Goal: Task Accomplishment & Management: Complete application form

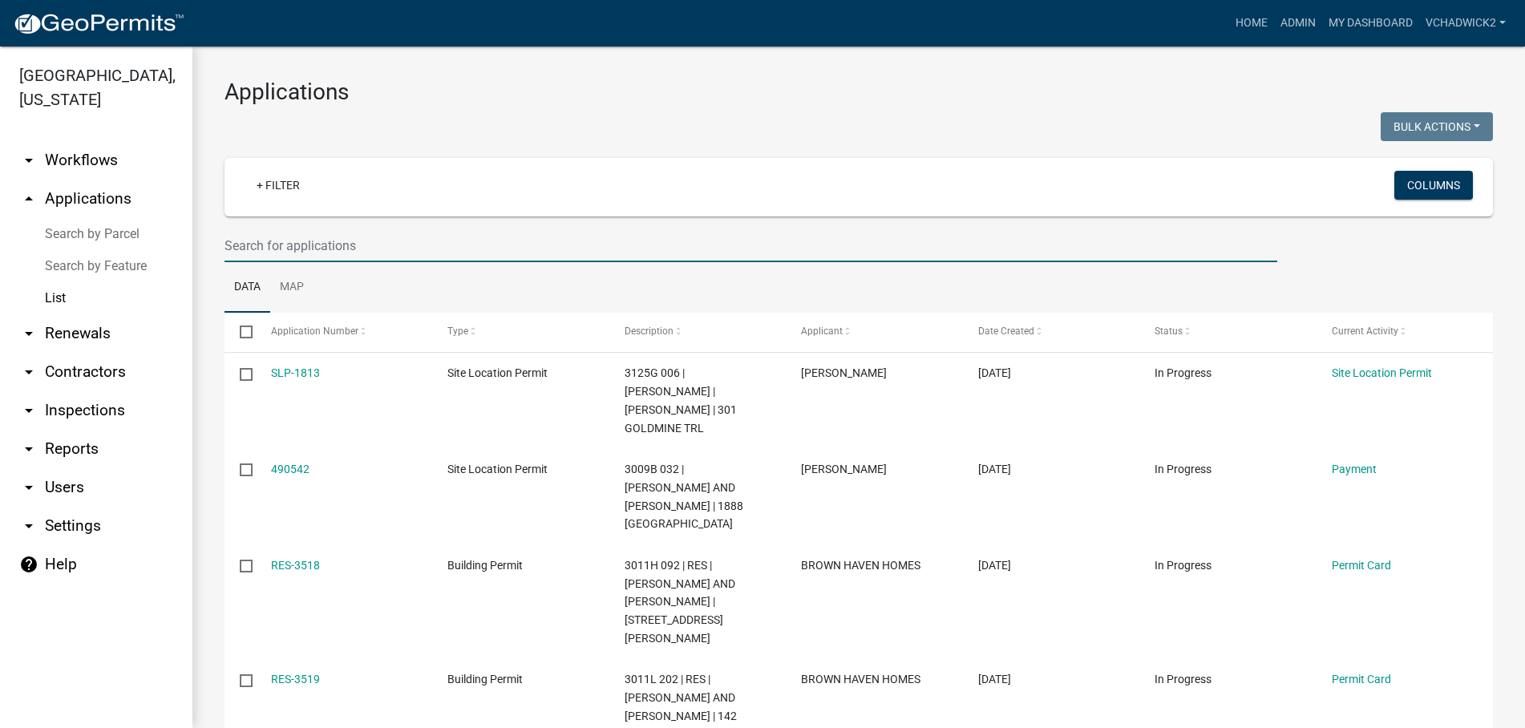
click at [300, 247] on input "text" at bounding box center [751, 245] width 1053 height 33
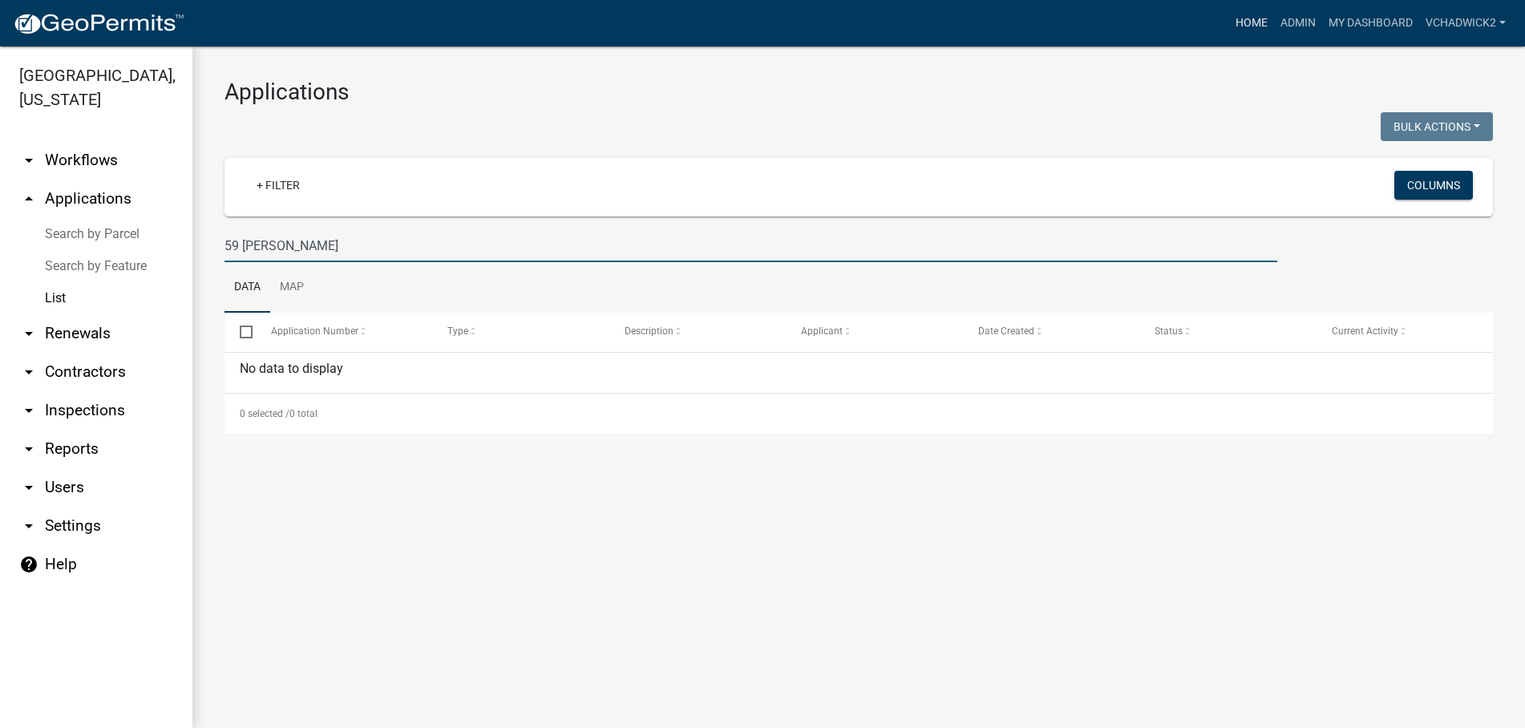
type input "59 amy"
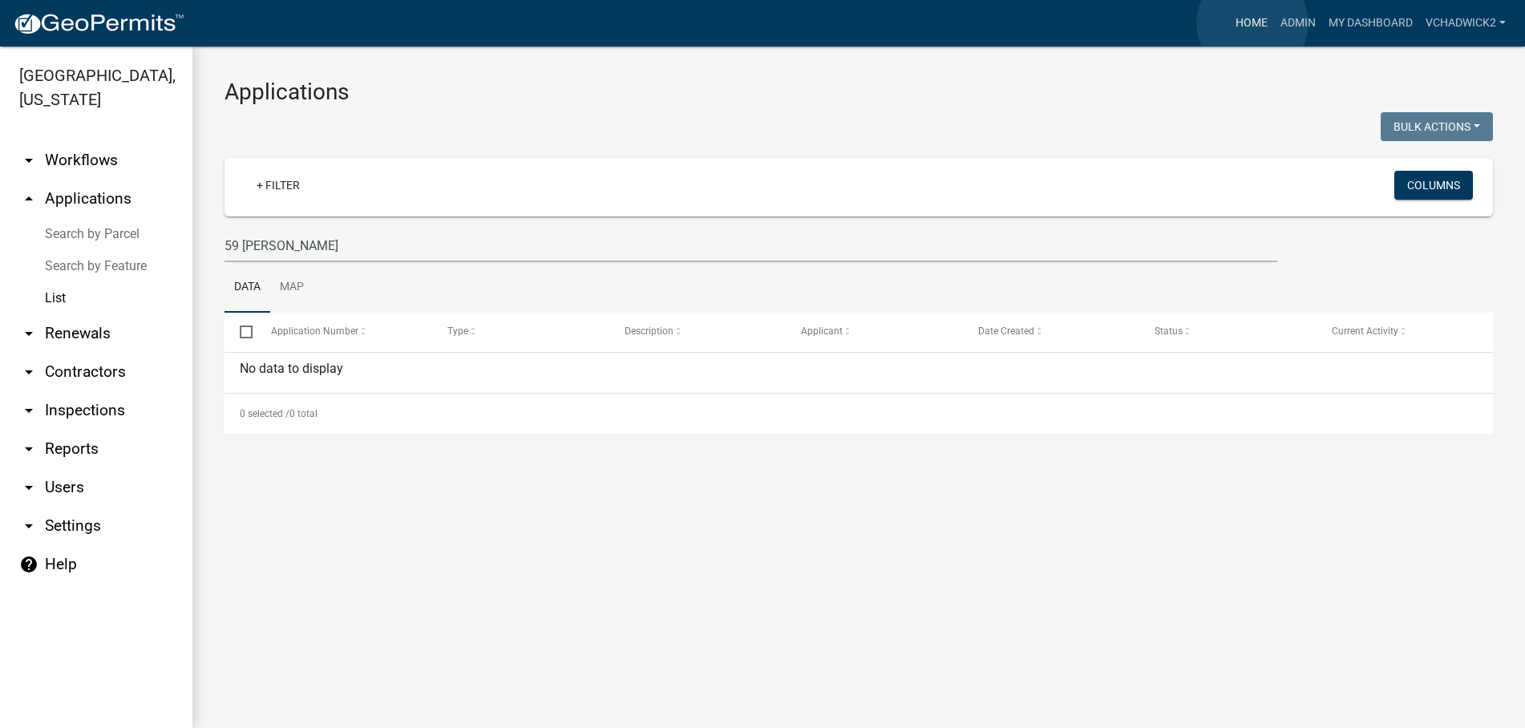
click at [1253, 23] on link "Home" at bounding box center [1251, 23] width 45 height 30
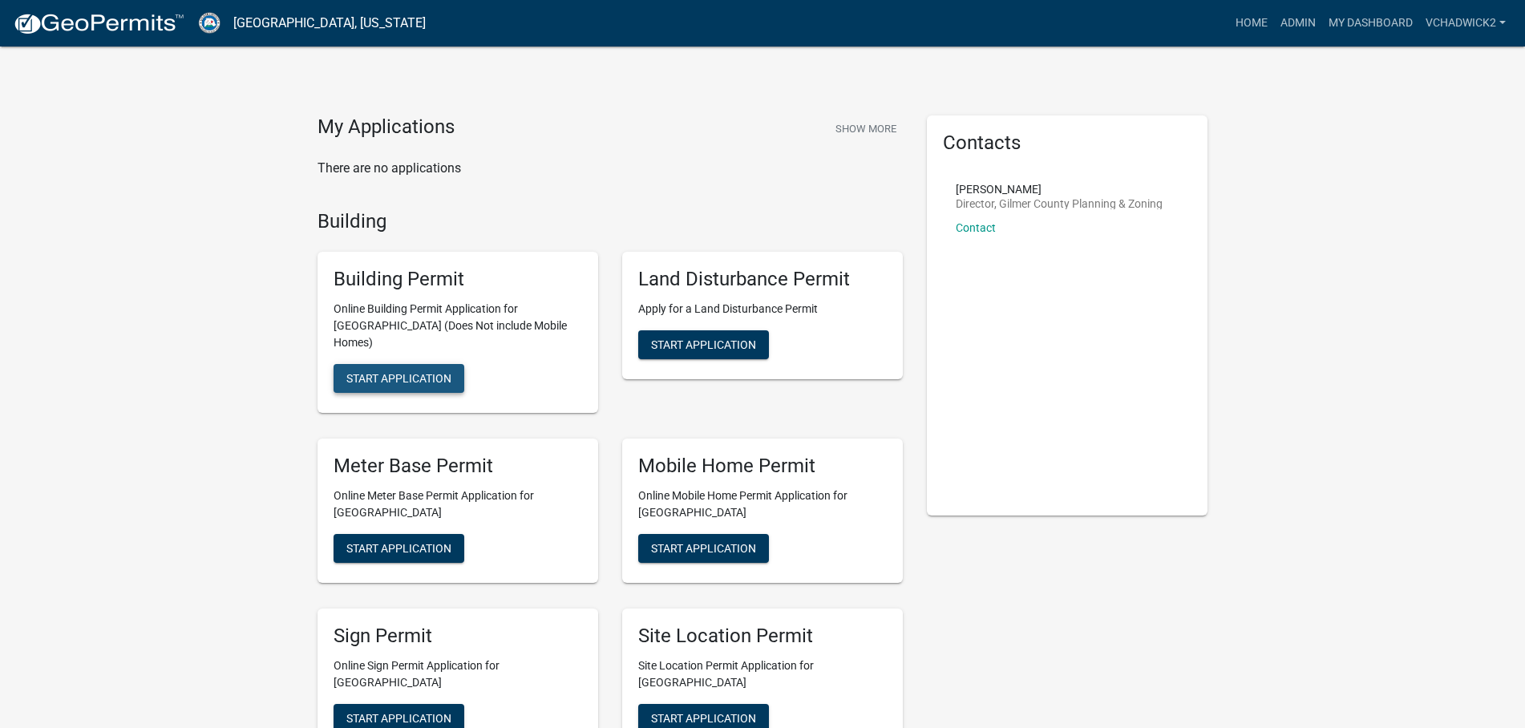
click at [381, 372] on span "Start Application" at bounding box center [398, 378] width 105 height 13
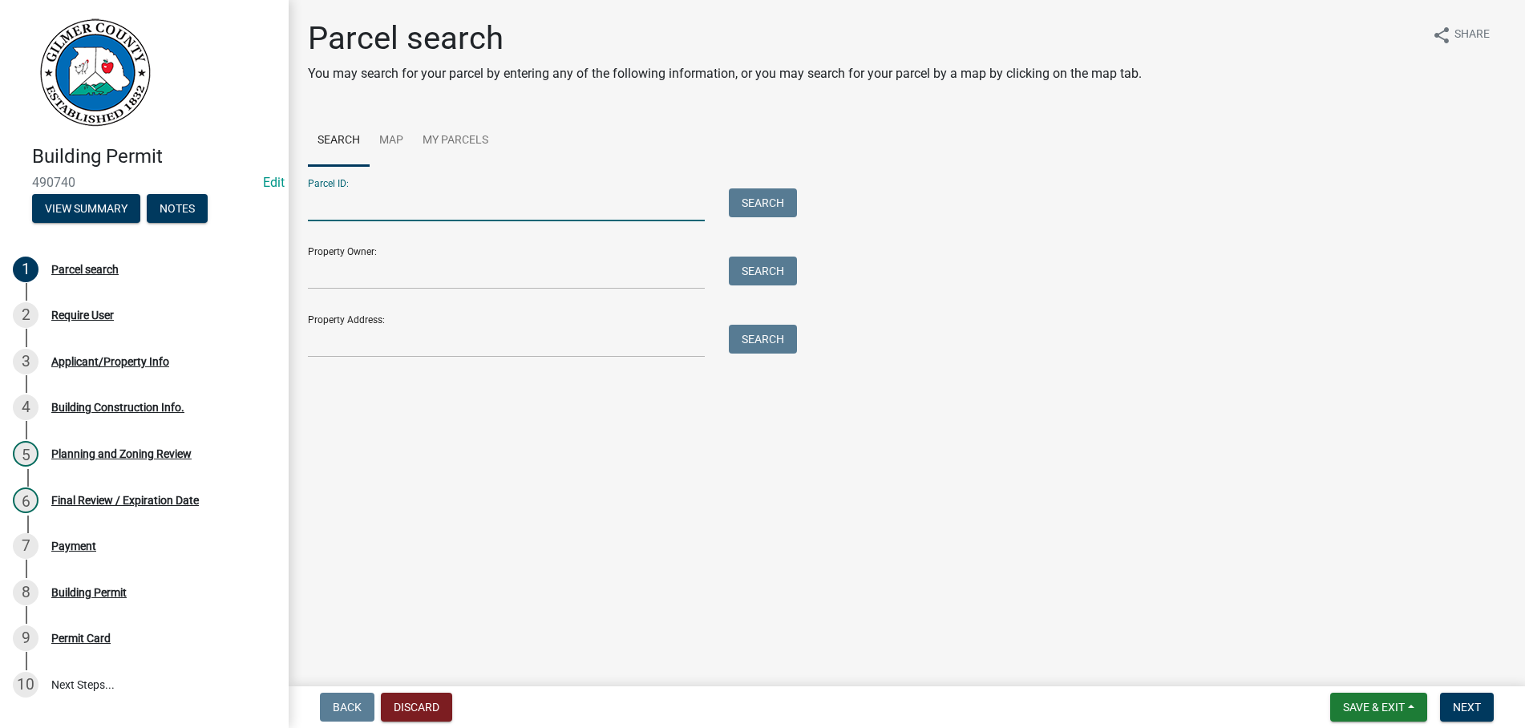
click at [357, 207] on input "Parcel ID:" at bounding box center [506, 204] width 397 height 33
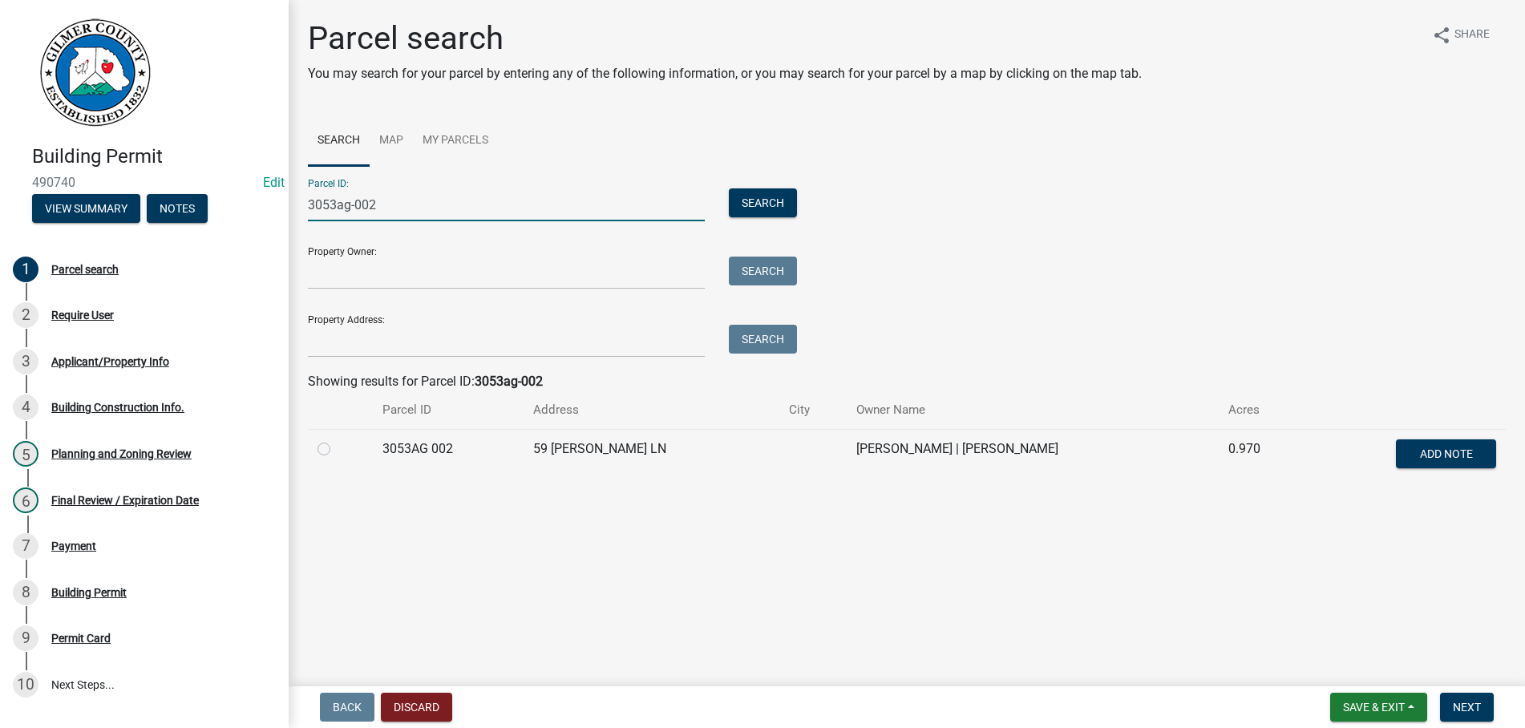
type input "3053ag-002"
click at [337, 439] on label at bounding box center [337, 439] width 0 height 0
click at [337, 450] on 002 "radio" at bounding box center [342, 444] width 10 height 10
radio 002 "true"
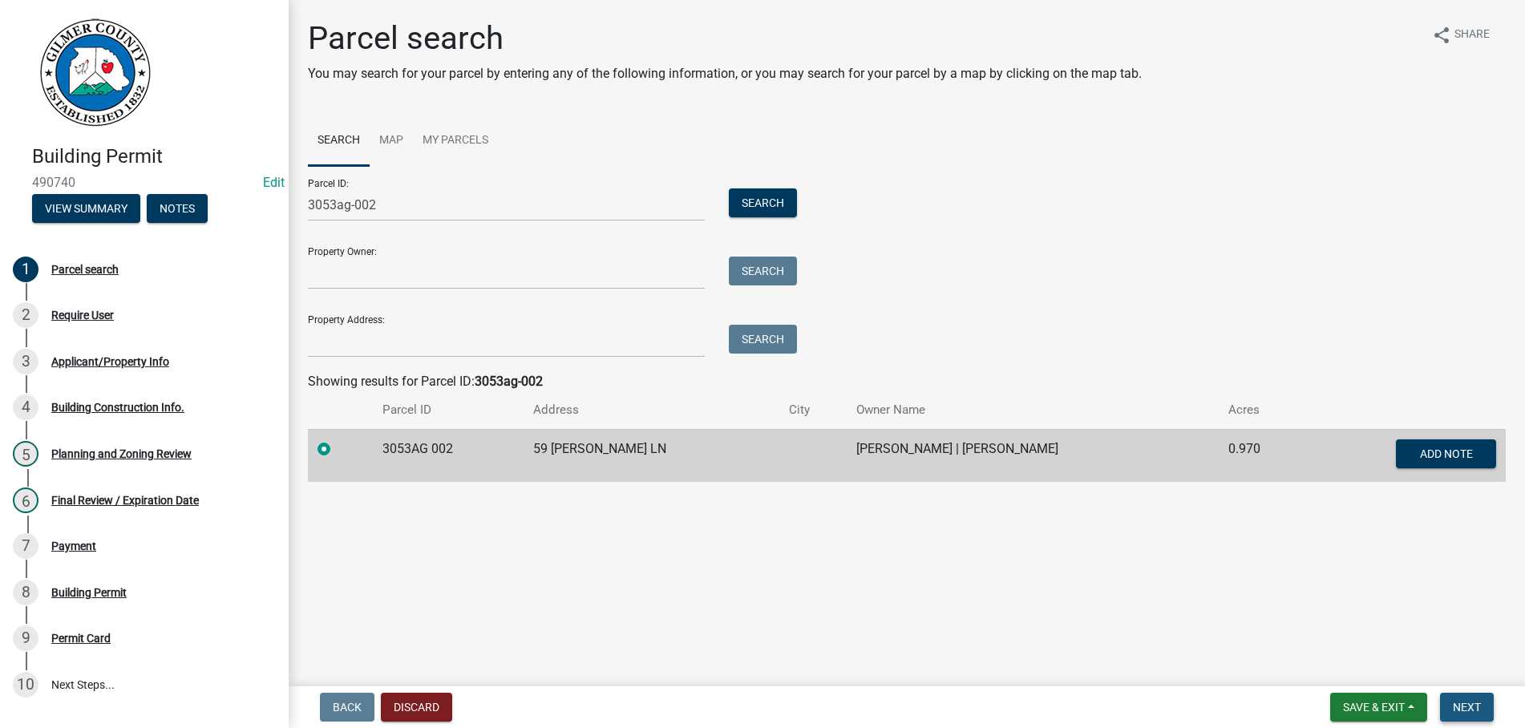
click at [1469, 699] on button "Next" at bounding box center [1467, 707] width 54 height 29
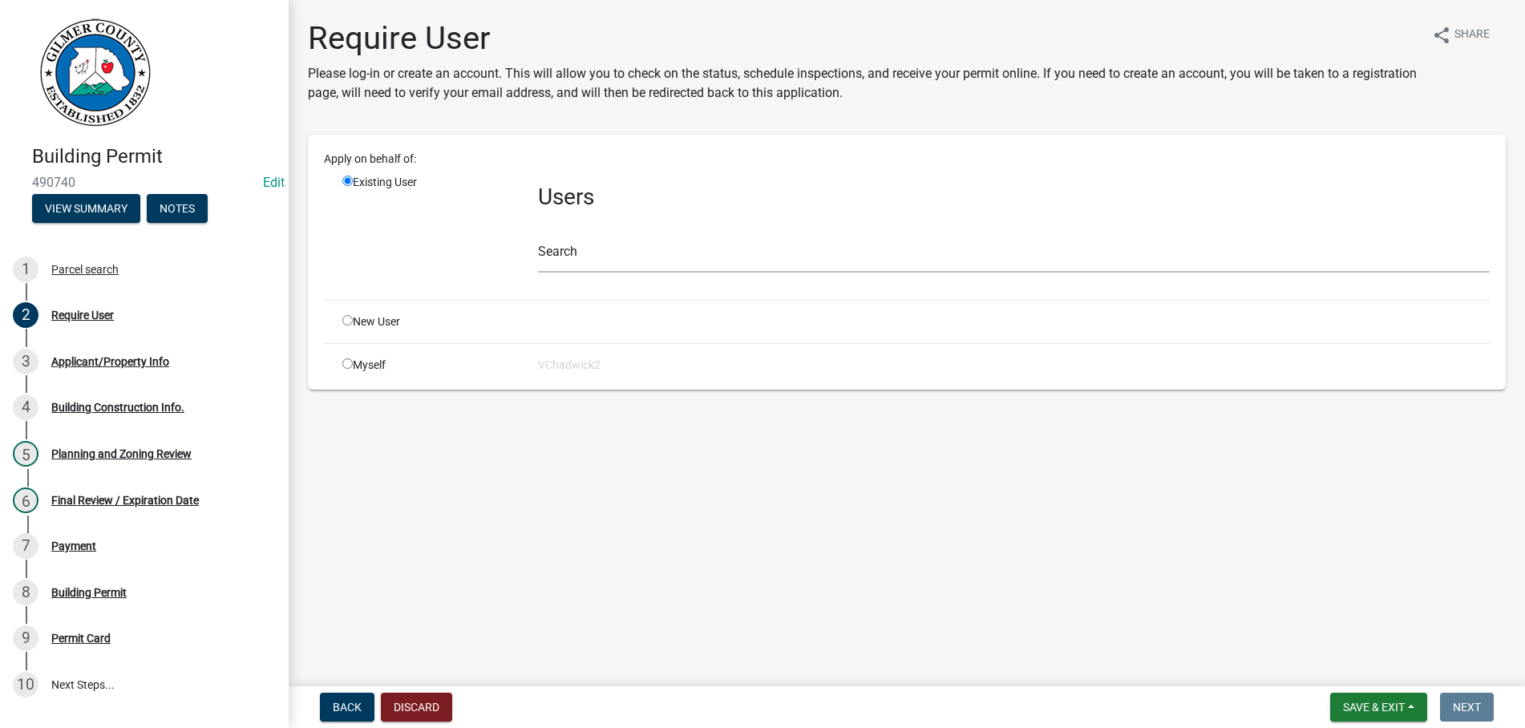
click at [345, 322] on input "radio" at bounding box center [347, 320] width 10 height 10
radio input "true"
radio input "false"
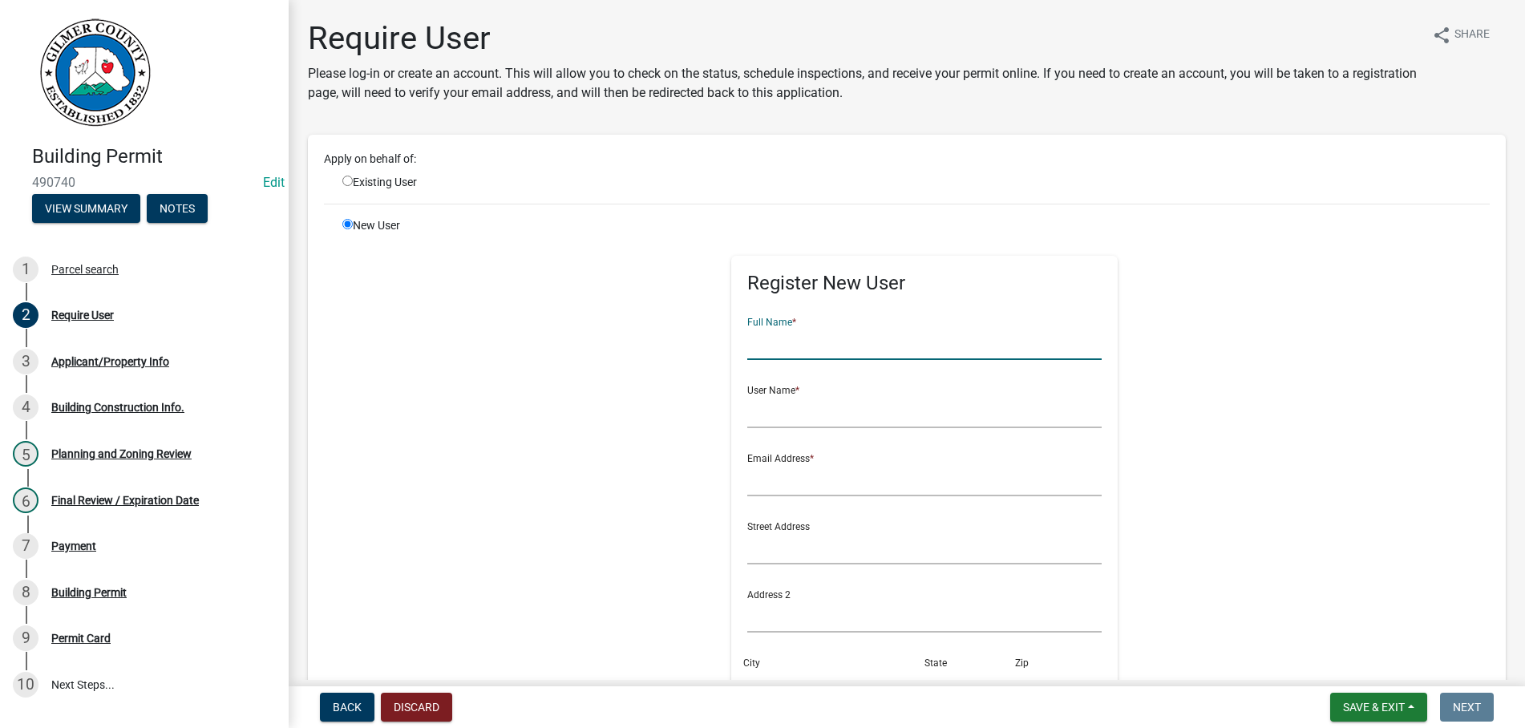
click at [788, 339] on input "text" at bounding box center [924, 343] width 355 height 33
type input "[PERSON_NAME]"
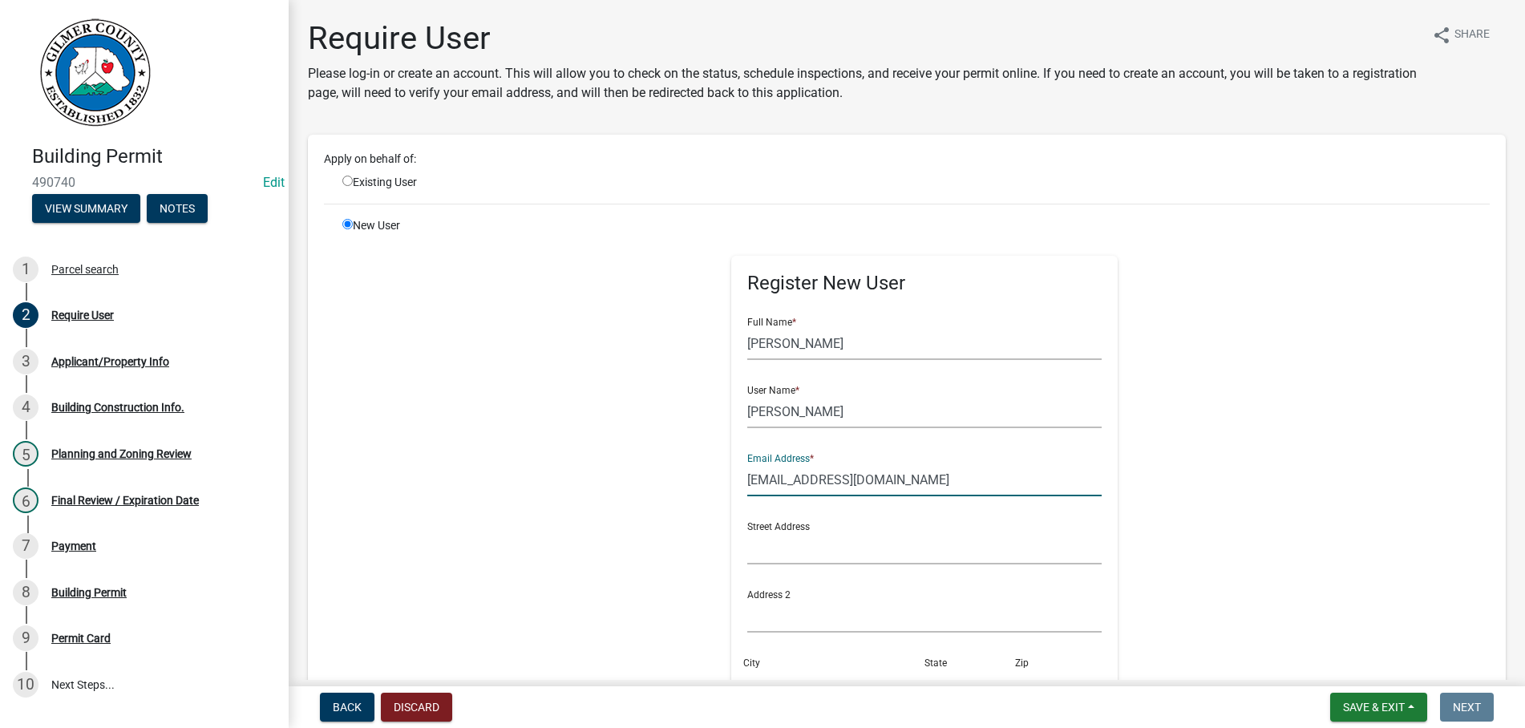
type input "UNKNOWN@U.COM"
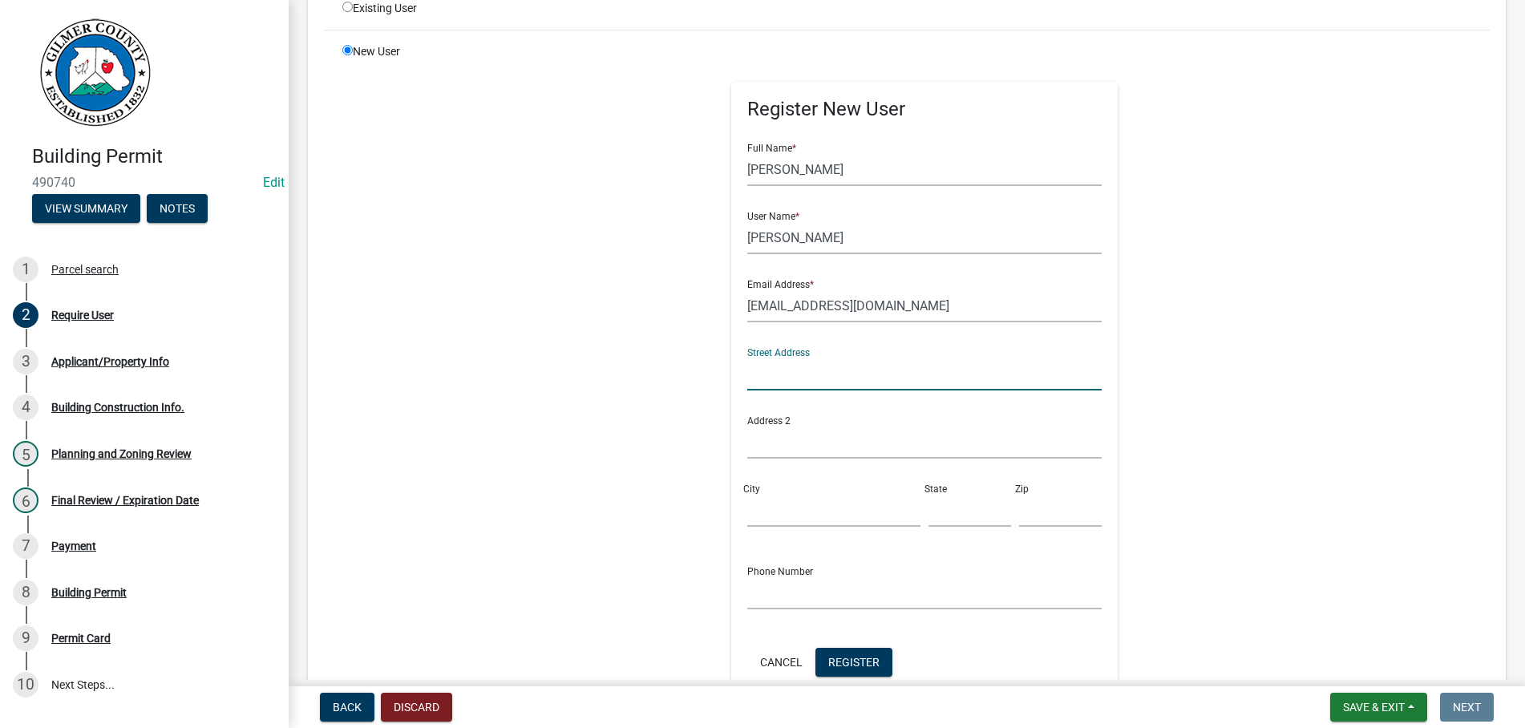
scroll to position [366, 0]
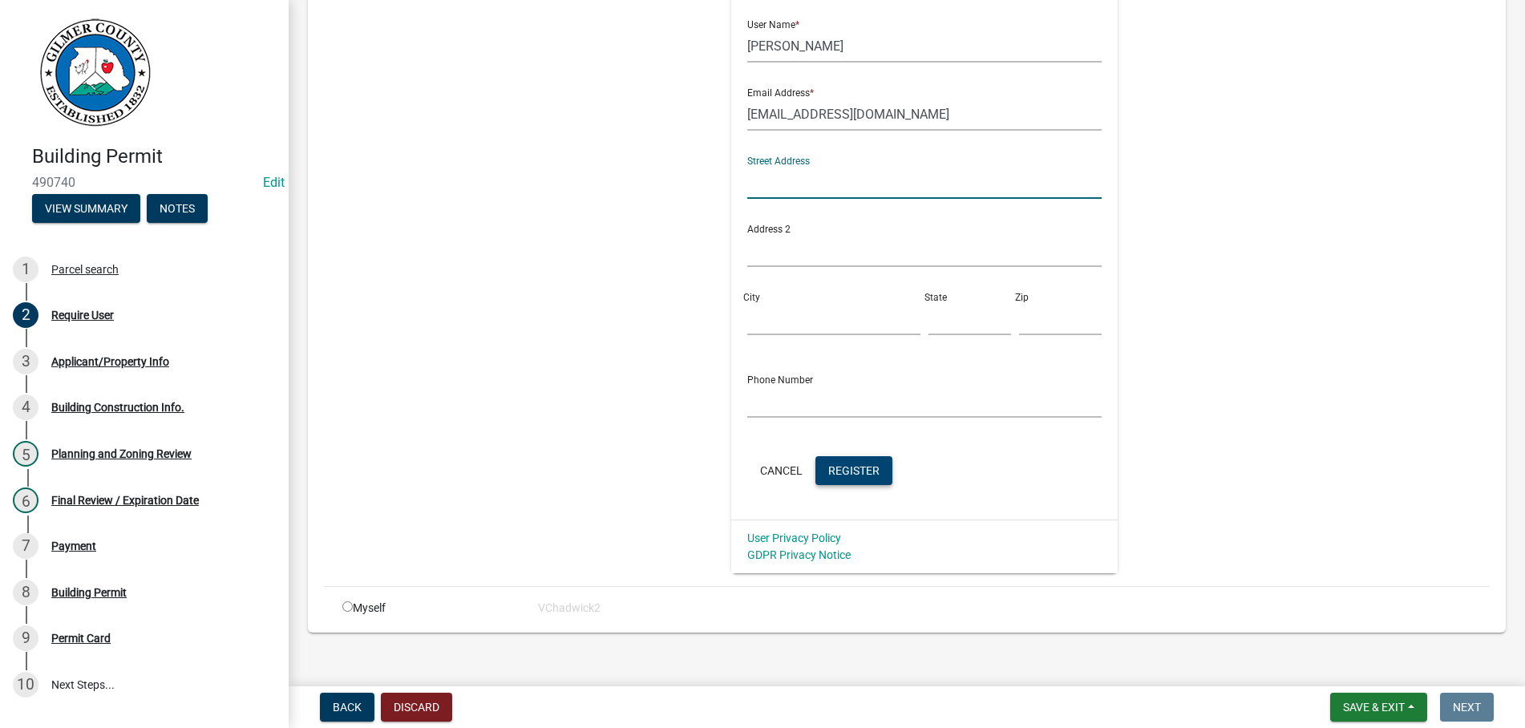
click at [867, 468] on span "Register" at bounding box center [853, 470] width 51 height 13
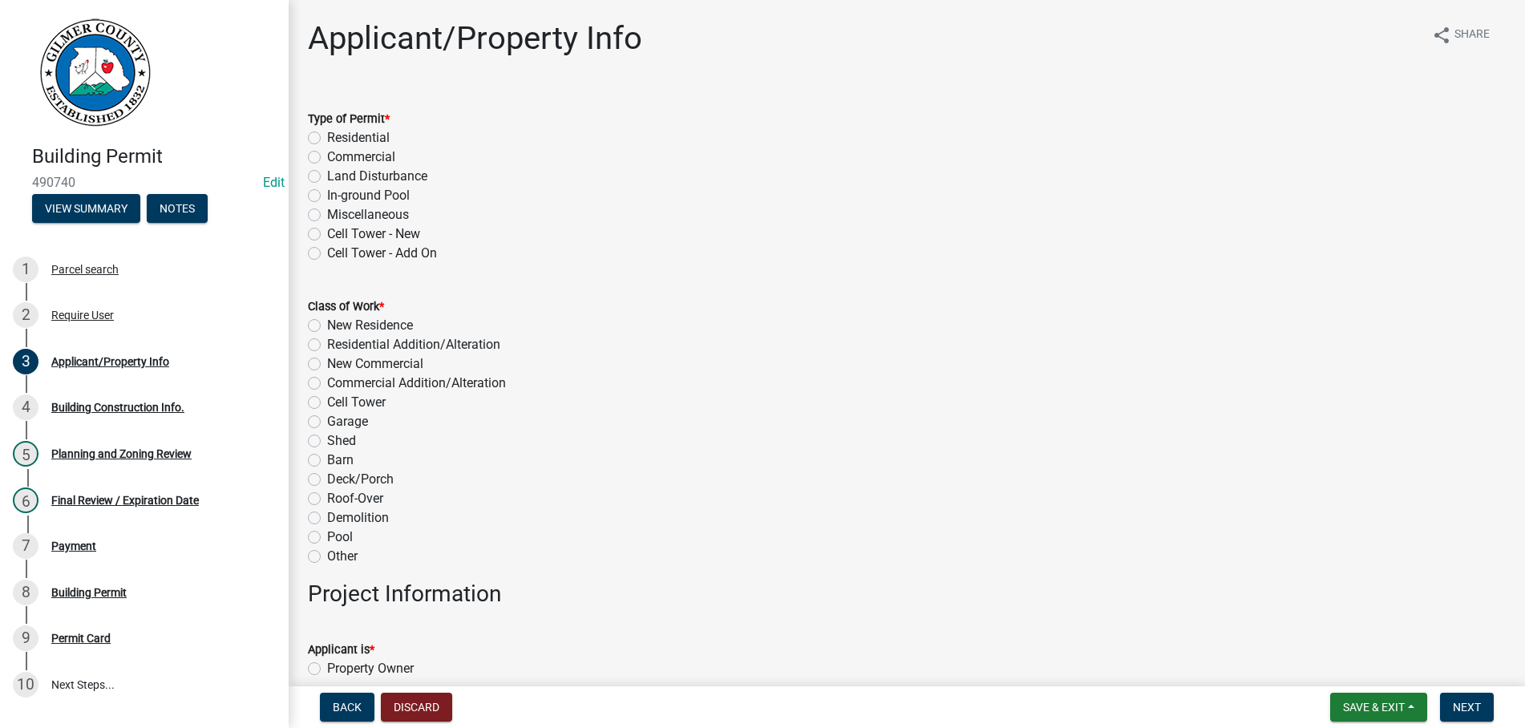
click at [327, 139] on label "Residential" at bounding box center [358, 137] width 63 height 19
click at [327, 139] on input "Residential" at bounding box center [332, 133] width 10 height 10
radio input "true"
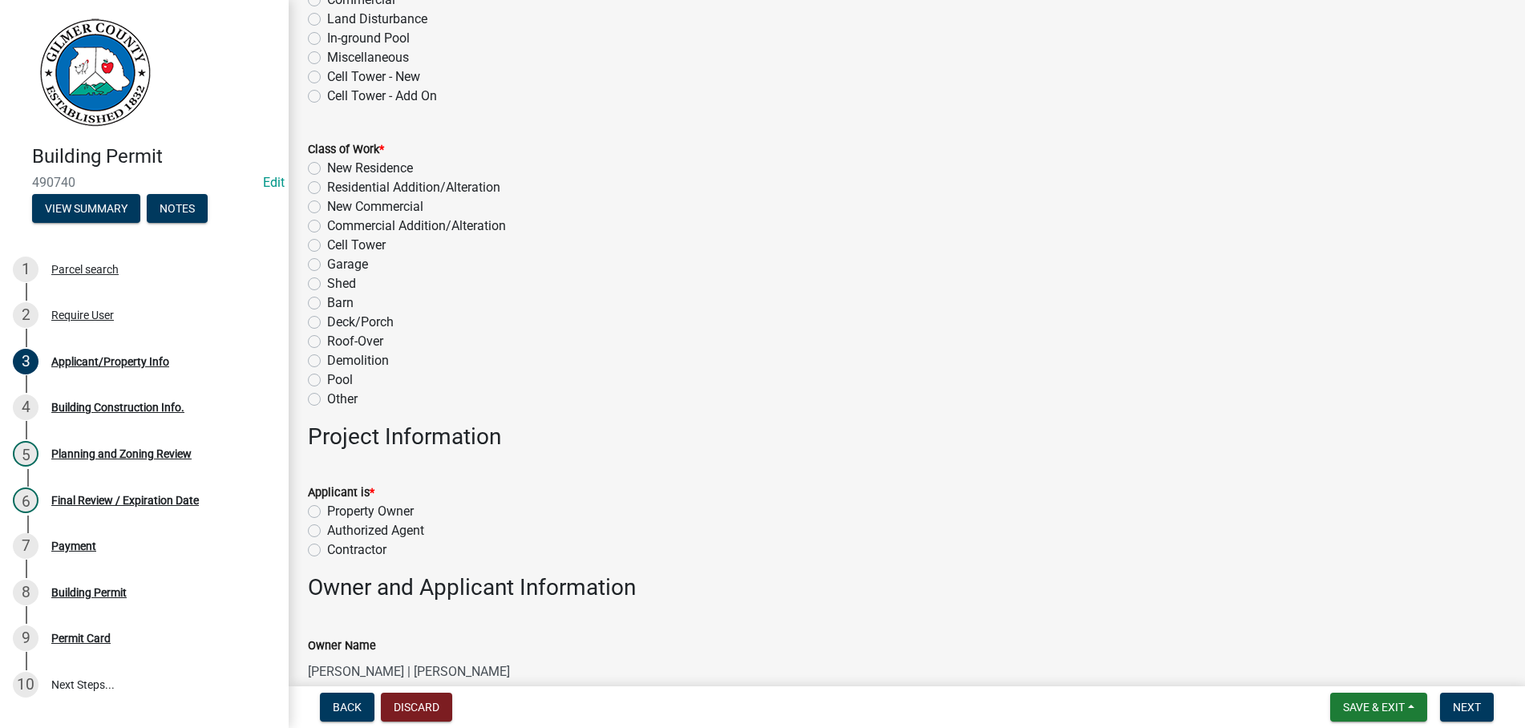
scroll to position [183, 0]
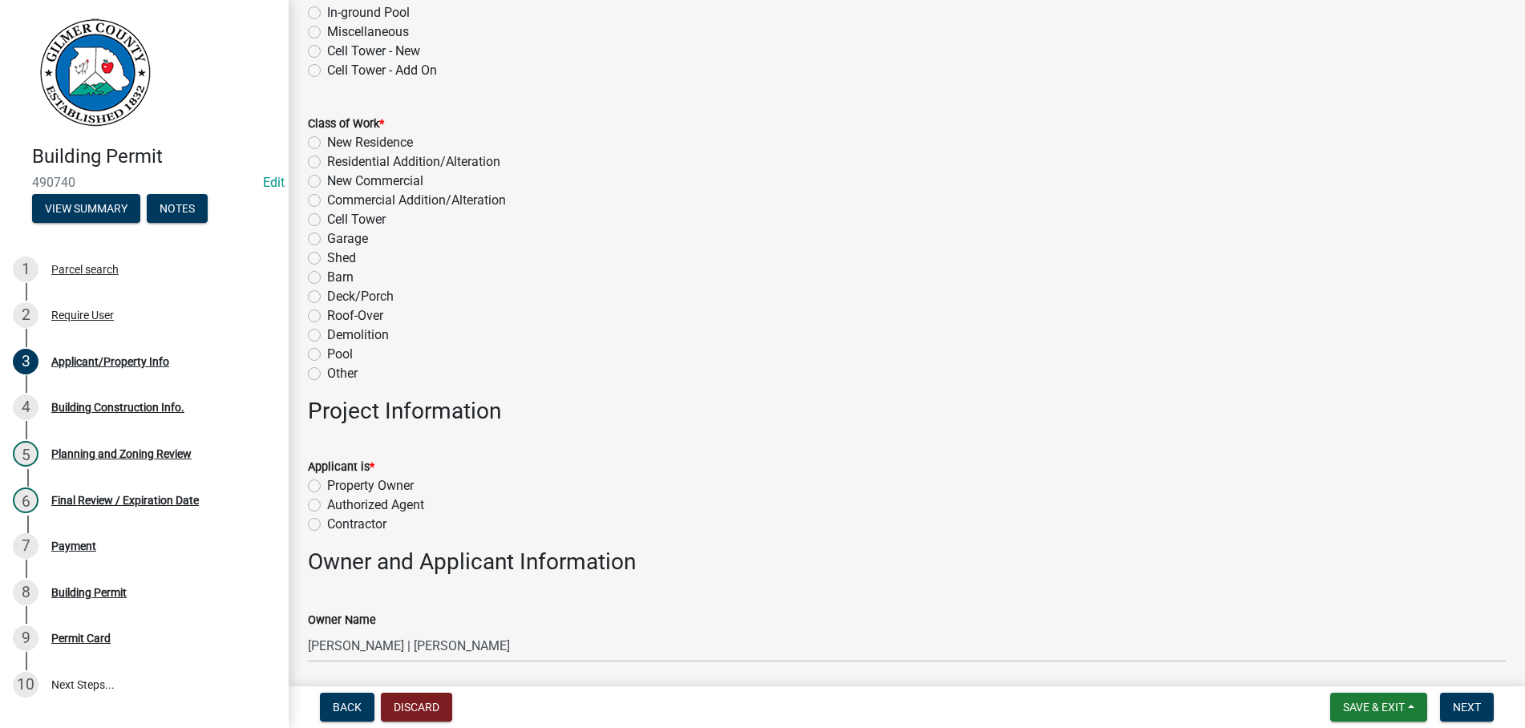
click at [327, 373] on label "Other" at bounding box center [342, 373] width 30 height 19
click at [327, 373] on input "Other" at bounding box center [332, 369] width 10 height 10
radio input "true"
click at [327, 484] on label "Property Owner" at bounding box center [370, 485] width 87 height 19
click at [327, 484] on input "Property Owner" at bounding box center [332, 481] width 10 height 10
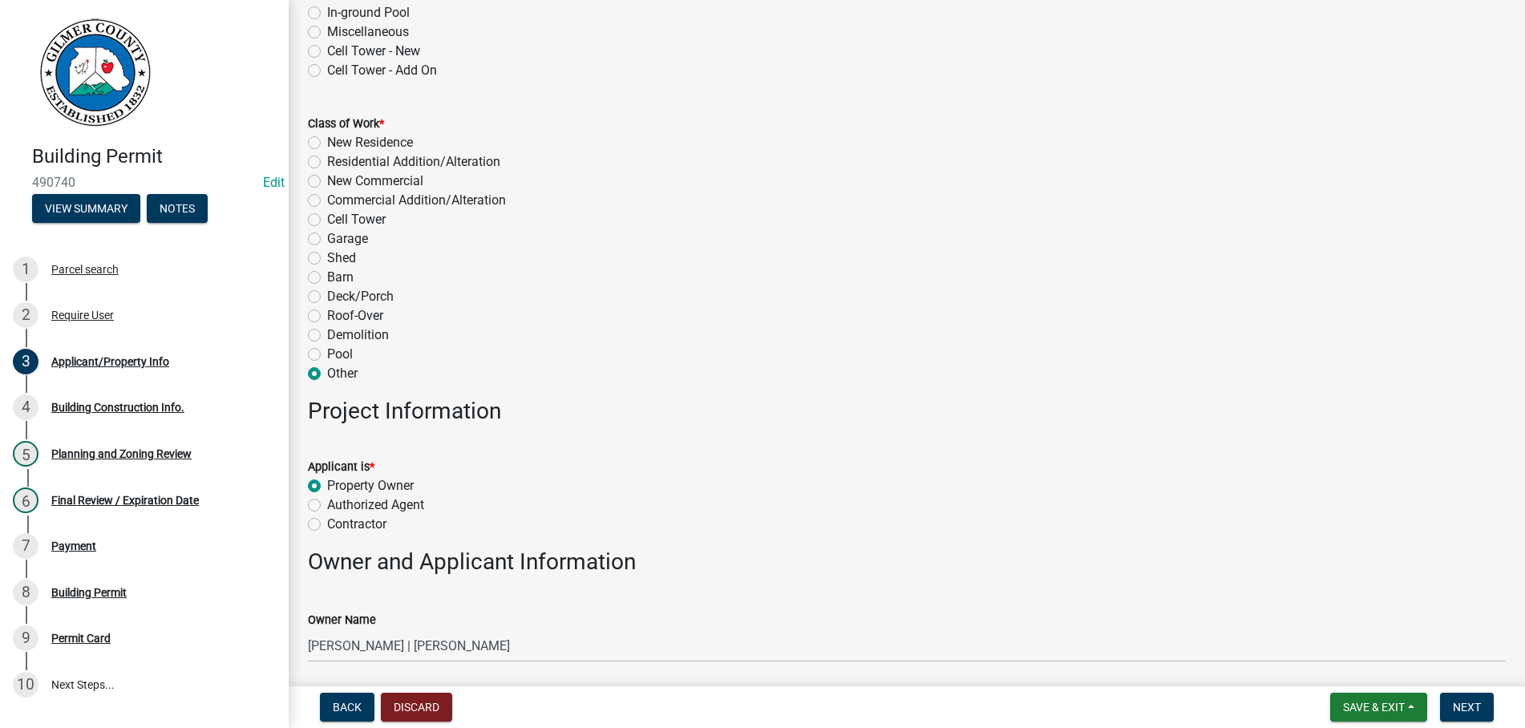
radio input "true"
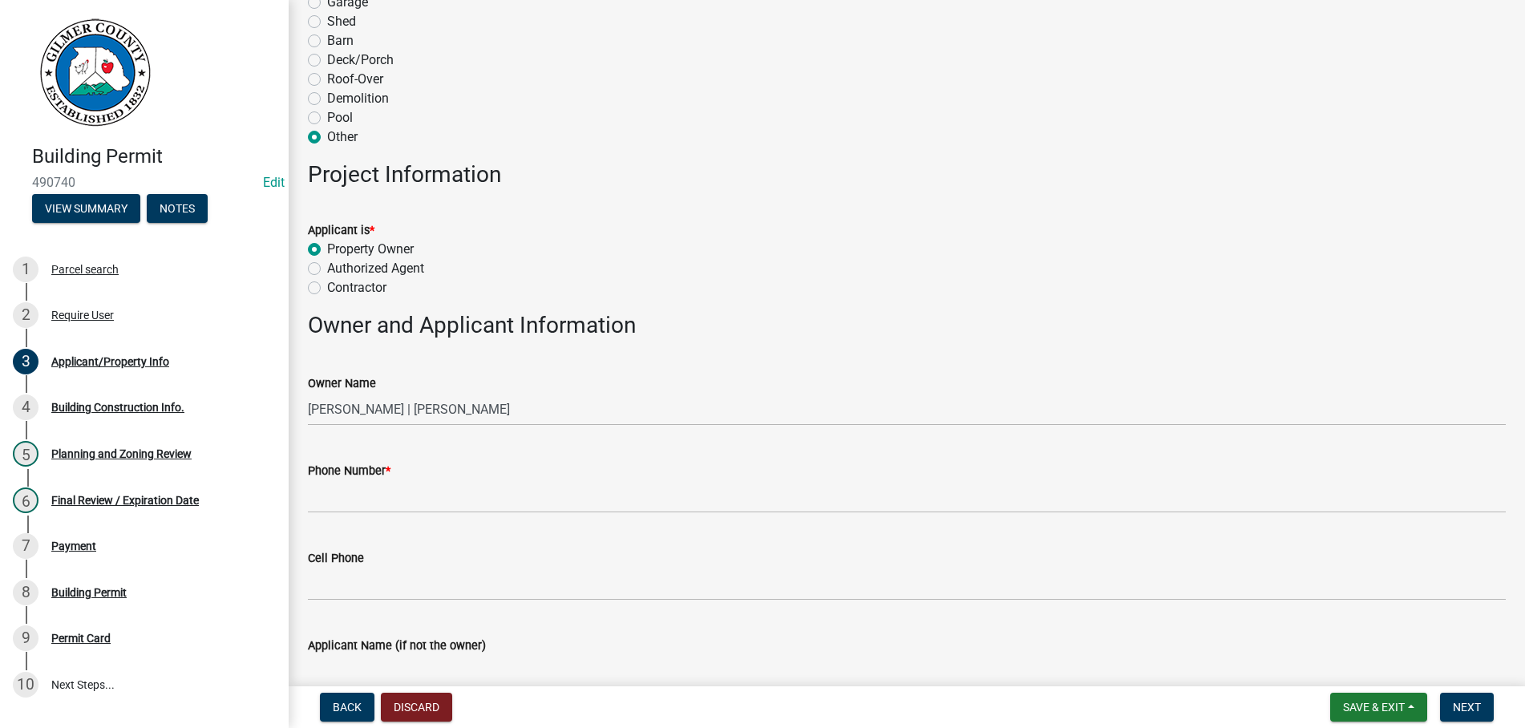
scroll to position [549, 0]
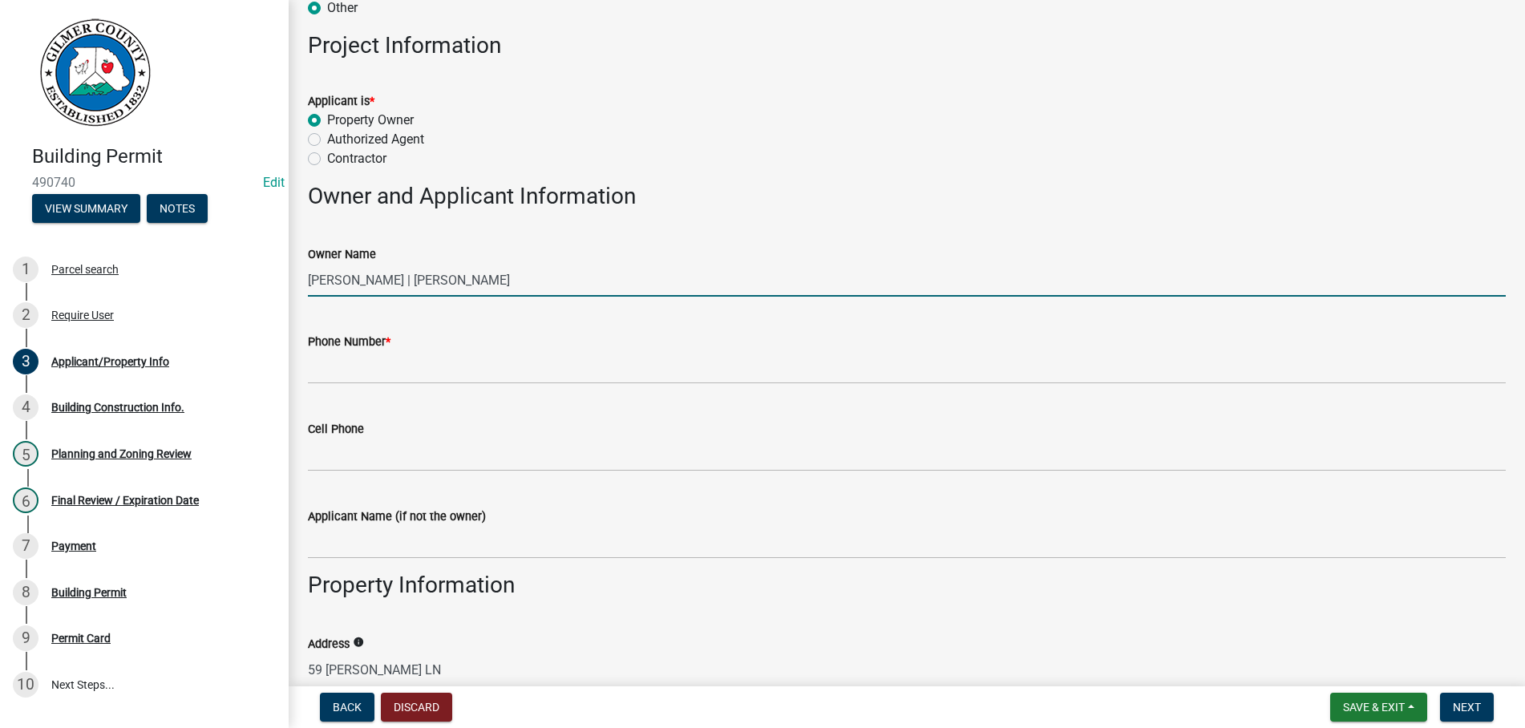
drag, startPoint x: 589, startPoint y: 283, endPoint x: 187, endPoint y: 281, distance: 401.8
click at [308, 281] on input "DONALD J WENDEL | WENDEL WENDY A" at bounding box center [907, 280] width 1198 height 33
type input "[PERSON_NAME]"
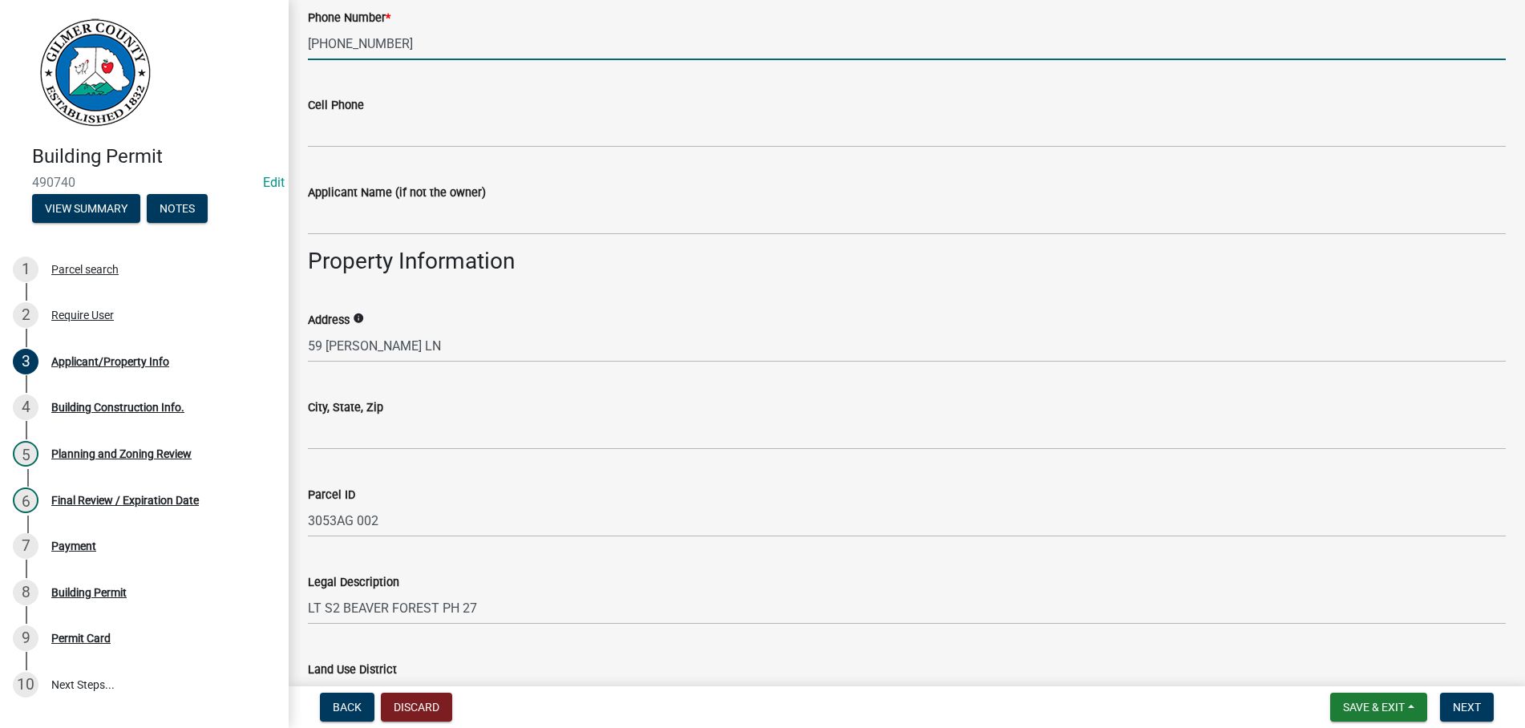
scroll to position [914, 0]
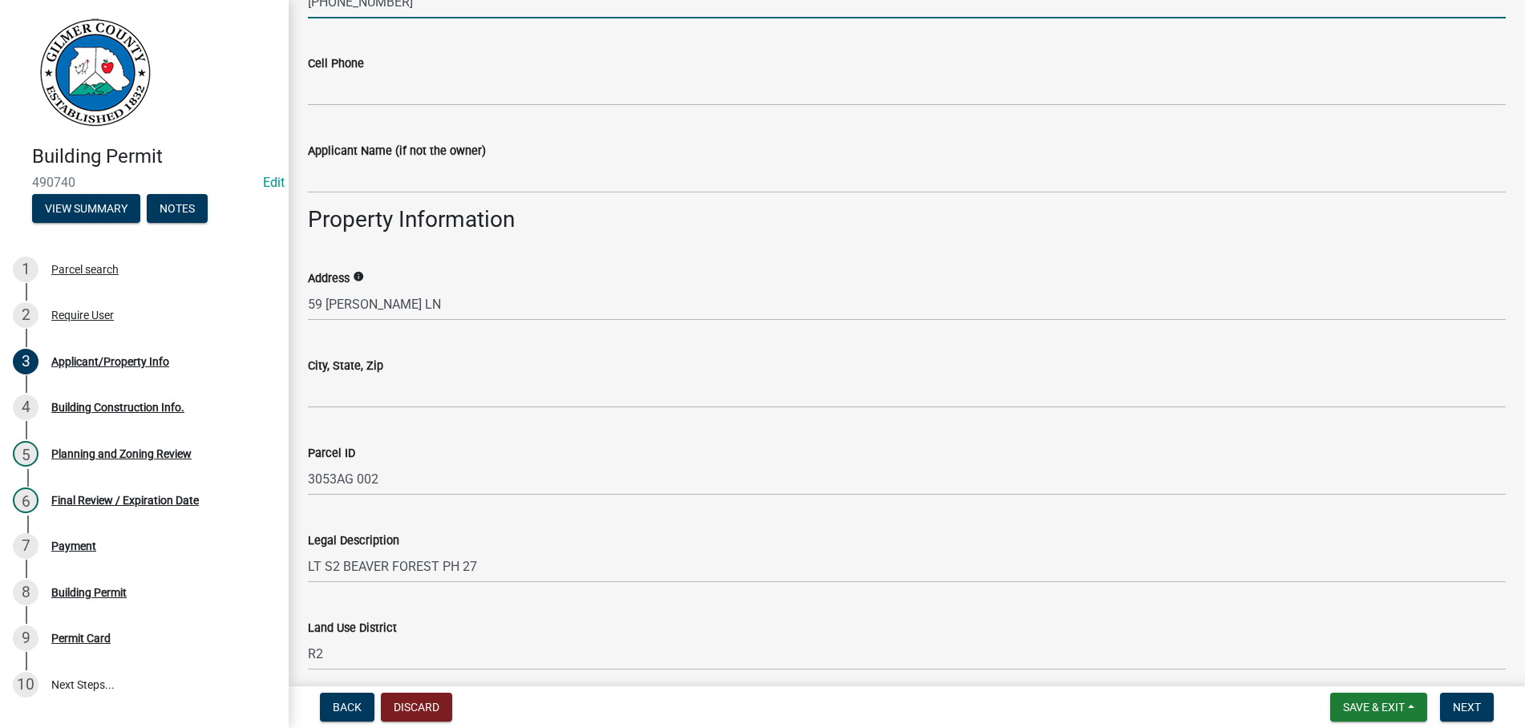
type input "727-410-9292"
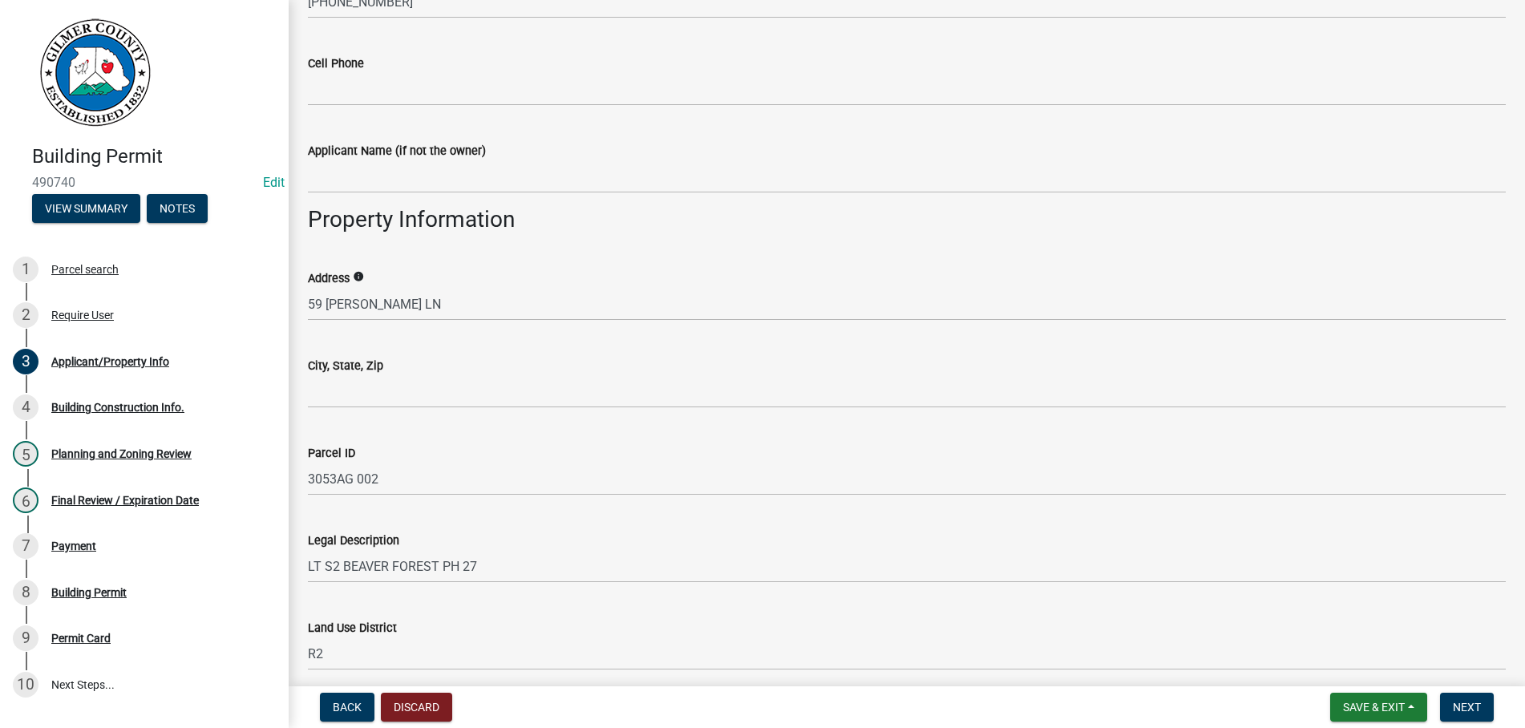
click at [427, 411] on wm-data-entity-input "City, State, Zip" at bounding box center [907, 377] width 1198 height 87
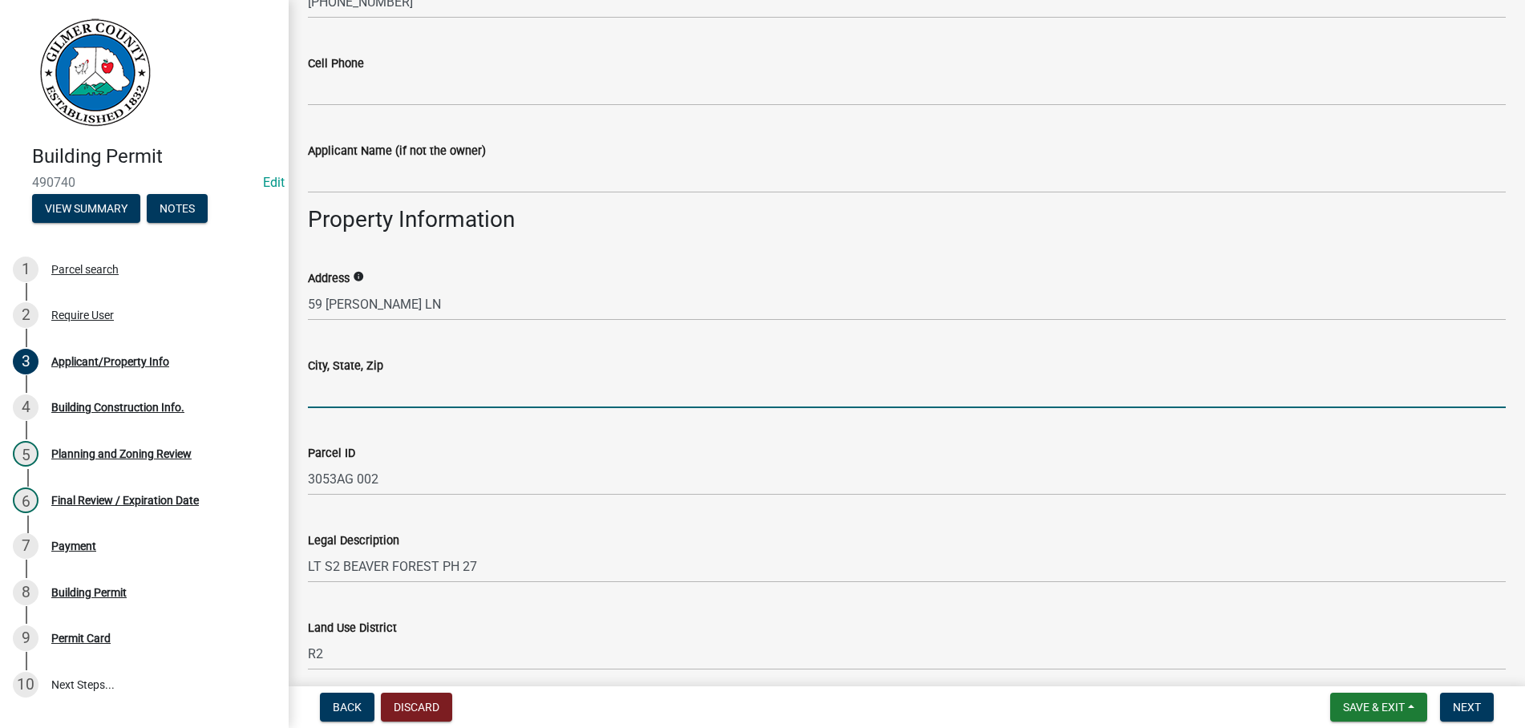
click at [423, 396] on input "City, State, Zip" at bounding box center [907, 391] width 1198 height 33
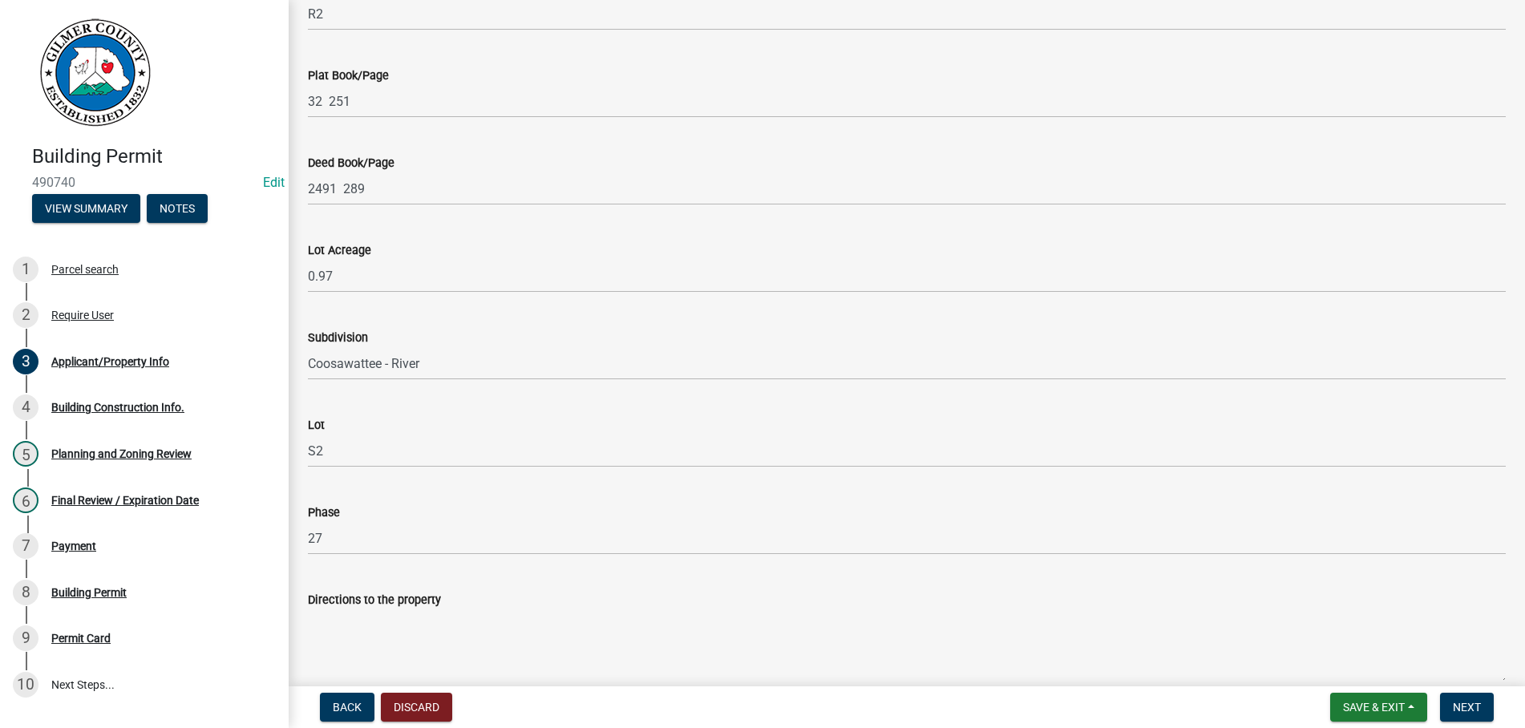
scroll to position [1829, 0]
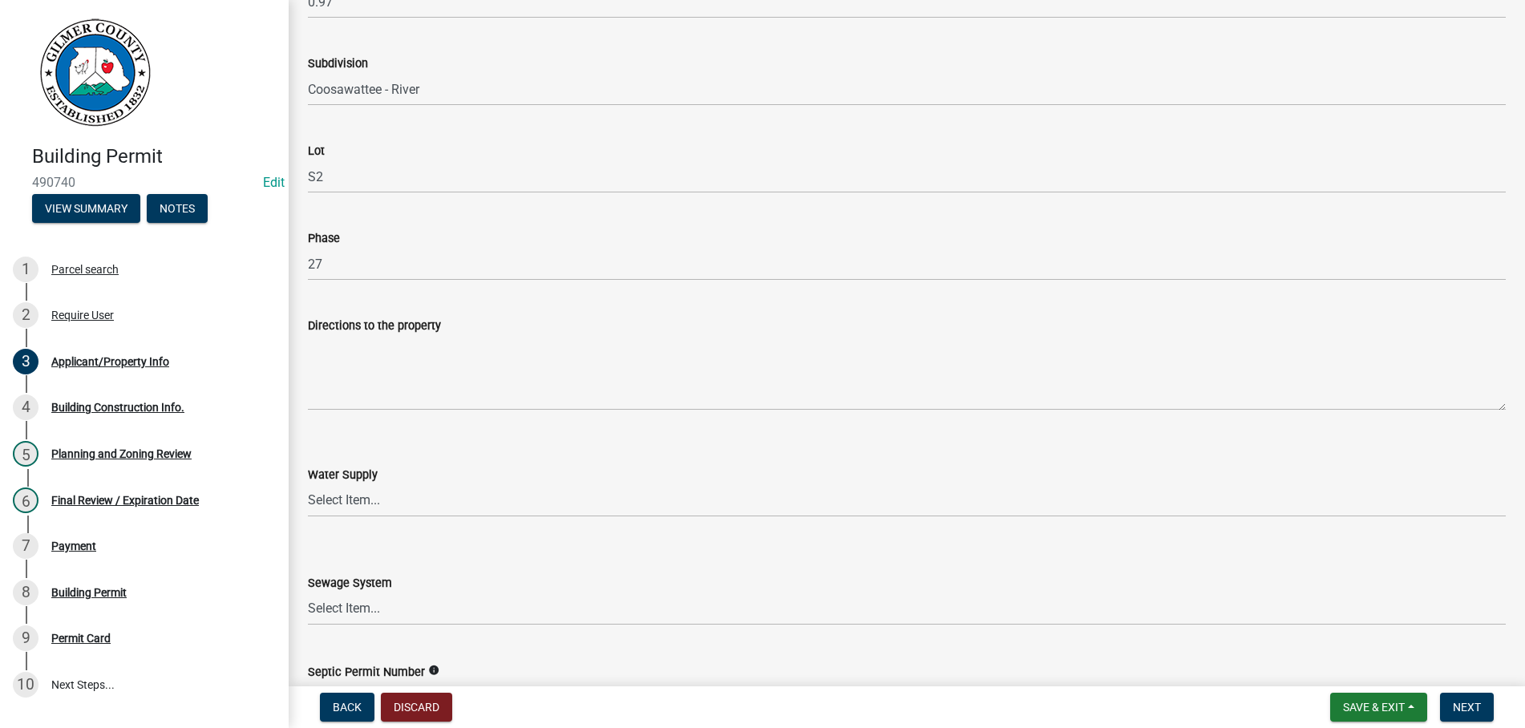
type input "ELLIJAY GA 30540"
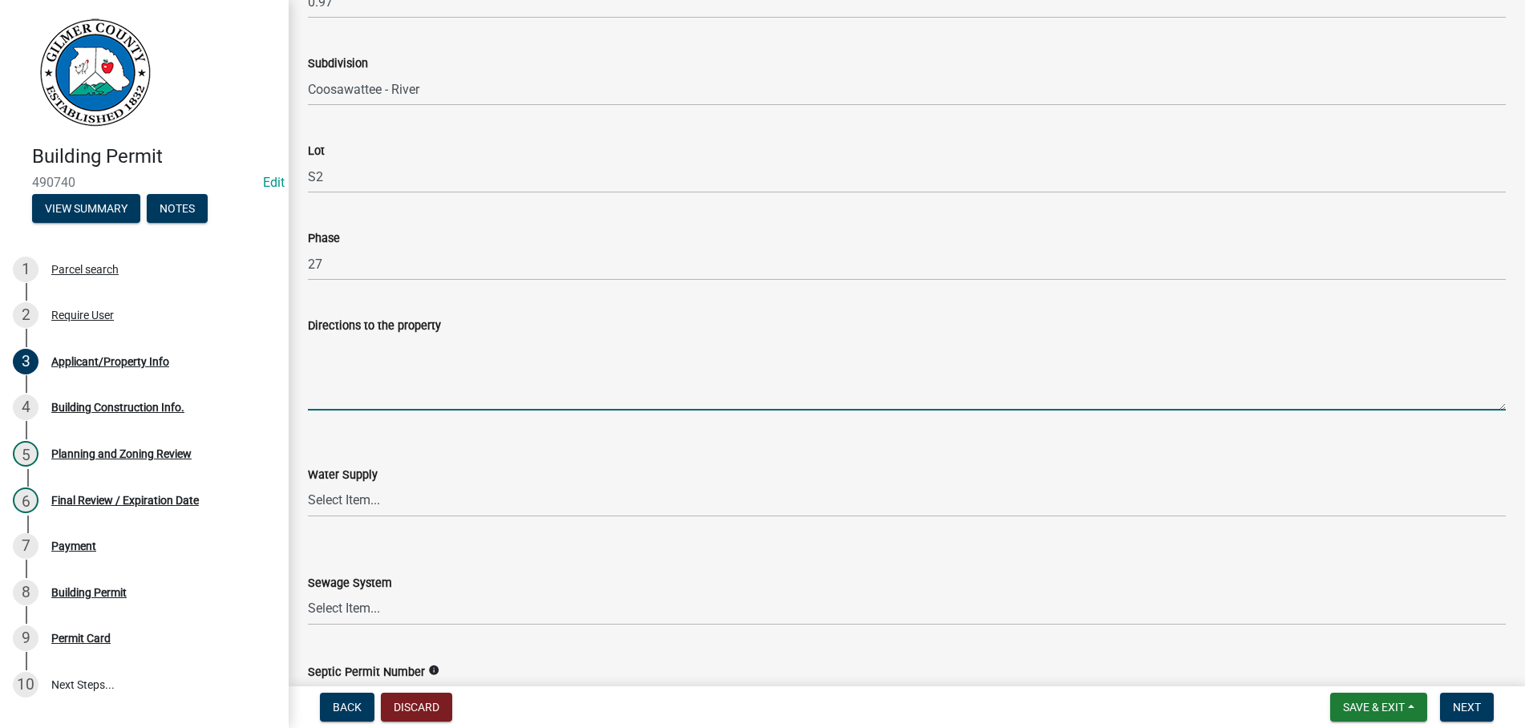
click at [379, 372] on textarea "Directions to the property" at bounding box center [907, 372] width 1198 height 75
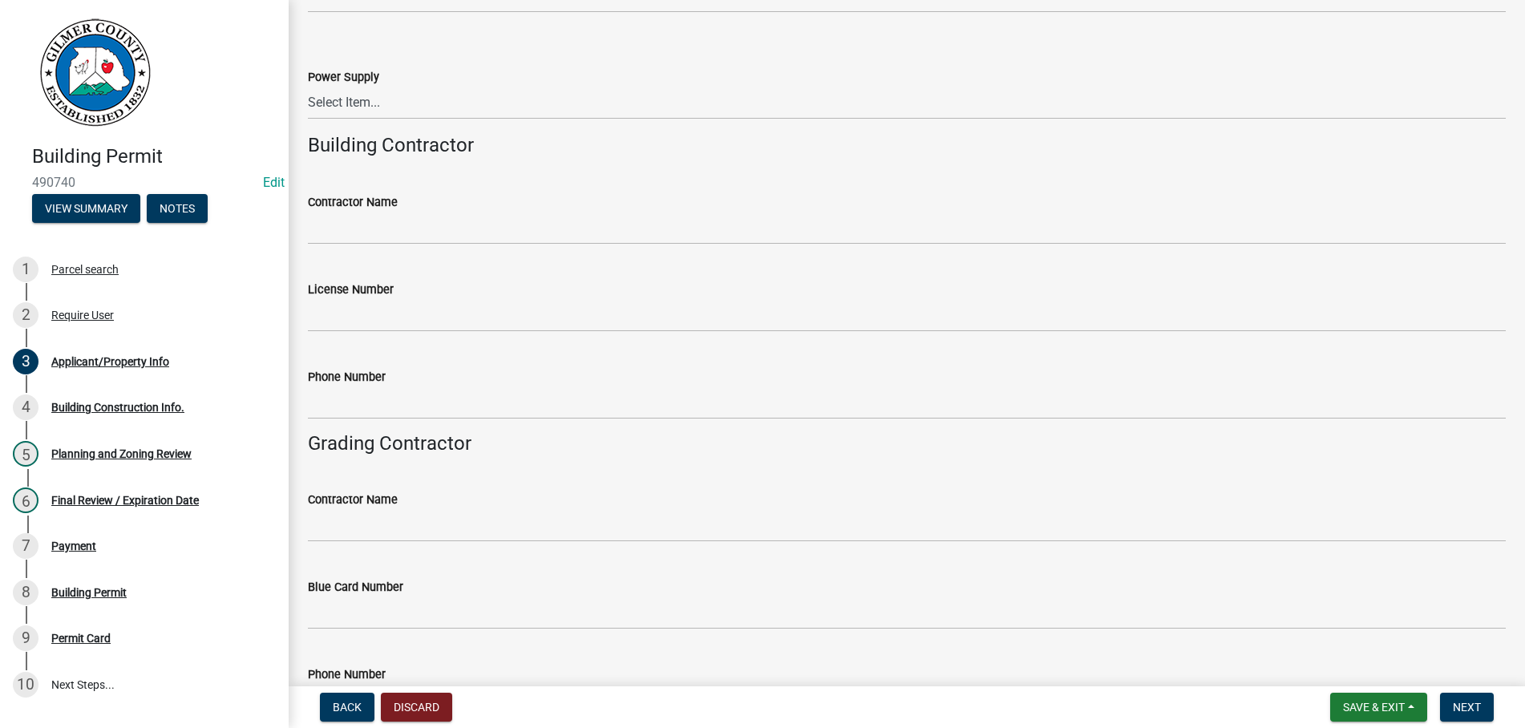
scroll to position [2643, 0]
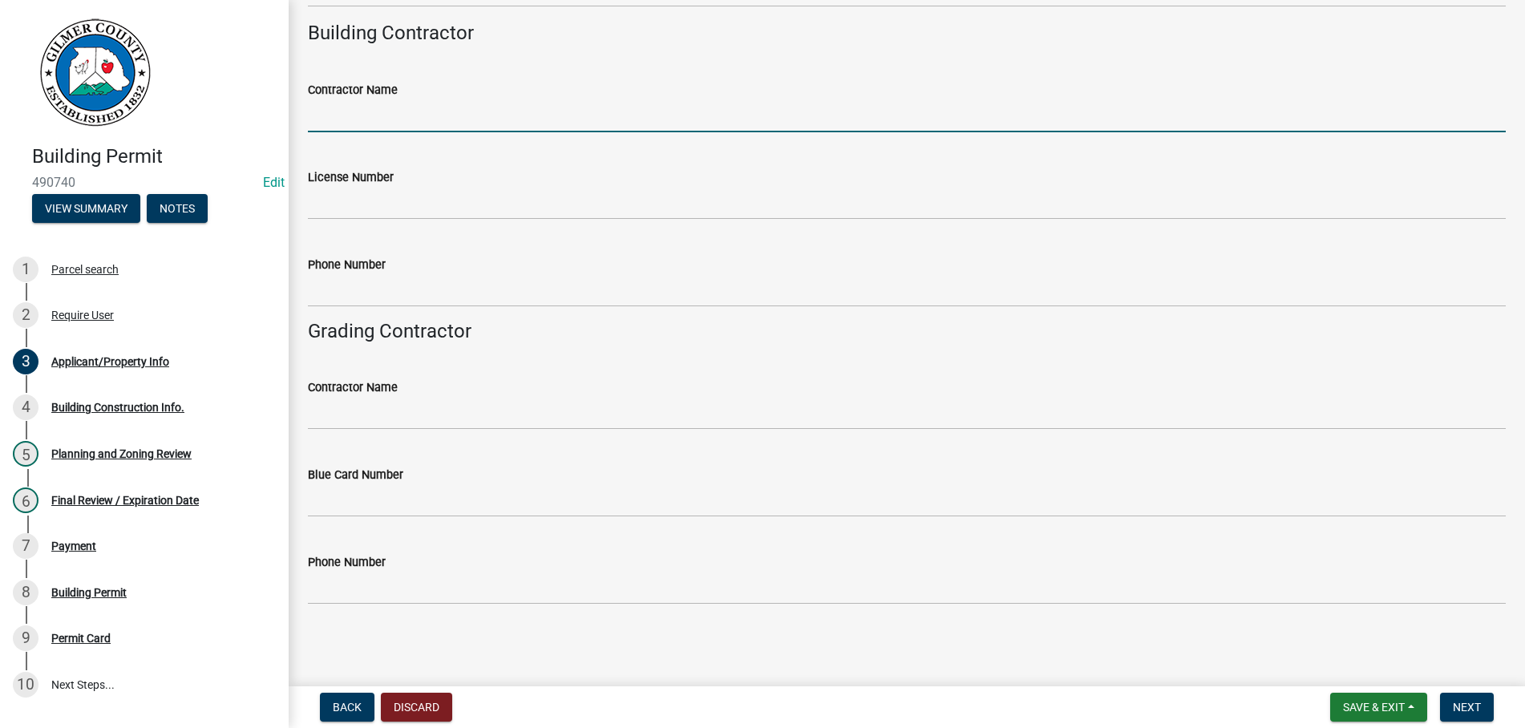
click at [342, 115] on input "Contractor Name" at bounding box center [907, 115] width 1198 height 33
type input "MIKES A1 SERVICE"
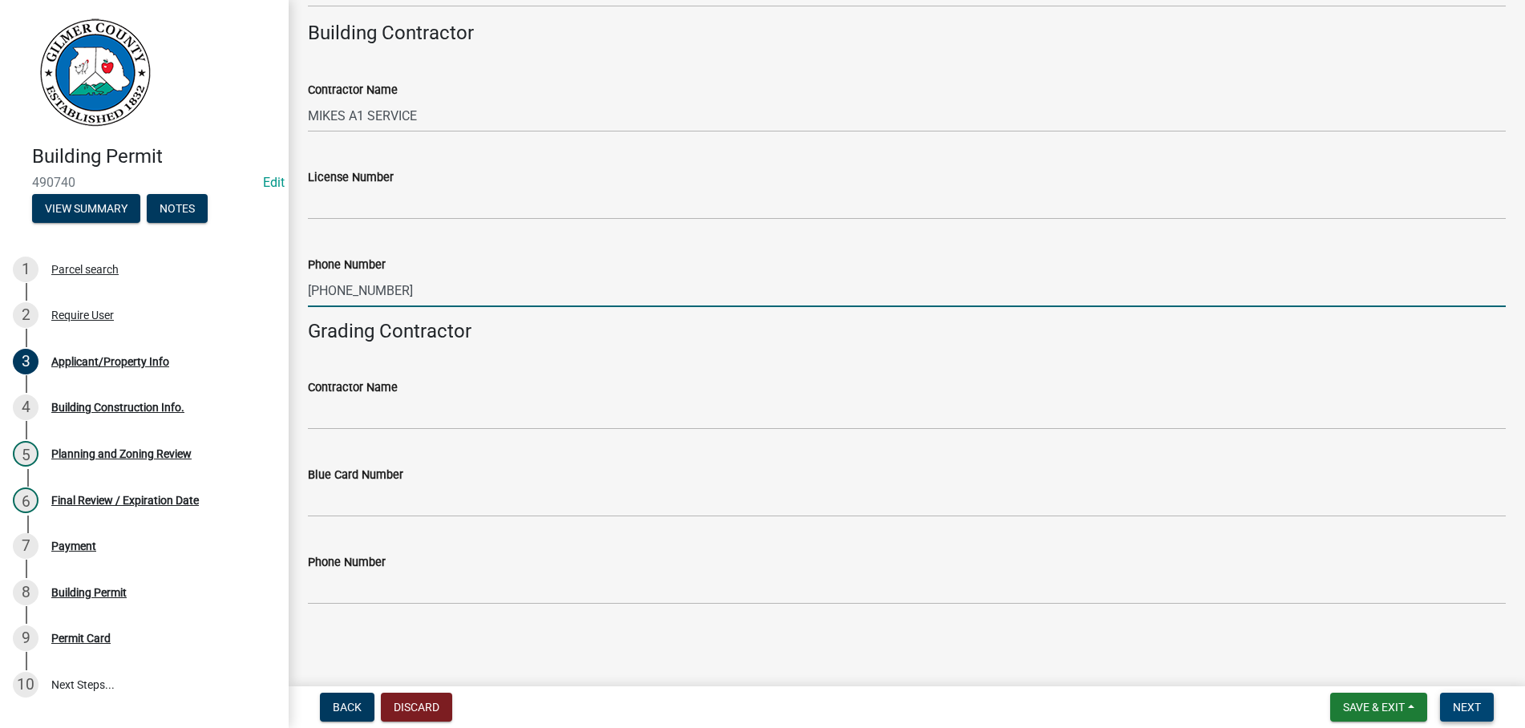
type input "706-502-5962"
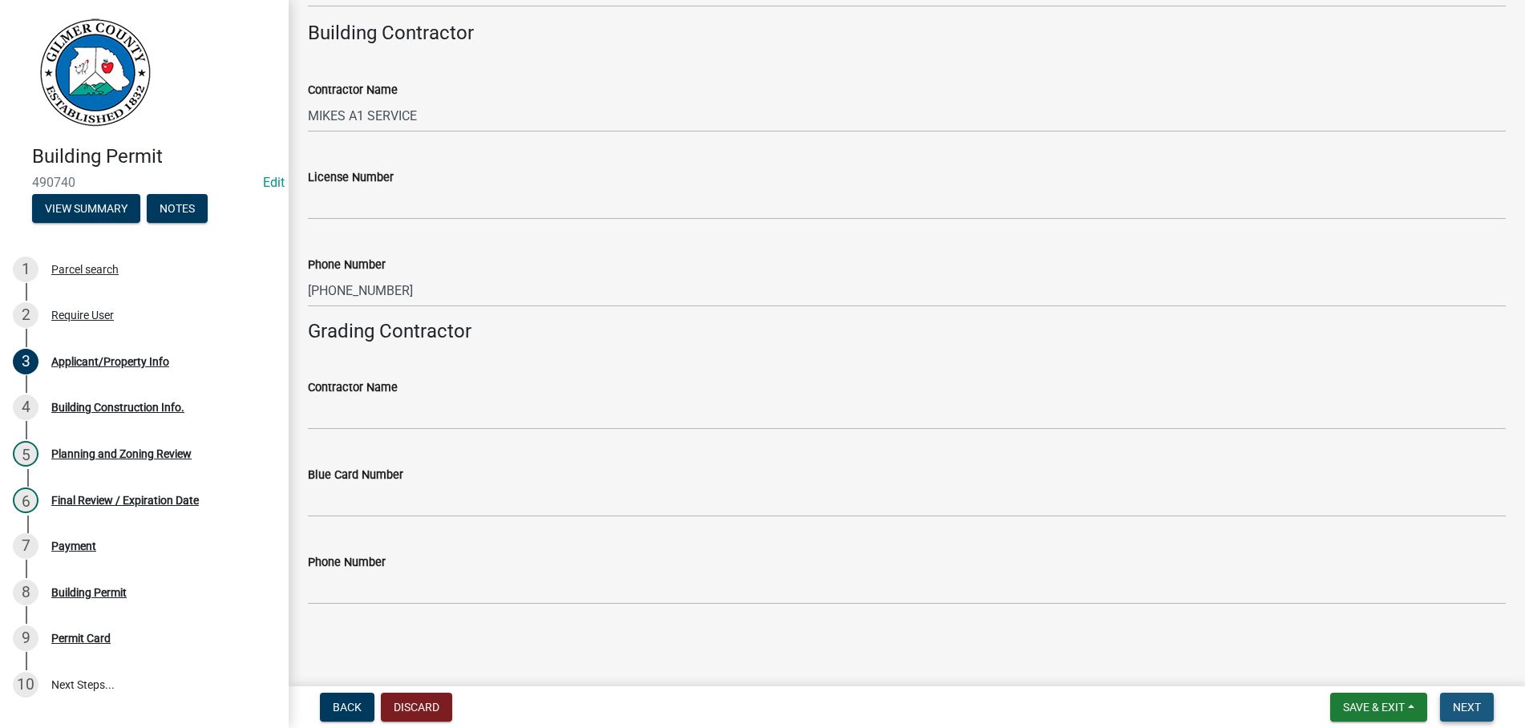
click at [1460, 707] on span "Next" at bounding box center [1467, 707] width 28 height 13
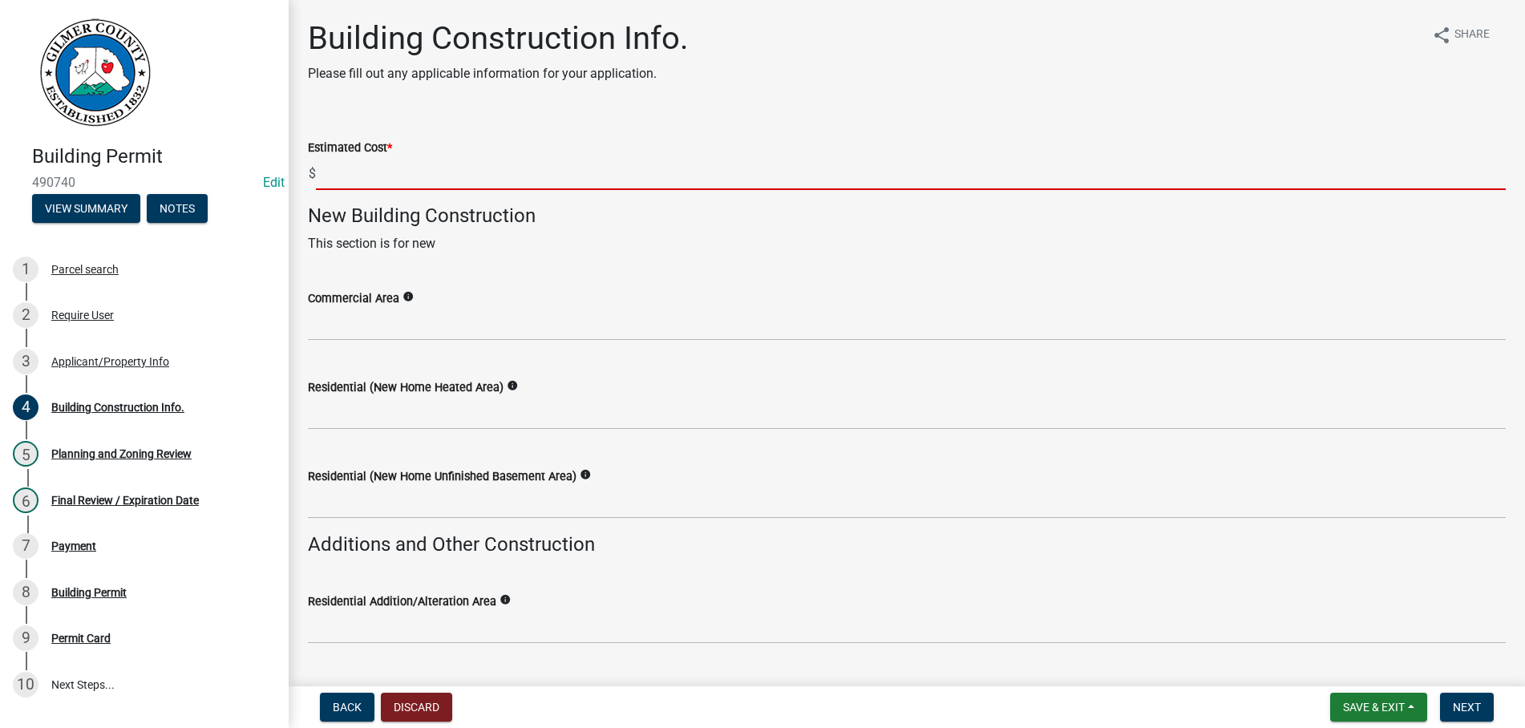
click at [427, 178] on input "text" at bounding box center [911, 173] width 1190 height 33
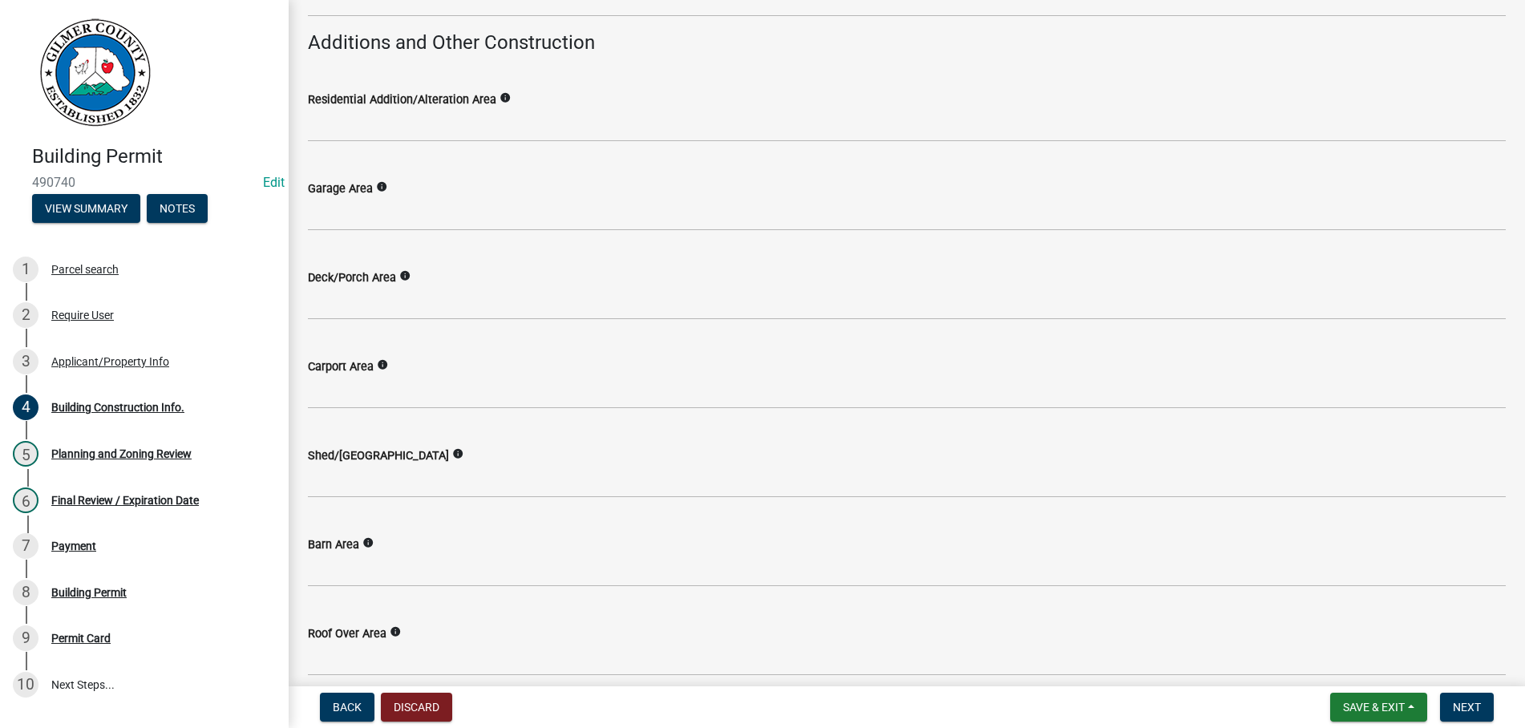
scroll to position [478, 0]
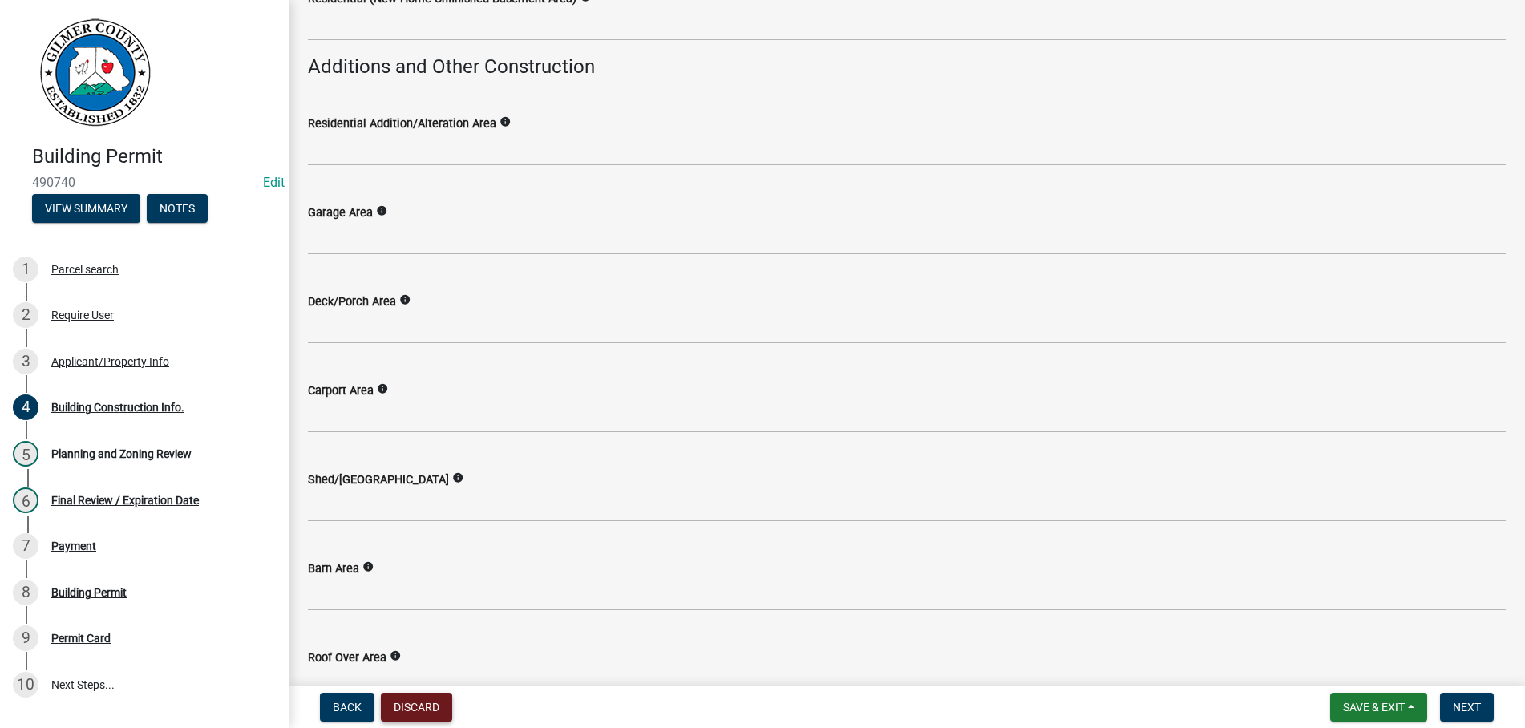
type input "1"
click at [654, 466] on div "Shed/Greenhouse Area info" at bounding box center [907, 485] width 1198 height 75
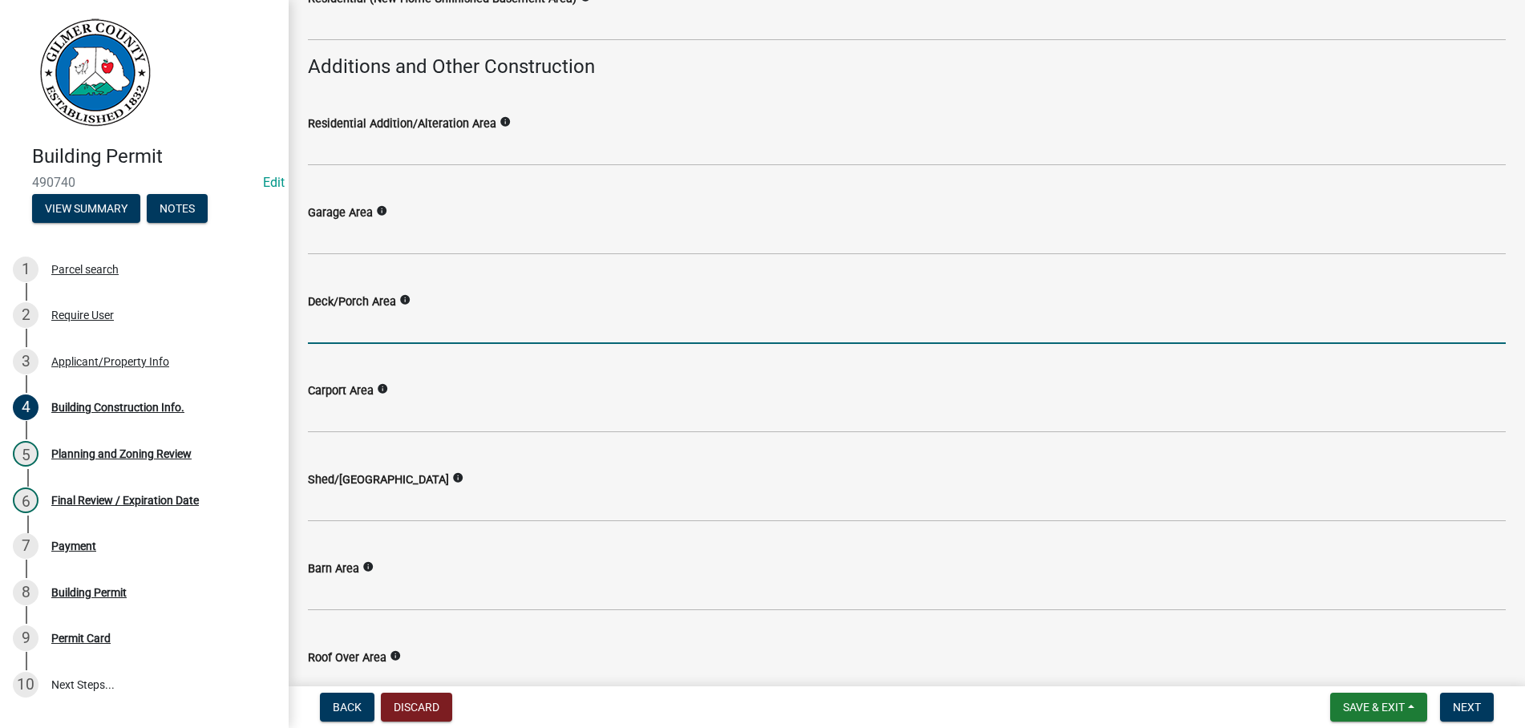
click at [371, 328] on input "text" at bounding box center [907, 327] width 1198 height 33
type input "600"
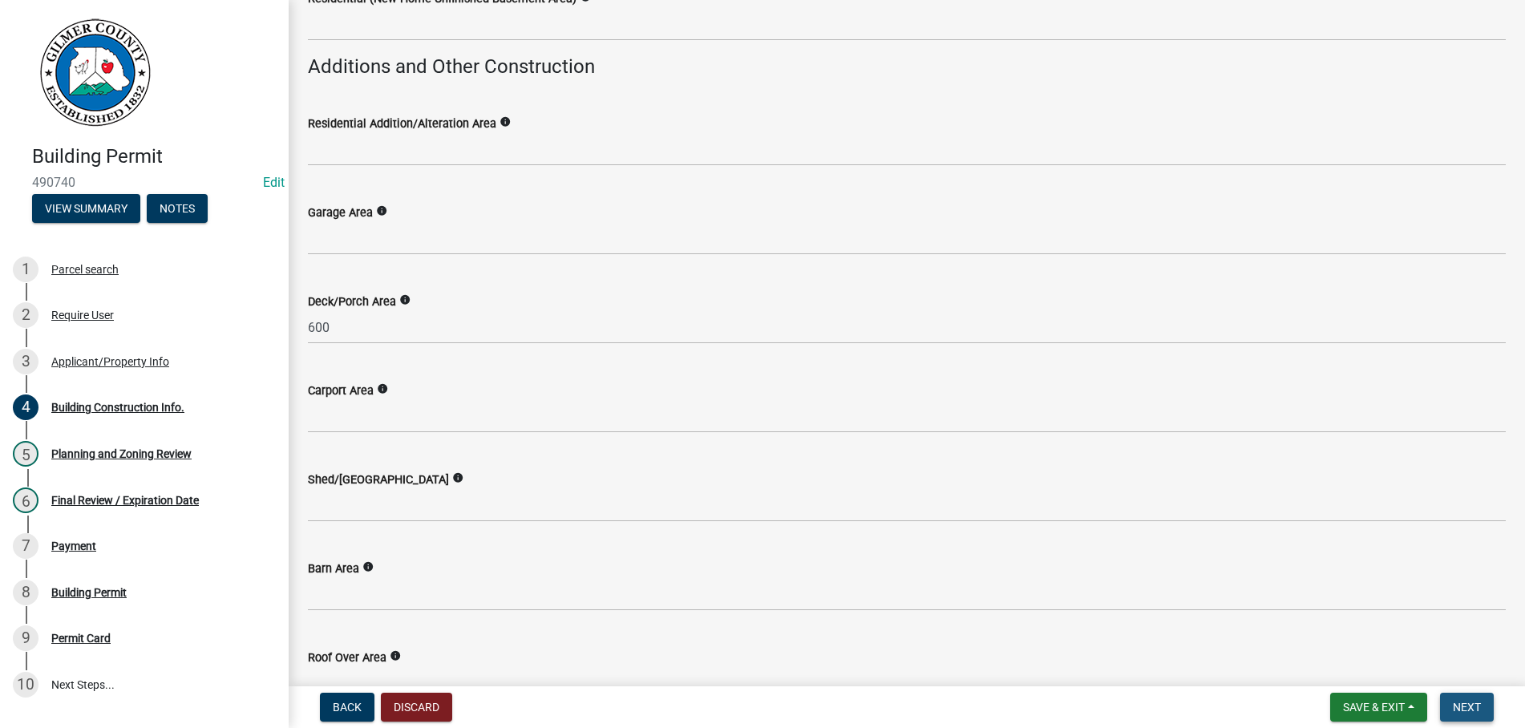
click at [1470, 705] on span "Next" at bounding box center [1467, 707] width 28 height 13
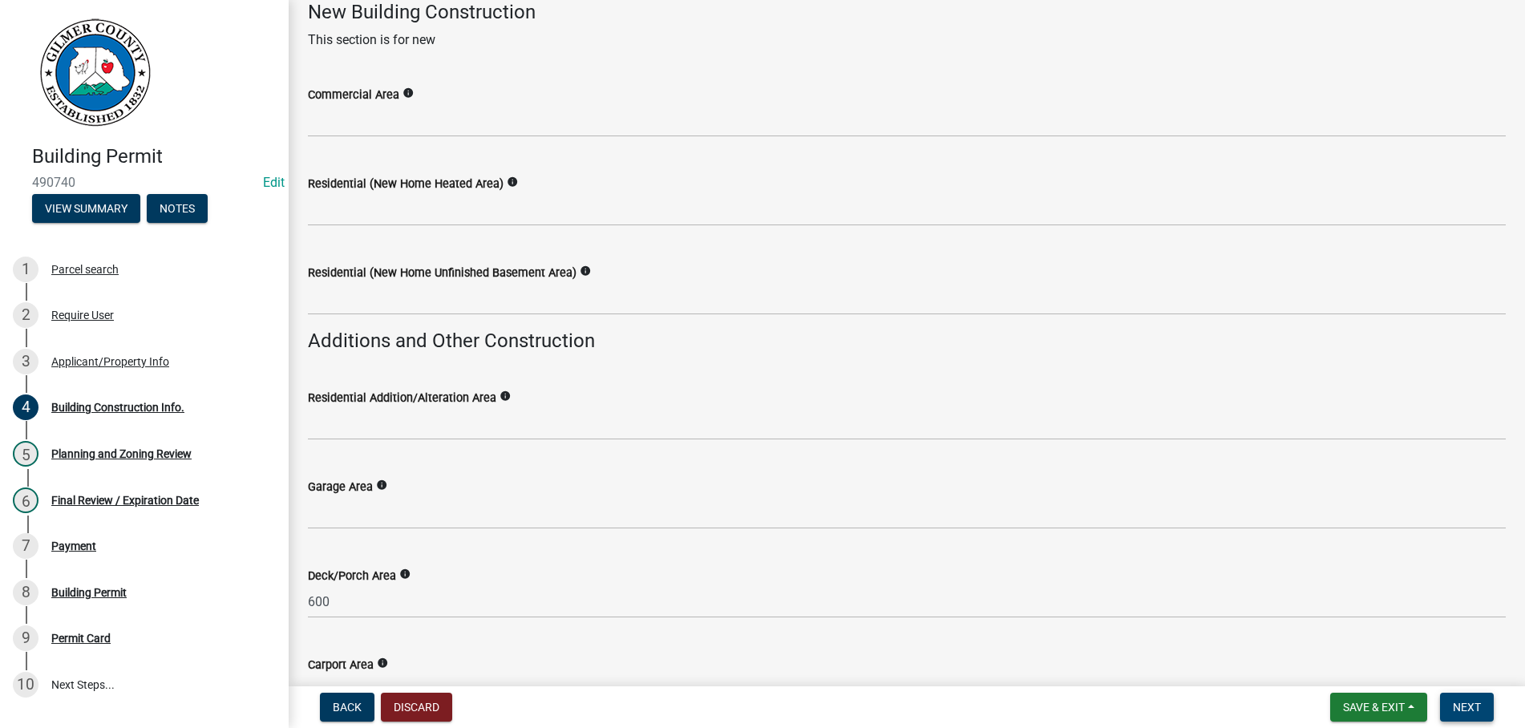
scroll to position [0, 0]
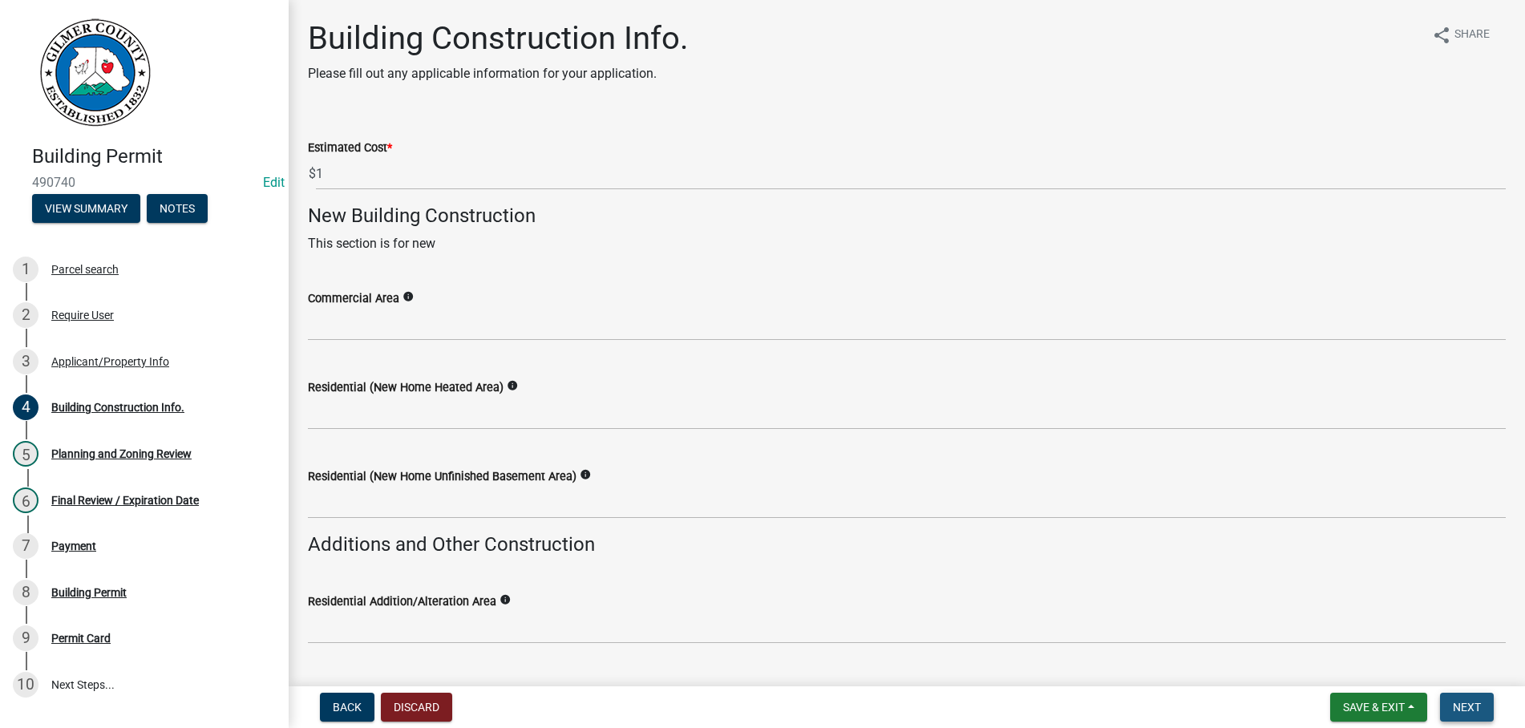
click at [1463, 705] on span "Next" at bounding box center [1467, 707] width 28 height 13
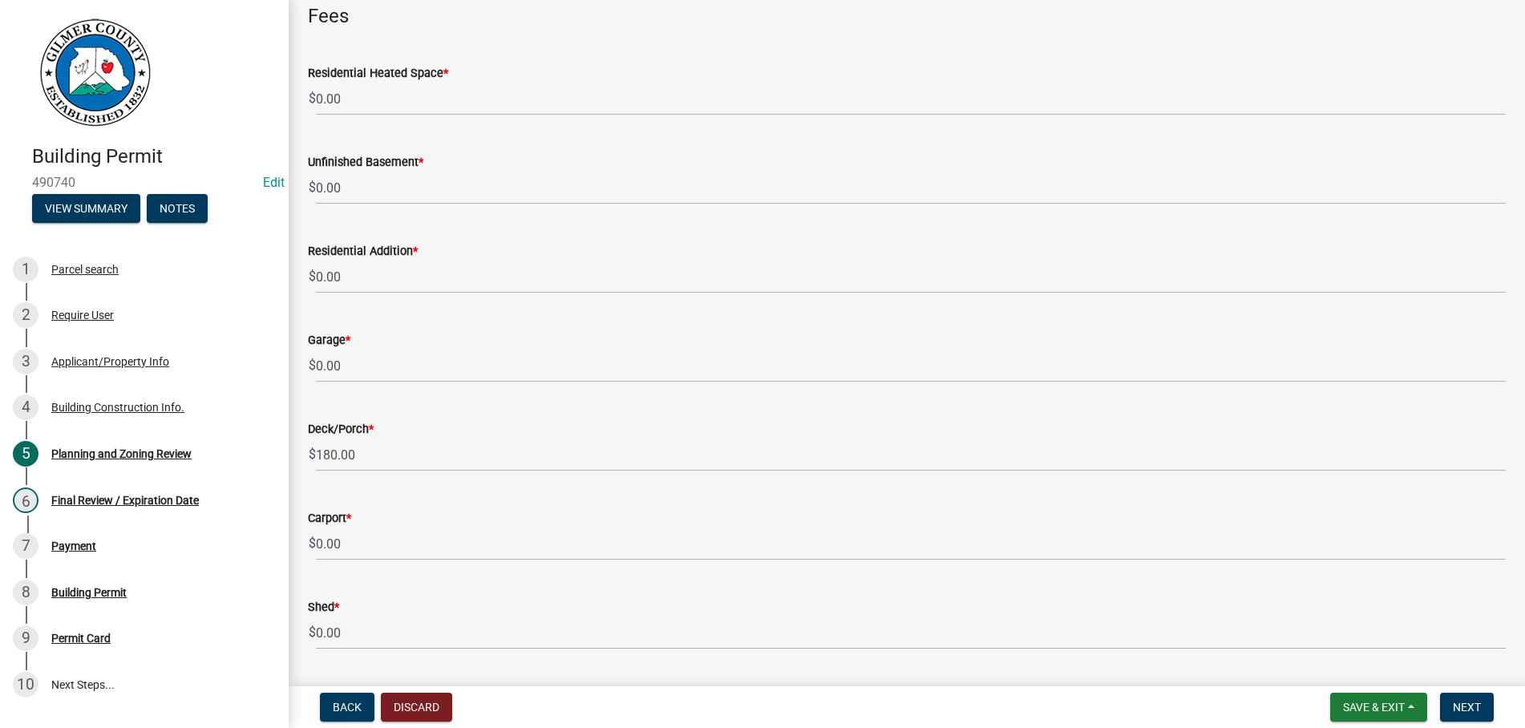
scroll to position [1920, 0]
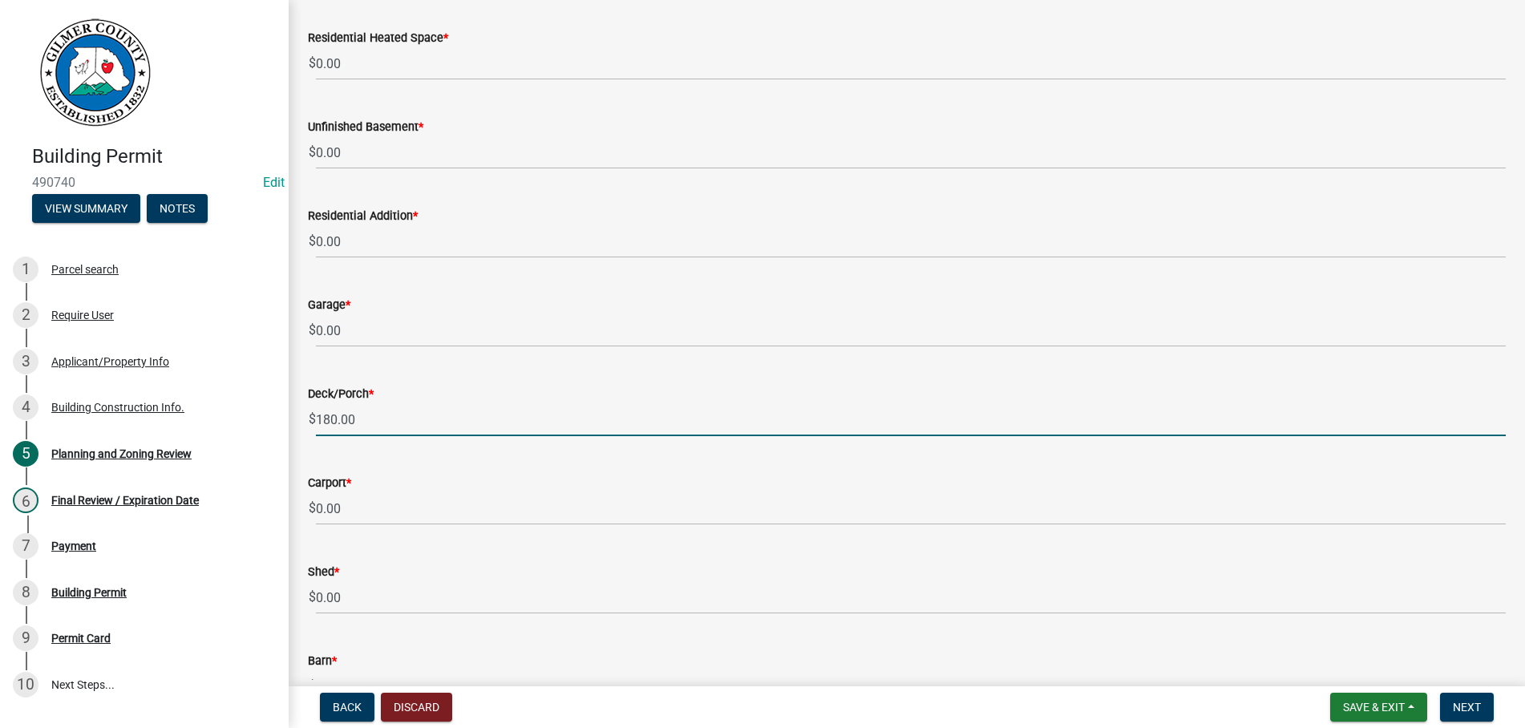
drag, startPoint x: 391, startPoint y: 419, endPoint x: 178, endPoint y: 419, distance: 212.5
click at [316, 419] on input "180.00" at bounding box center [911, 419] width 1190 height 33
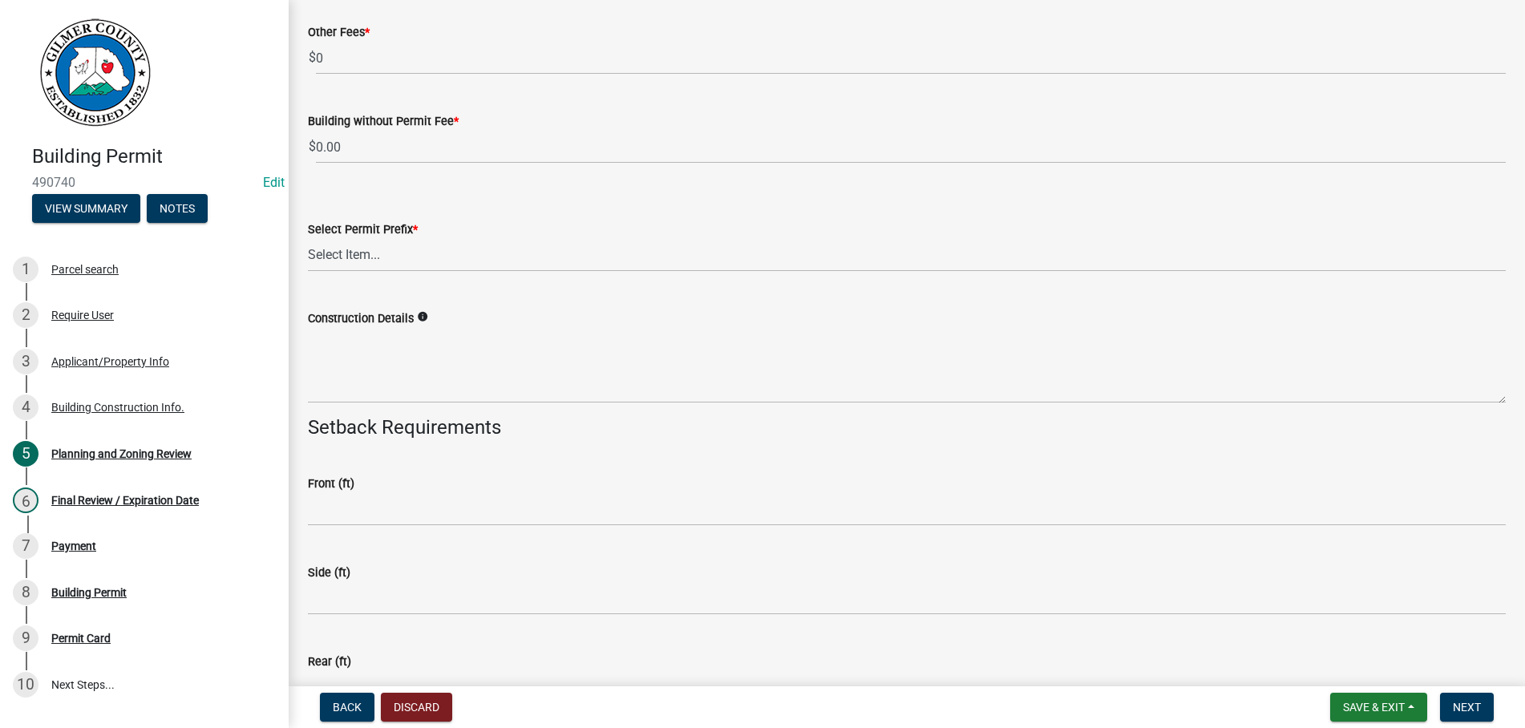
scroll to position [3200, 0]
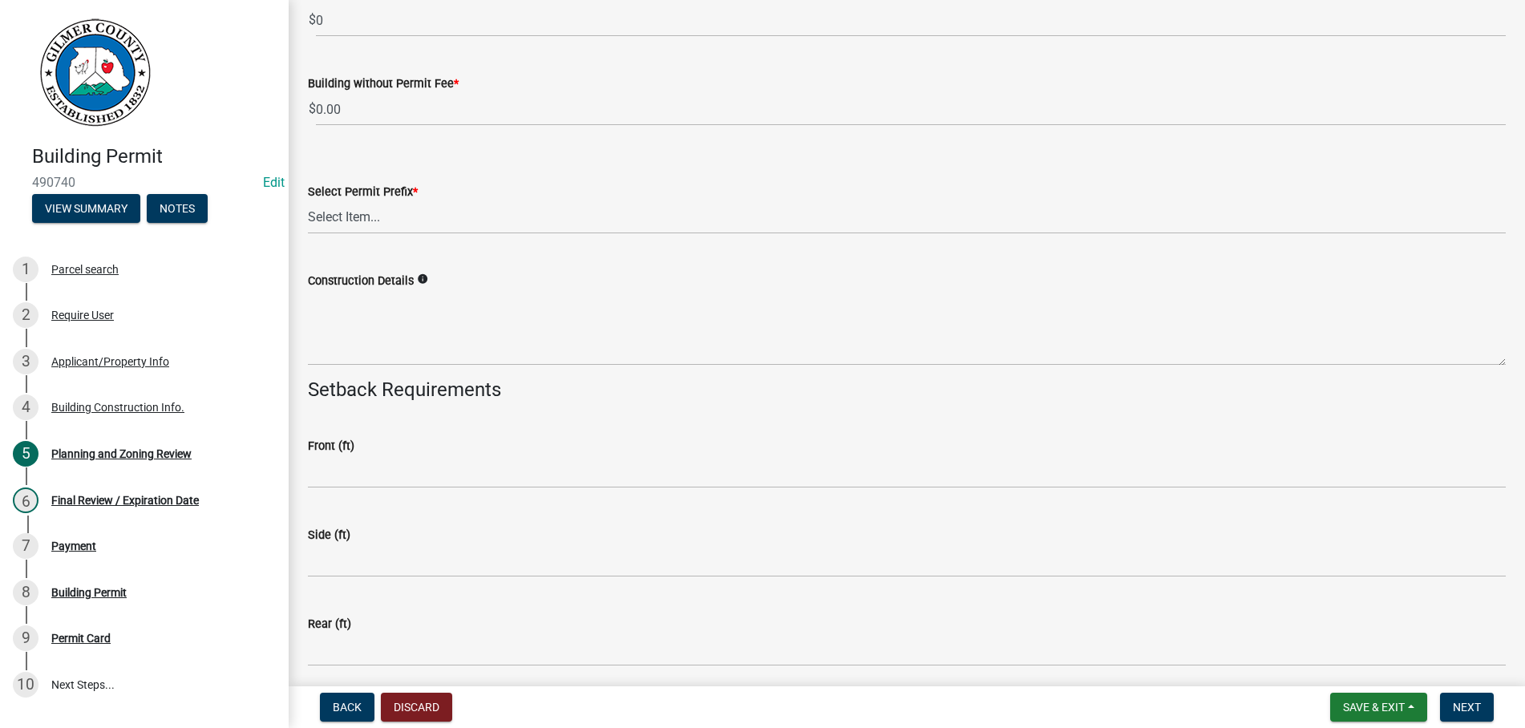
type input "200.00"
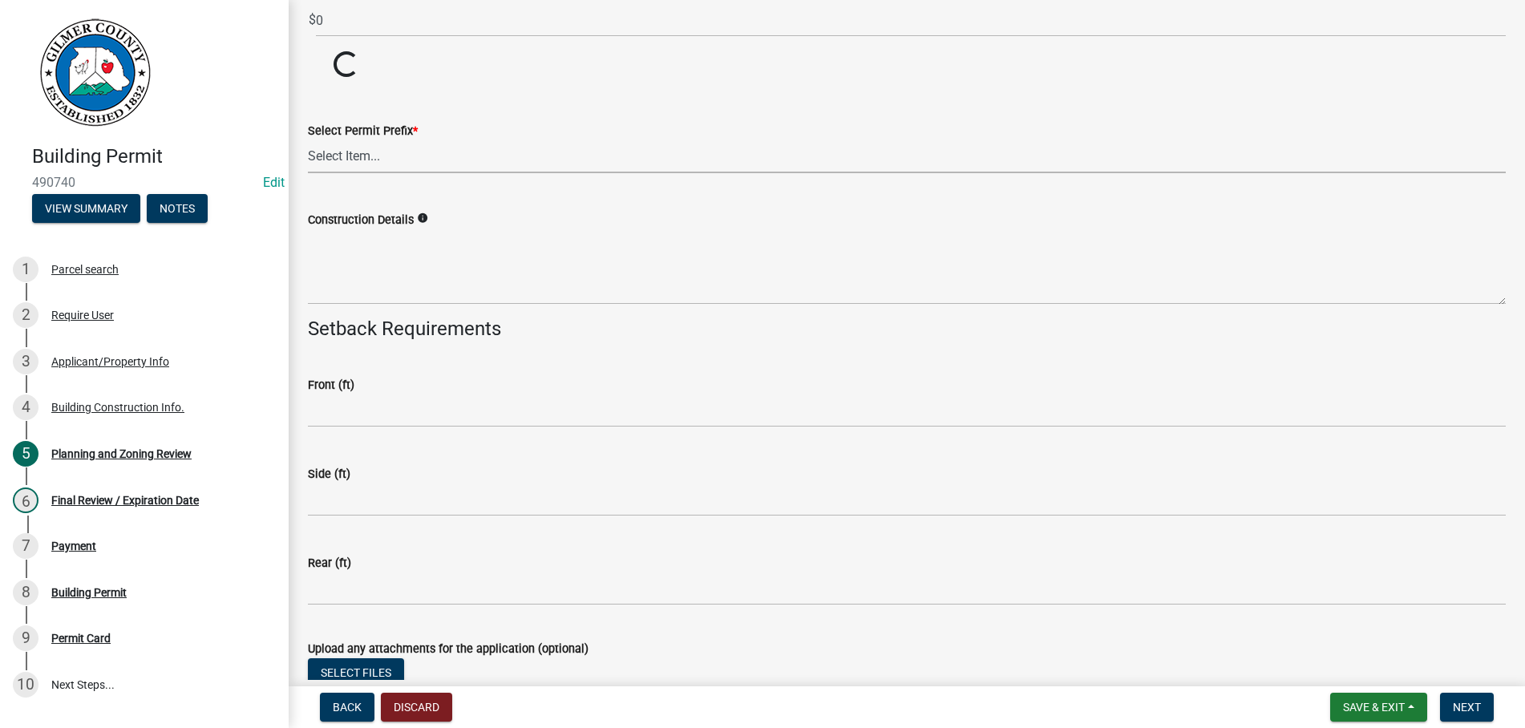
click at [308, 140] on select "Select Item... RES COMM MB LAND POOL MISC CELL TOWER - NEW CELL TOWER - ADD ON" at bounding box center [907, 156] width 1198 height 33
click option "MISC" at bounding box center [0, 0] width 0 height 0
select select "d8142ddf-27f7-42b0-ba1e-04fee764576f"
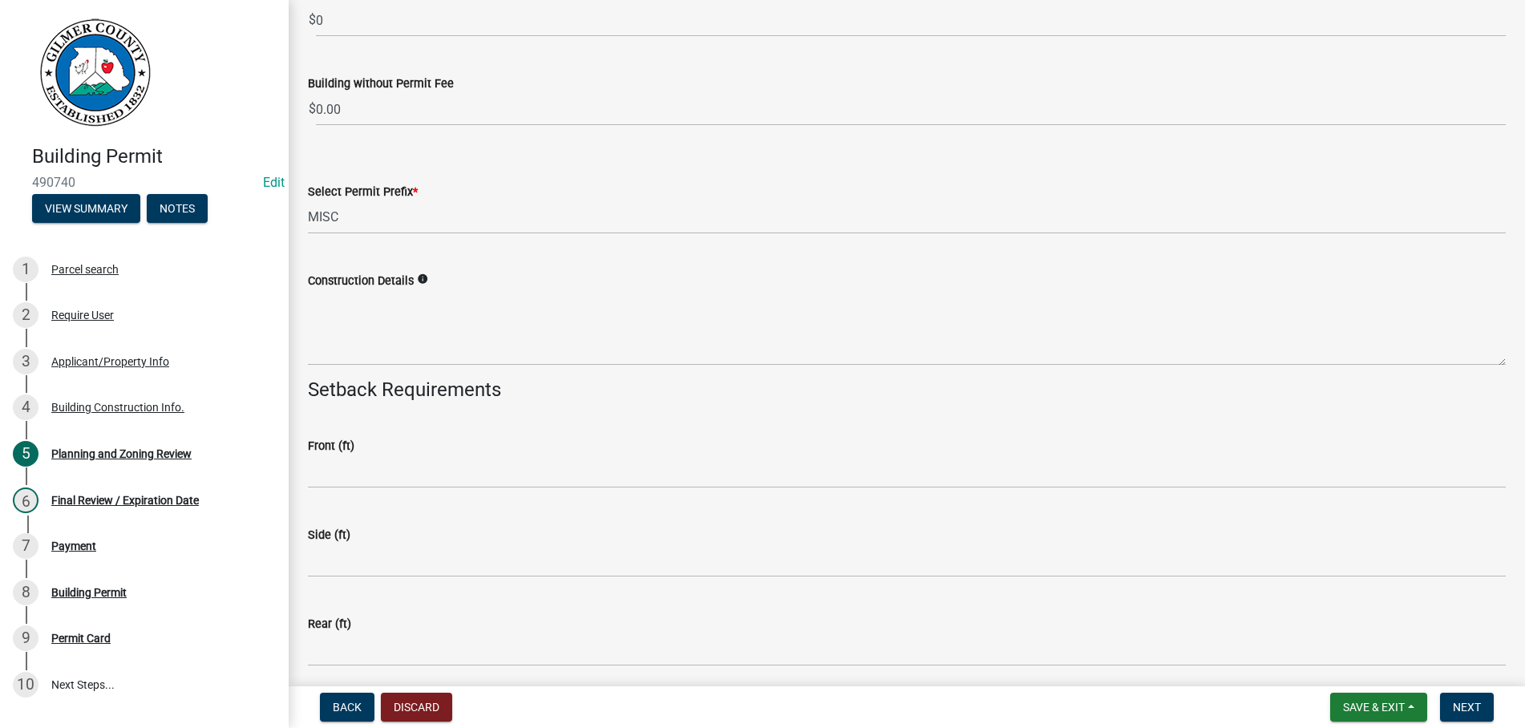
click at [387, 260] on div "Construction Details info" at bounding box center [907, 307] width 1198 height 117
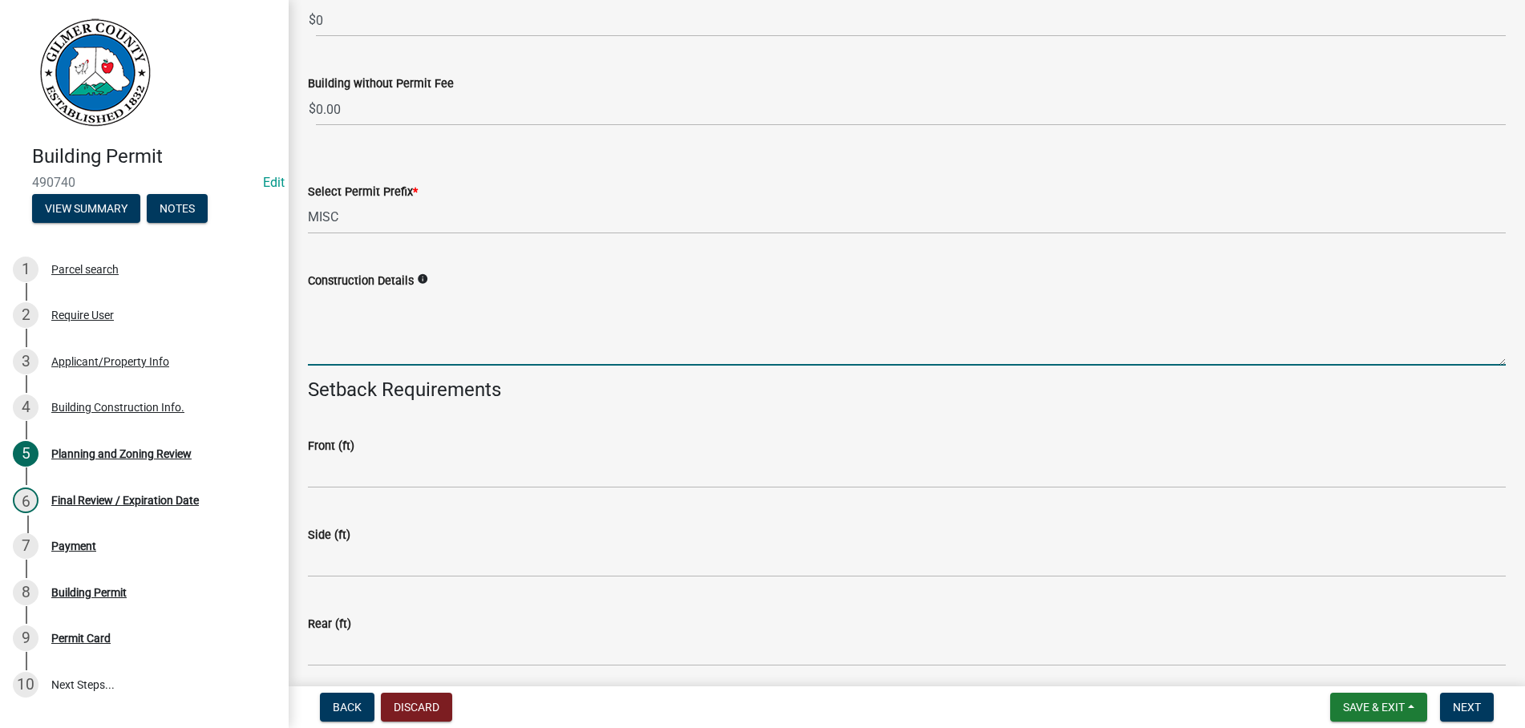
click at [361, 339] on textarea "Construction Details" at bounding box center [907, 327] width 1198 height 75
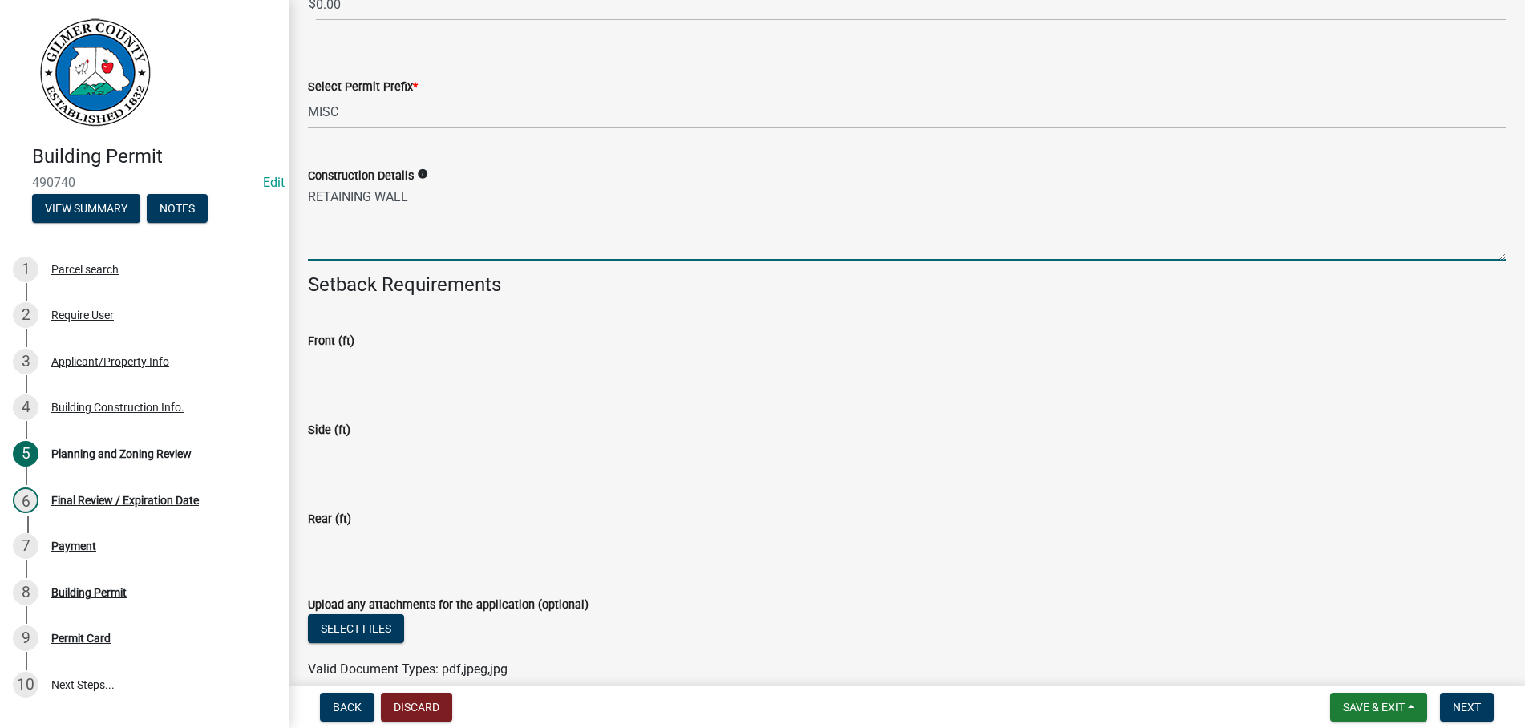
scroll to position [3381, 0]
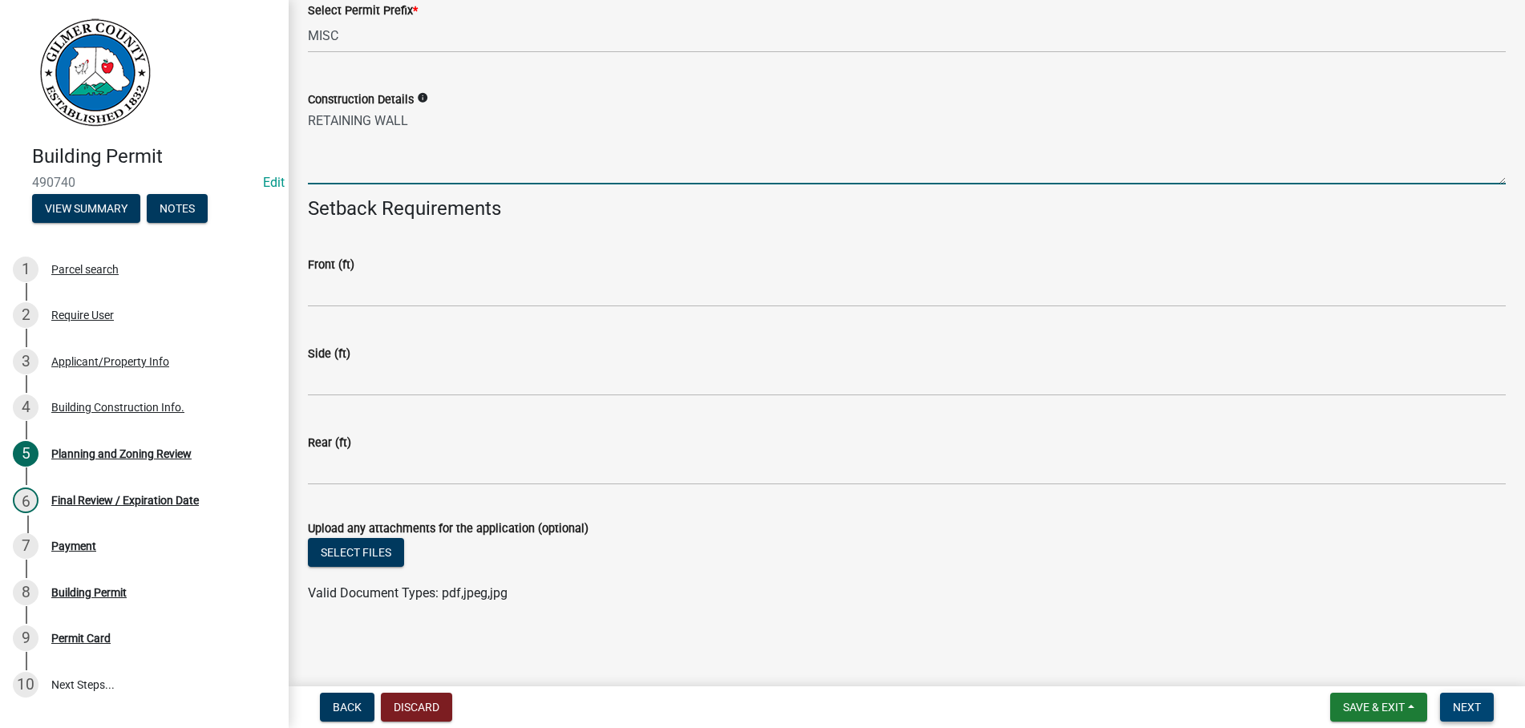
type textarea "RETAINING WALL"
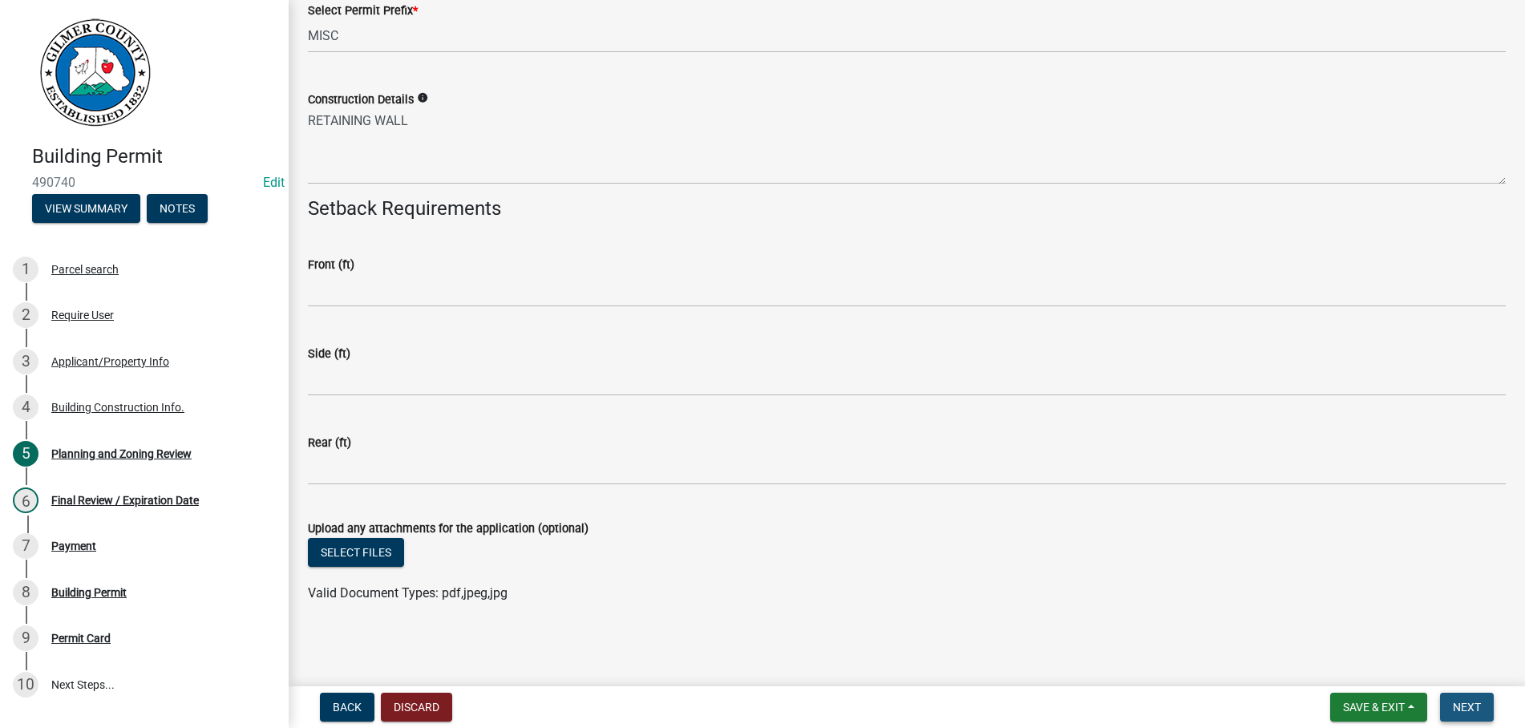
click at [1467, 702] on span "Next" at bounding box center [1467, 707] width 28 height 13
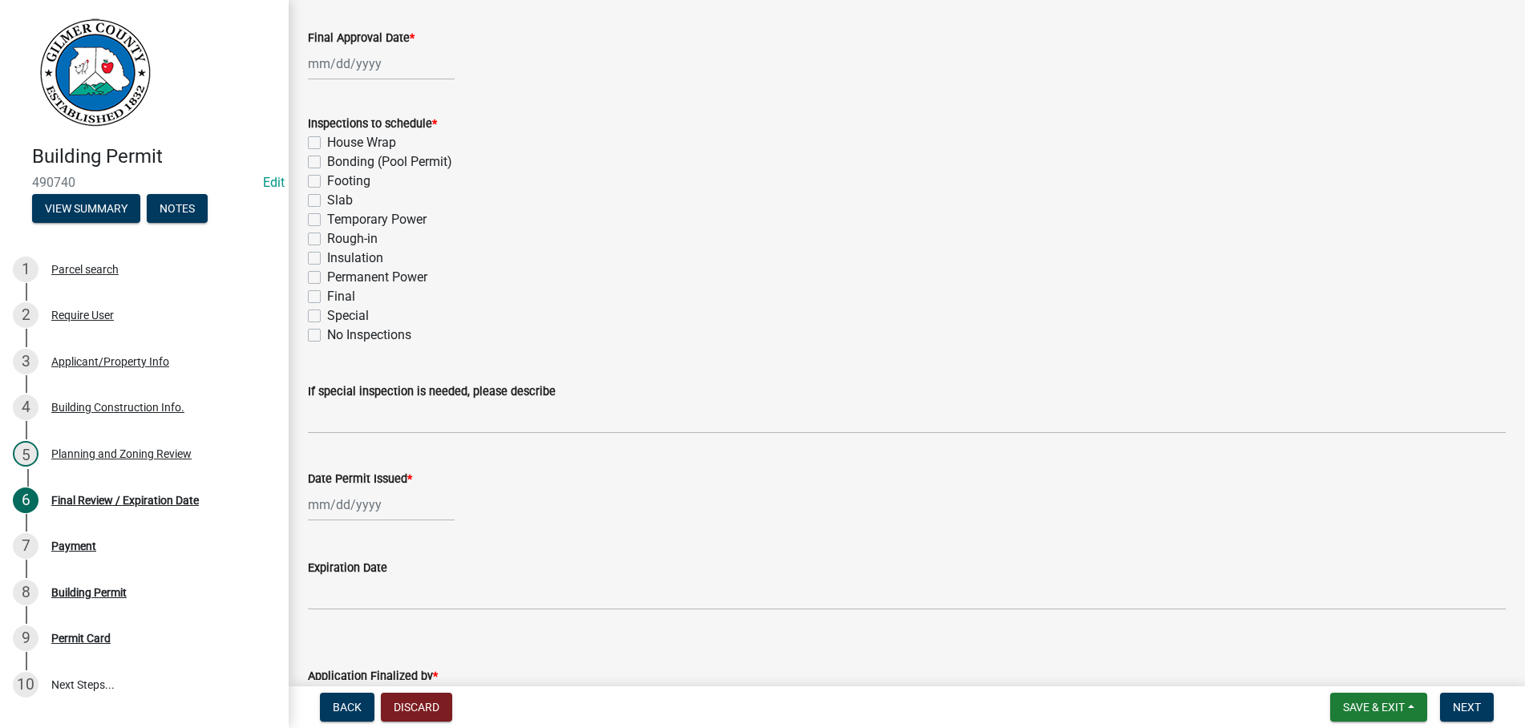
scroll to position [274, 0]
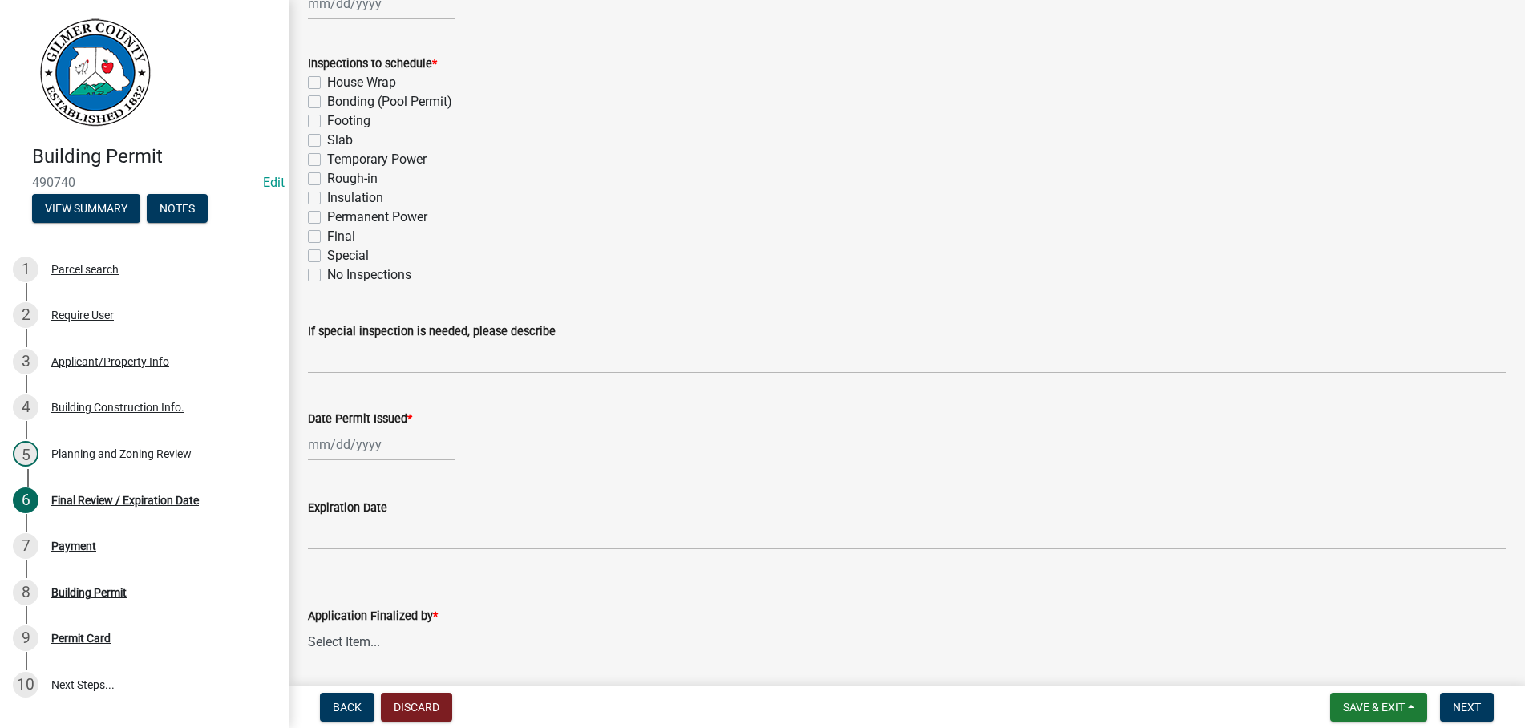
click at [327, 237] on label "Final" at bounding box center [341, 236] width 28 height 19
click at [327, 237] on input "Final" at bounding box center [332, 232] width 10 height 10
checkbox input "true"
checkbox input "false"
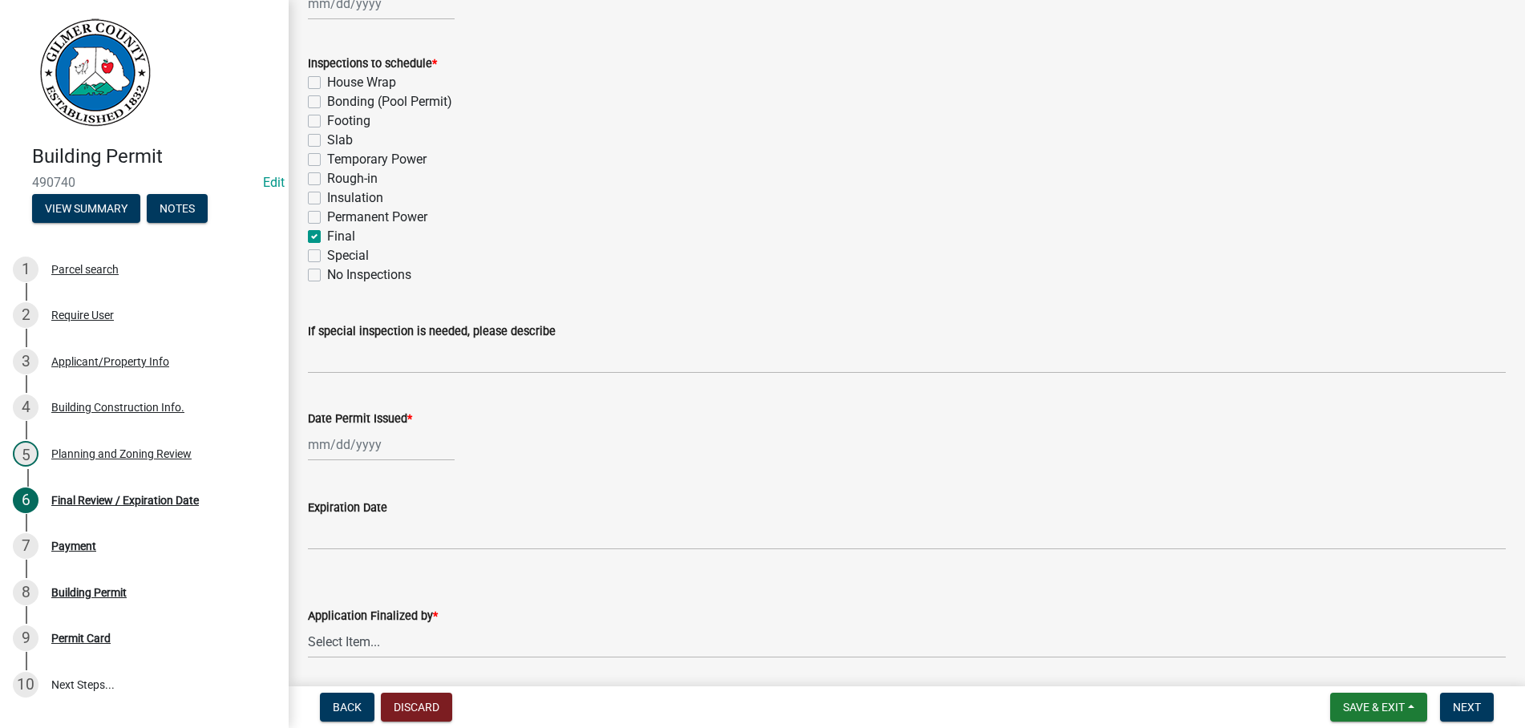
checkbox input "false"
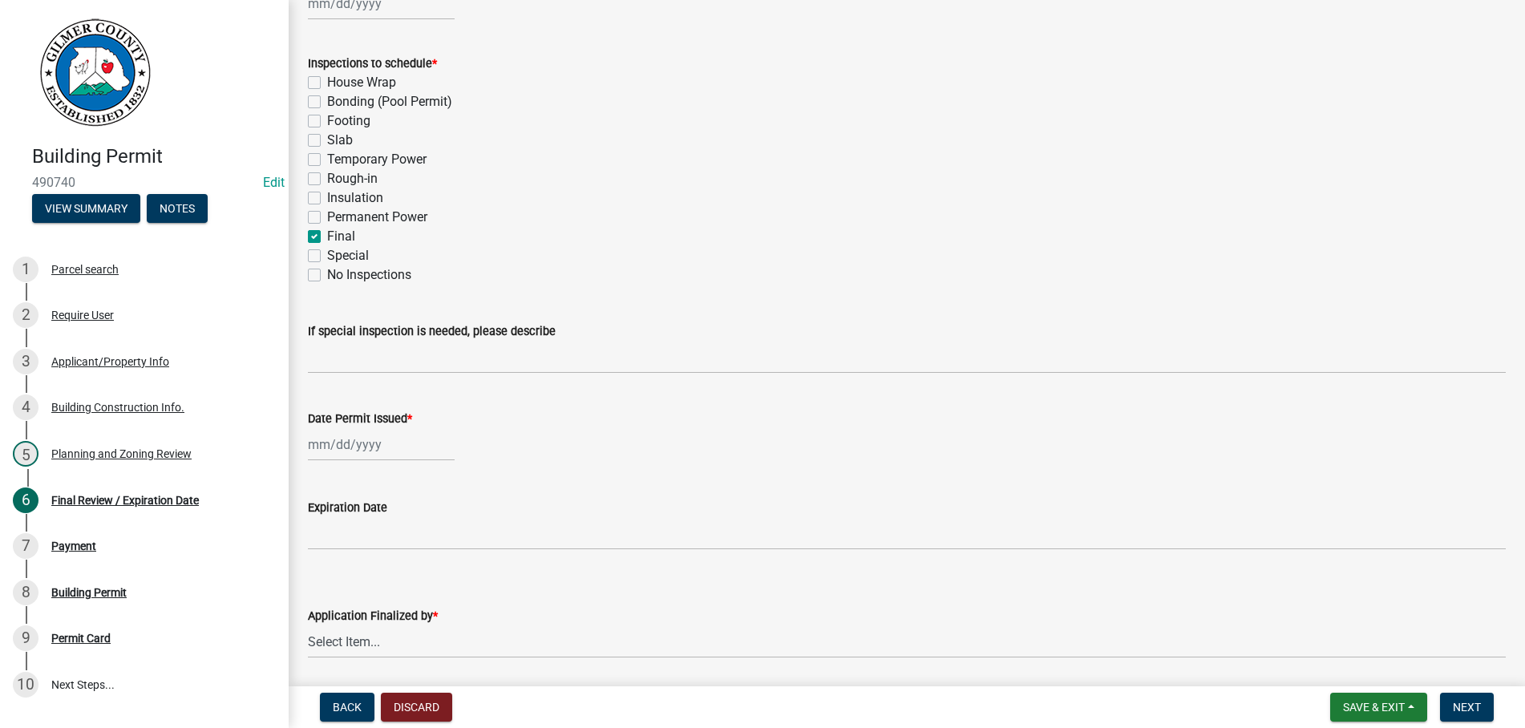
checkbox input "false"
checkbox input "true"
checkbox input "false"
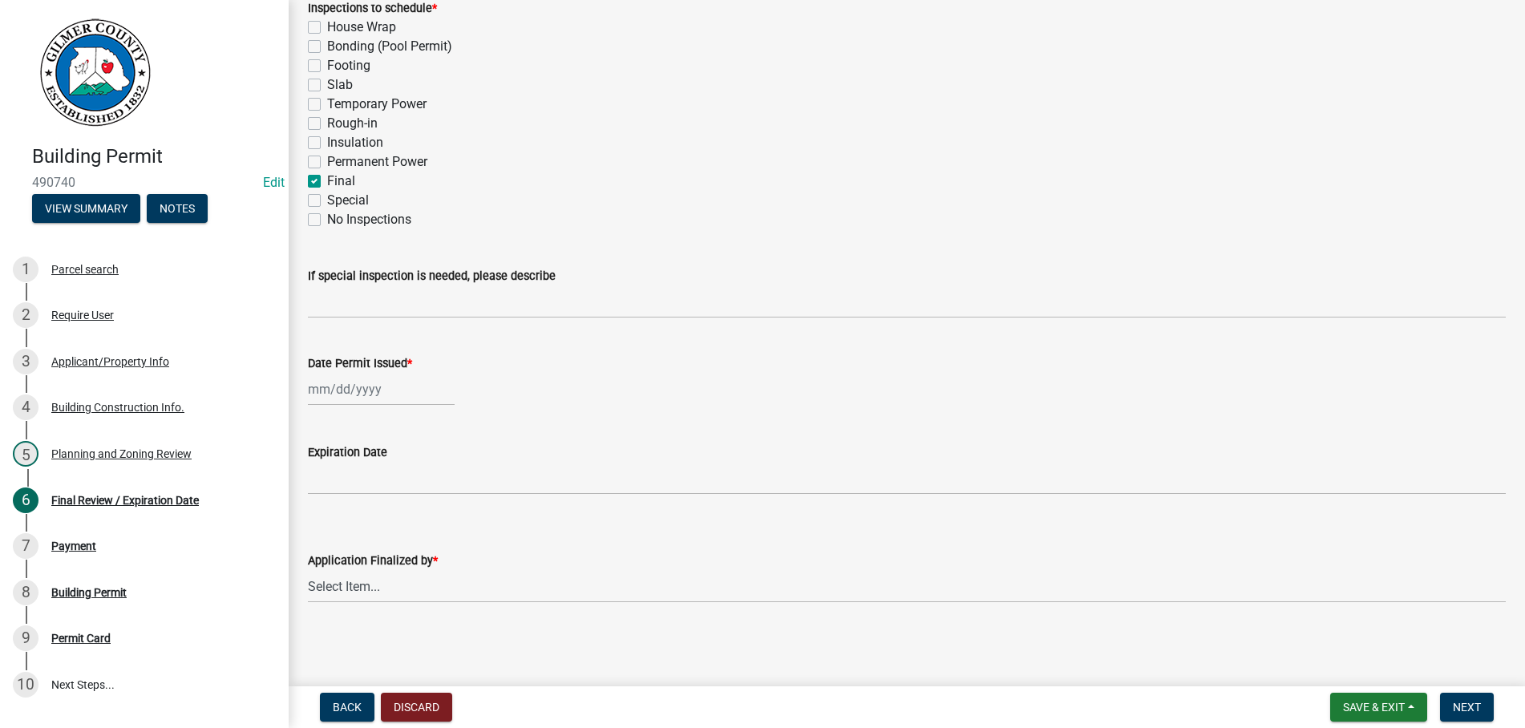
click at [327, 64] on label "Footing" at bounding box center [348, 65] width 43 height 19
click at [327, 64] on input "Footing" at bounding box center [332, 61] width 10 height 10
checkbox input "true"
checkbox input "false"
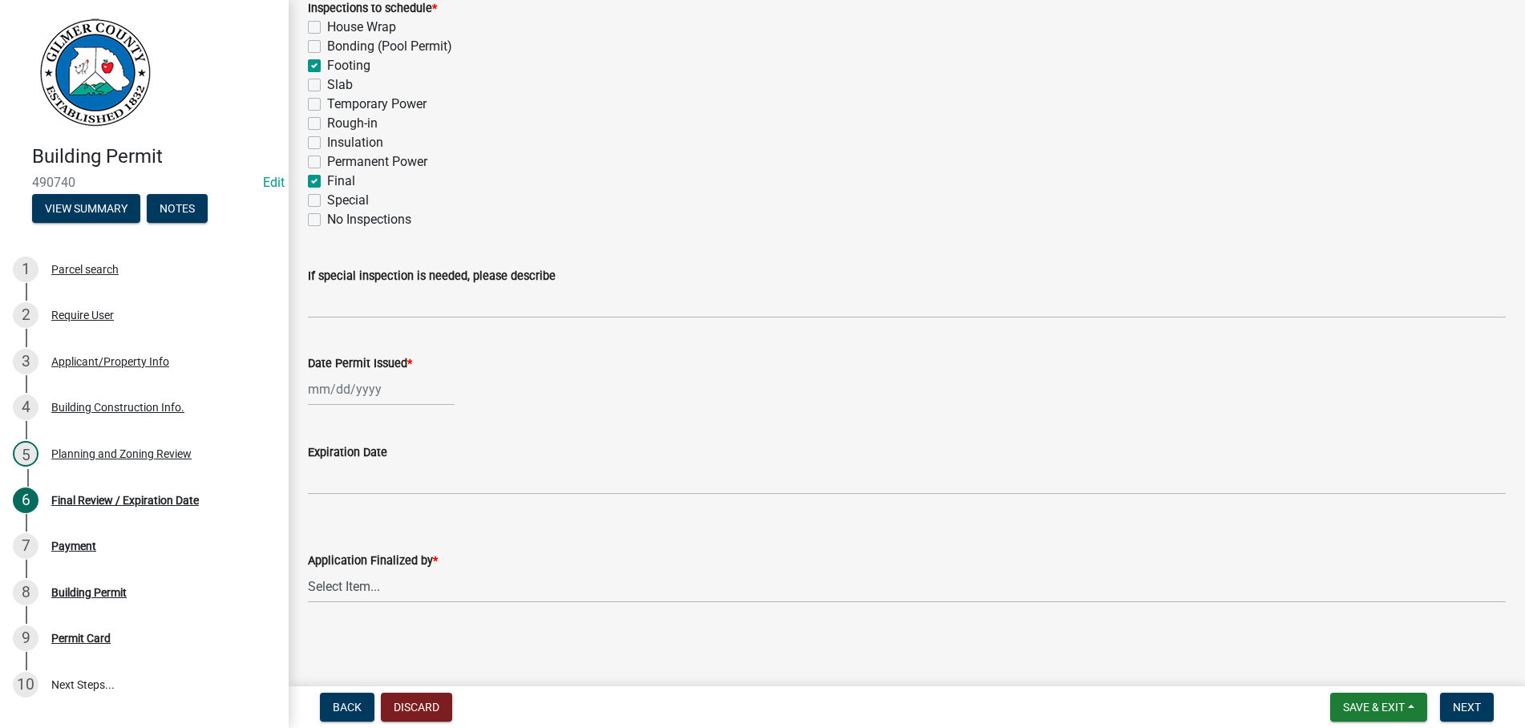
checkbox input "true"
checkbox input "false"
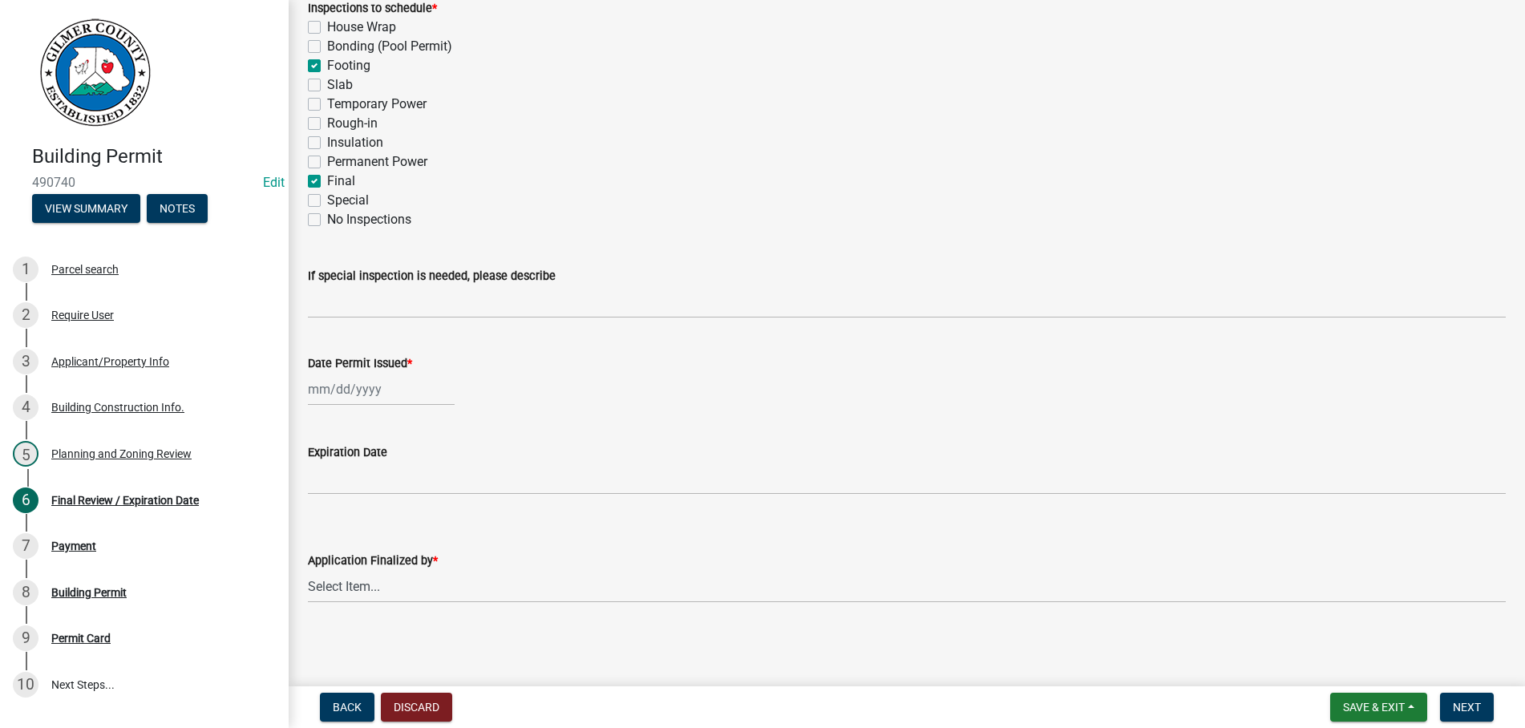
checkbox input "false"
checkbox input "true"
checkbox input "false"
select select "10"
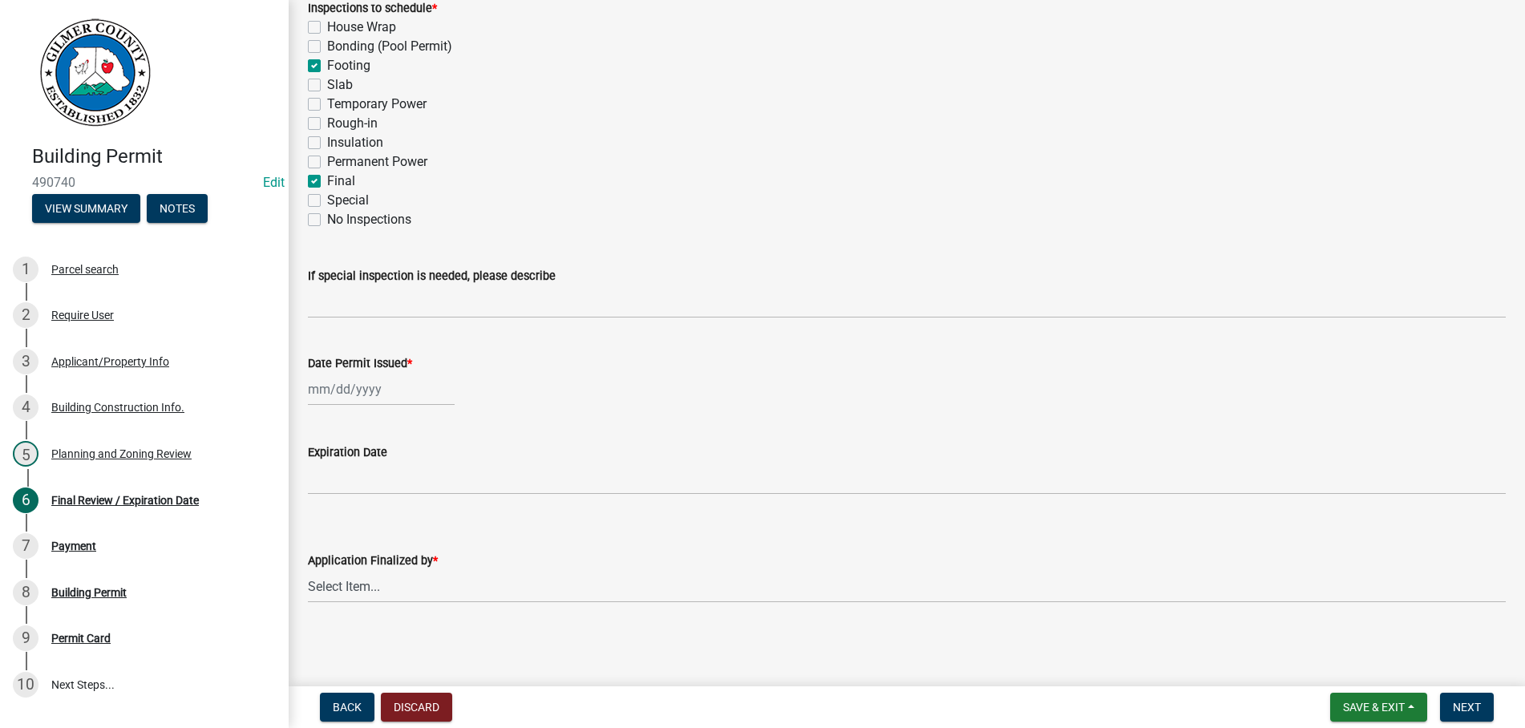
select select "2025"
click at [401, 397] on input "Date Permit Issued *" at bounding box center [381, 389] width 147 height 33
type input "[DATE]"
select select "b44f7338-8171-40f4-83dd-b8ba3065c966"
click at [1467, 703] on span "Next" at bounding box center [1467, 707] width 28 height 13
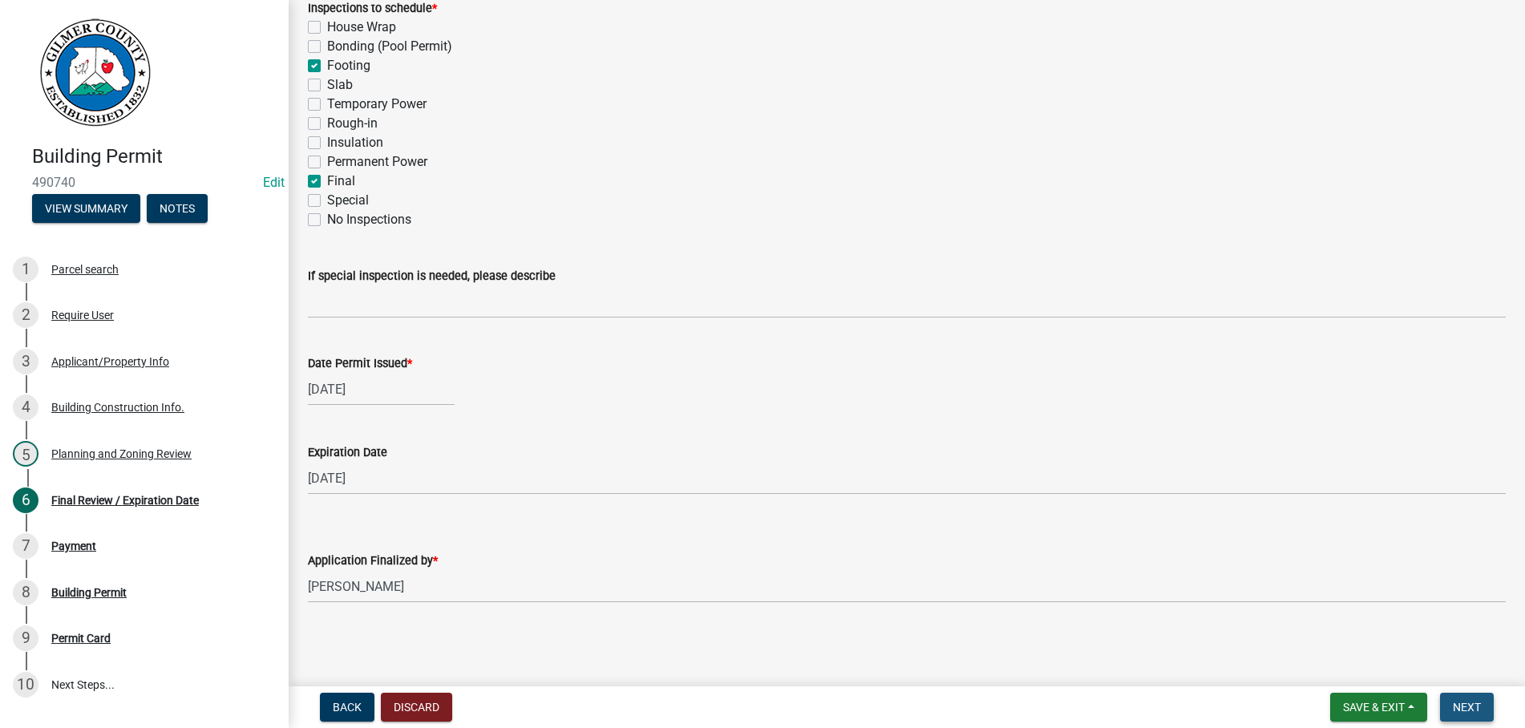
scroll to position [362, 0]
click at [1467, 703] on span "Next" at bounding box center [1467, 707] width 28 height 13
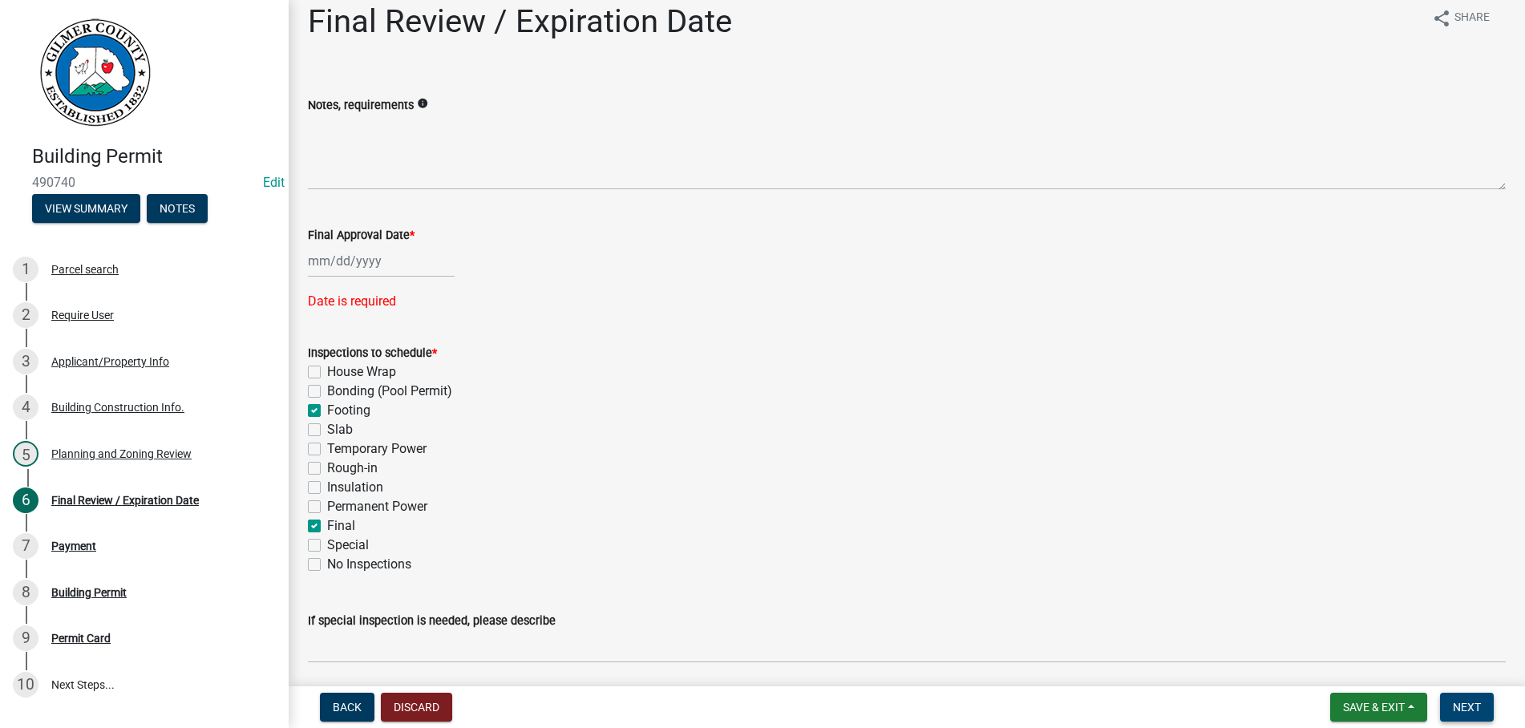
scroll to position [0, 0]
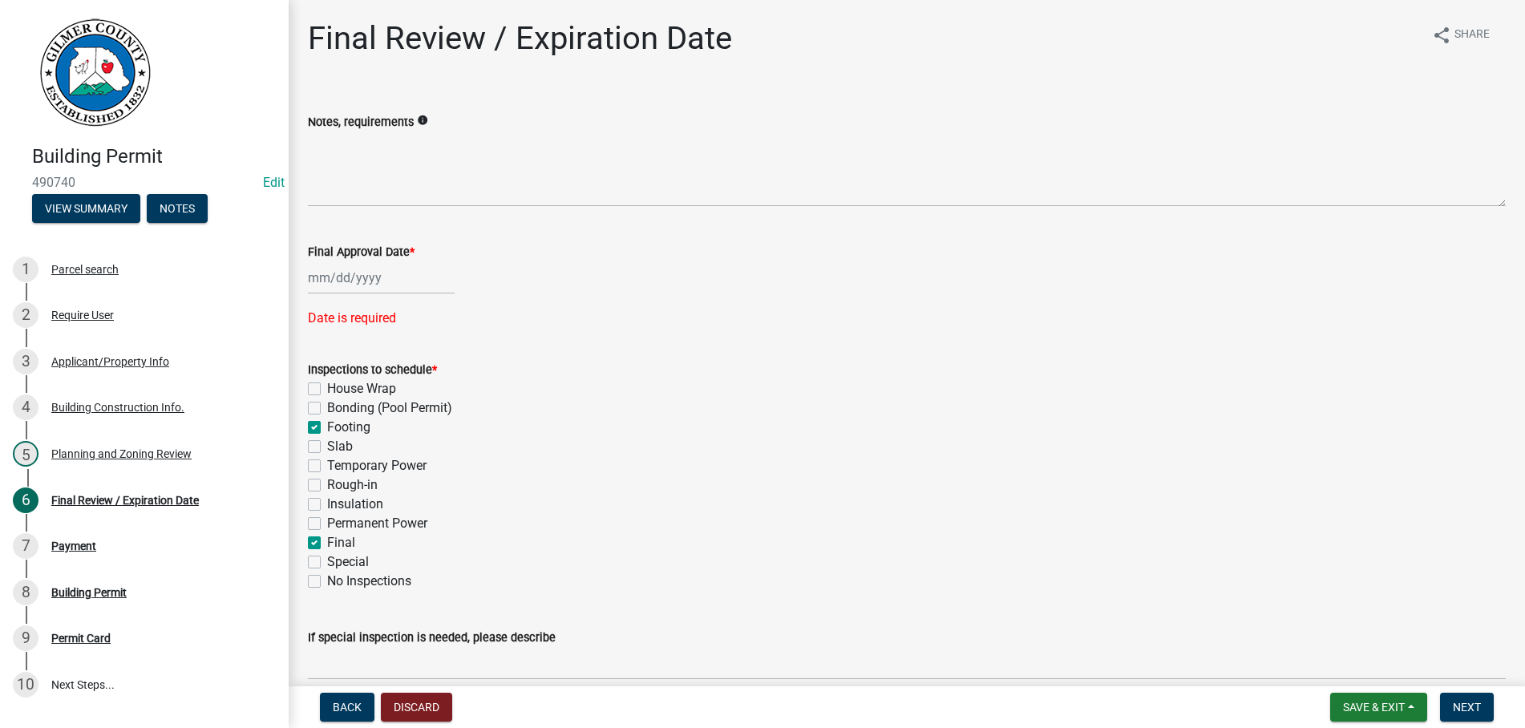
select select "10"
select select "2025"
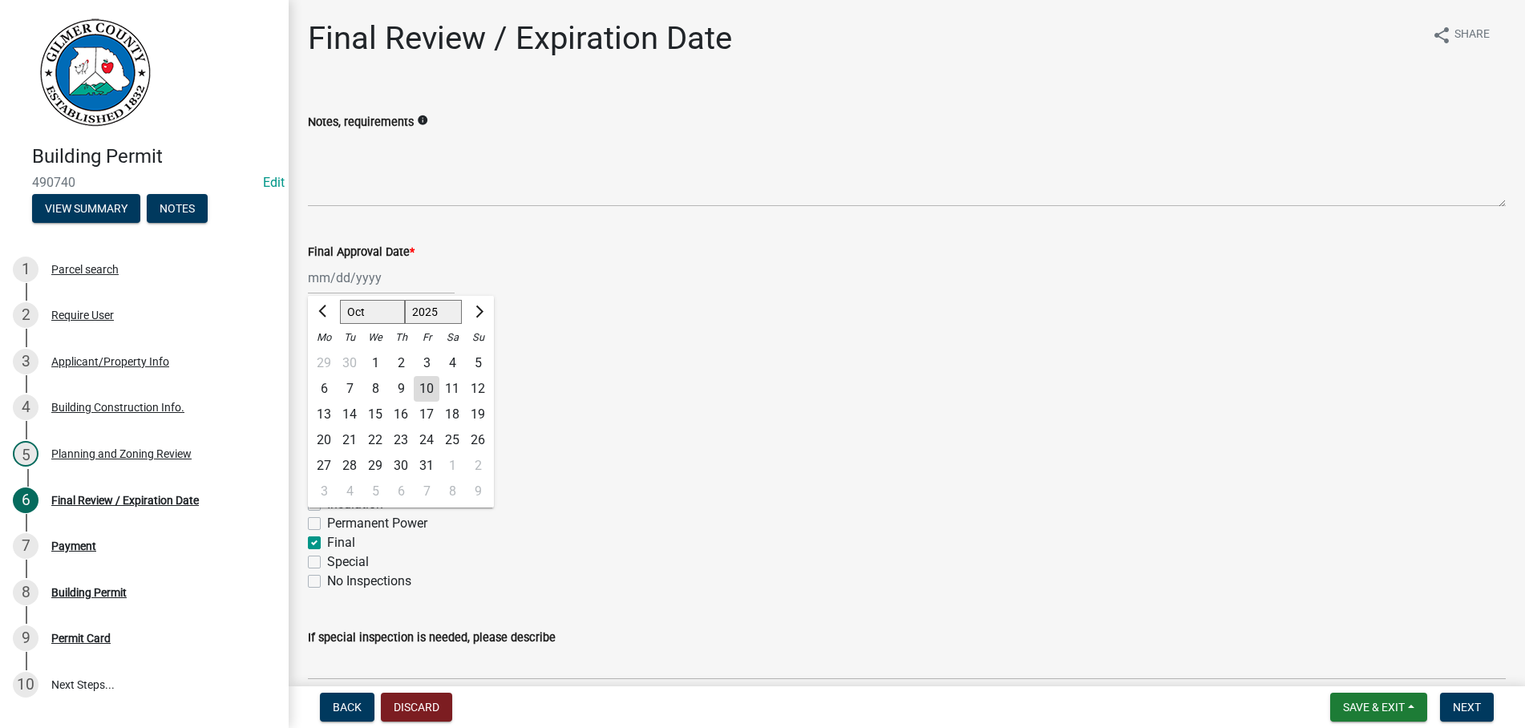
click at [410, 265] on input "Final Approval Date *" at bounding box center [381, 277] width 147 height 33
click at [433, 388] on div "10" at bounding box center [427, 389] width 26 height 26
type input "[DATE]"
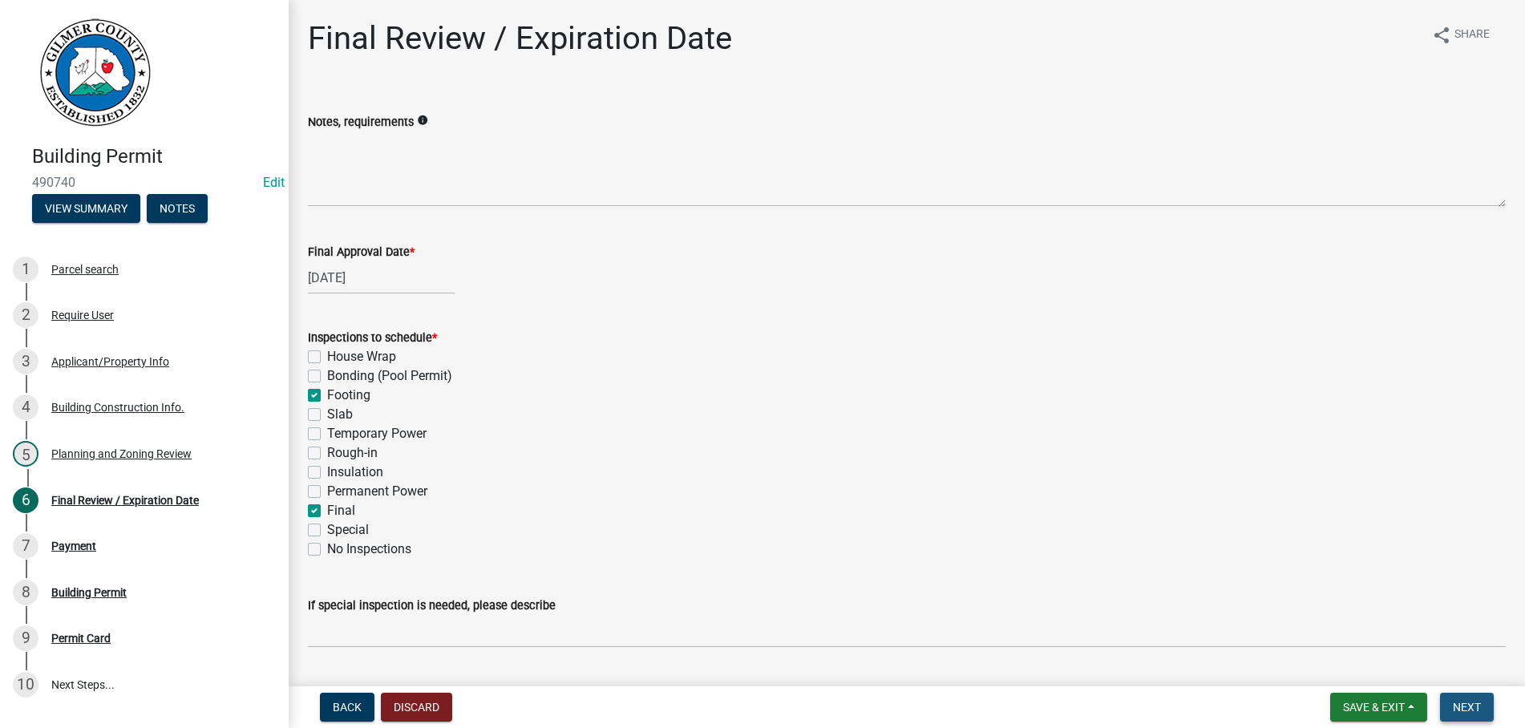
click at [1464, 703] on span "Next" at bounding box center [1467, 707] width 28 height 13
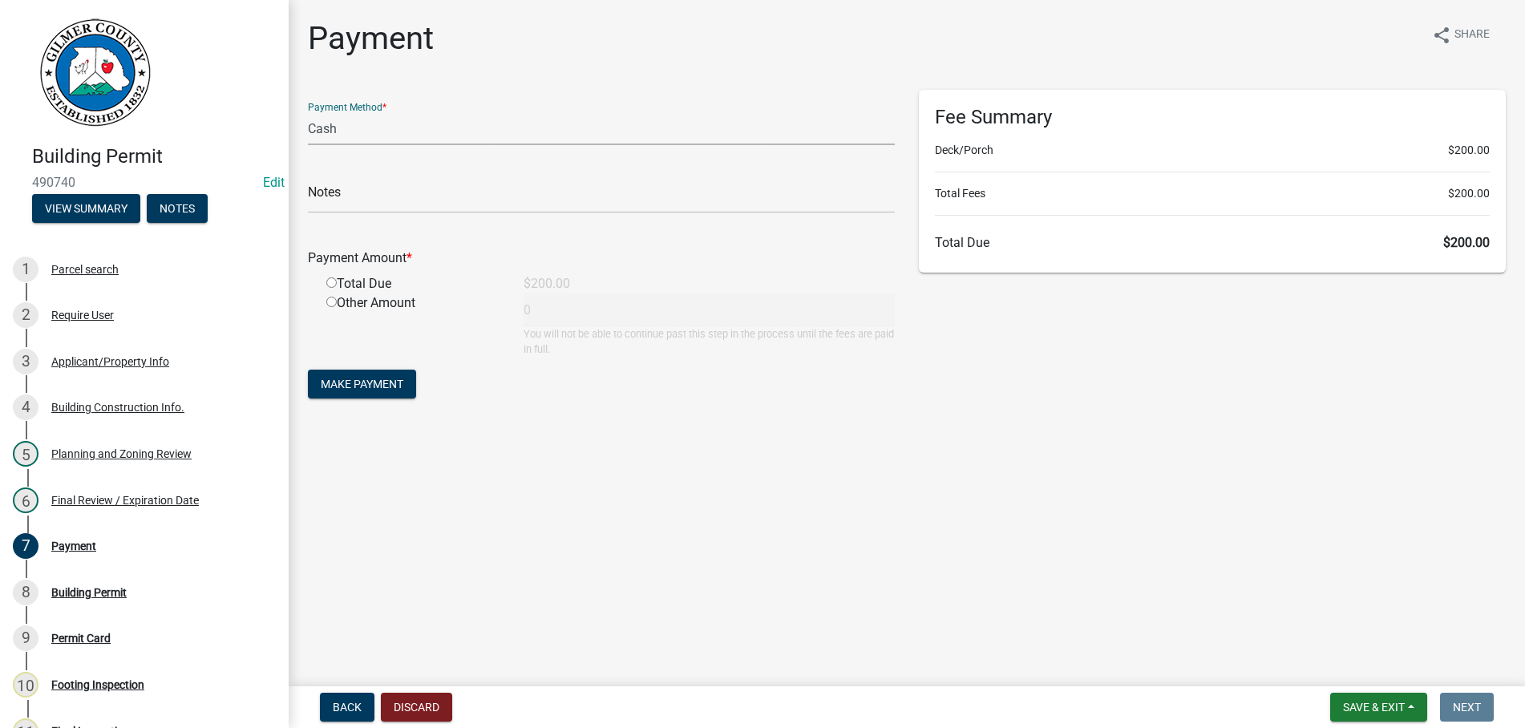
click at [308, 112] on select "Credit Card POS Check Cash" at bounding box center [601, 128] width 587 height 33
select select "1: 0"
click option "Check" at bounding box center [0, 0] width 0 height 0
click at [406, 194] on input "text" at bounding box center [601, 196] width 587 height 33
type input "2172"
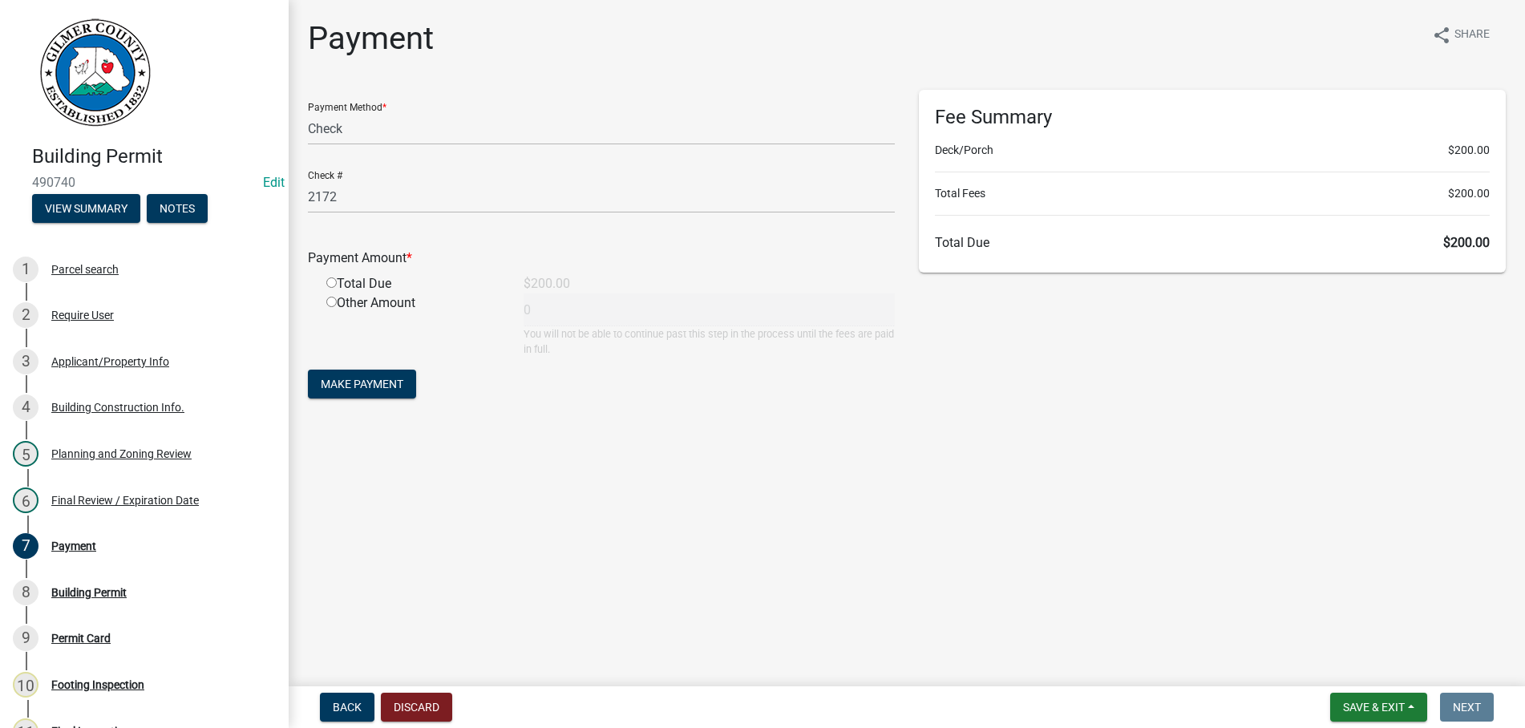
drag, startPoint x: 334, startPoint y: 282, endPoint x: 369, endPoint y: 344, distance: 71.1
click at [334, 283] on input "radio" at bounding box center [331, 282] width 10 height 10
radio input "true"
type input "200"
click at [362, 385] on span "Make Payment" at bounding box center [362, 384] width 83 height 13
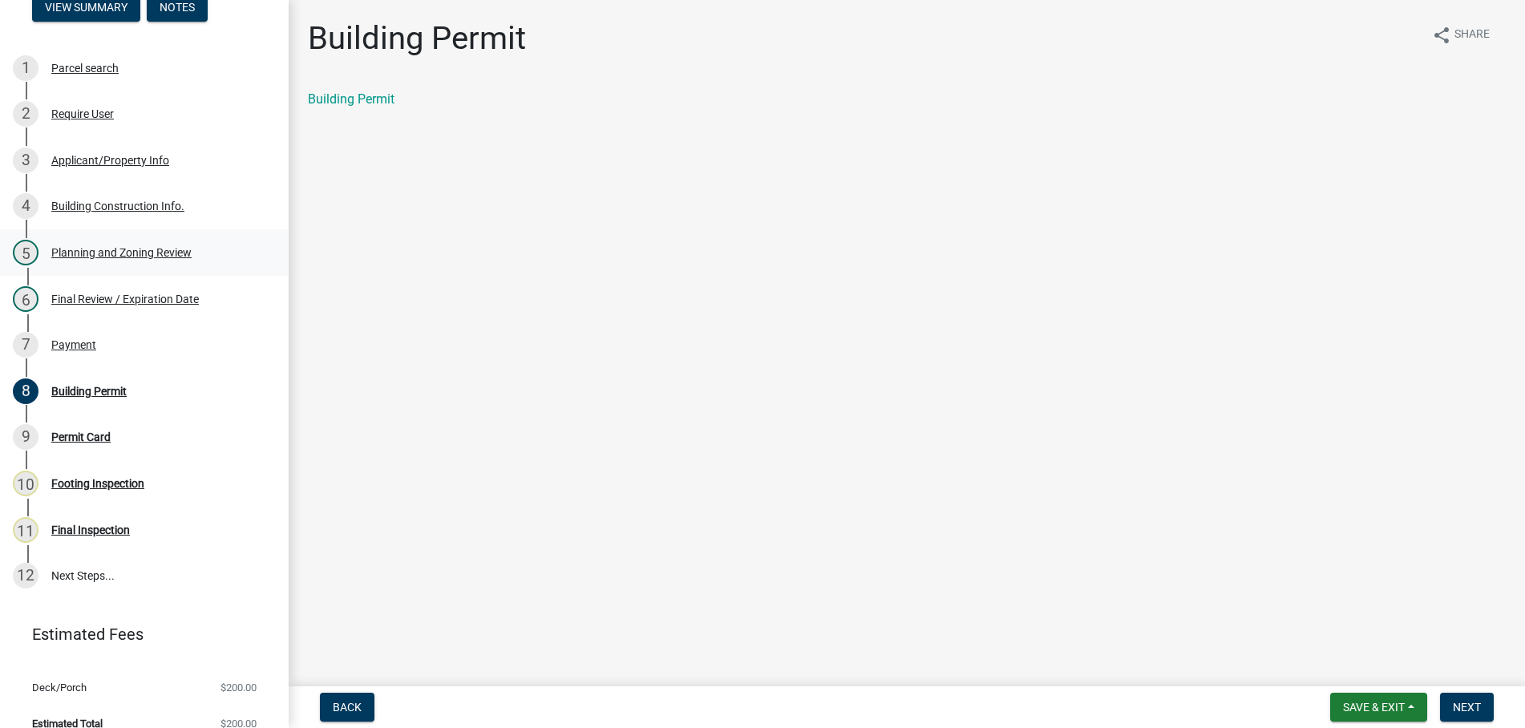
scroll to position [221, 0]
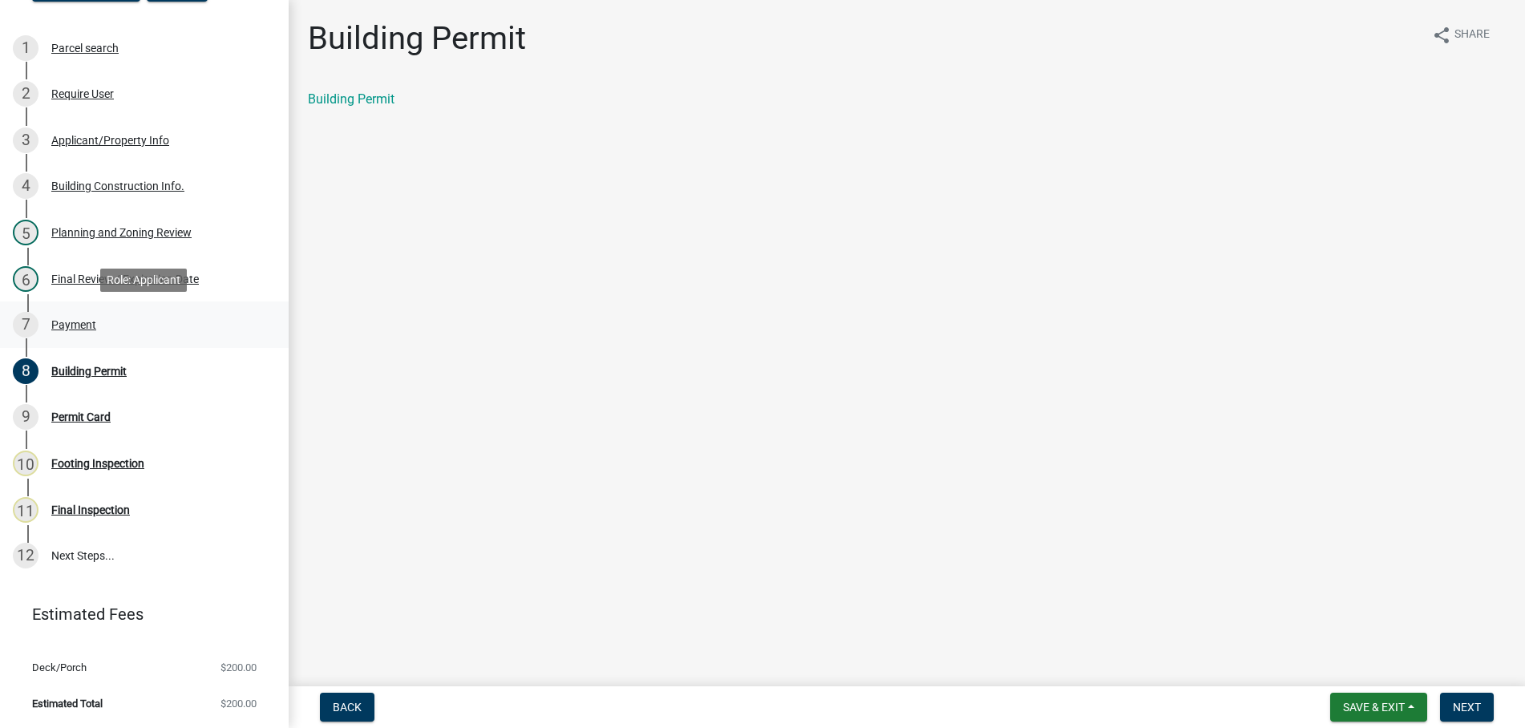
click at [88, 322] on div "Payment" at bounding box center [73, 324] width 45 height 11
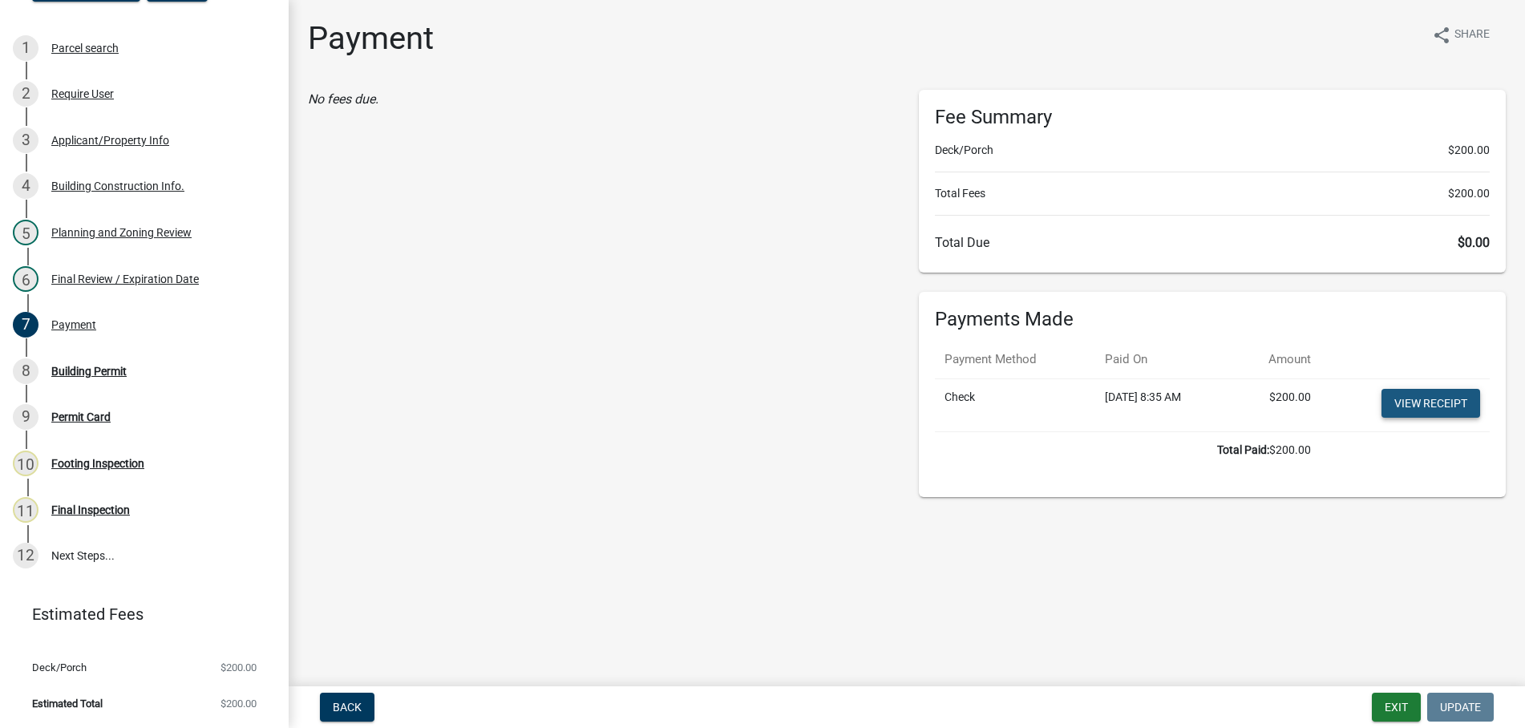
click at [1420, 402] on link "View receipt" at bounding box center [1431, 403] width 99 height 29
click at [85, 364] on div "8 Building Permit" at bounding box center [138, 371] width 250 height 26
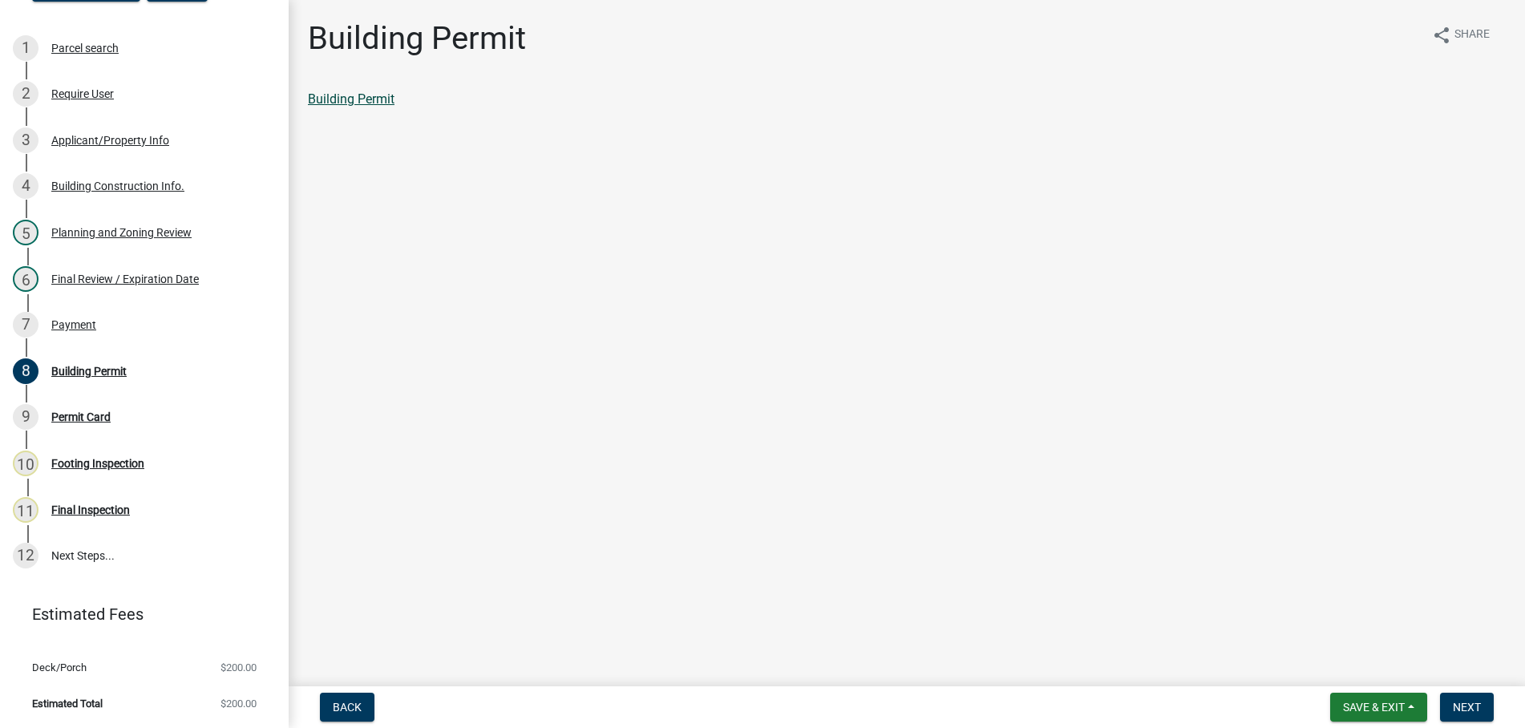
click at [350, 95] on link "Building Permit" at bounding box center [351, 98] width 87 height 15
click at [341, 90] on div "Building Permit" at bounding box center [907, 99] width 1198 height 19
click at [343, 104] on link "Building Permit" at bounding box center [351, 98] width 87 height 15
click at [1460, 699] on button "Next" at bounding box center [1467, 707] width 54 height 29
click at [1470, 705] on span "Next" at bounding box center [1467, 707] width 28 height 13
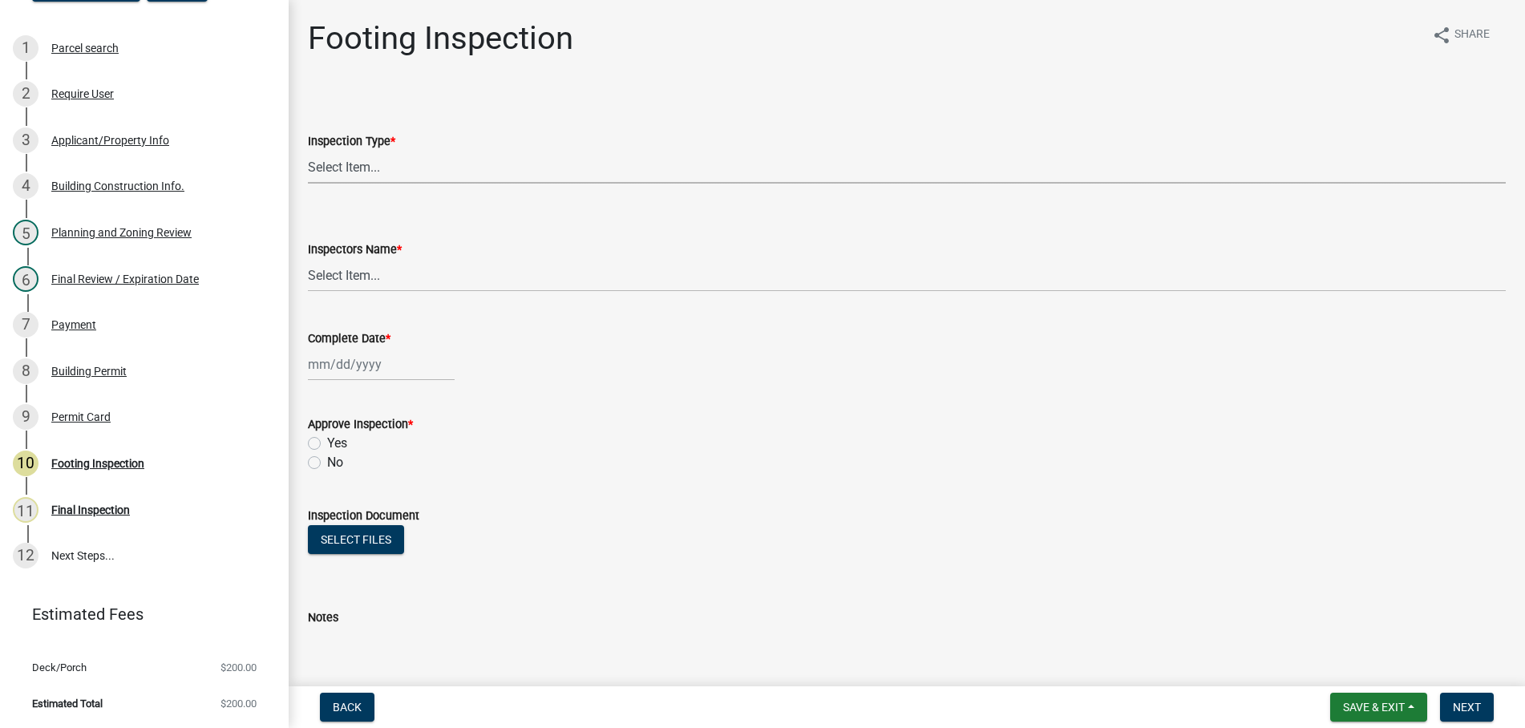
click at [308, 151] on select "Select Item... Footing" at bounding box center [907, 167] width 1198 height 33
click option "Footing" at bounding box center [0, 0] width 0 height 0
select select "8aa0fa75-bb70-4f22-832f-48224da25d1e"
select select "7c10ce63-ccfd-4257-ac60-a1c0b24e7b7a"
select select "10"
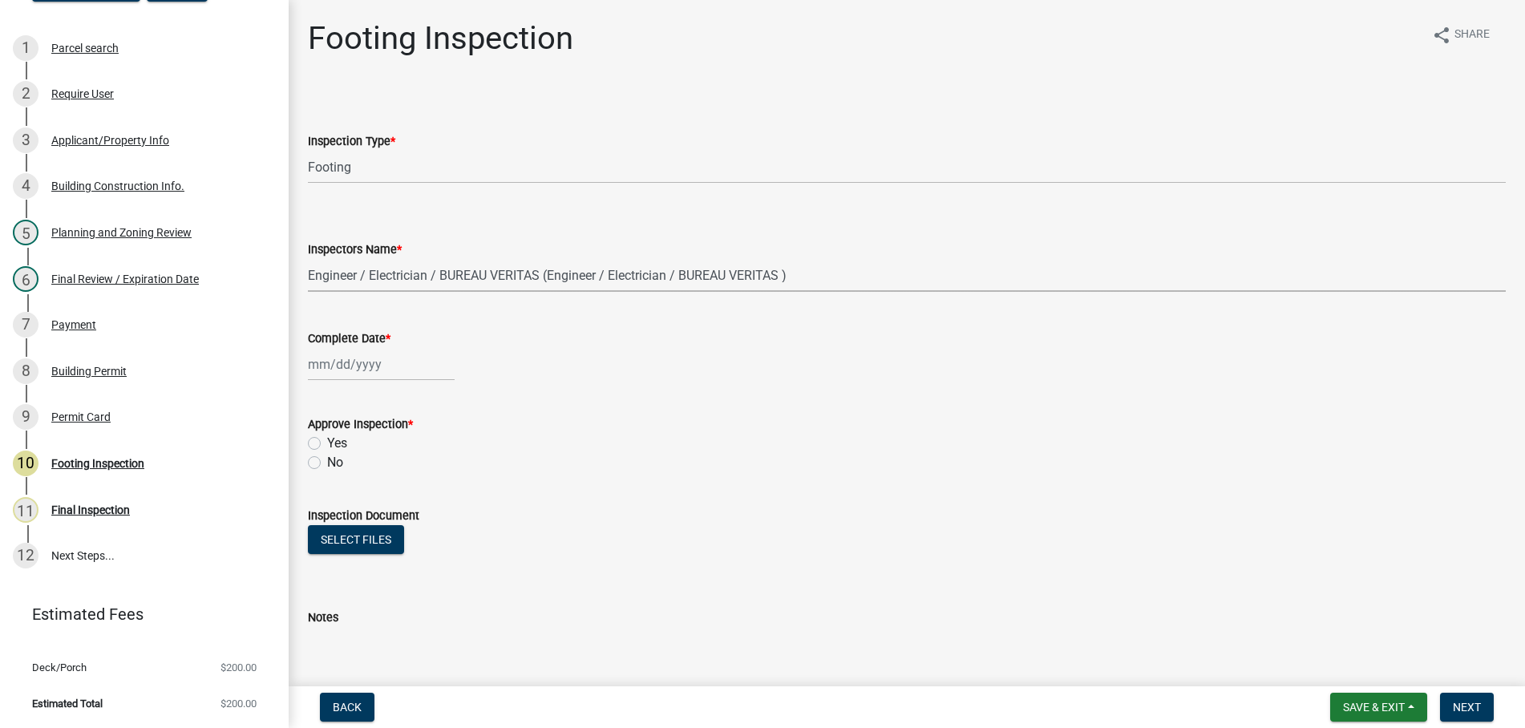
select select "2025"
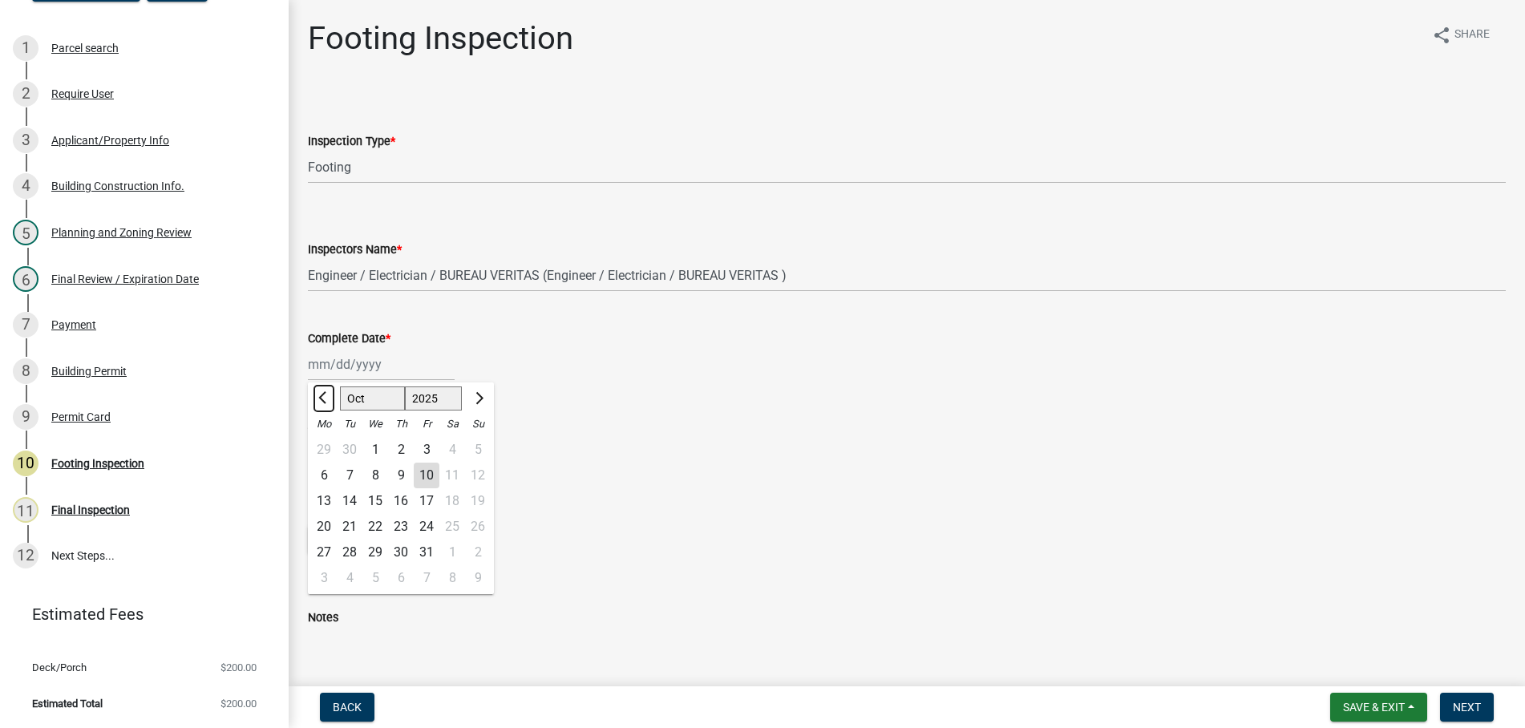
click at [323, 391] on button "Previous month" at bounding box center [323, 399] width 19 height 26
select select "9"
click at [321, 549] on div "29" at bounding box center [324, 553] width 26 height 26
type input "09/29/2025"
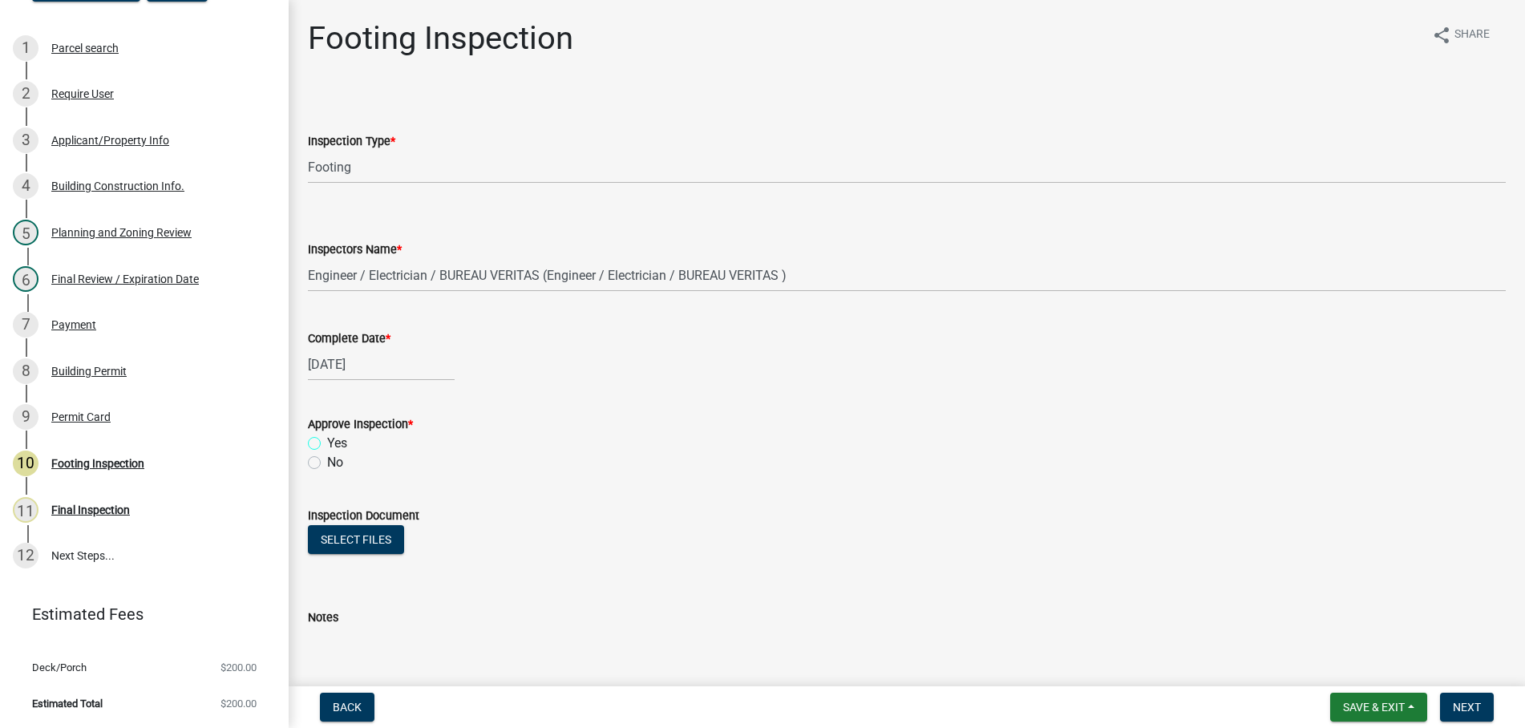
click at [327, 434] on input "Yes" at bounding box center [332, 439] width 10 height 10
radio input "true"
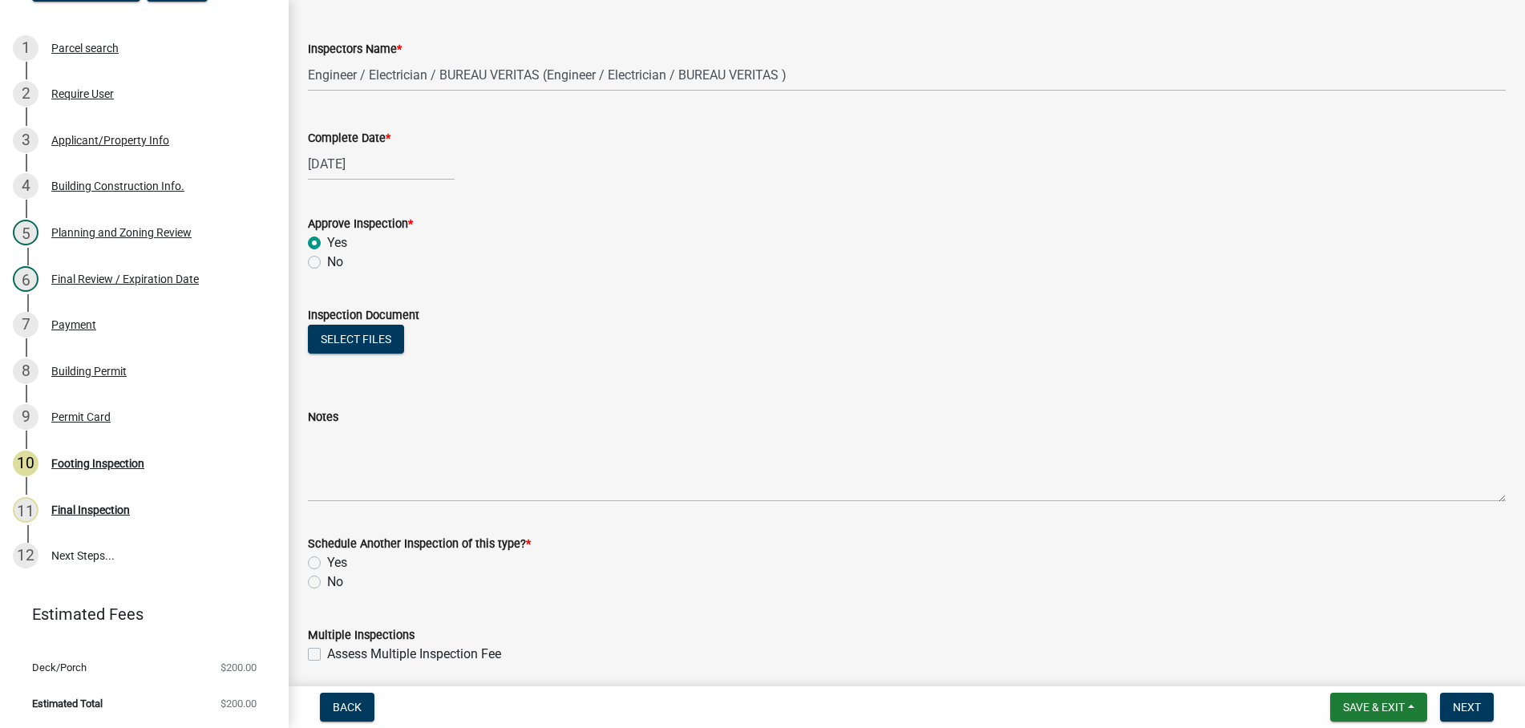
scroll to position [261, 0]
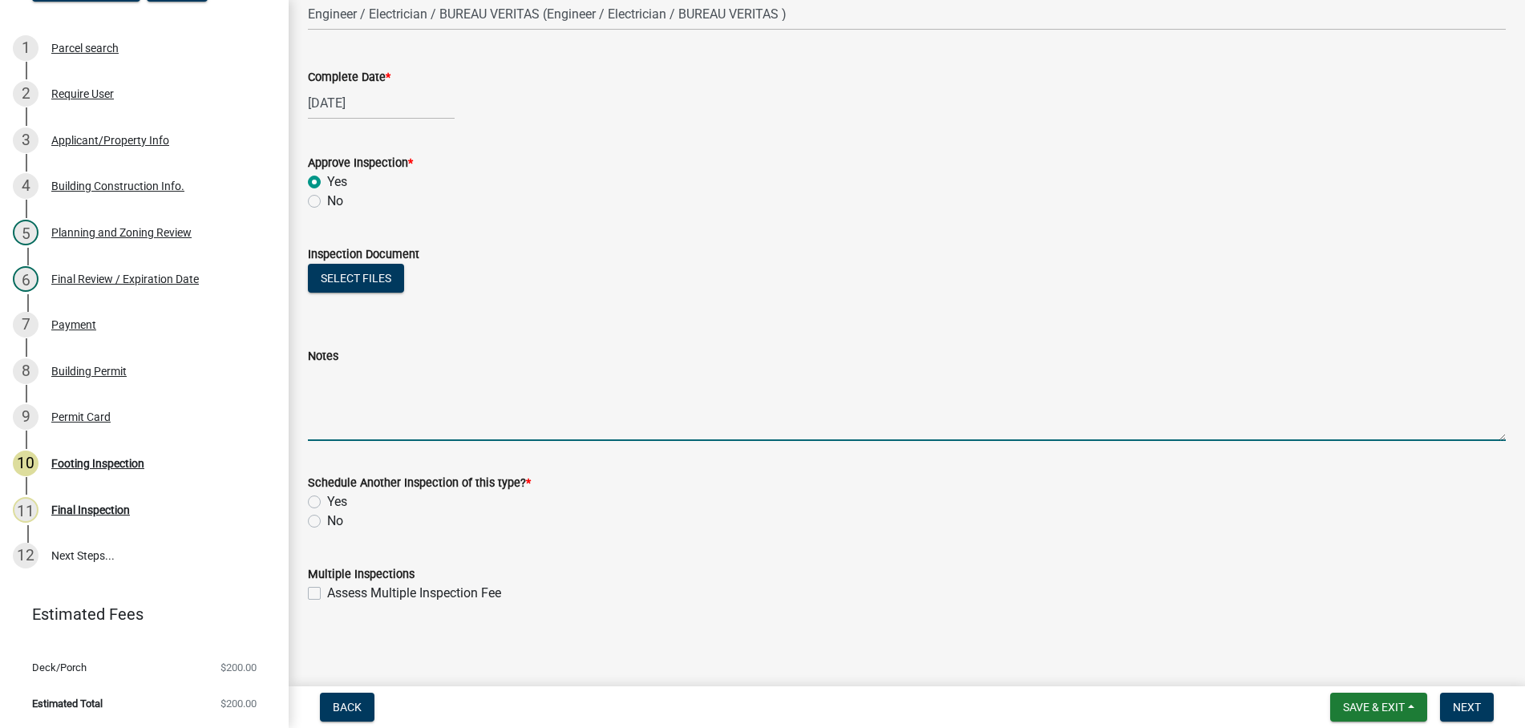
click at [388, 412] on textarea "Notes" at bounding box center [907, 403] width 1198 height 75
type textarea "e"
type textarea "ENGINEER LETTER"
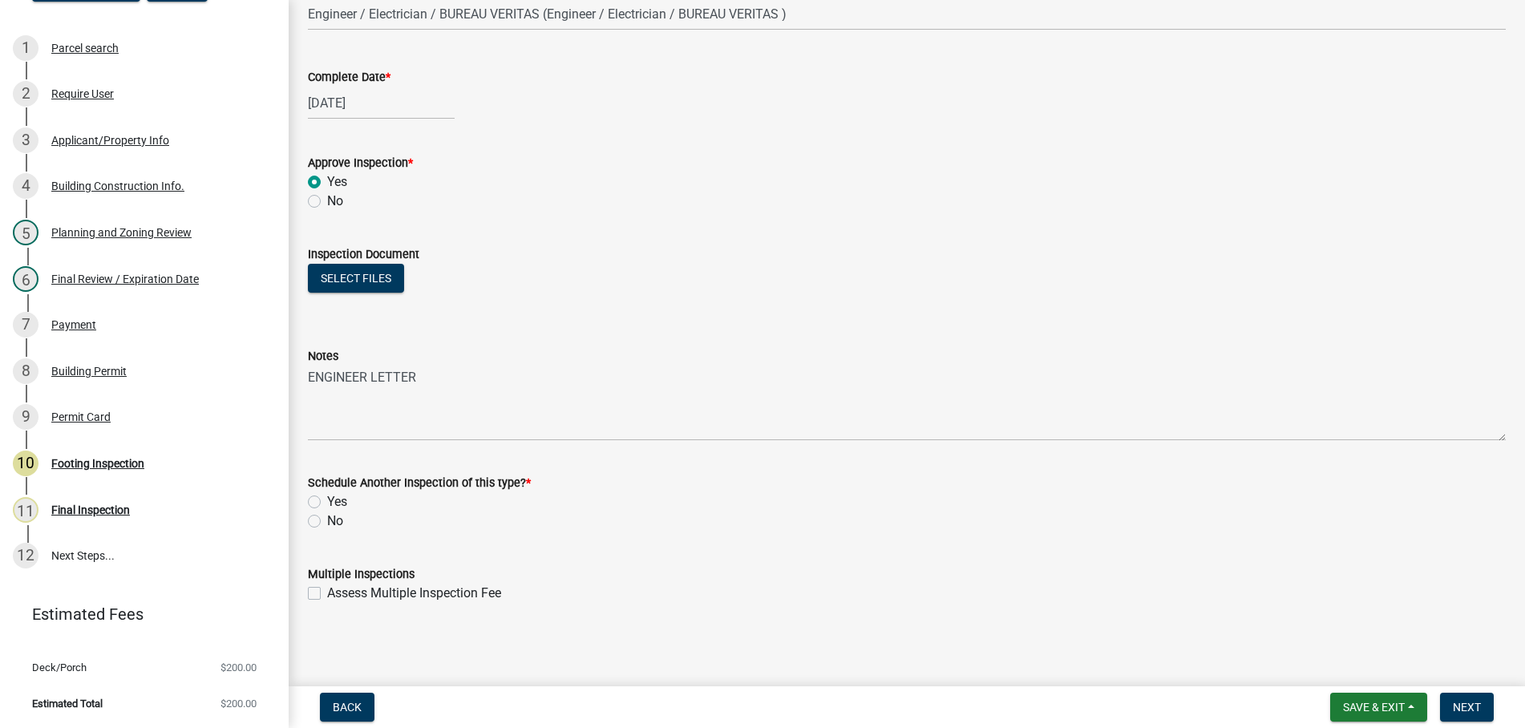
click at [327, 519] on label "No" at bounding box center [335, 521] width 16 height 19
click at [327, 519] on input "No" at bounding box center [332, 517] width 10 height 10
radio input "true"
click at [1464, 700] on button "Next" at bounding box center [1467, 707] width 54 height 29
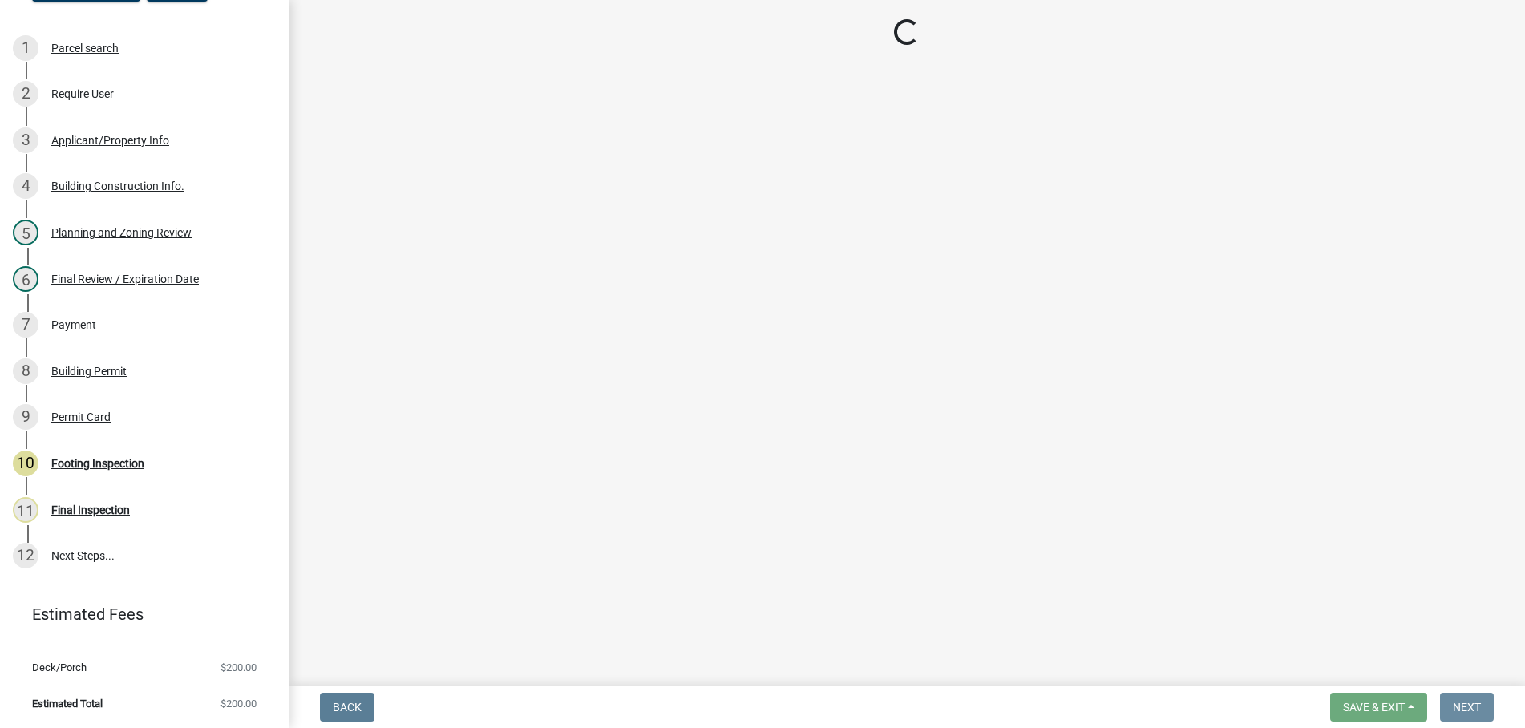
scroll to position [0, 0]
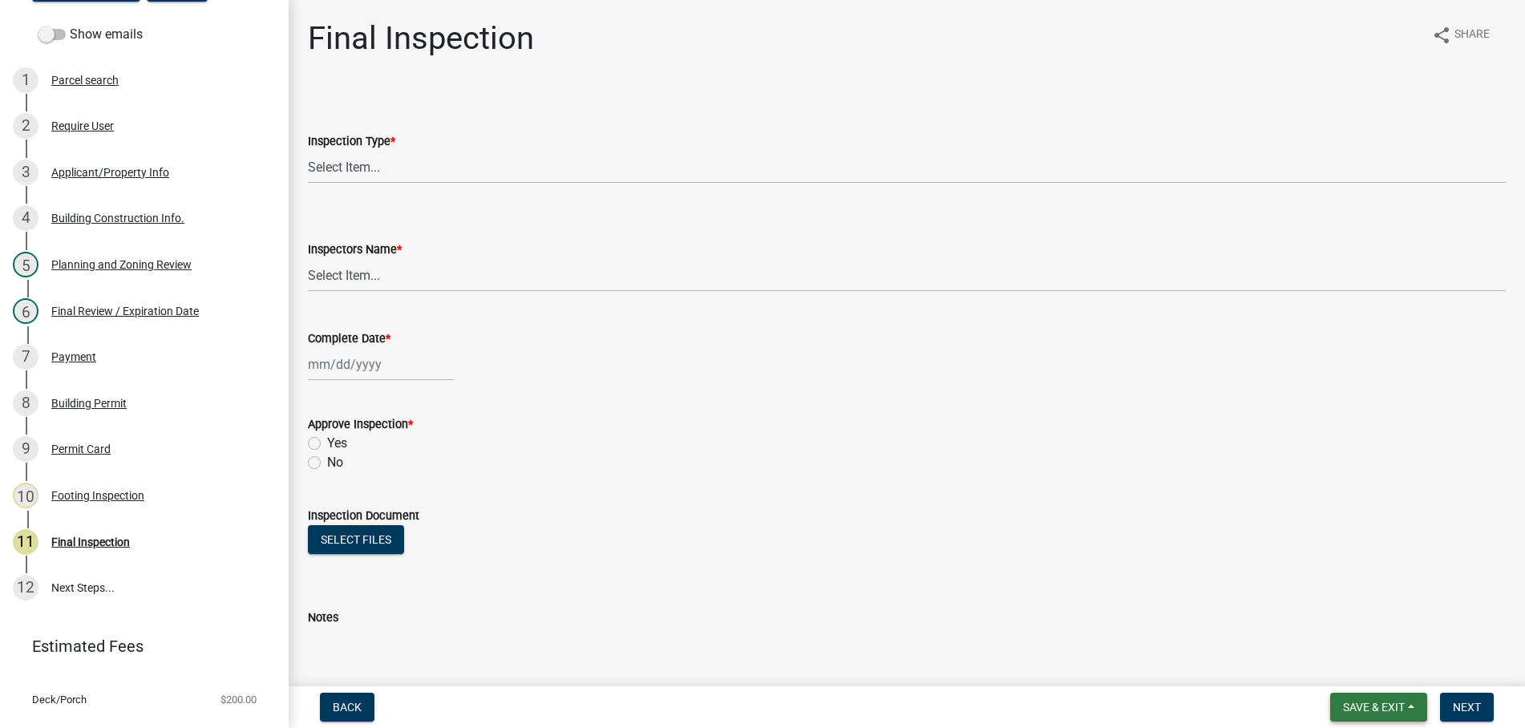
click at [1355, 703] on span "Save & Exit" at bounding box center [1374, 707] width 62 height 13
click at [1350, 665] on button "Save & Exit" at bounding box center [1363, 665] width 128 height 38
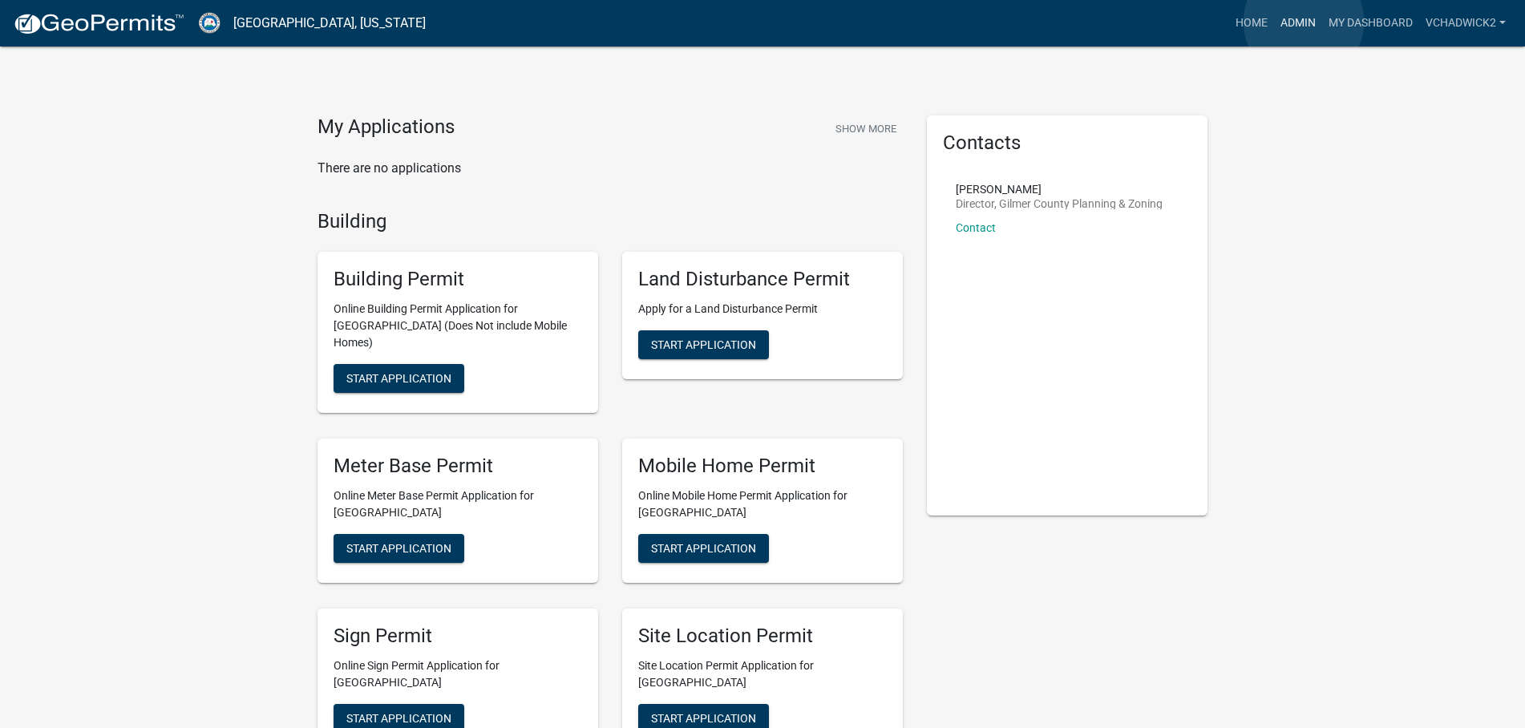
click at [1304, 22] on link "Admin" at bounding box center [1298, 23] width 48 height 30
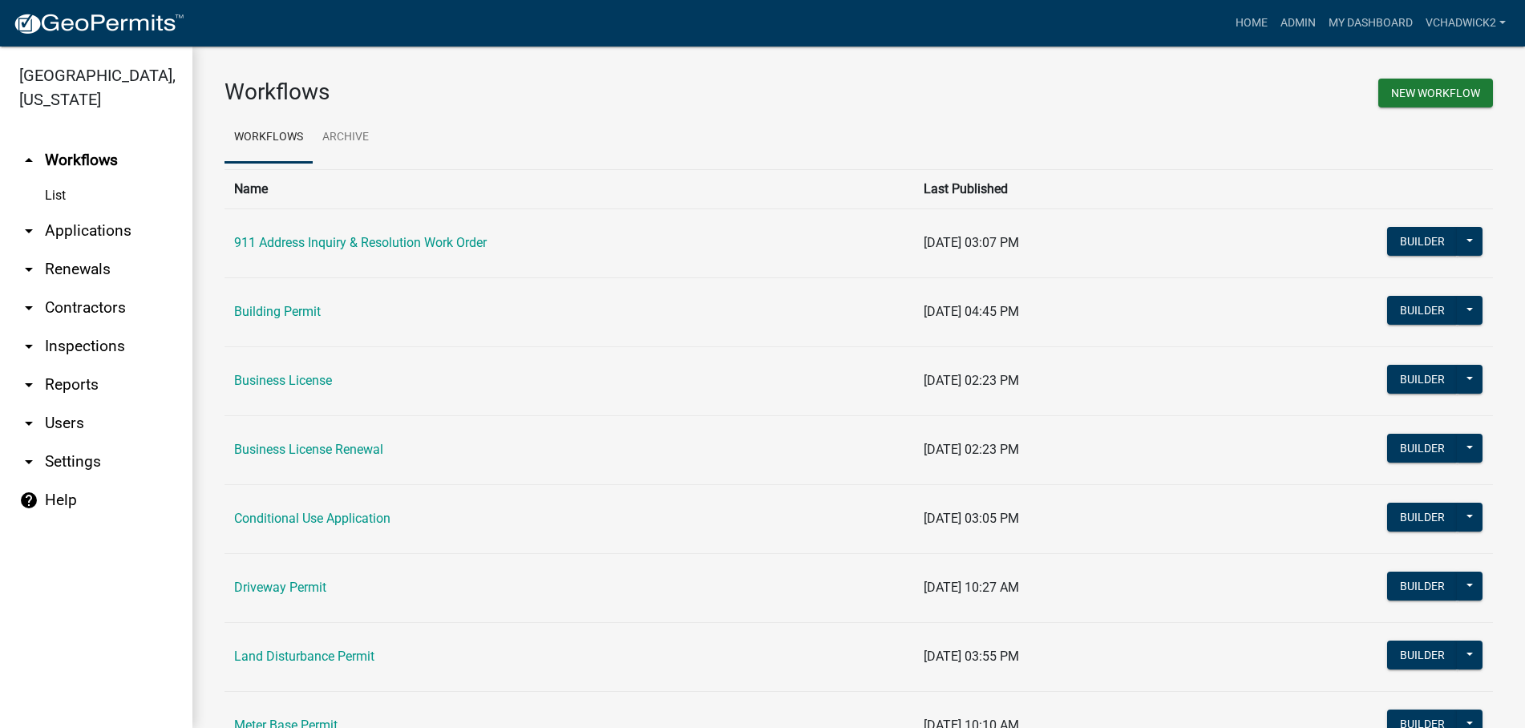
click at [95, 229] on link "arrow_drop_down Applications" at bounding box center [96, 231] width 192 height 38
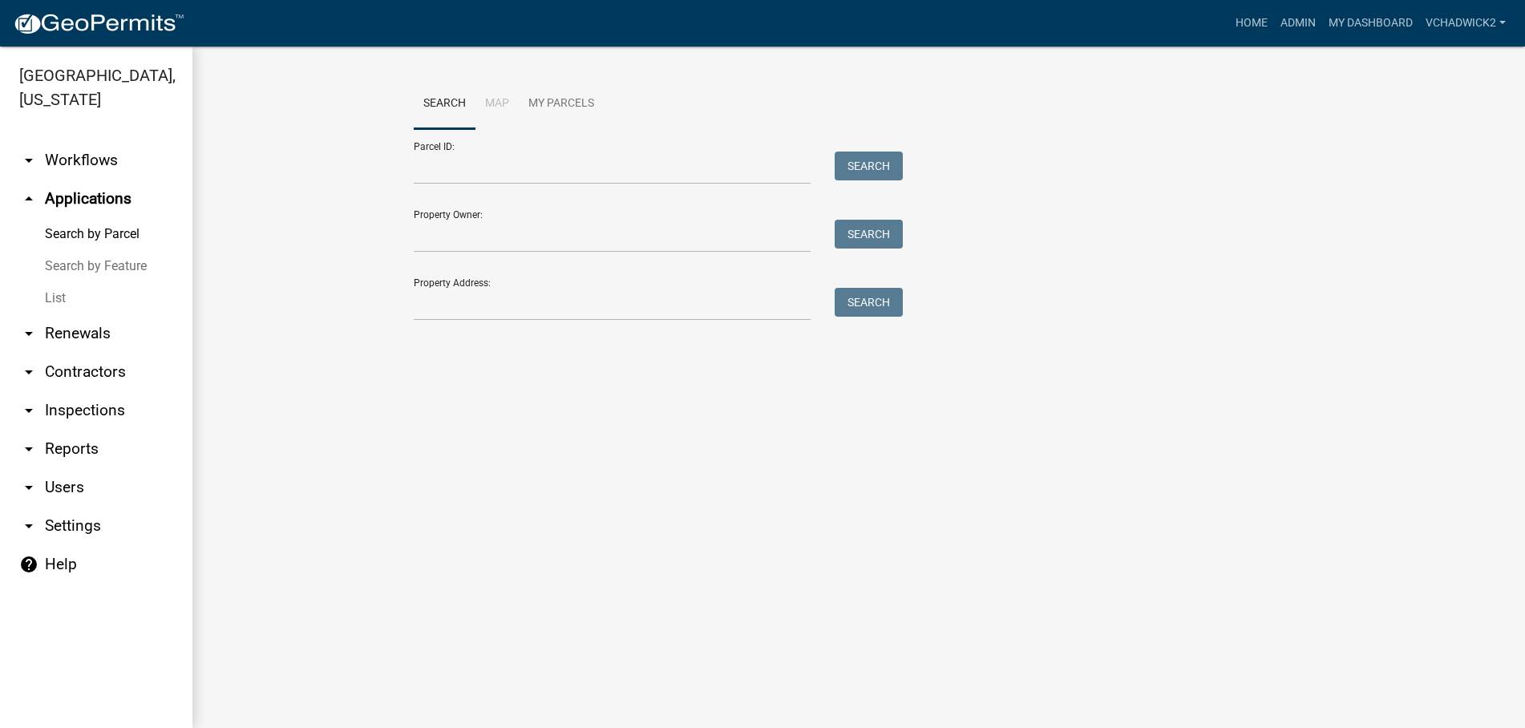
click at [48, 303] on link "List" at bounding box center [96, 298] width 192 height 32
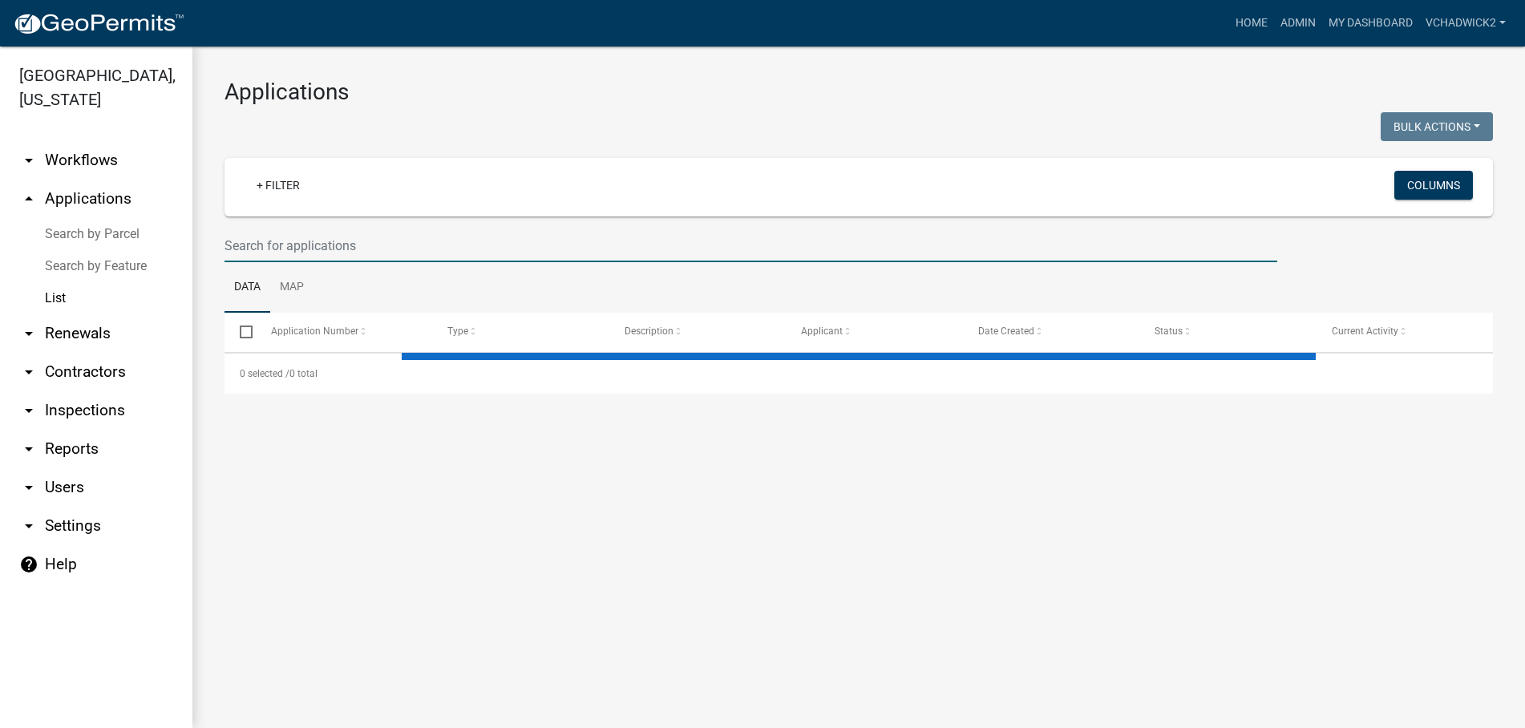
click at [278, 242] on input "text" at bounding box center [751, 245] width 1053 height 33
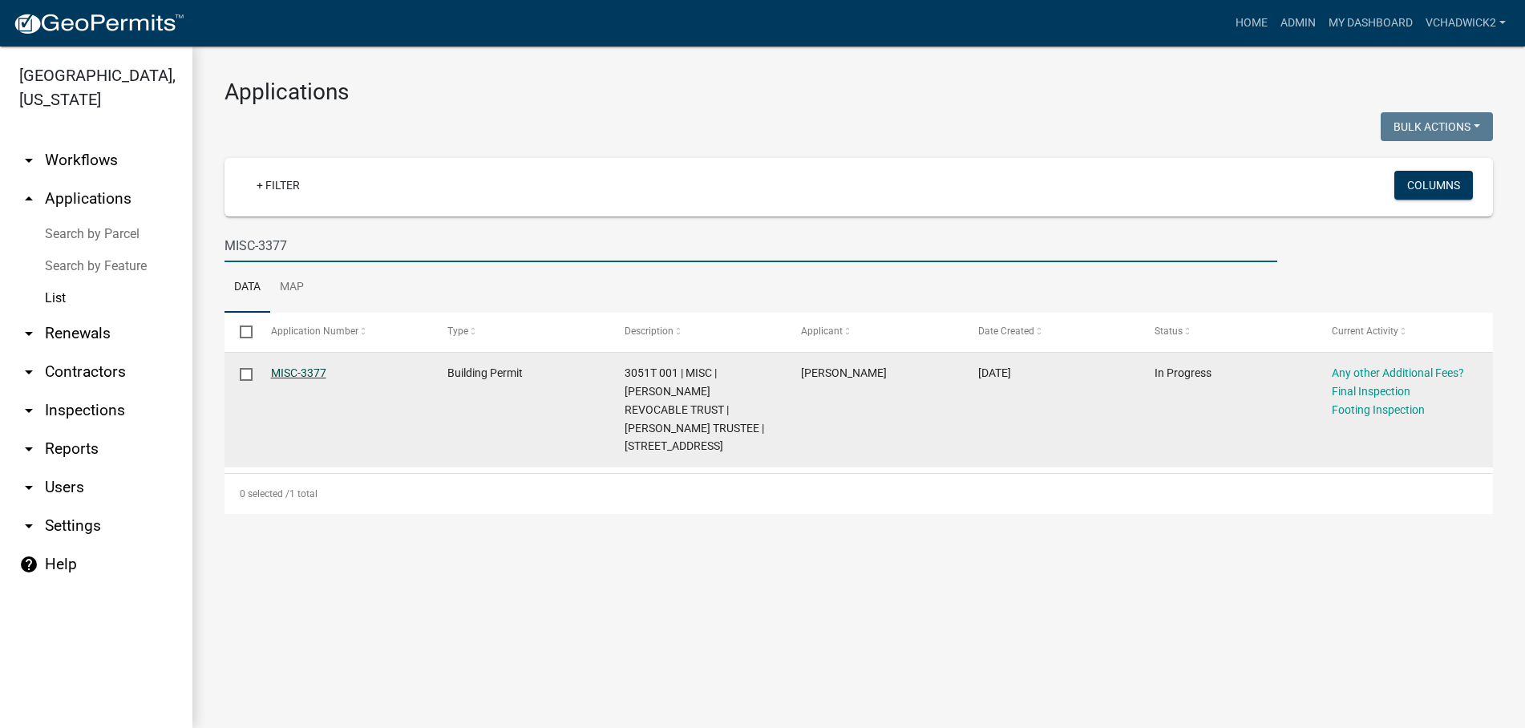
type input "MISC-3377"
click at [306, 371] on link "MISC-3377" at bounding box center [298, 373] width 55 height 13
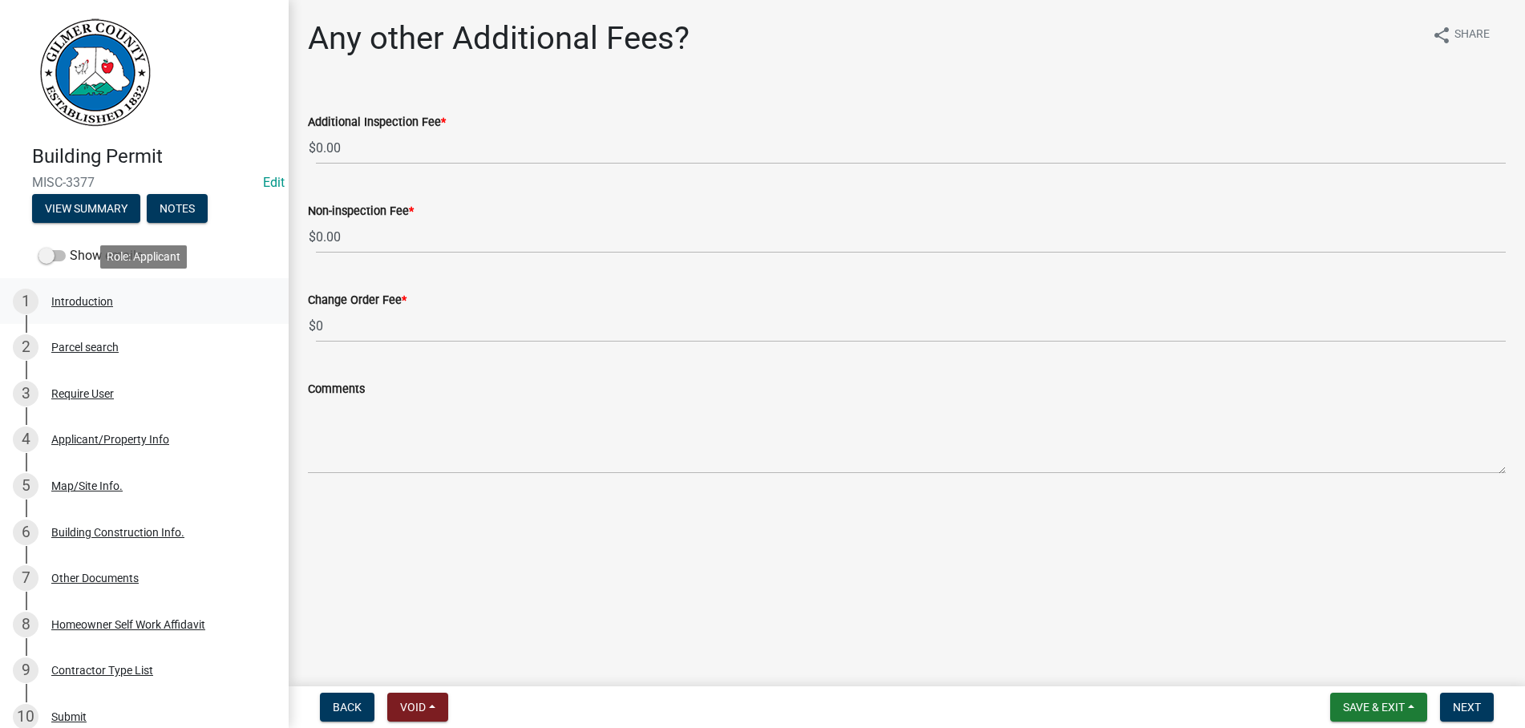
click at [65, 299] on div "Introduction" at bounding box center [82, 301] width 62 height 11
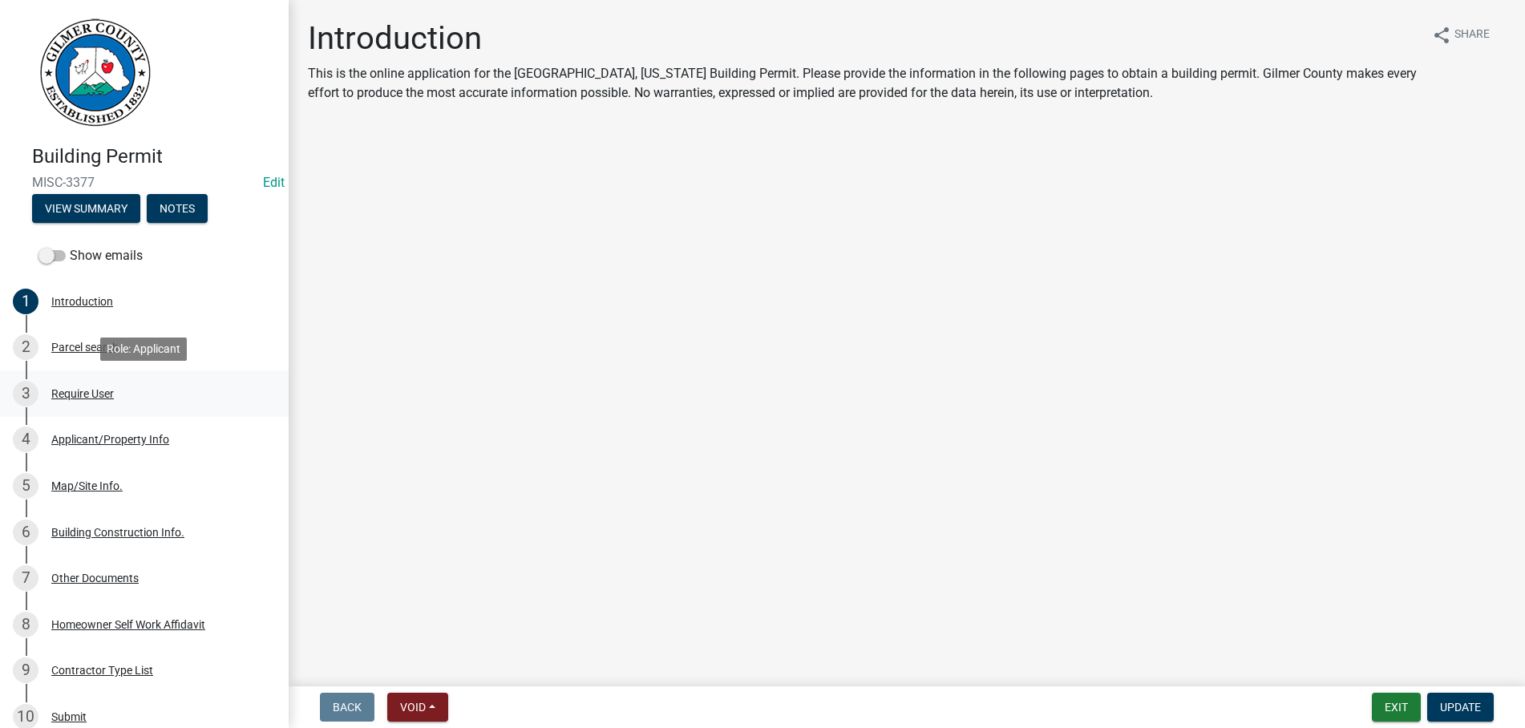
click at [76, 395] on div "Require User" at bounding box center [82, 393] width 63 height 11
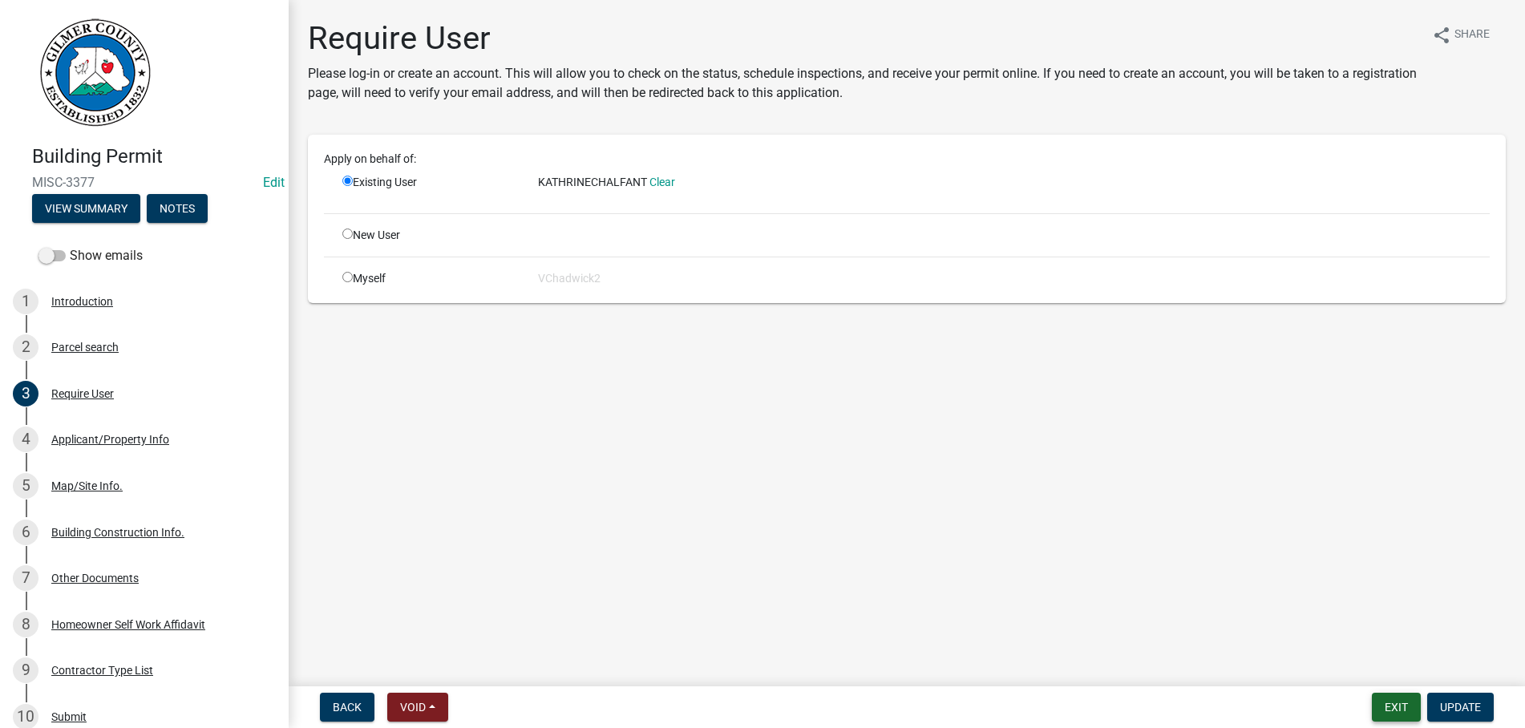
click at [1384, 706] on button "Exit" at bounding box center [1396, 707] width 49 height 29
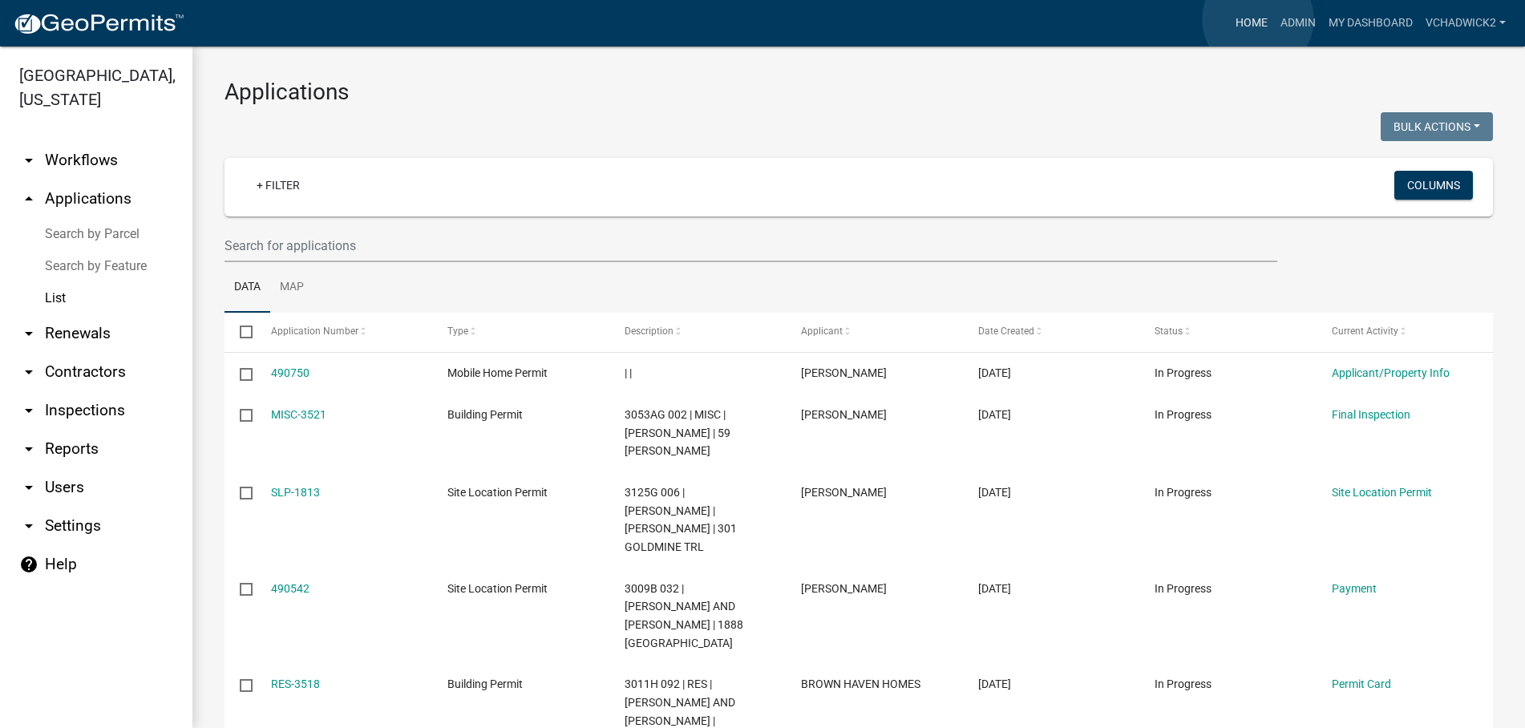
click at [1258, 19] on link "Home" at bounding box center [1251, 23] width 45 height 30
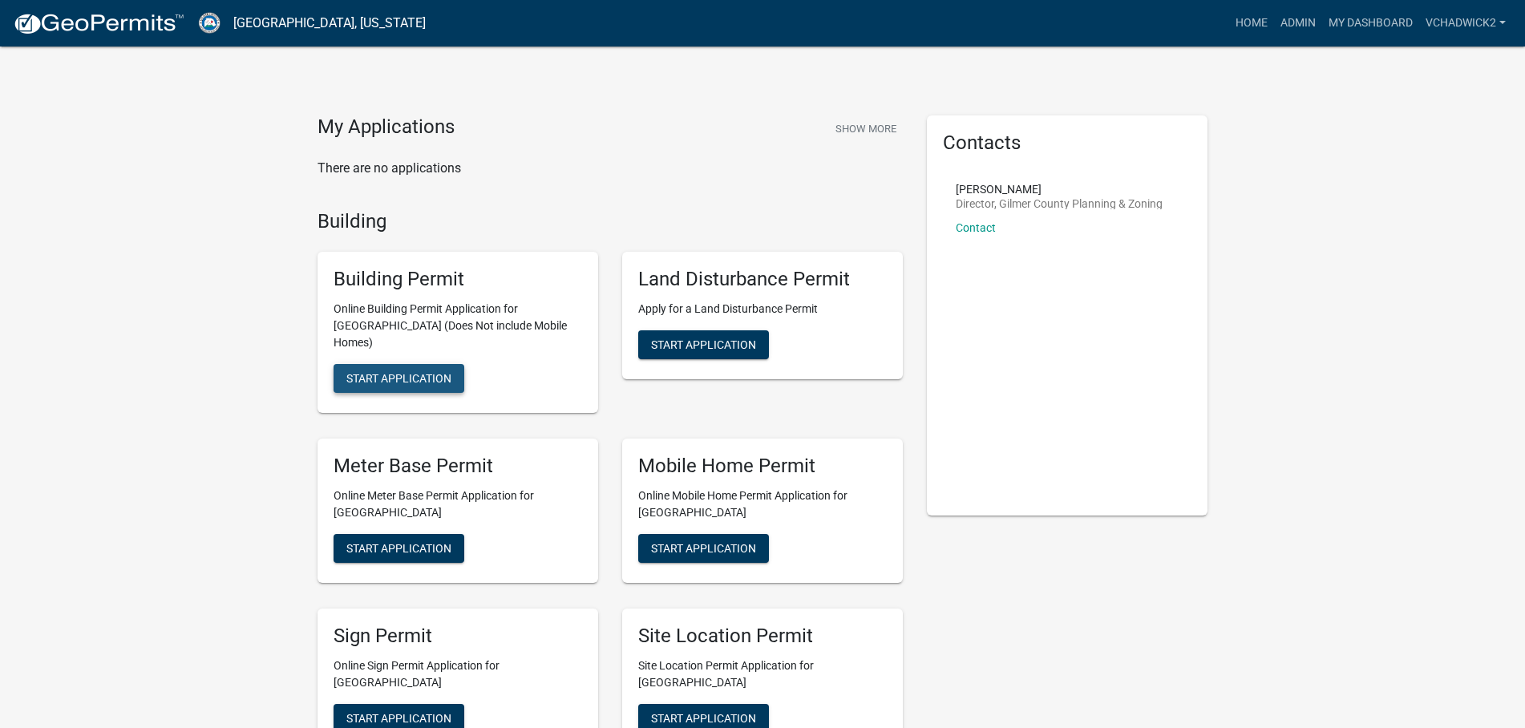
click at [405, 364] on button "Start Application" at bounding box center [399, 378] width 131 height 29
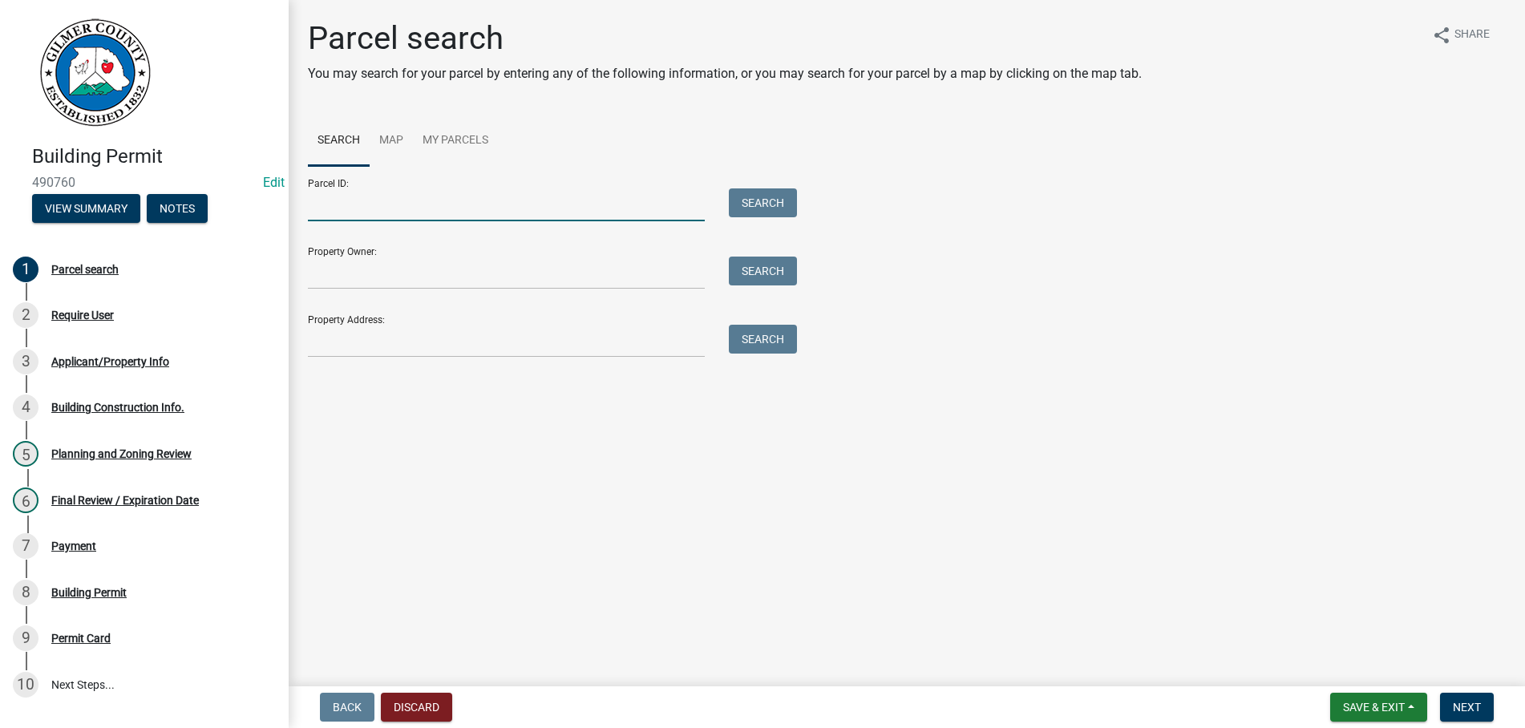
click at [387, 207] on input "Parcel ID:" at bounding box center [506, 204] width 397 height 33
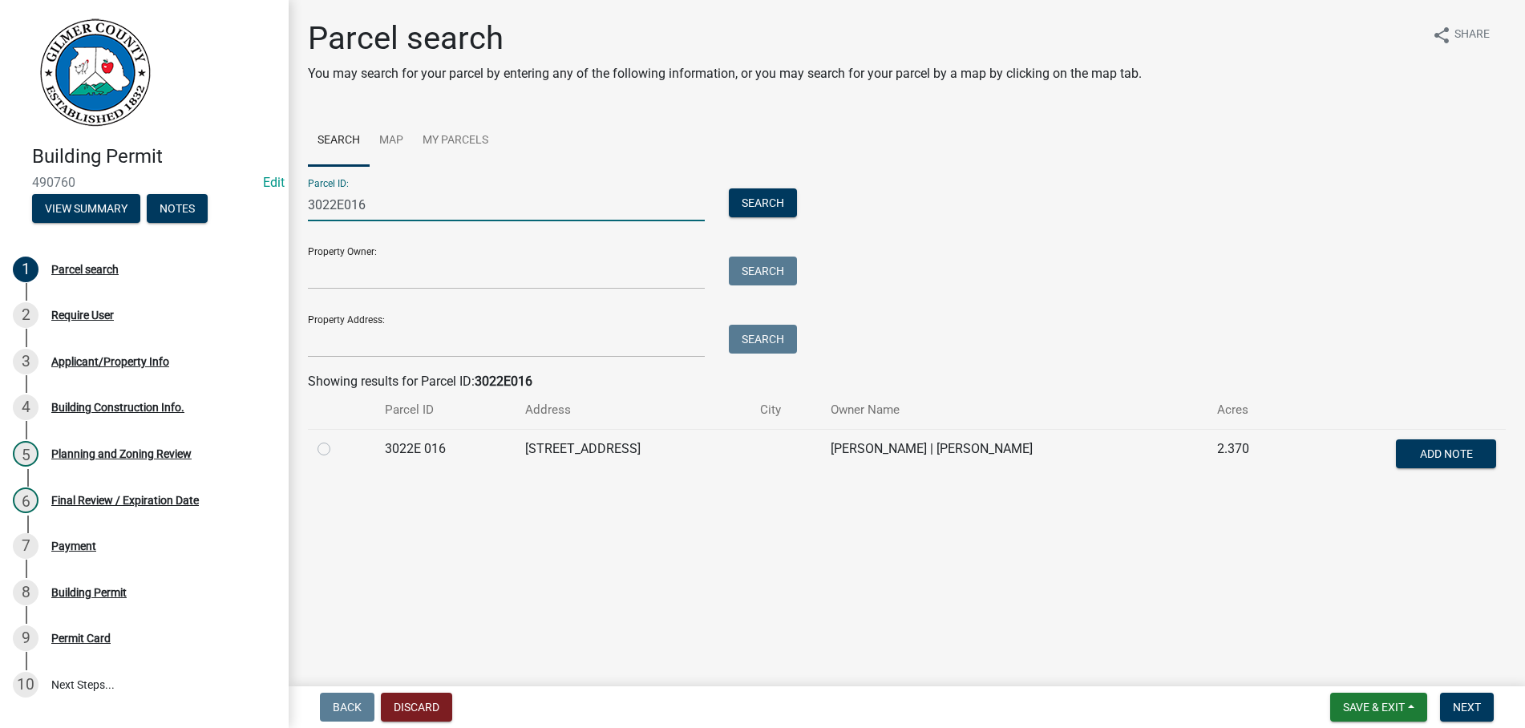
type input "3022E016"
click at [337, 439] on label at bounding box center [337, 439] width 0 height 0
click at [337, 449] on 016 "radio" at bounding box center [342, 444] width 10 height 10
radio 016 "true"
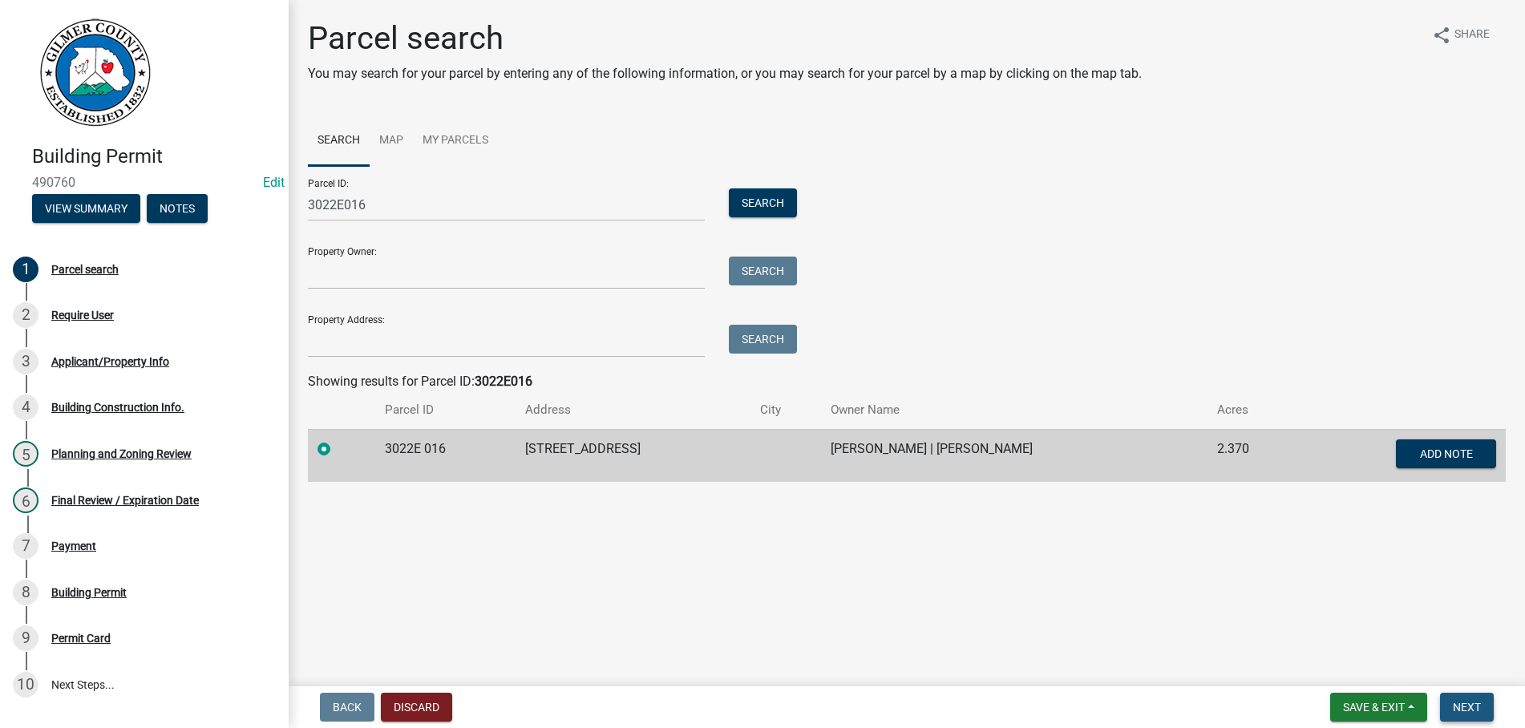
click at [1456, 705] on span "Next" at bounding box center [1467, 707] width 28 height 13
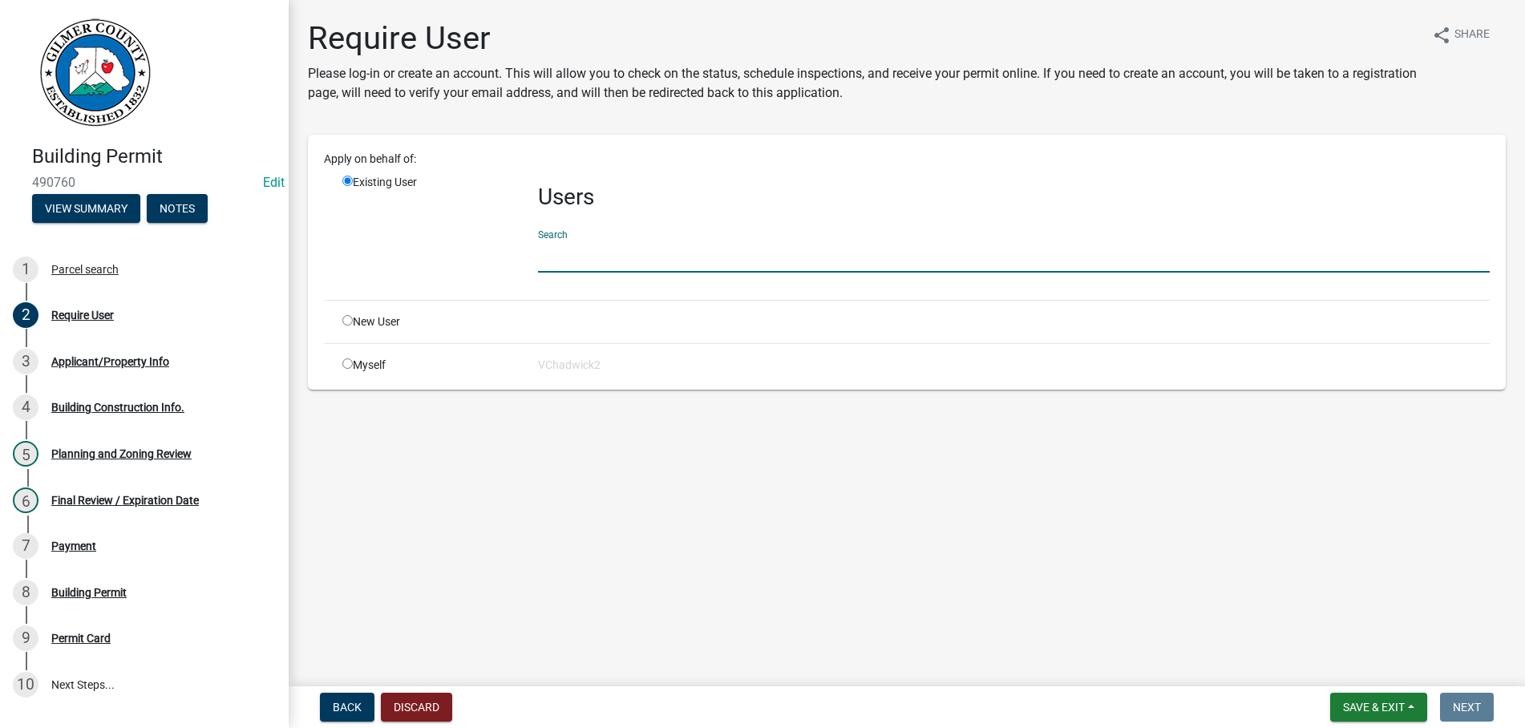
click at [581, 267] on input "text" at bounding box center [1014, 256] width 952 height 33
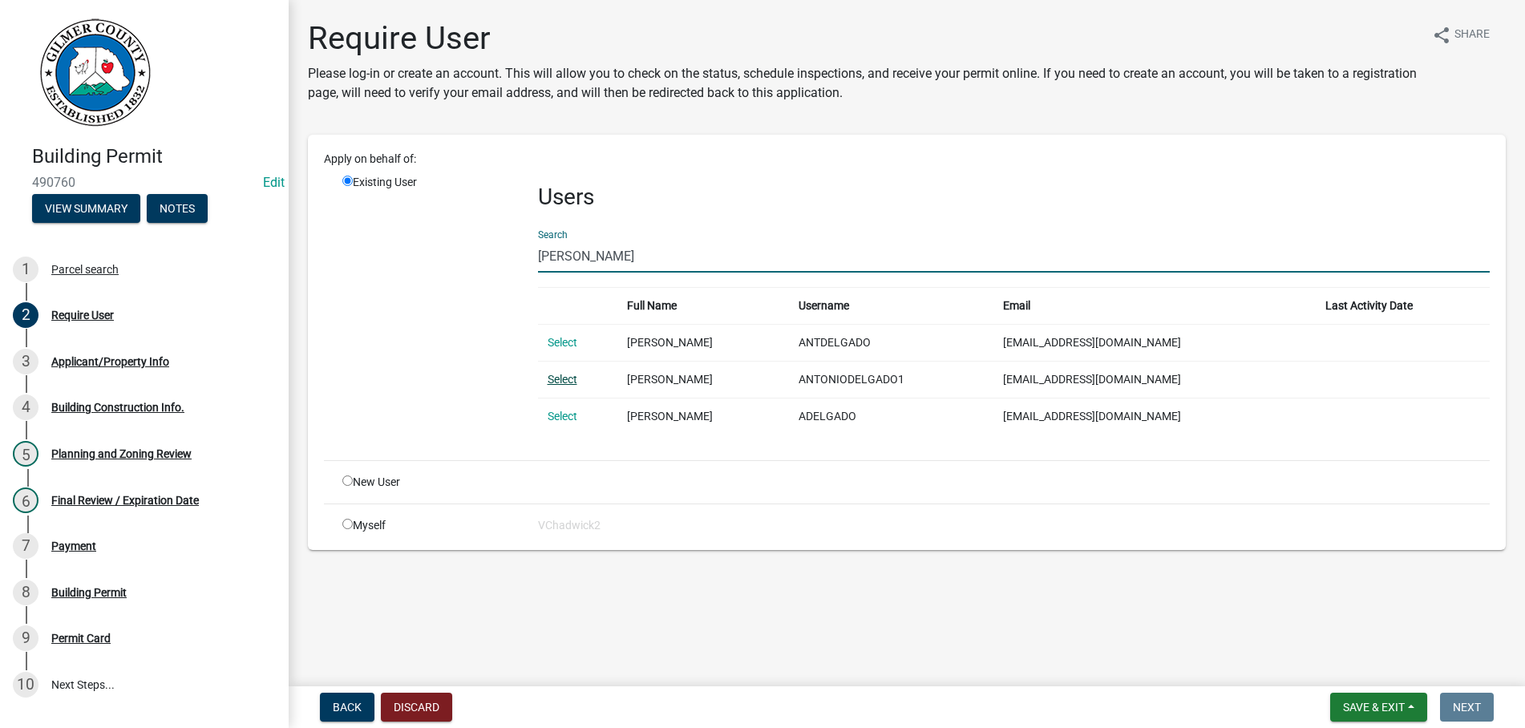
type input "ANTONIO DEL"
click at [557, 381] on link "Select" at bounding box center [563, 379] width 30 height 13
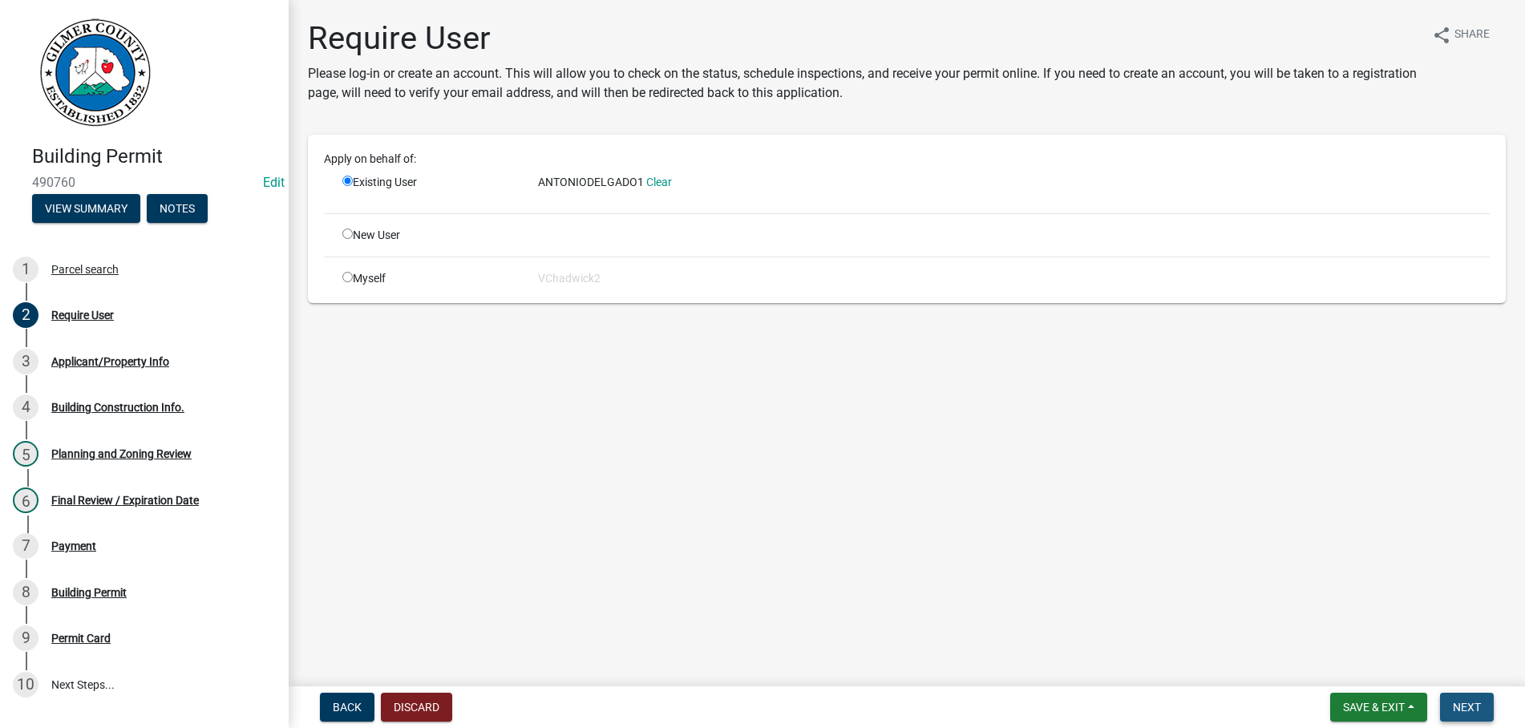
click at [1457, 707] on span "Next" at bounding box center [1467, 707] width 28 height 13
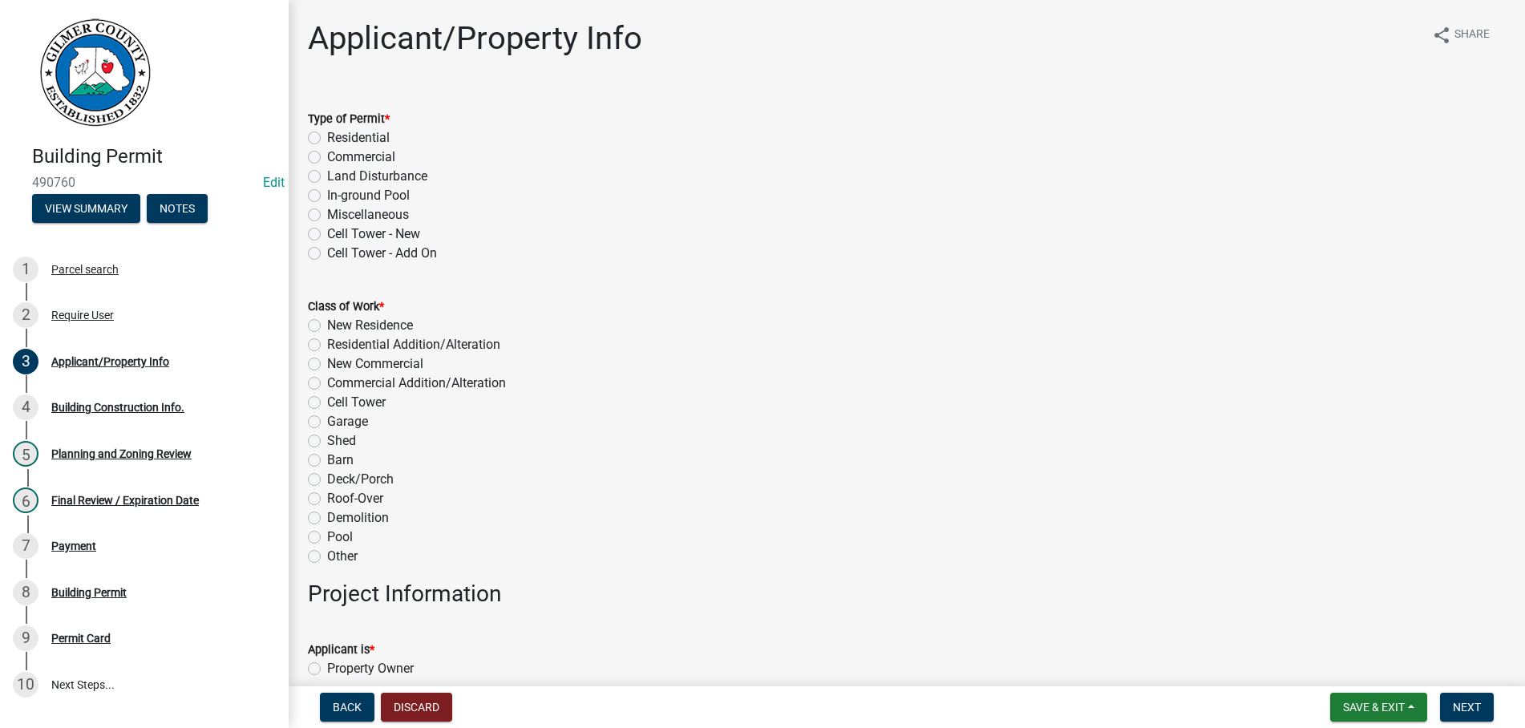
click at [327, 138] on label "Residential" at bounding box center [358, 137] width 63 height 19
click at [327, 138] on input "Residential" at bounding box center [332, 133] width 10 height 10
radio input "true"
click at [327, 460] on label "Barn" at bounding box center [340, 460] width 26 height 19
click at [327, 460] on input "Barn" at bounding box center [332, 456] width 10 height 10
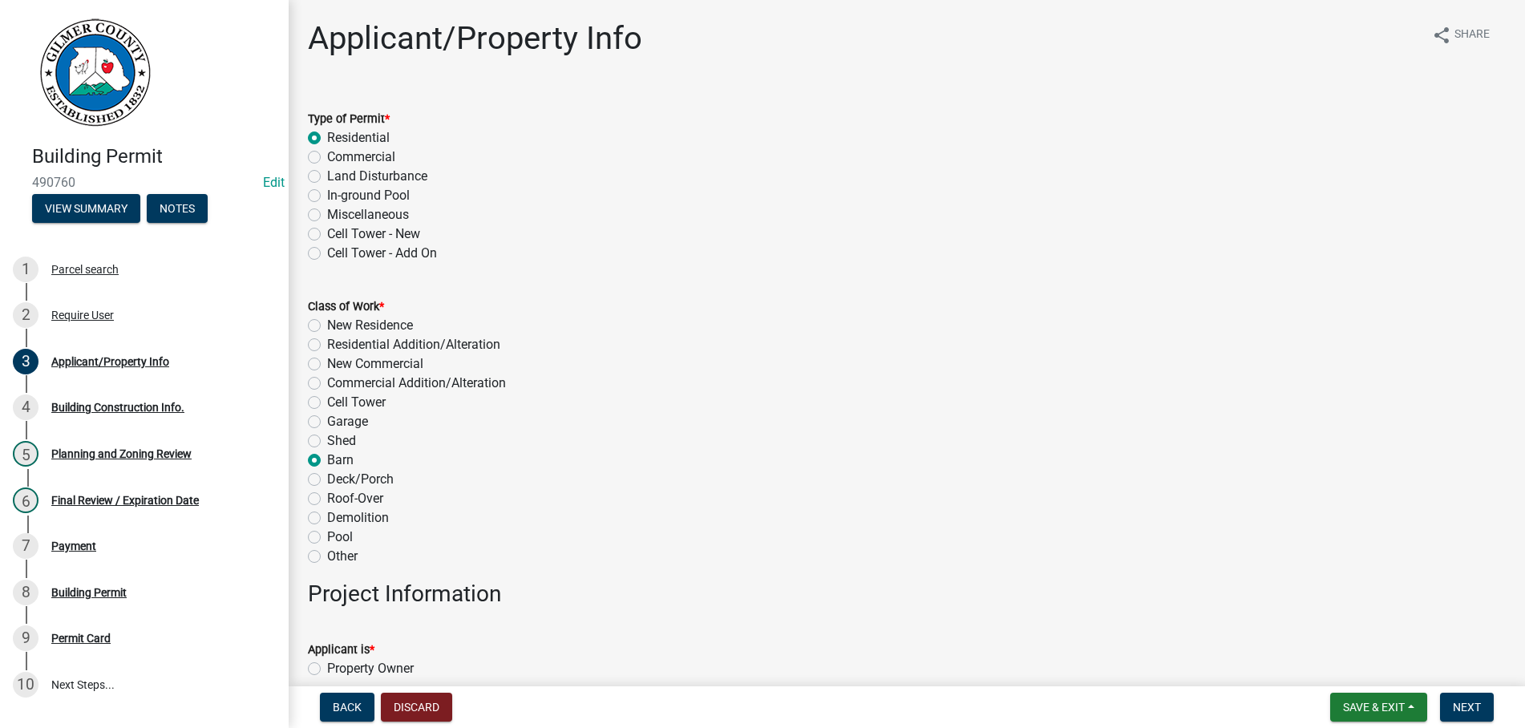
radio input "true"
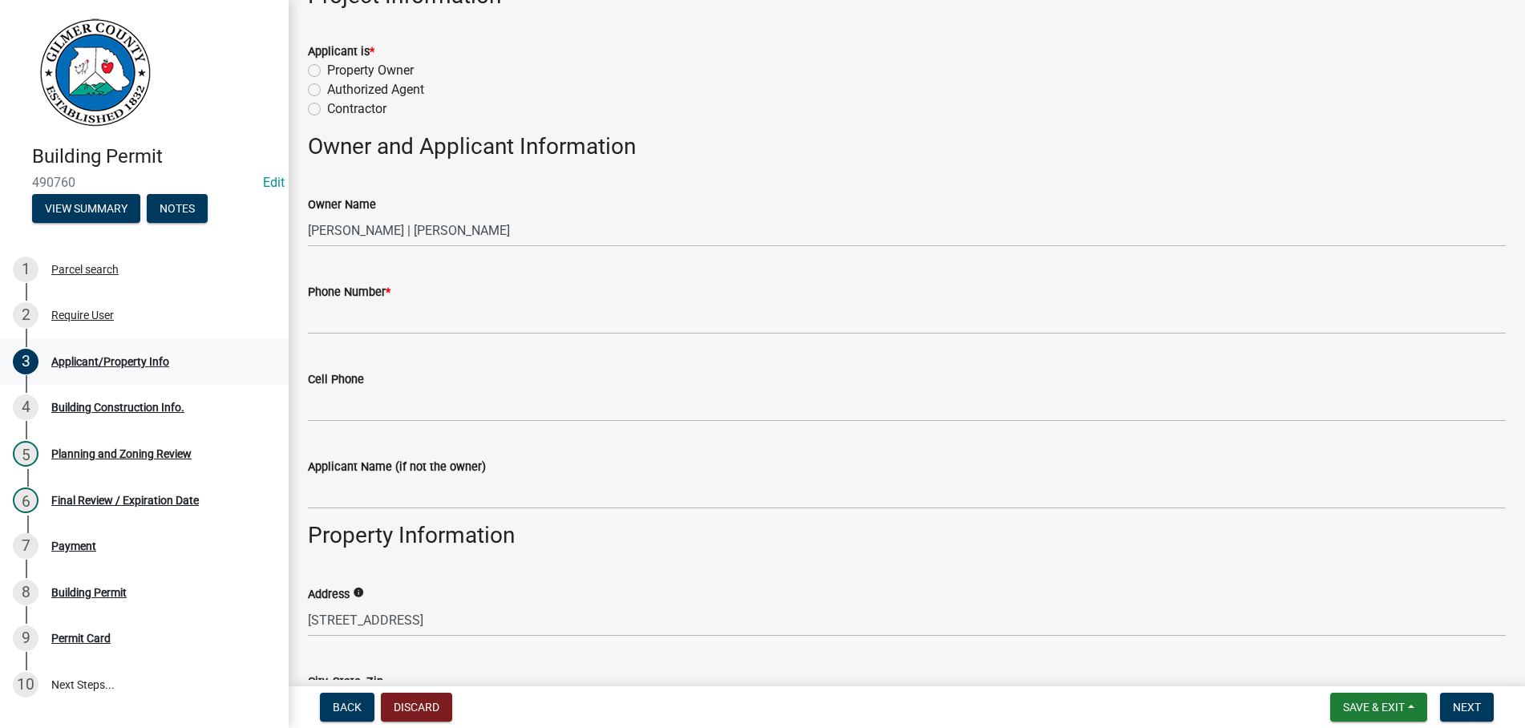
scroll to position [640, 0]
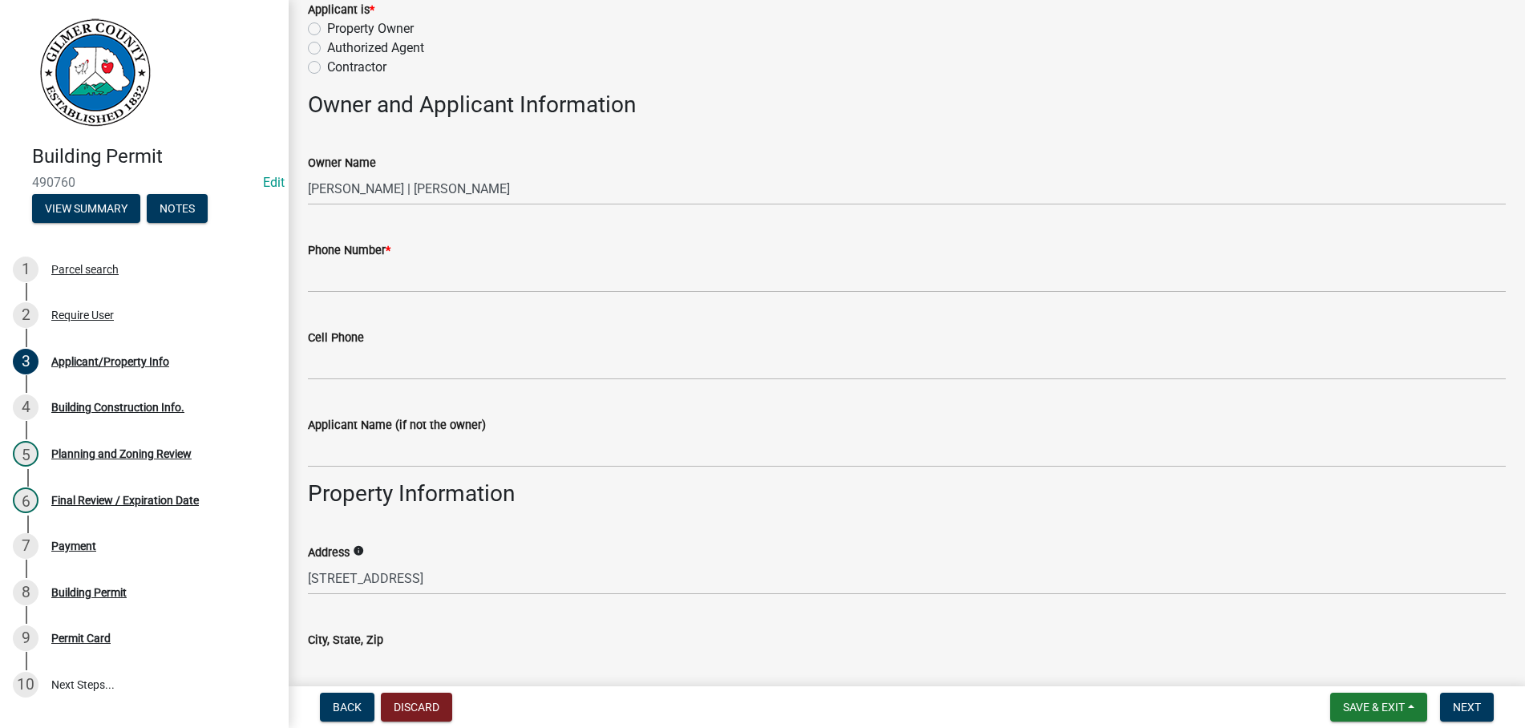
click at [327, 30] on label "Property Owner" at bounding box center [370, 28] width 87 height 19
click at [327, 30] on input "Property Owner" at bounding box center [332, 24] width 10 height 10
radio input "true"
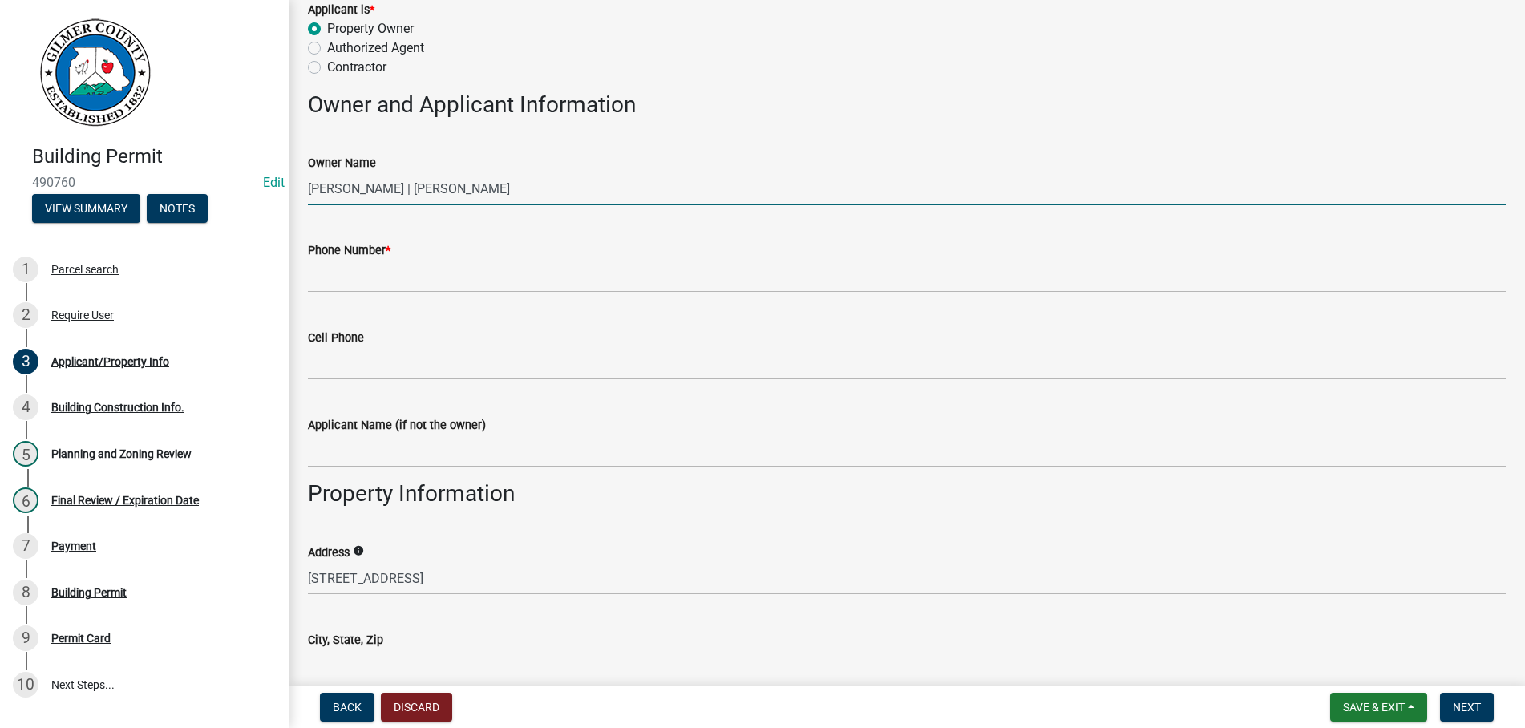
click at [366, 190] on input "[PERSON_NAME] | [PERSON_NAME]" at bounding box center [907, 188] width 1198 height 33
type input "ANTONIO & MILDRED DELGADO"
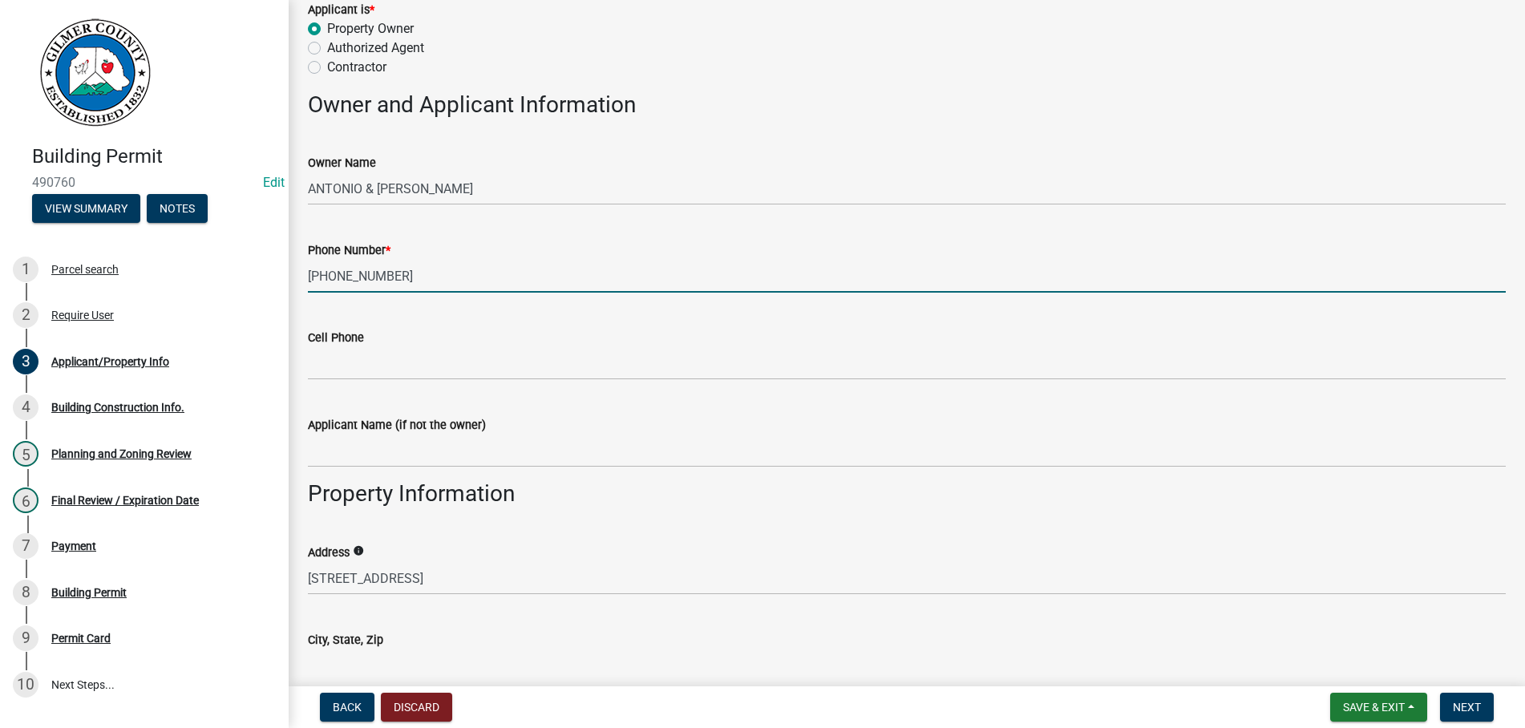
scroll to position [1006, 0]
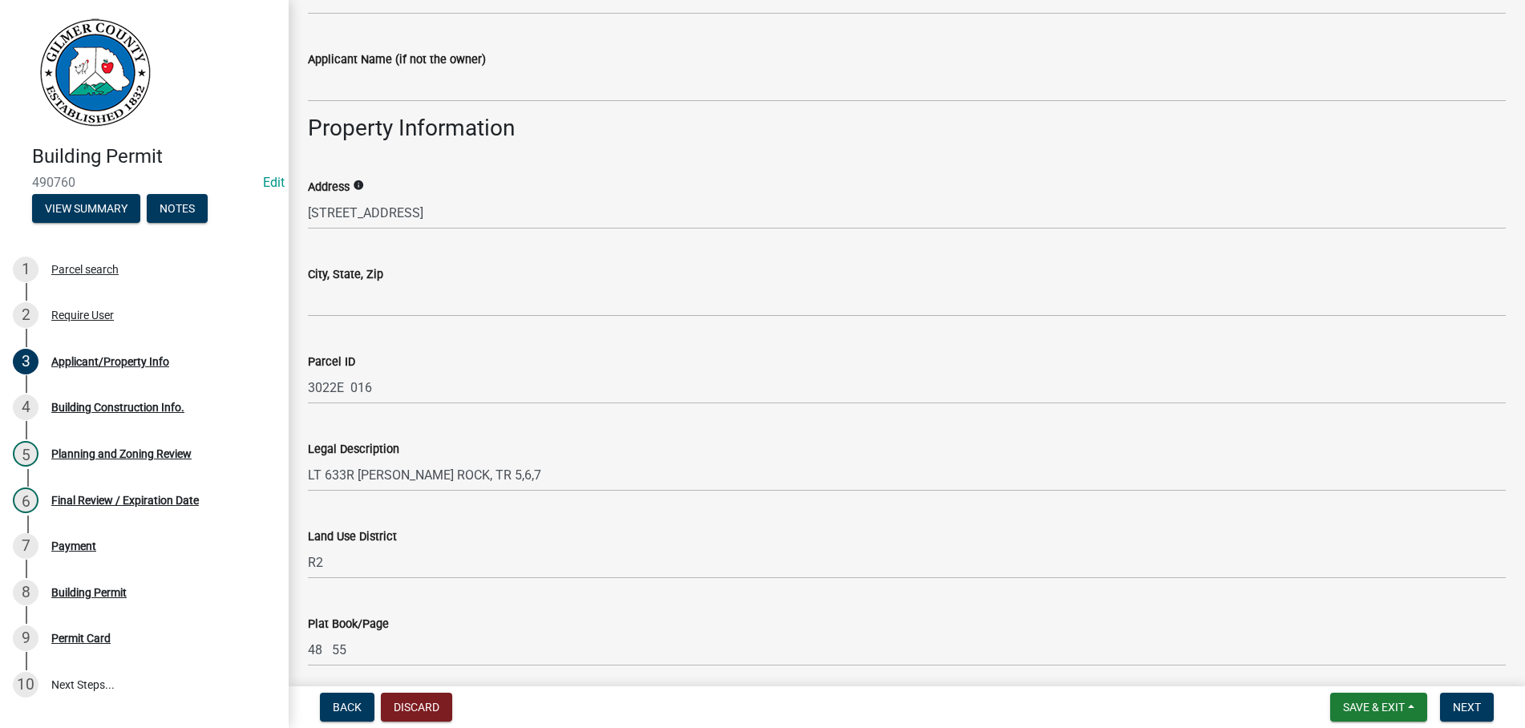
type input "[PHONE_NUMBER]"
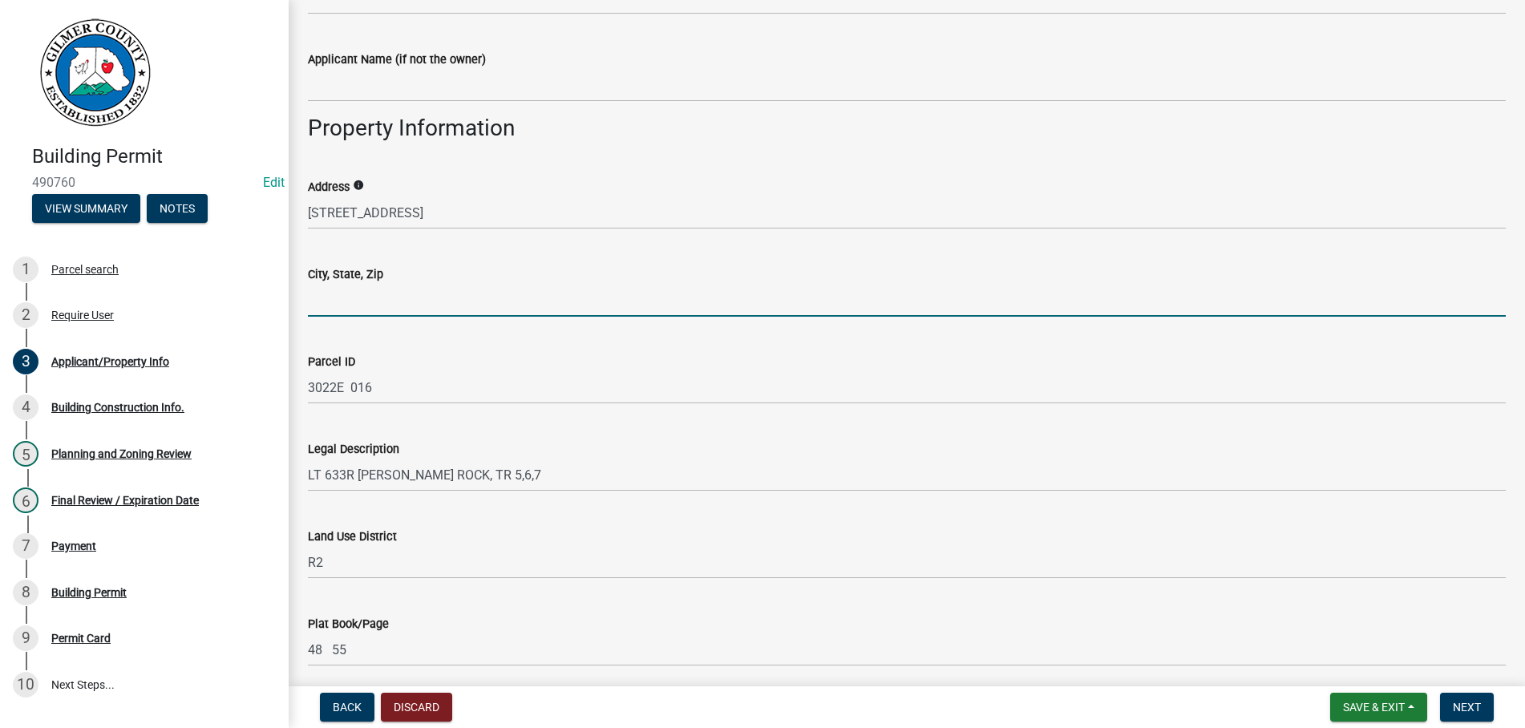
click at [395, 304] on input "City, State, Zip" at bounding box center [907, 300] width 1198 height 33
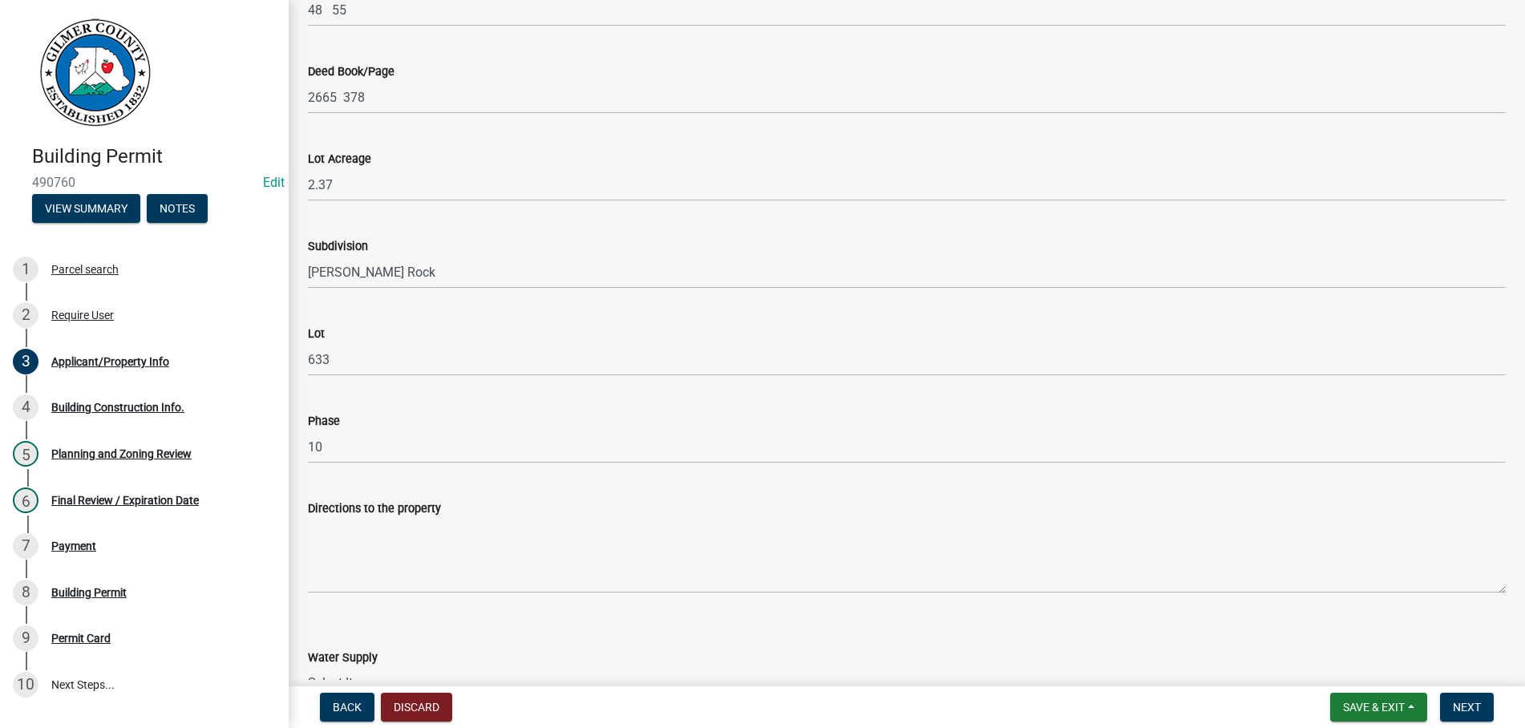
scroll to position [1920, 0]
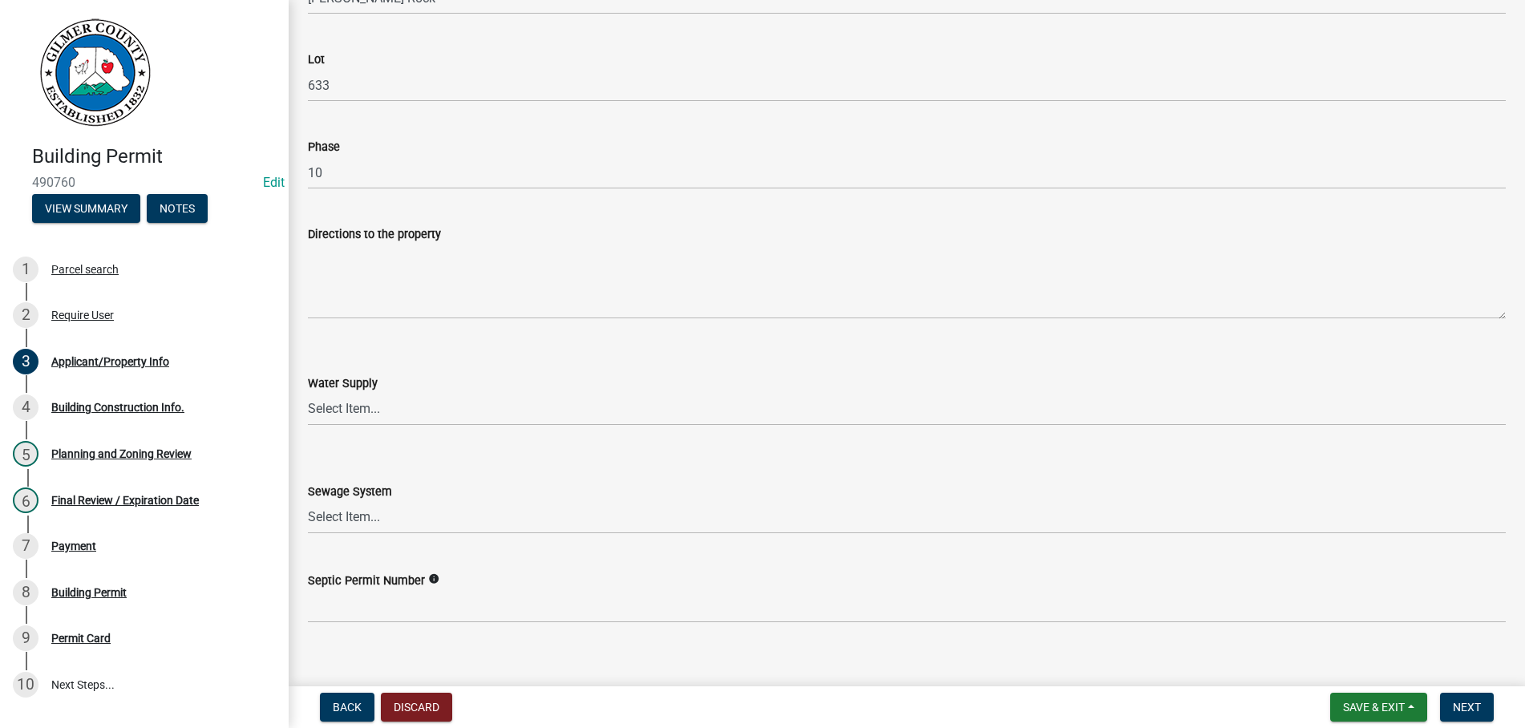
type input "ELLIJAY GA 30540"
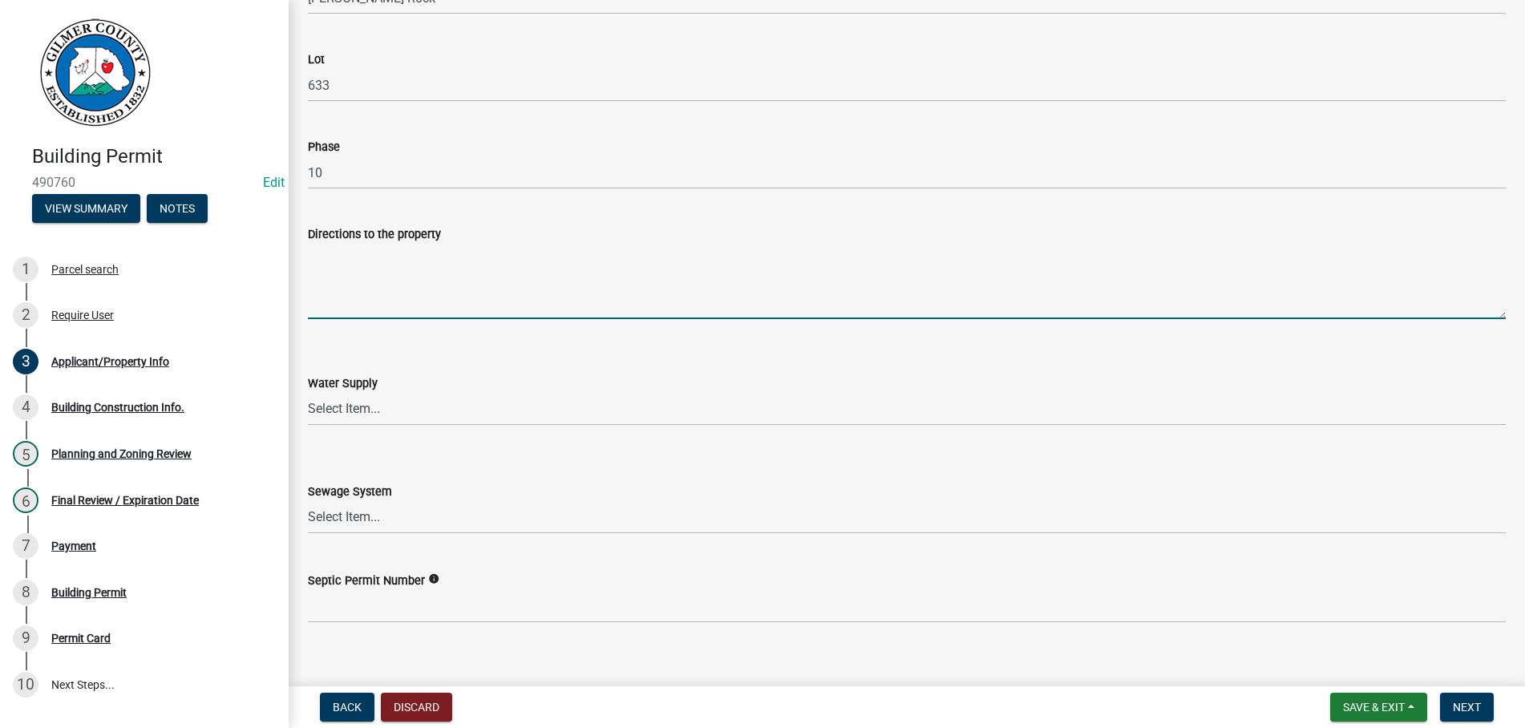
click at [322, 294] on textarea "Directions to the property" at bounding box center [907, 281] width 1198 height 75
paste textarea "282, LT ON [GEOGRAPHIC_DATA], RT TO STAY ON [GEOGRAPHIC_DATA], CONT ON [GEOGRAP…"
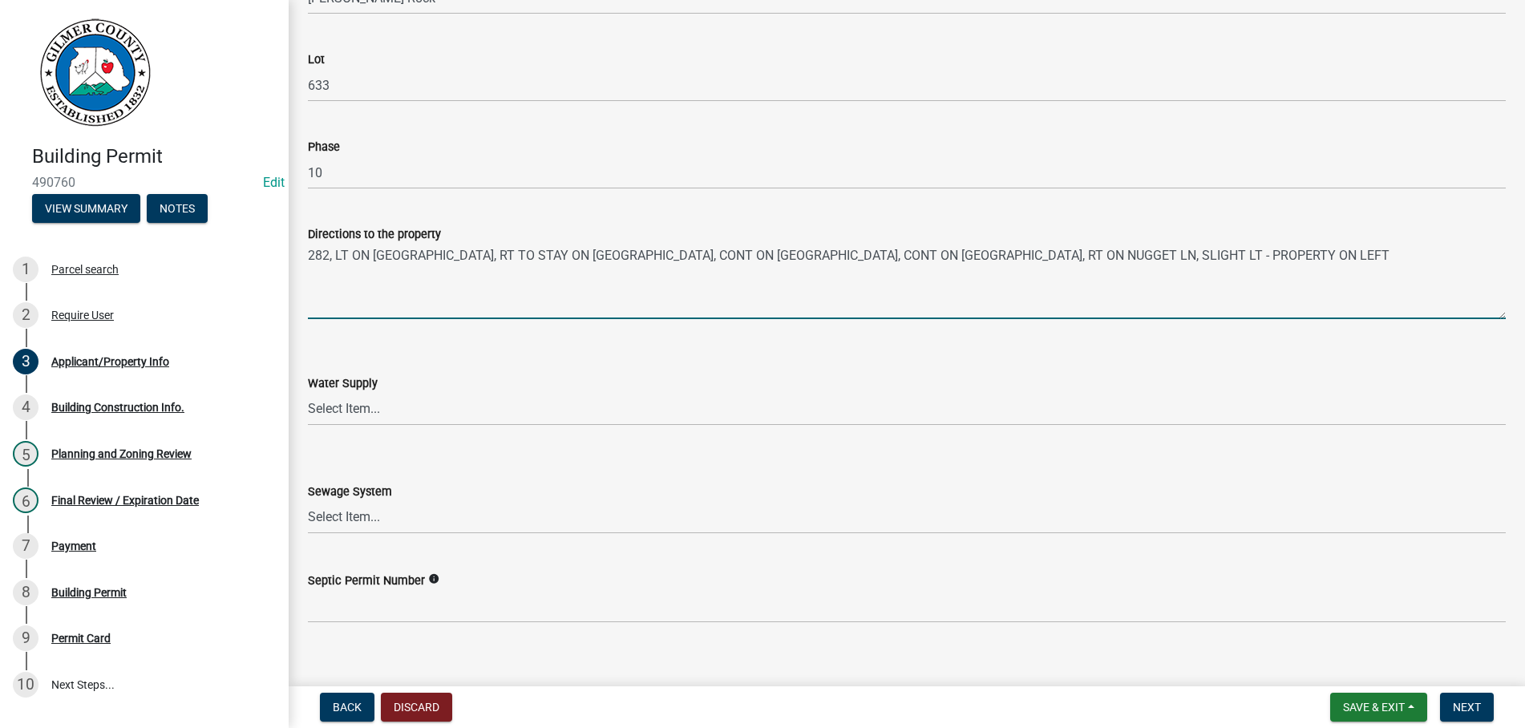
click at [334, 254] on textarea "282, LT ON [GEOGRAPHIC_DATA], RT TO STAY ON [GEOGRAPHIC_DATA], CONT ON [GEOGRAP…" at bounding box center [907, 281] width 1198 height 75
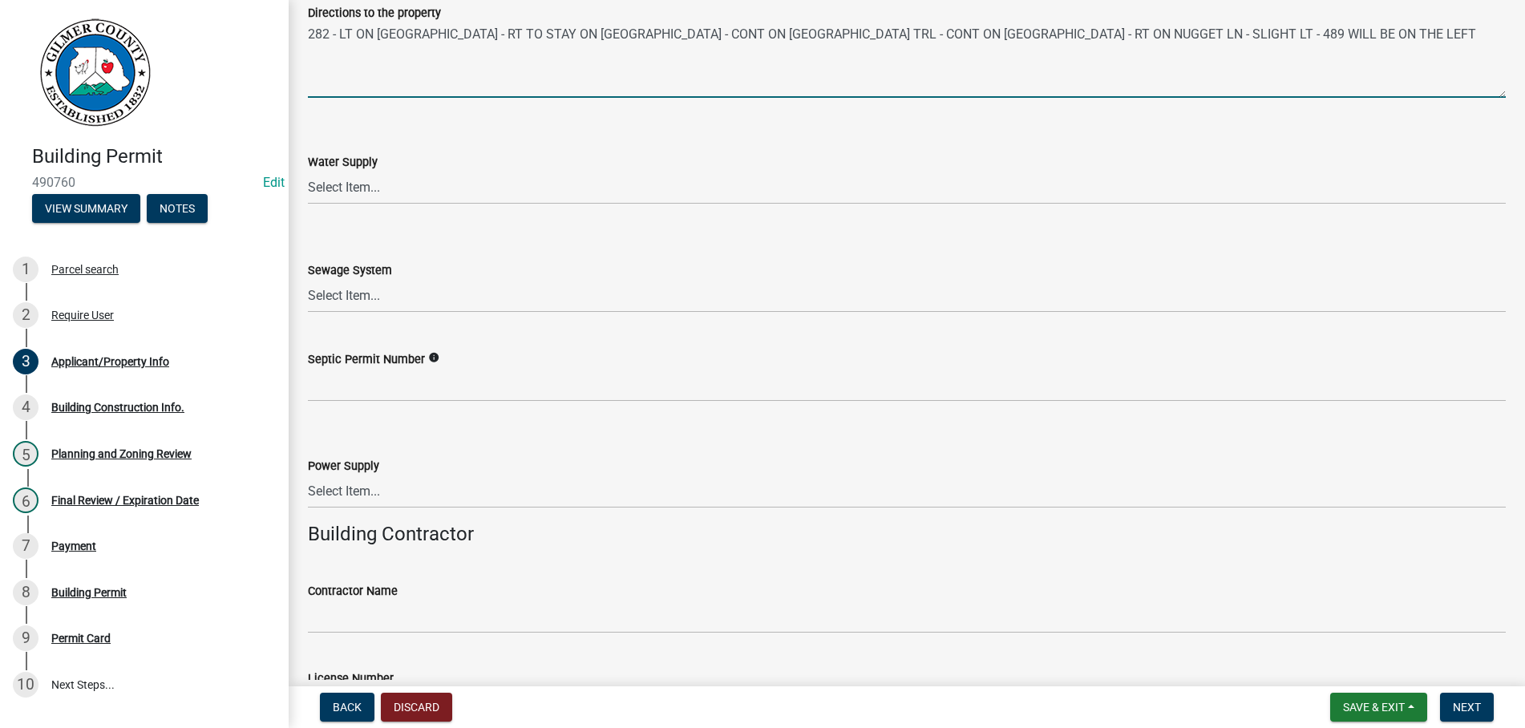
scroll to position [2194, 0]
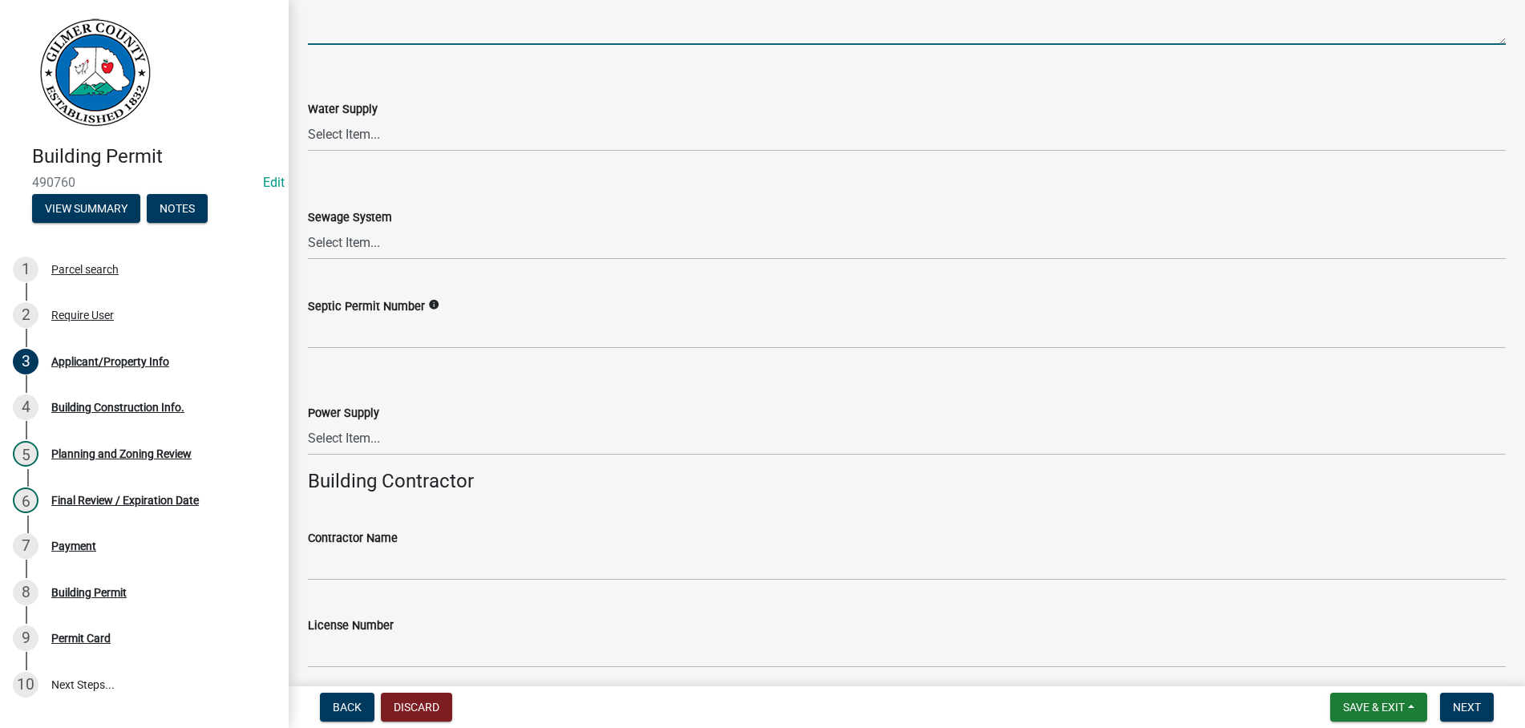
type textarea "282 - LT ON LOWER TAILS CREEK RD - RT TO STAY ON LOWER TAILS CREEK RD - CONT ON…"
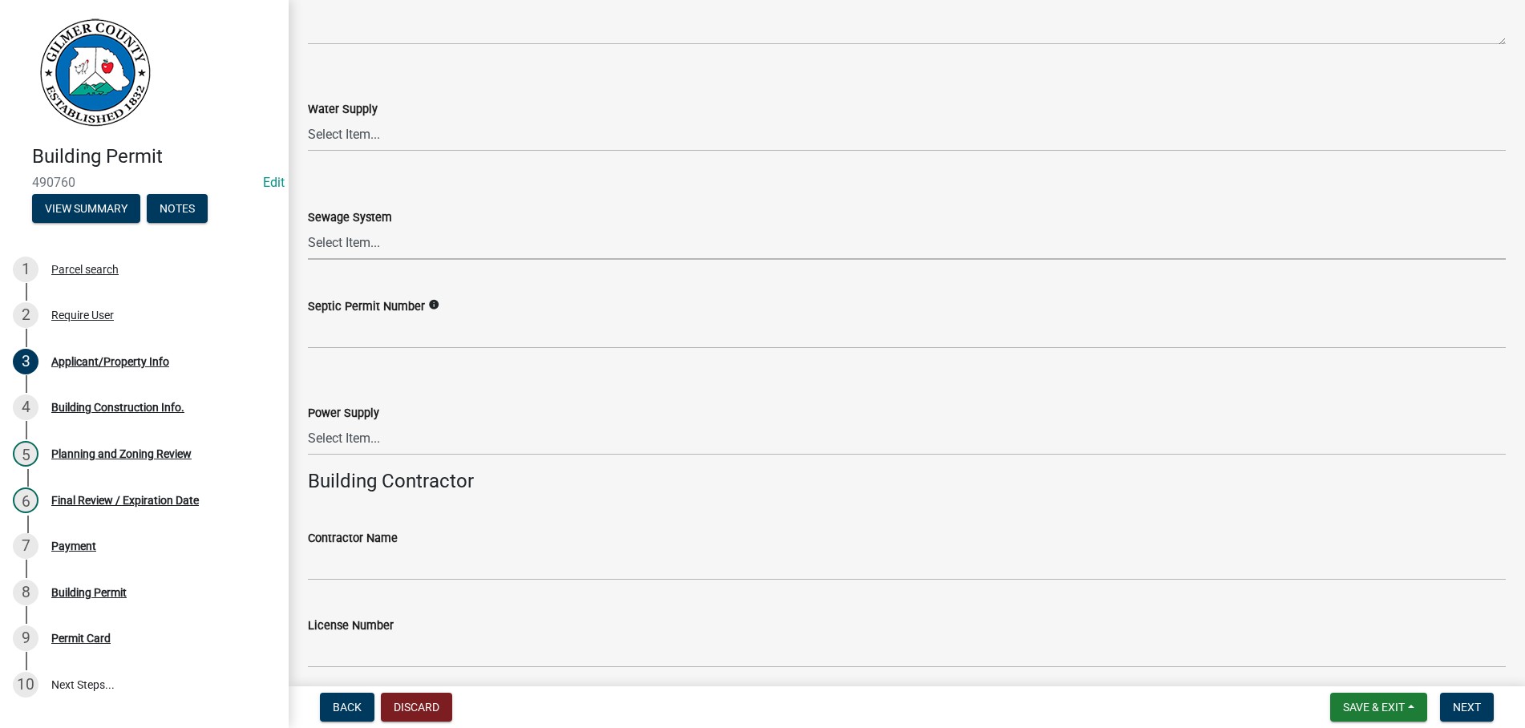
click at [308, 227] on select "Select Item... Septic Community Public" at bounding box center [907, 243] width 1198 height 33
click option "Septic" at bounding box center [0, 0] width 0 height 0
select select "92a37e23-3b7d-408e-b3c7-0afbe39b0942"
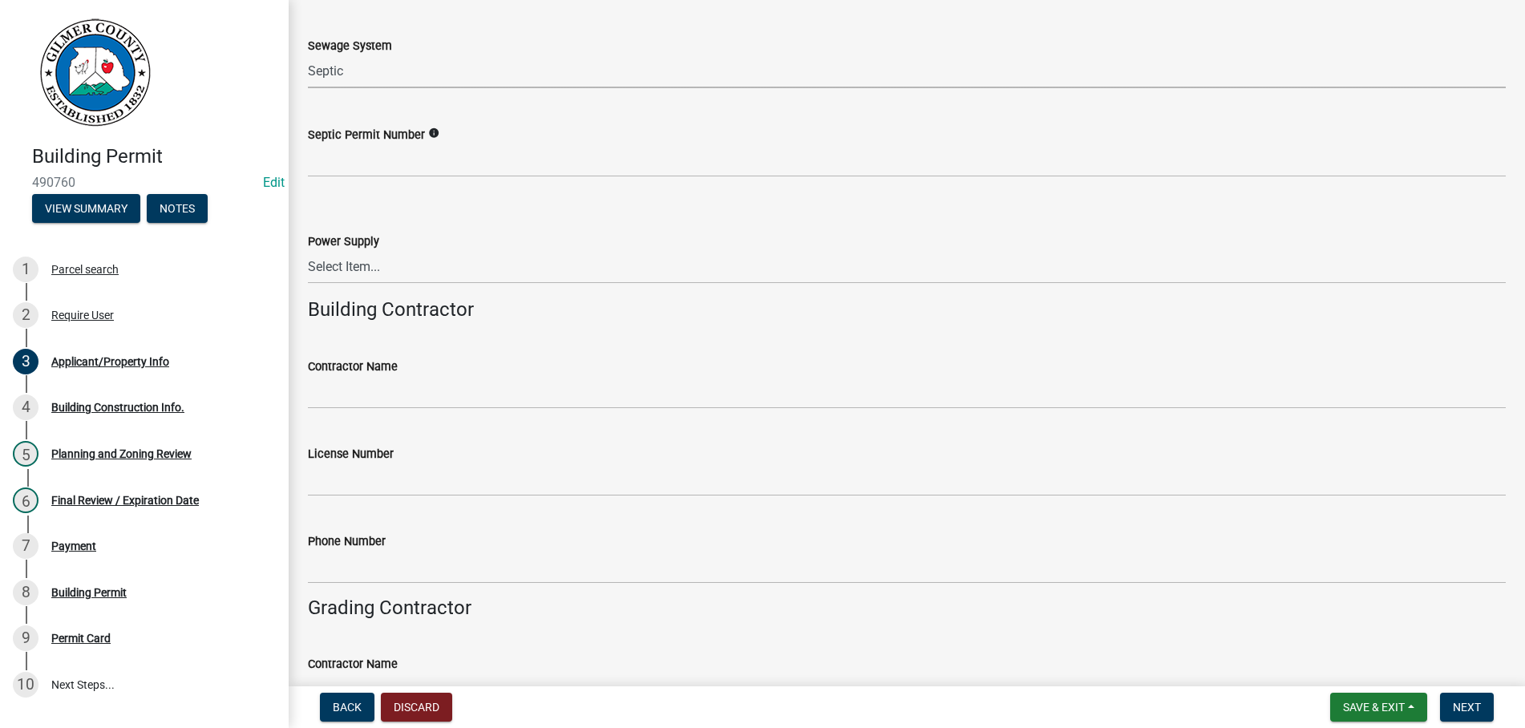
scroll to position [2468, 0]
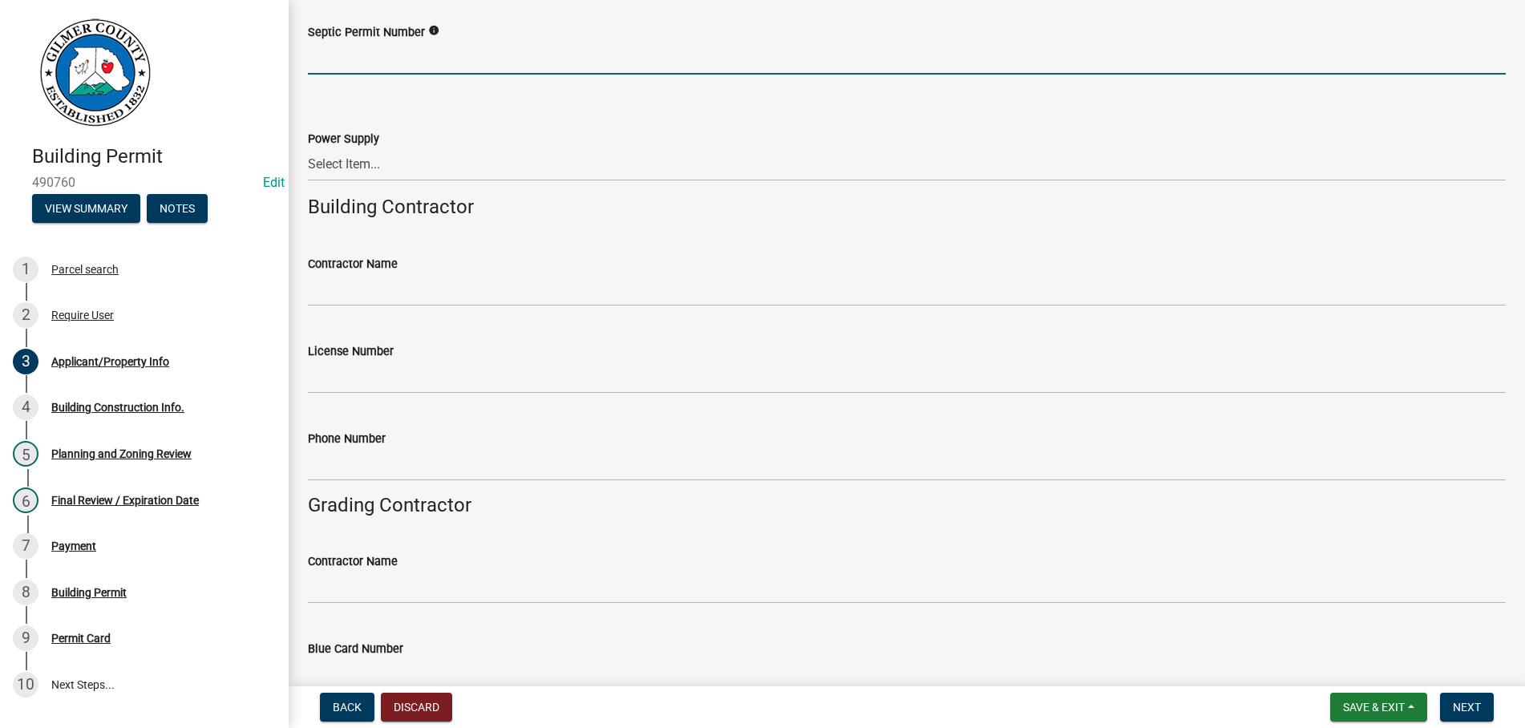
click at [452, 56] on input "Septic Permit Number" at bounding box center [907, 58] width 1198 height 33
type input "EXISTING/APPROVED BY EH"
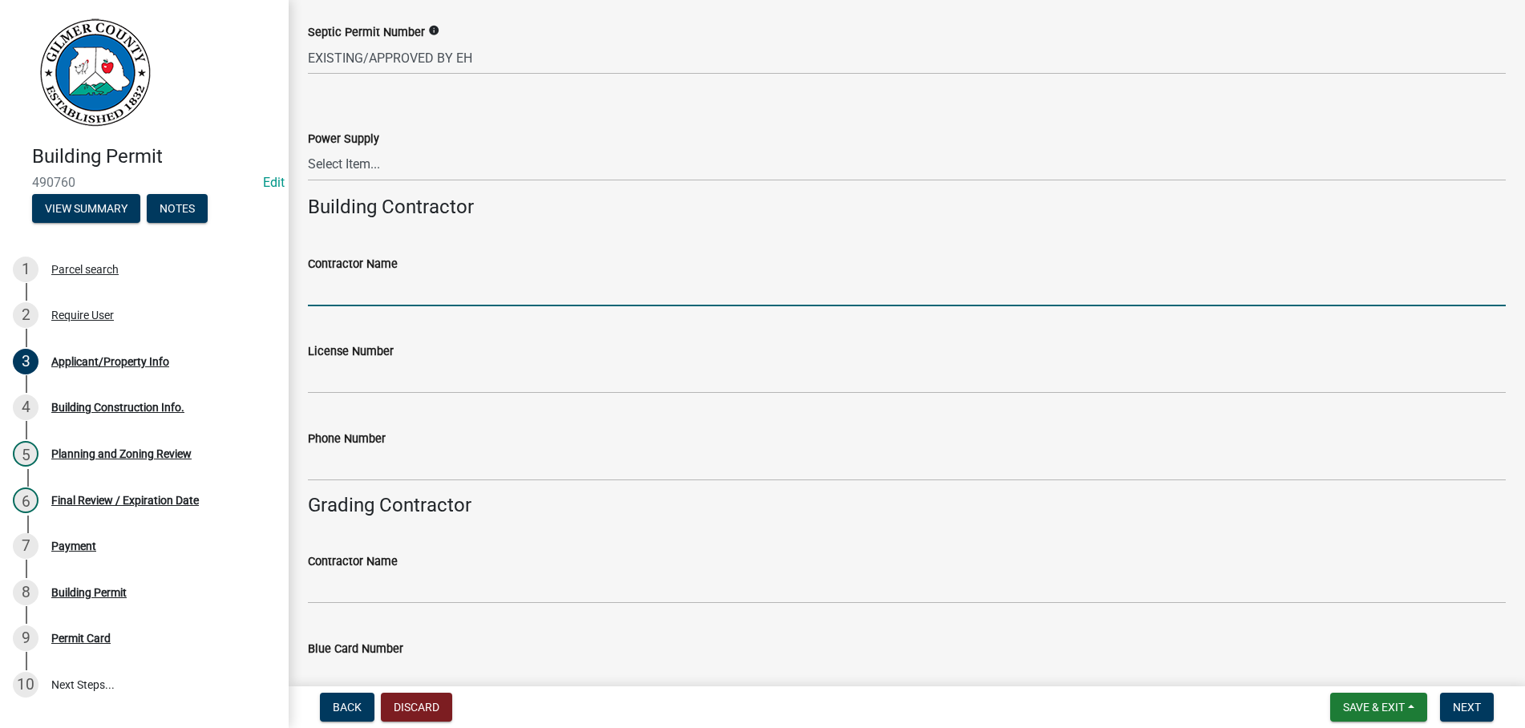
click at [398, 297] on input "Contractor Name" at bounding box center [907, 289] width 1198 height 33
type input "HOMEOWNER"
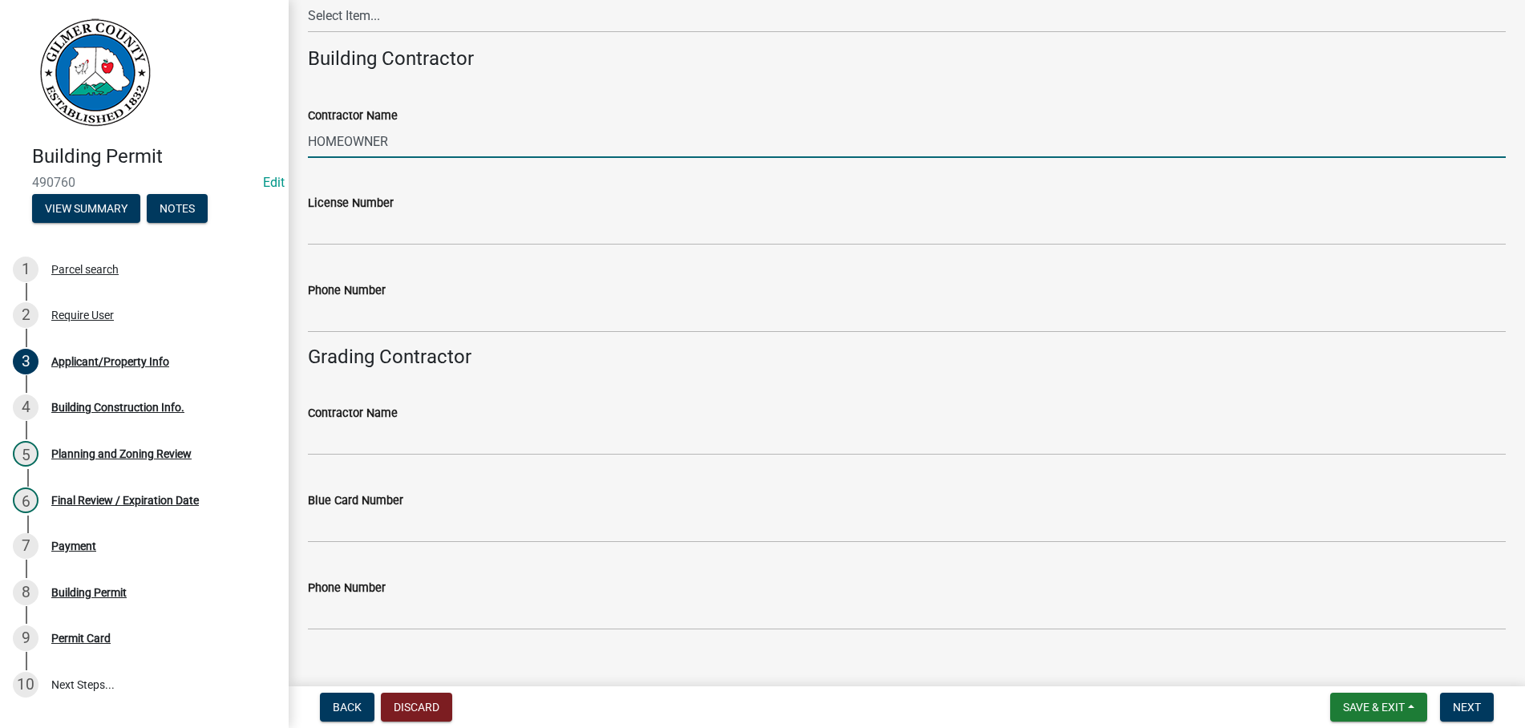
scroll to position [2643, 0]
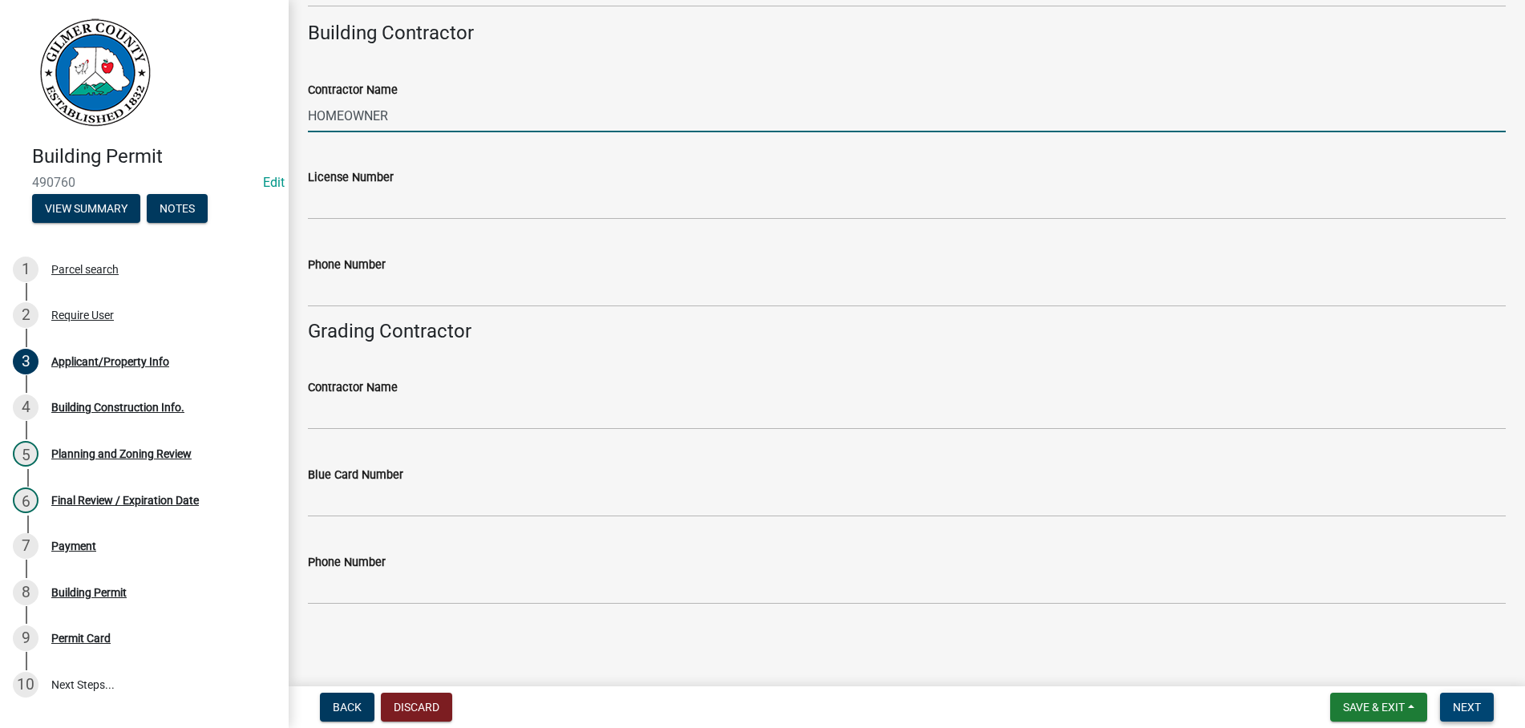
click at [1469, 704] on span "Next" at bounding box center [1467, 707] width 28 height 13
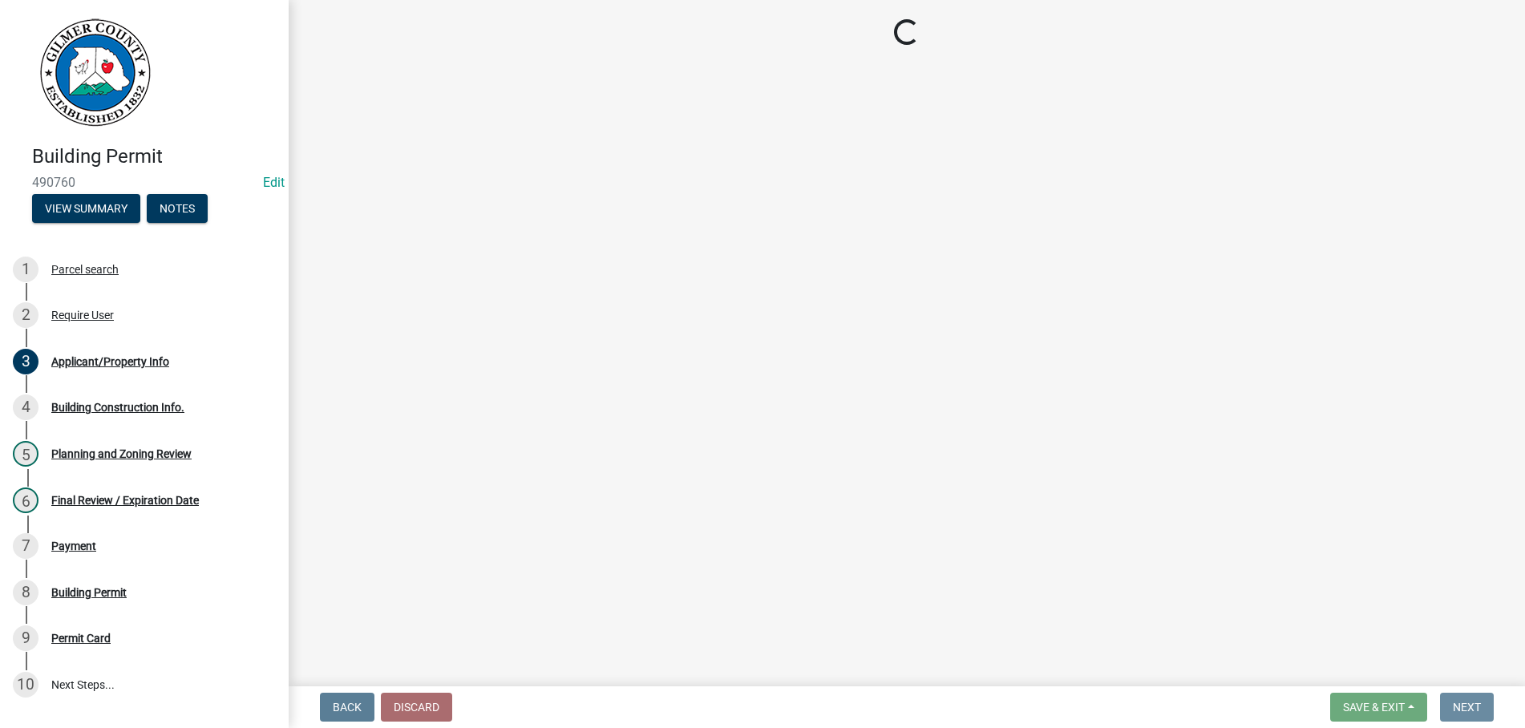
scroll to position [0, 0]
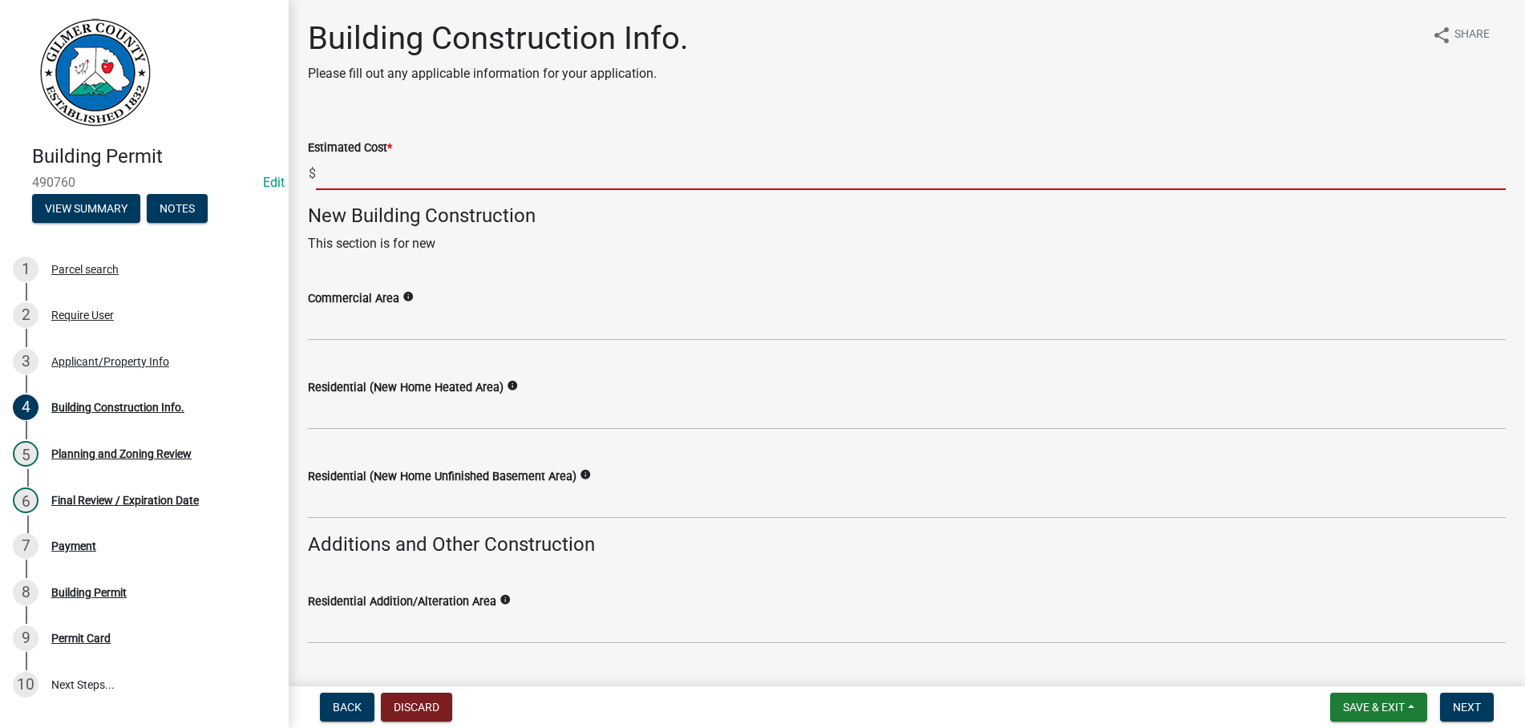
click at [376, 178] on input "text" at bounding box center [911, 173] width 1190 height 33
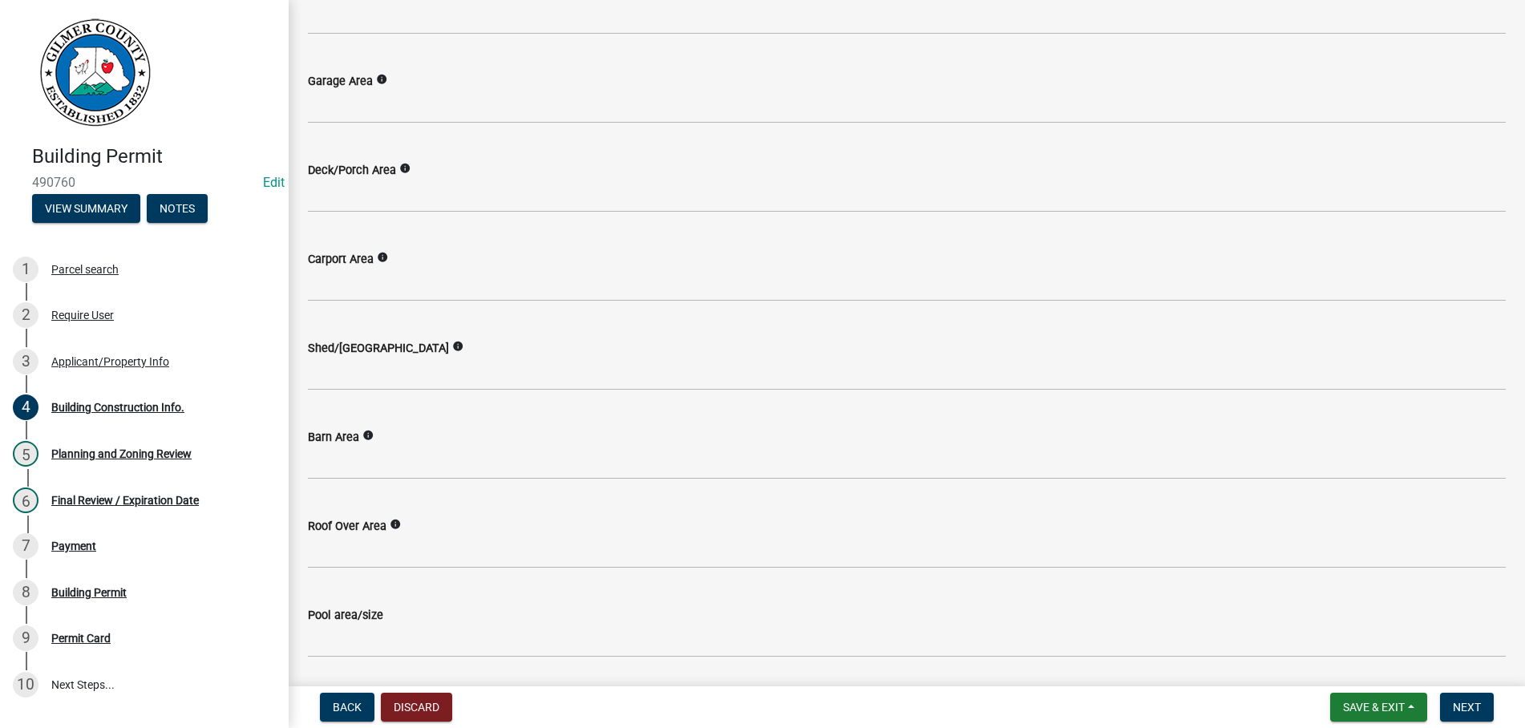
scroll to position [640, 0]
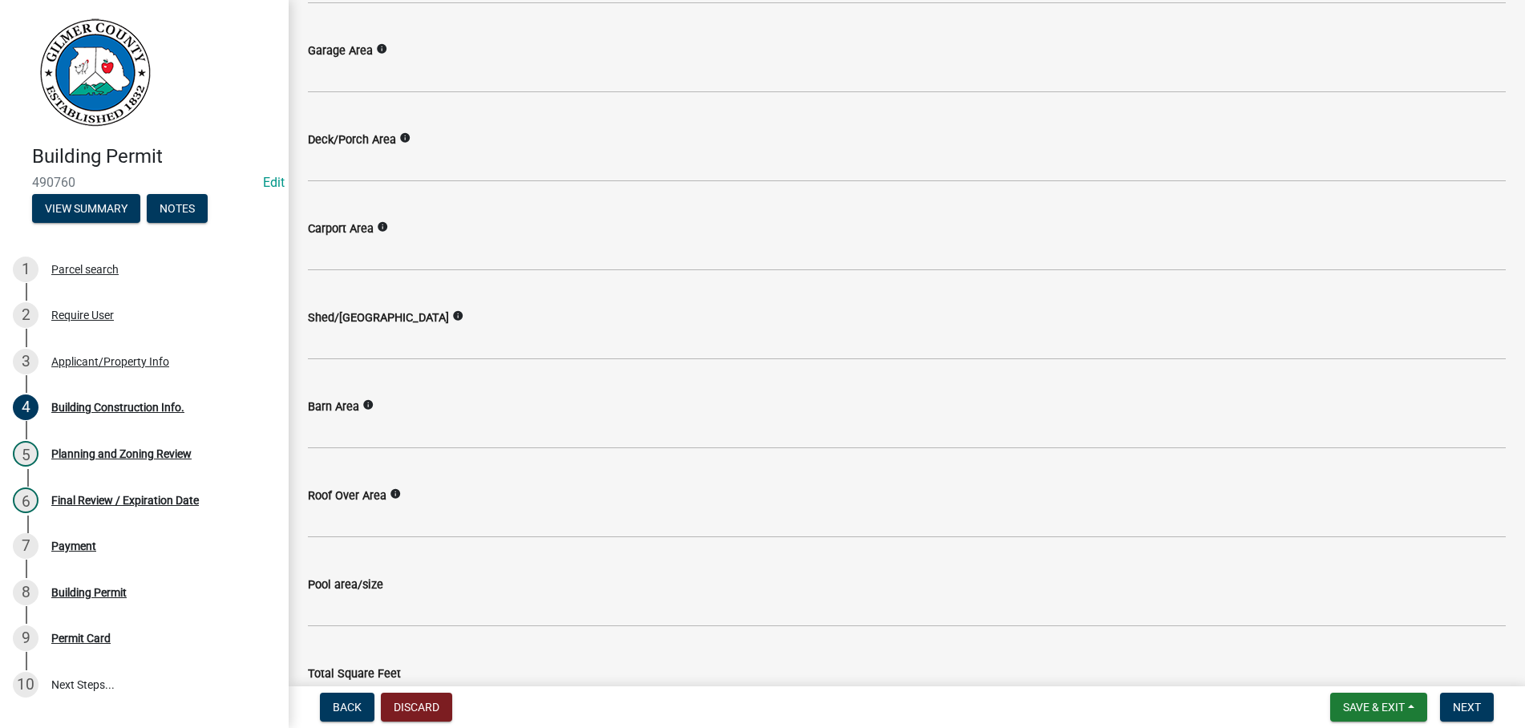
type input "10000"
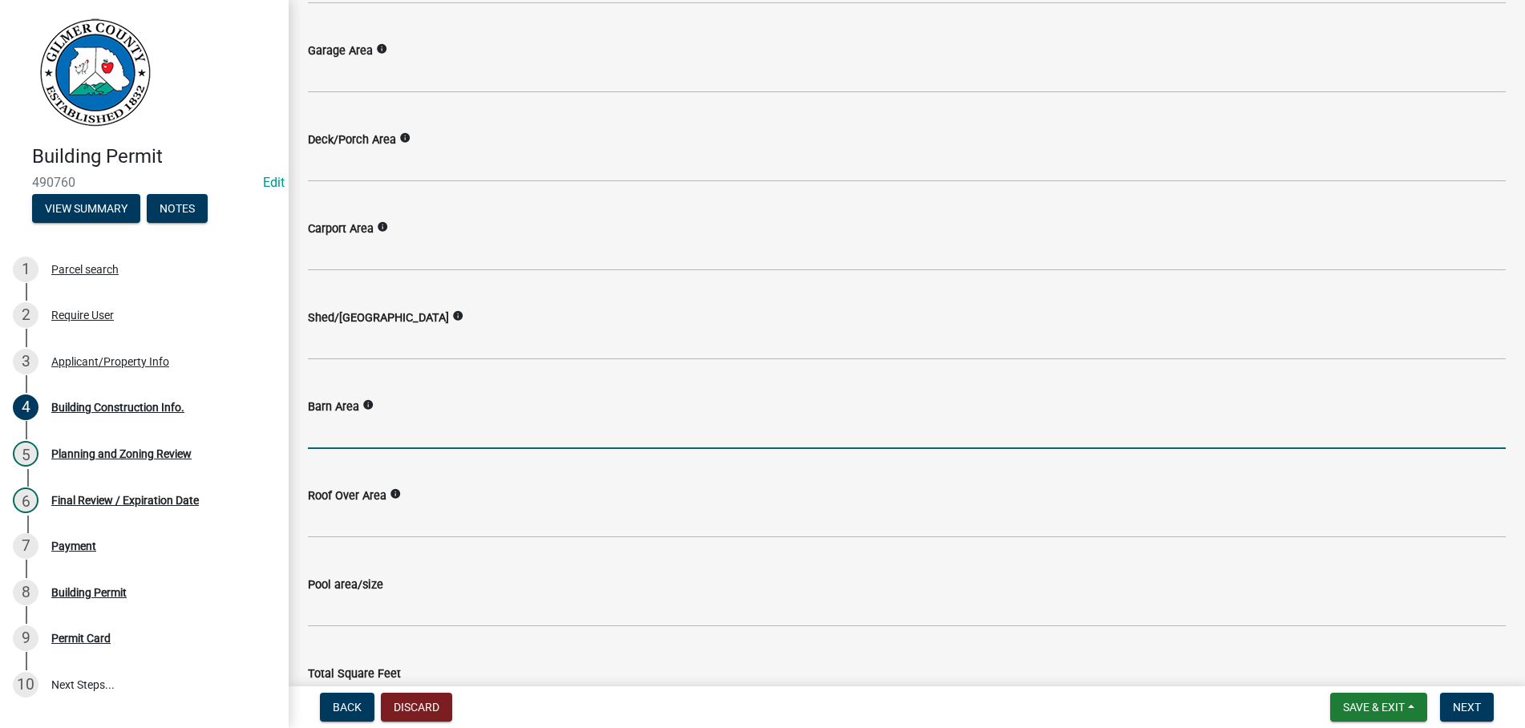
click at [392, 437] on input "text" at bounding box center [907, 432] width 1198 height 33
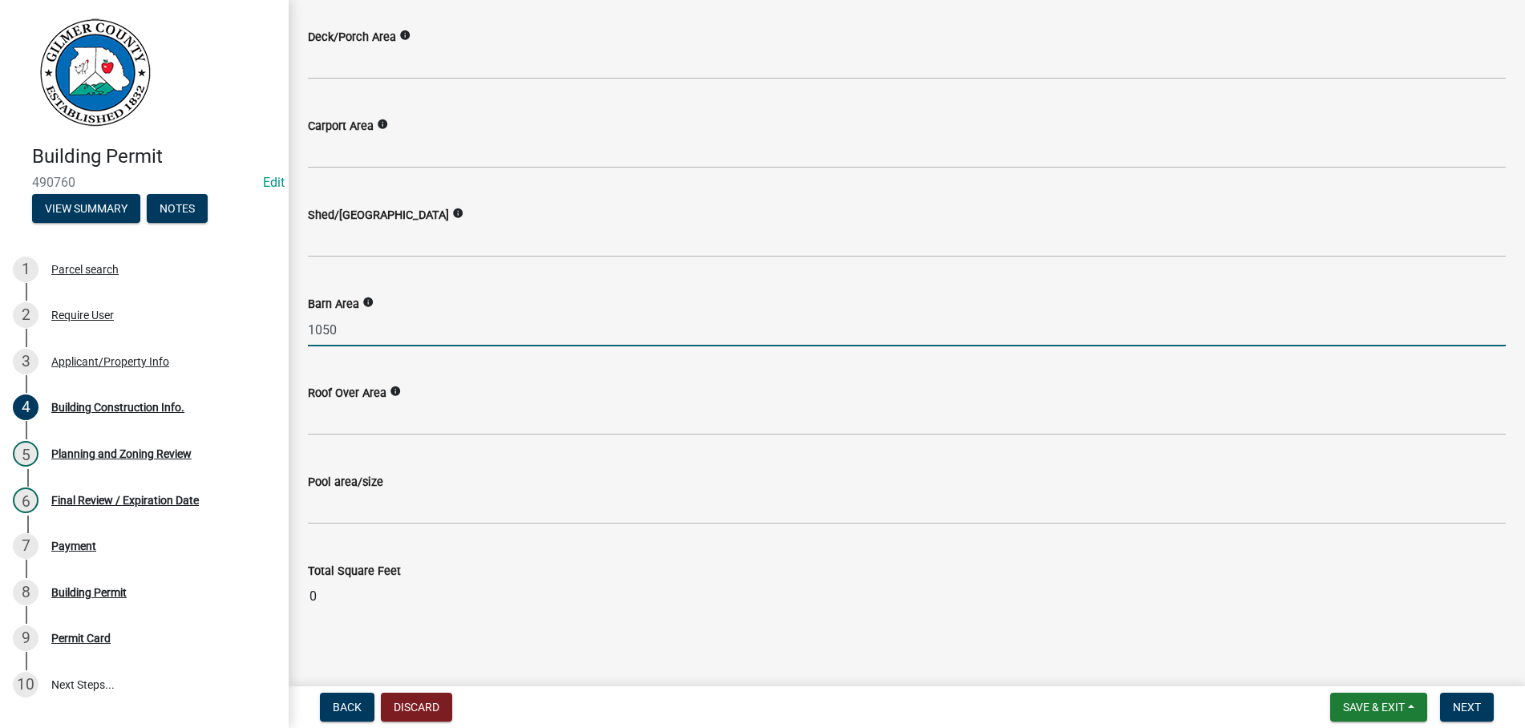
scroll to position [752, 0]
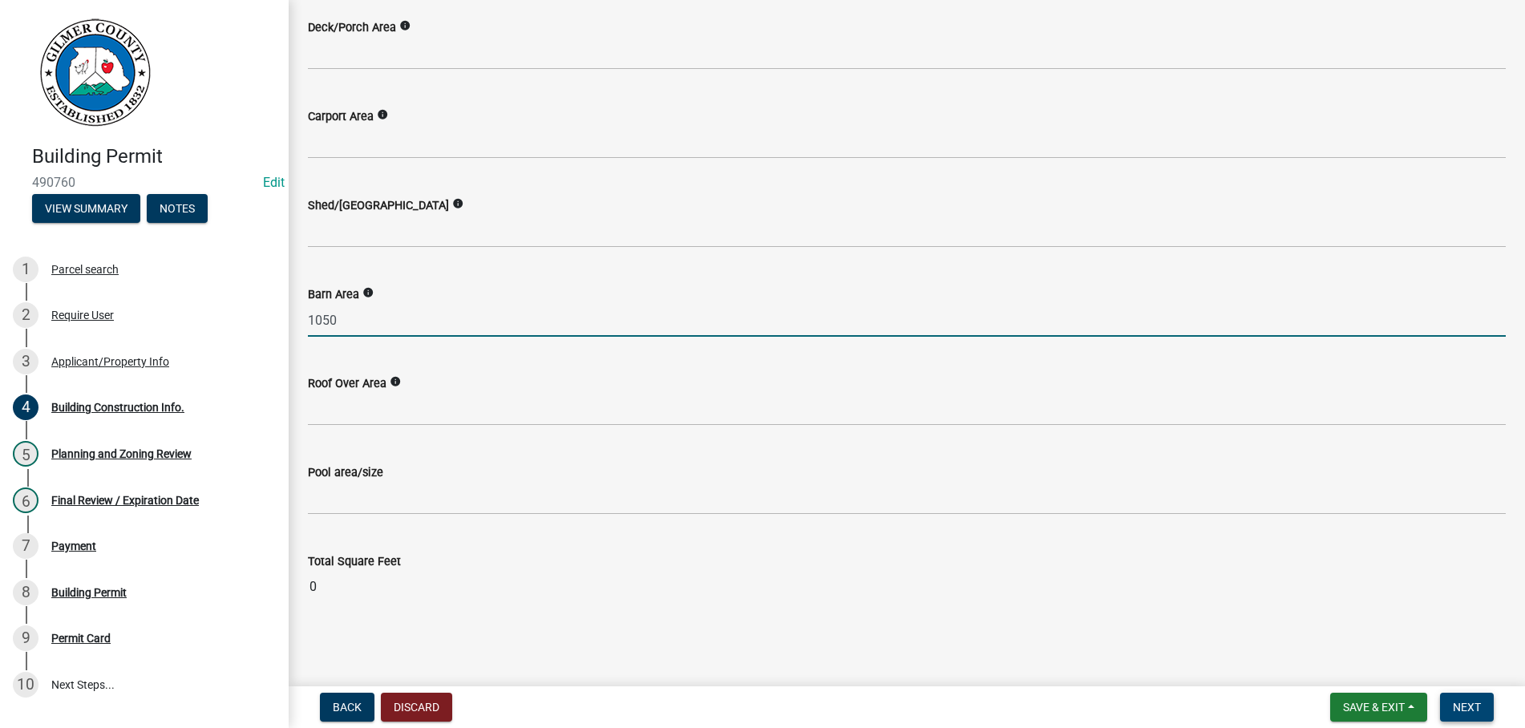
type input "1050"
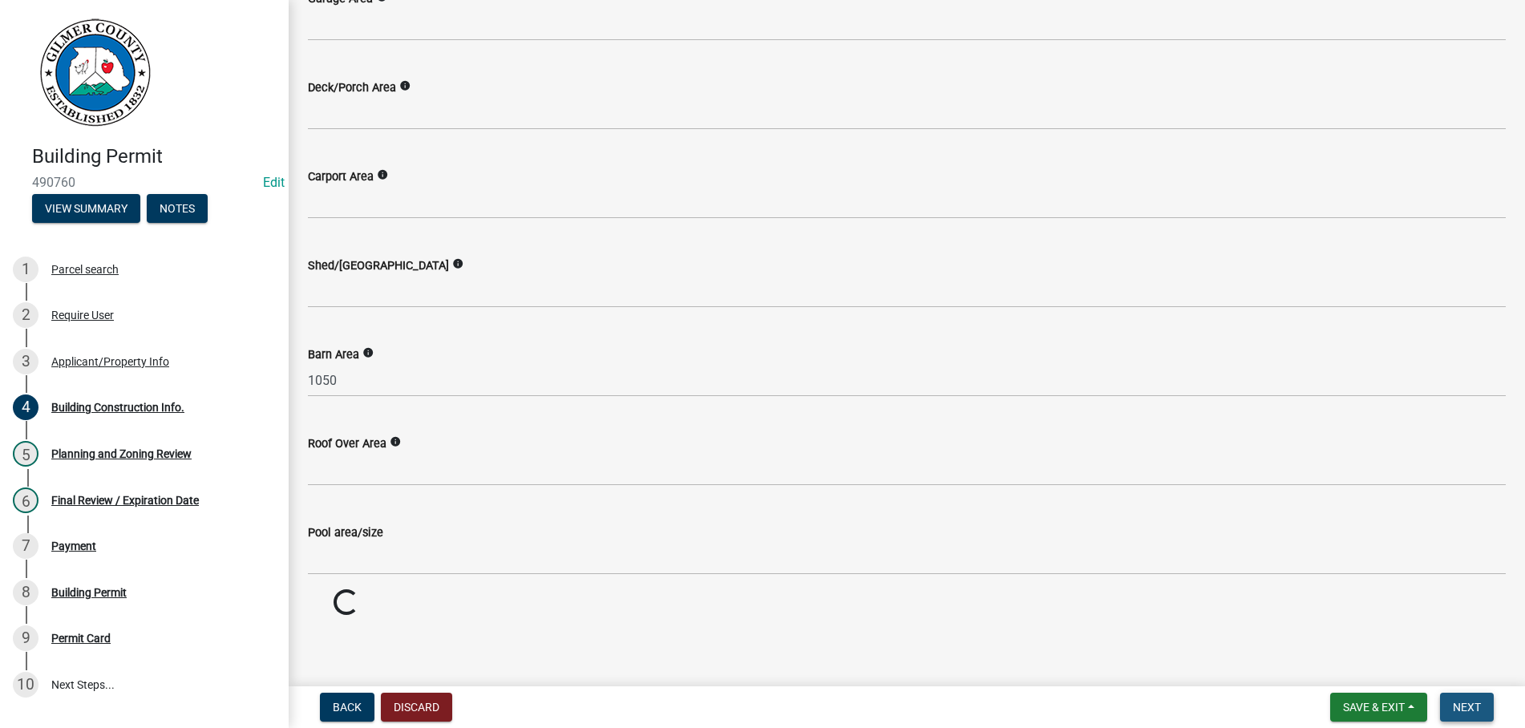
scroll to position [691, 0]
click at [1463, 694] on button "Next" at bounding box center [1467, 707] width 54 height 29
click at [1467, 703] on span "Next" at bounding box center [1467, 707] width 28 height 13
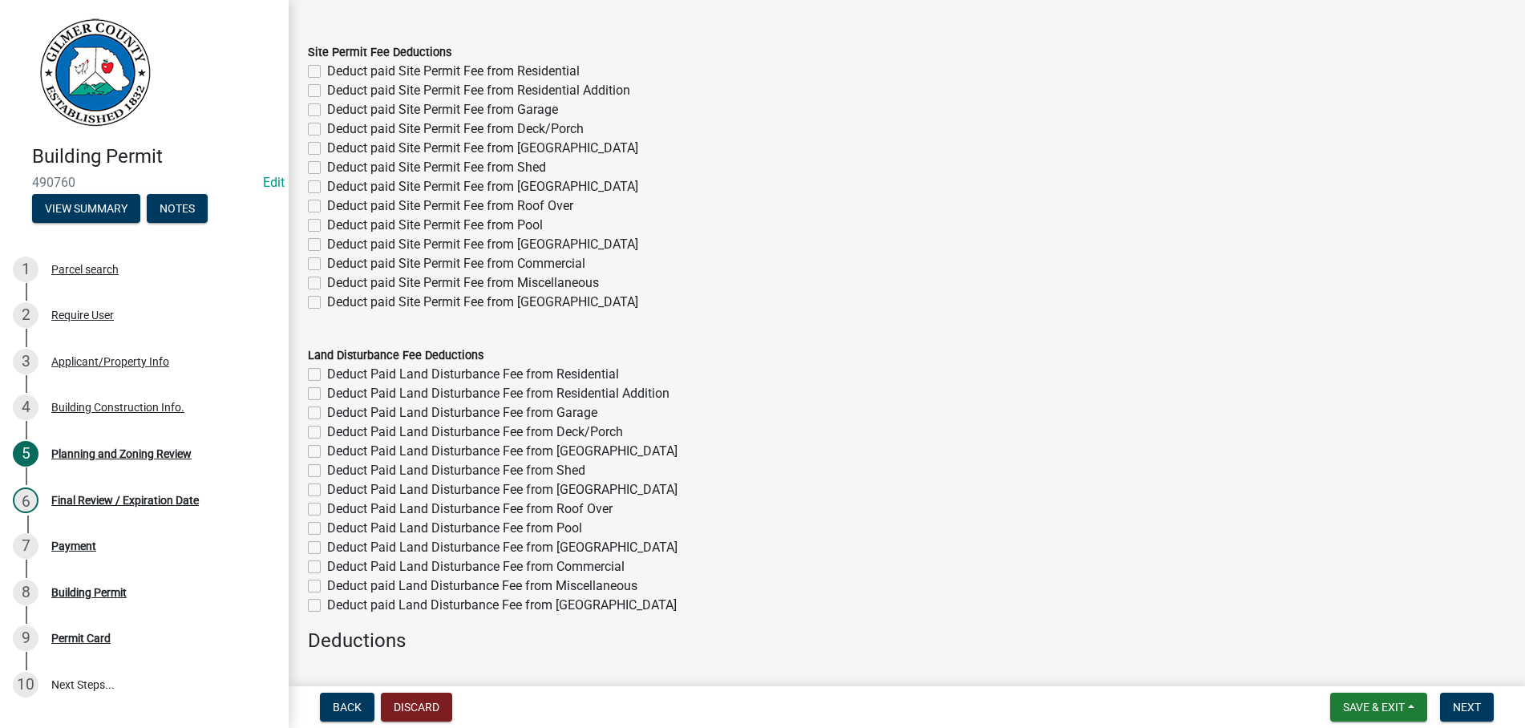
scroll to position [0, 0]
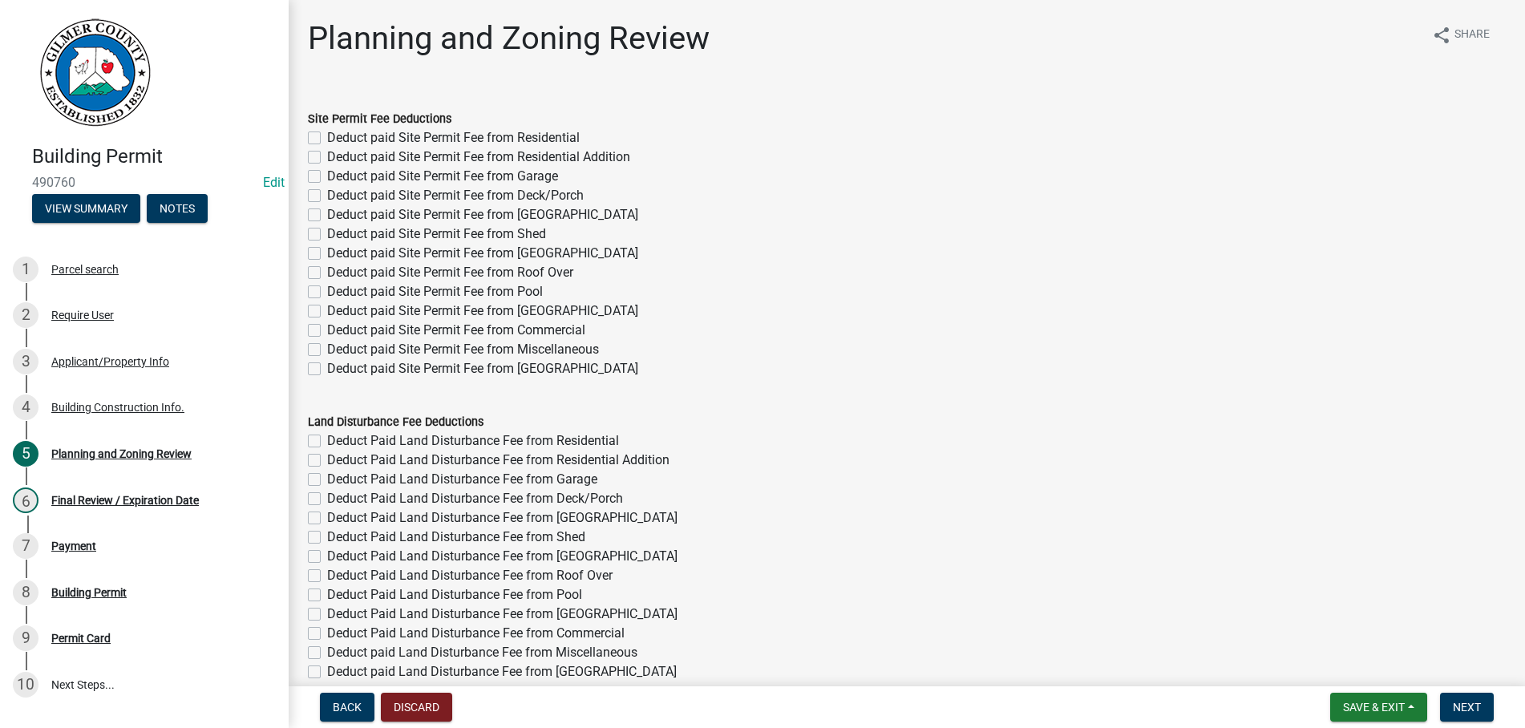
click at [327, 253] on label "Deduct paid Site Permit Fee from Barn" at bounding box center [482, 253] width 311 height 19
click at [327, 253] on input "Deduct paid Site Permit Fee from Barn" at bounding box center [332, 249] width 10 height 10
checkbox input "true"
checkbox input "false"
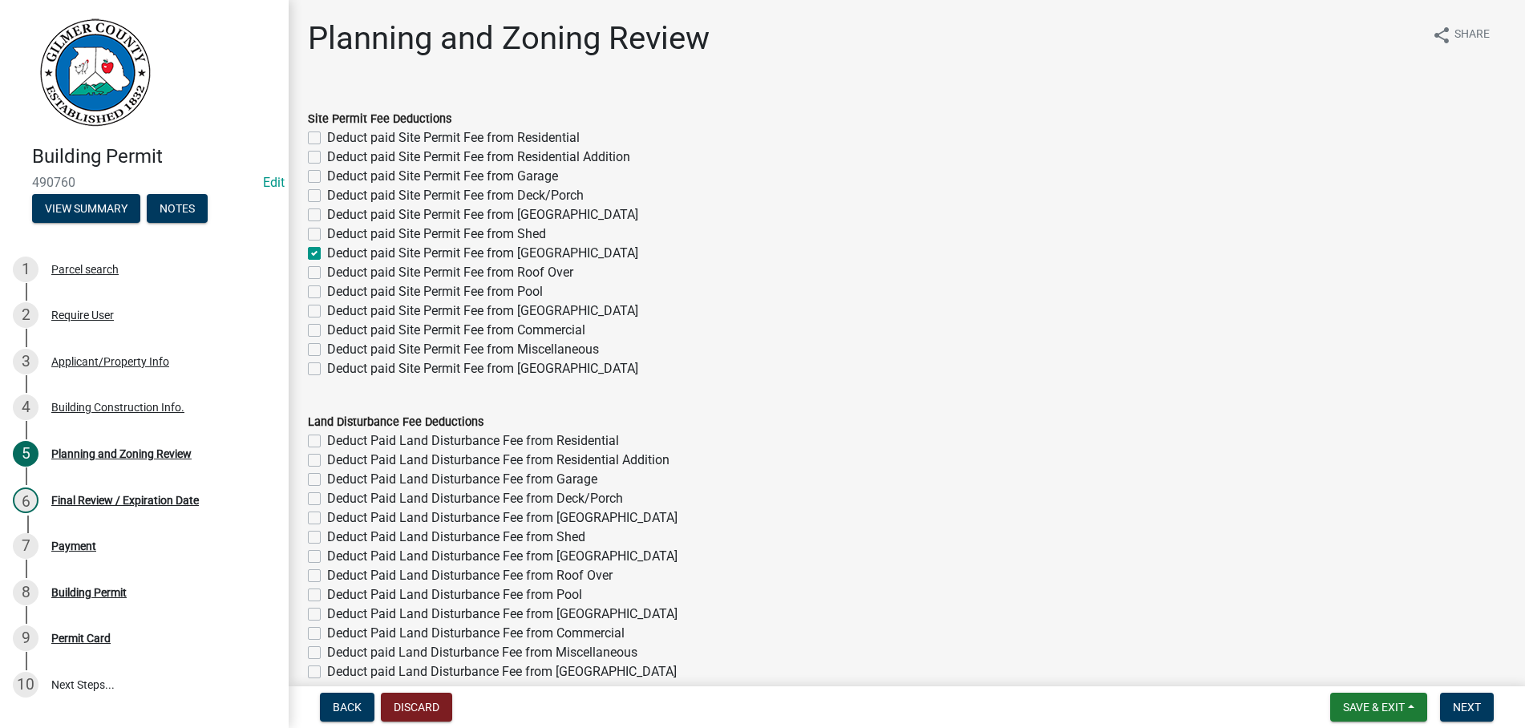
checkbox input "false"
checkbox input "true"
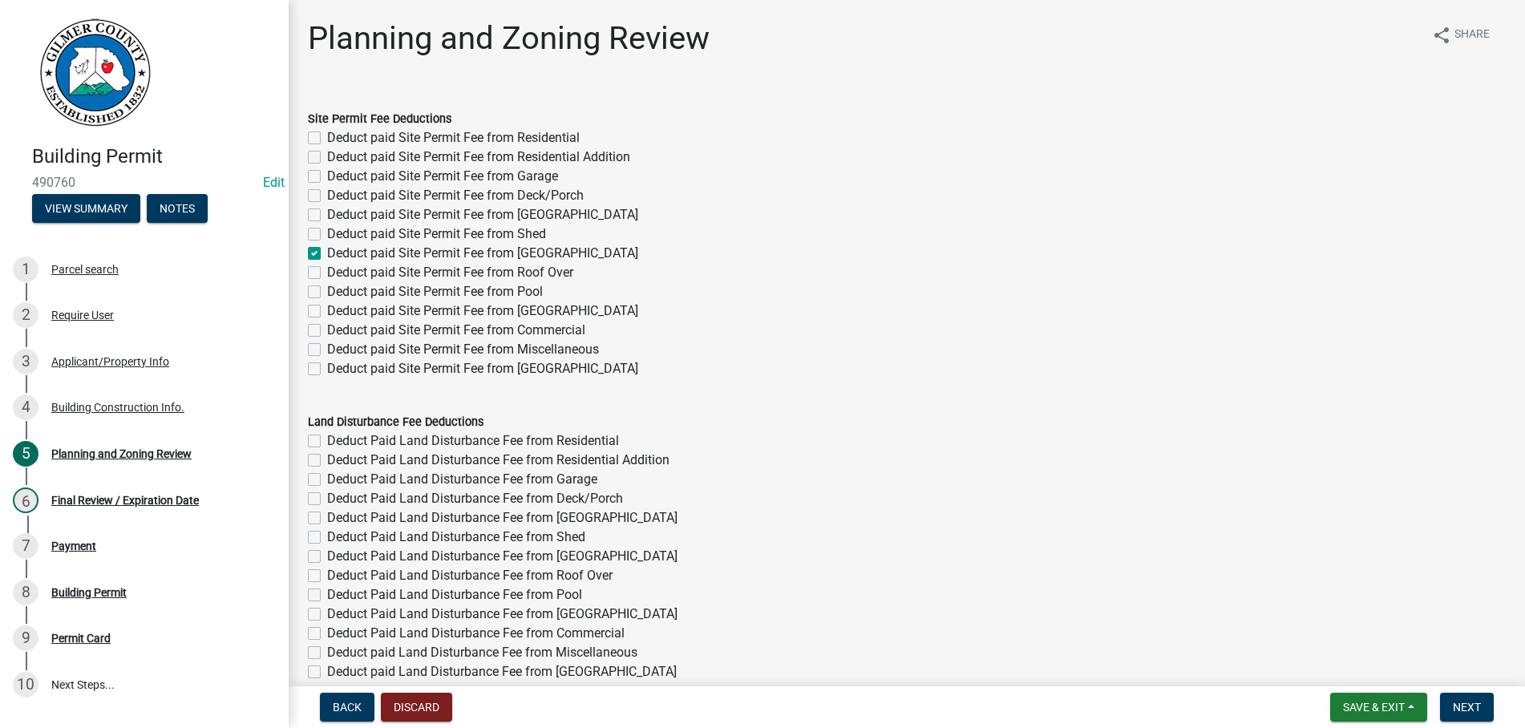
checkbox input "false"
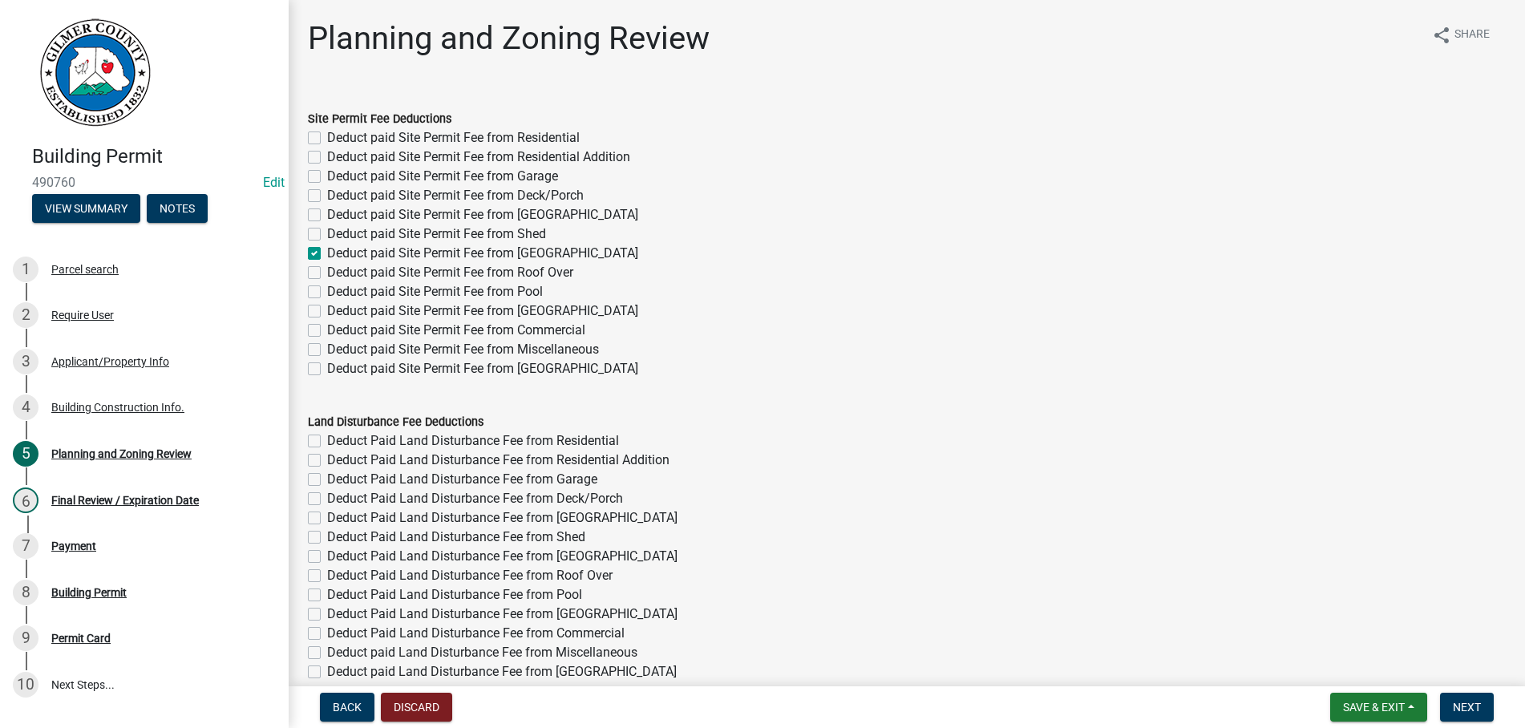
checkbox input "false"
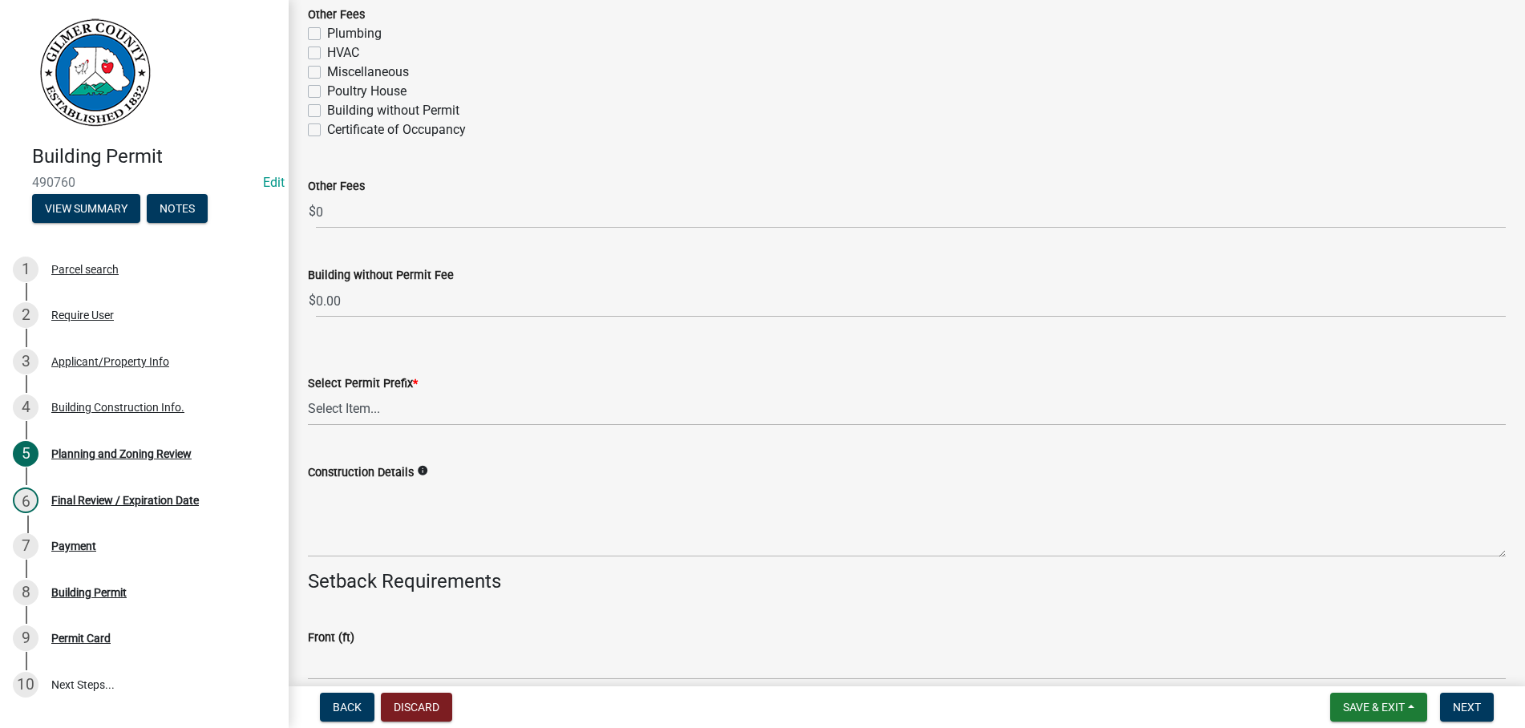
scroll to position [3017, 0]
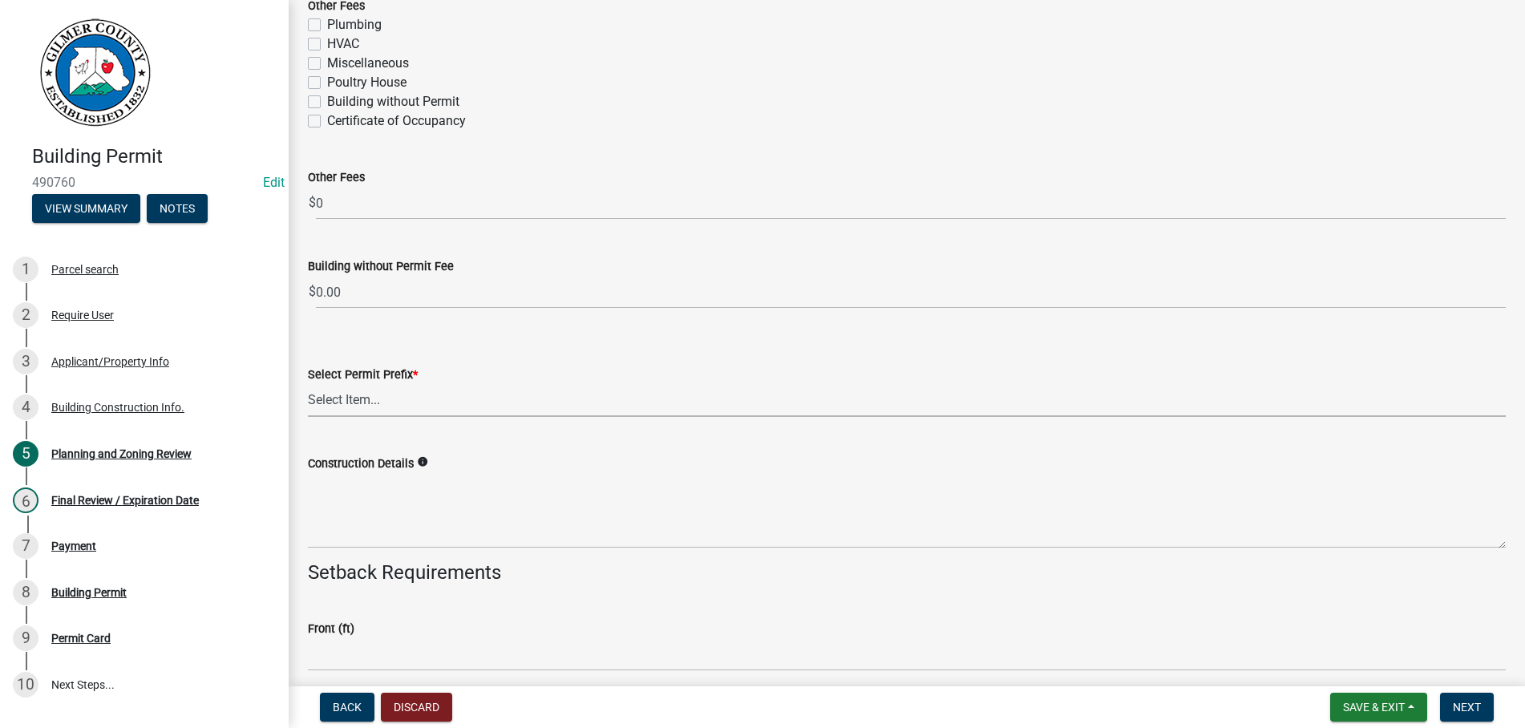
click at [308, 384] on select "Select Item... RES COMM MB LAND POOL MISC CELL TOWER - NEW CELL TOWER - ADD ON" at bounding box center [907, 400] width 1198 height 33
click option "MISC" at bounding box center [0, 0] width 0 height 0
select select "d8142ddf-27f7-42b0-ba1e-04fee764576f"
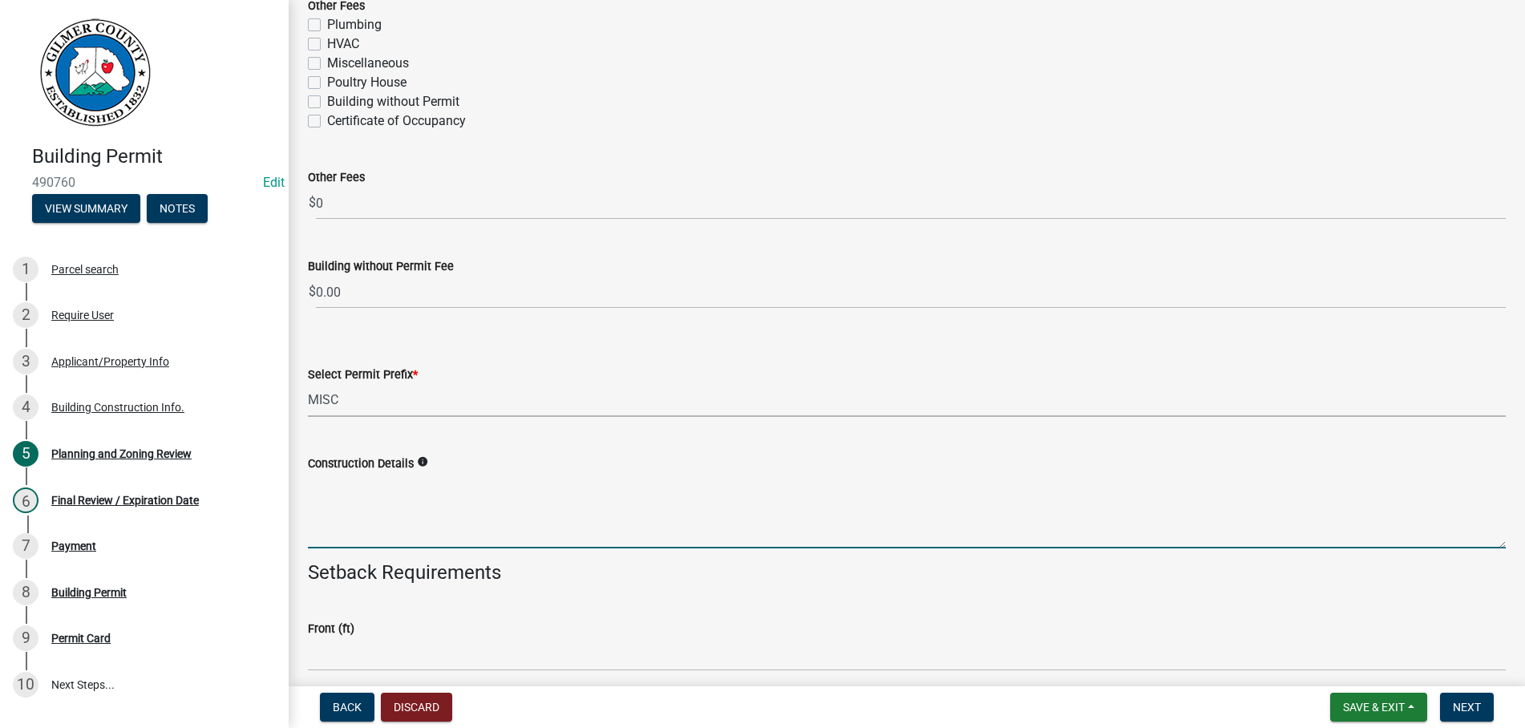
click at [425, 503] on textarea "Construction Details" at bounding box center [907, 510] width 1198 height 75
type textarea "P"
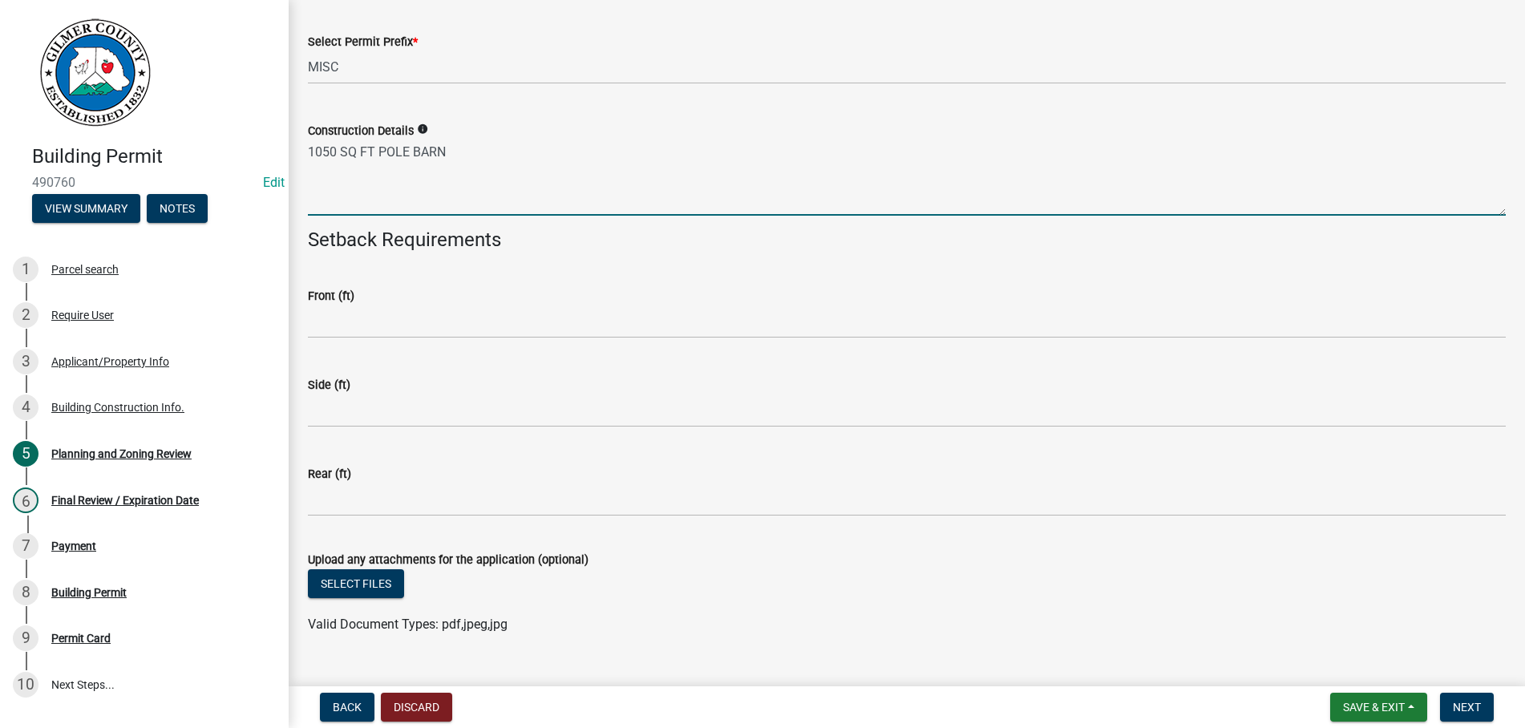
scroll to position [3381, 0]
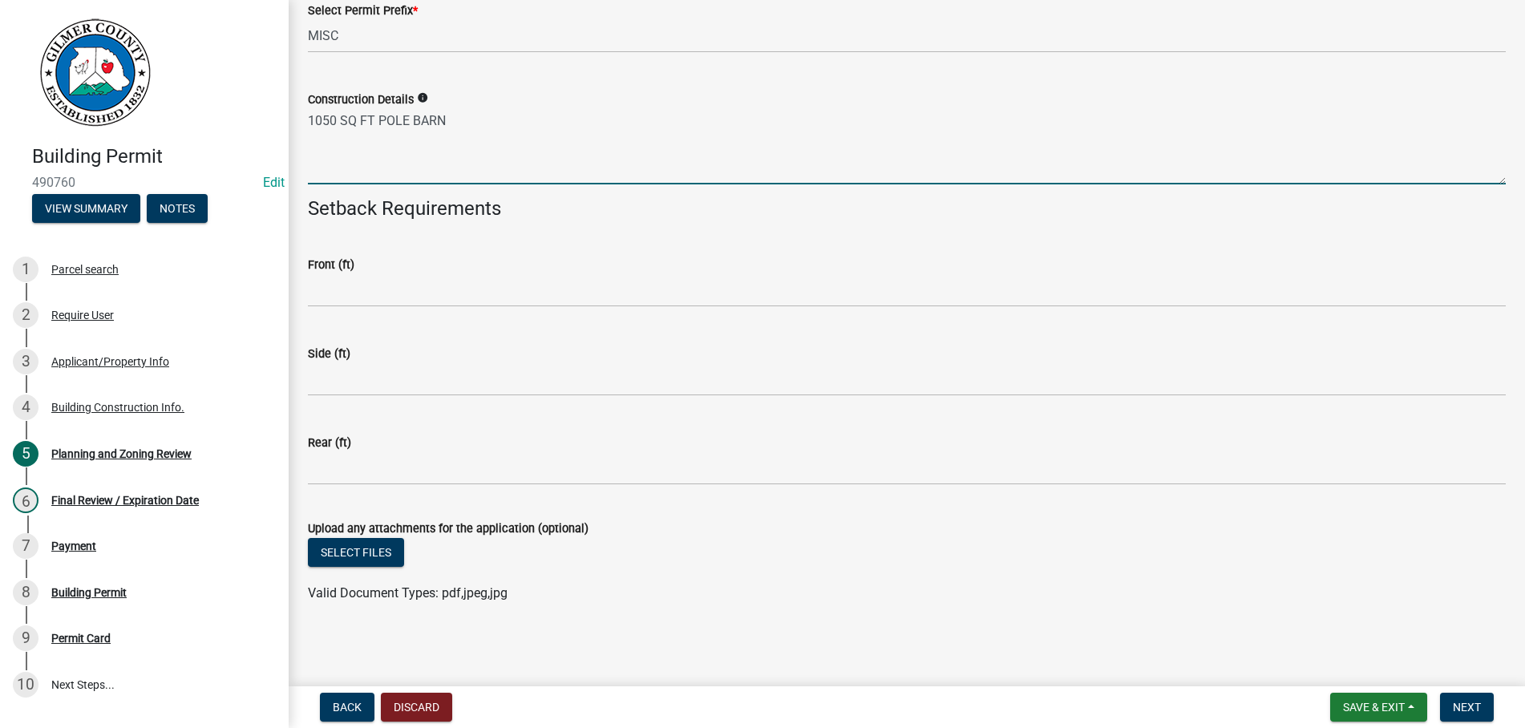
type textarea "1050 SQ FT POLE BARN"
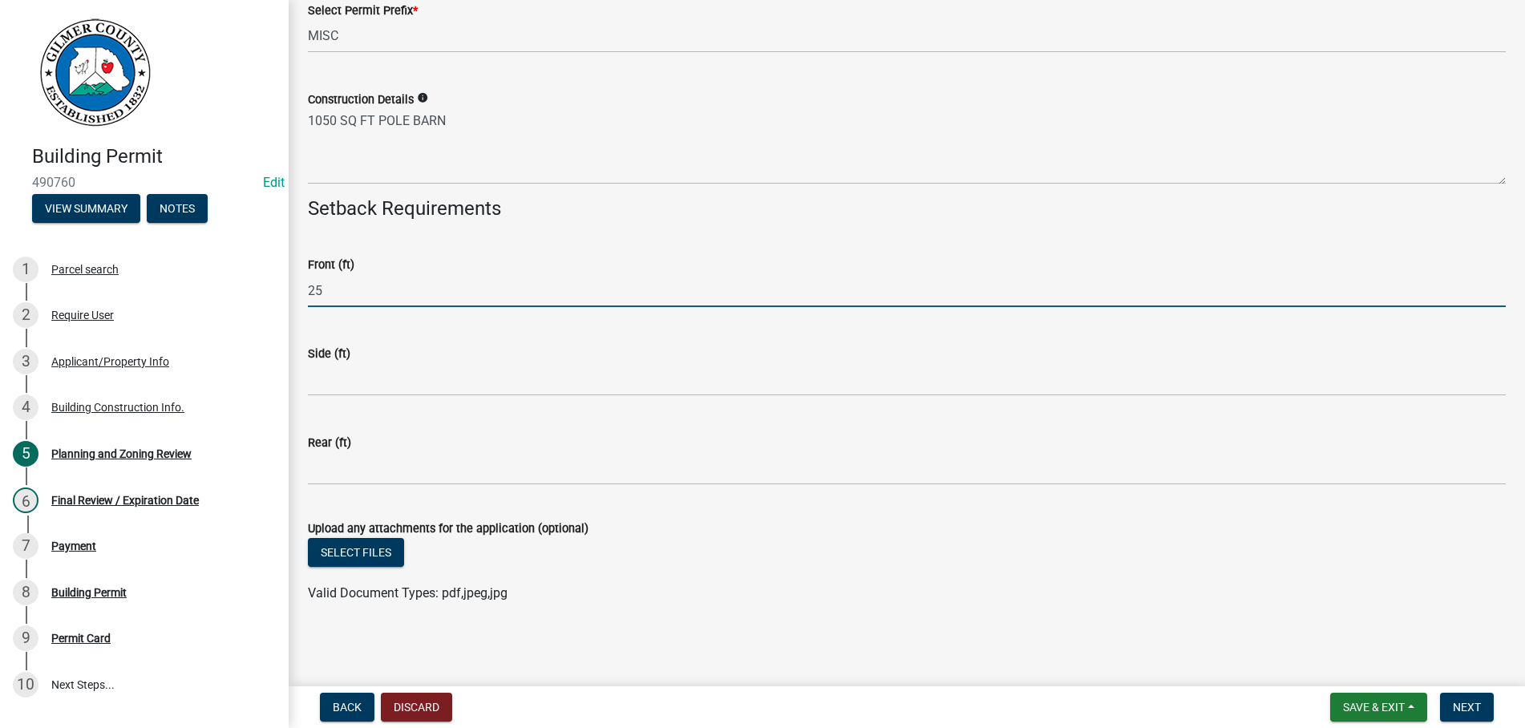
type input "25"
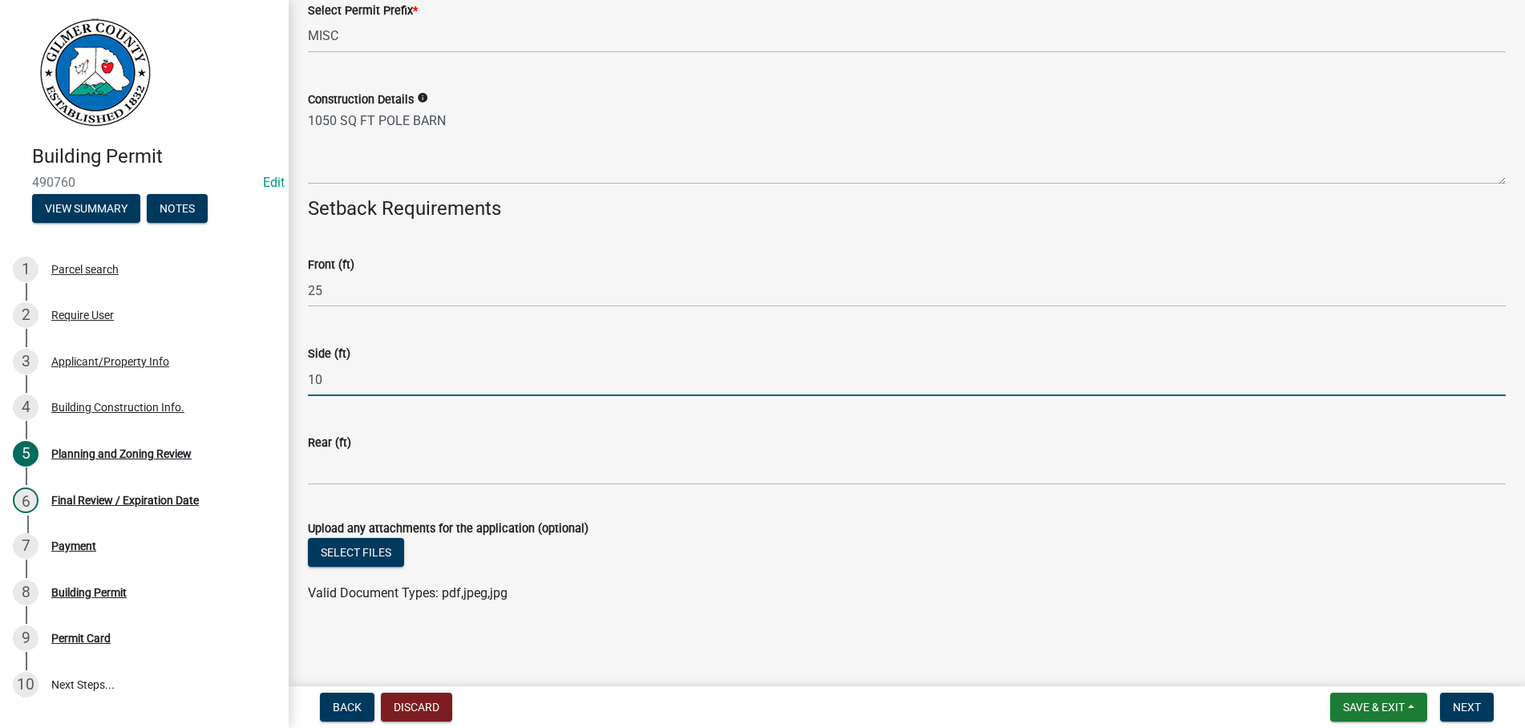
type input "10"
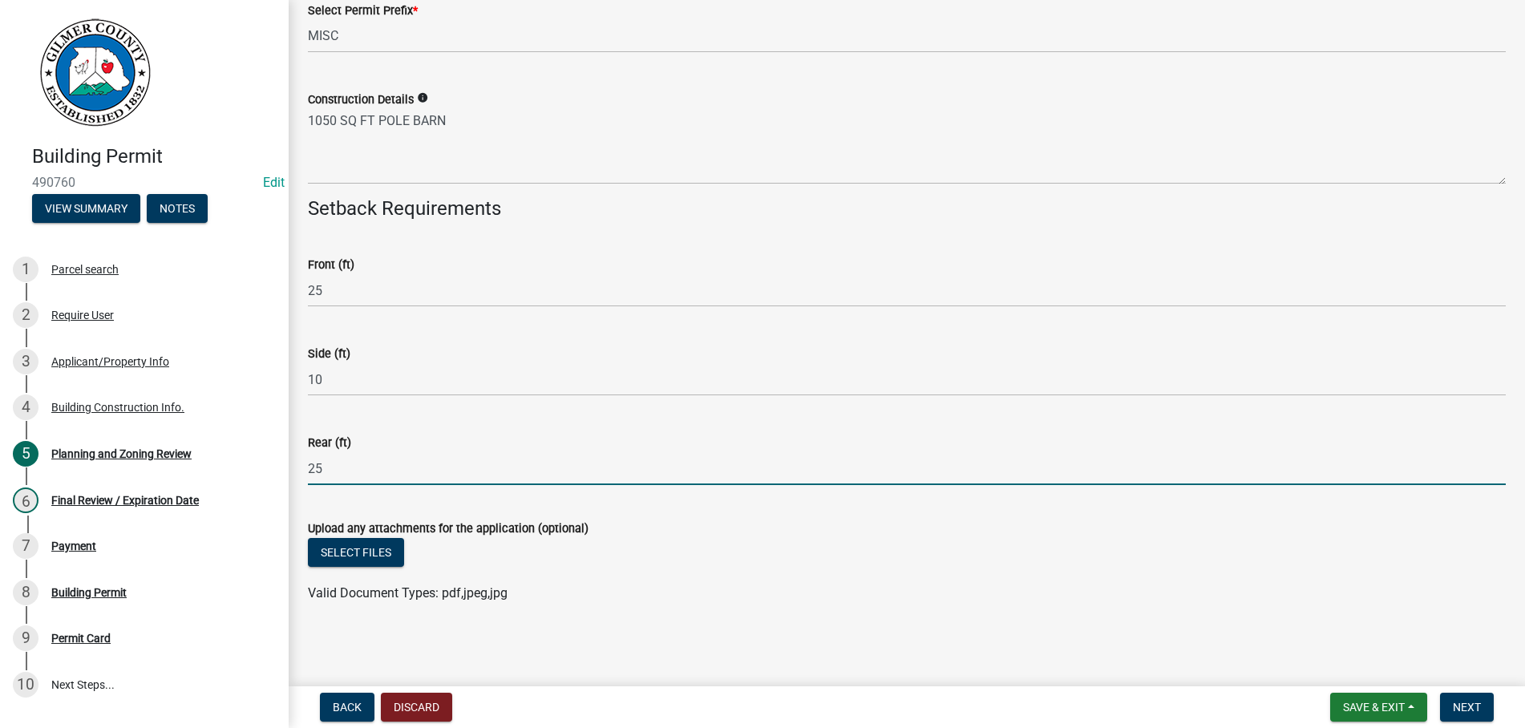
type input "25"
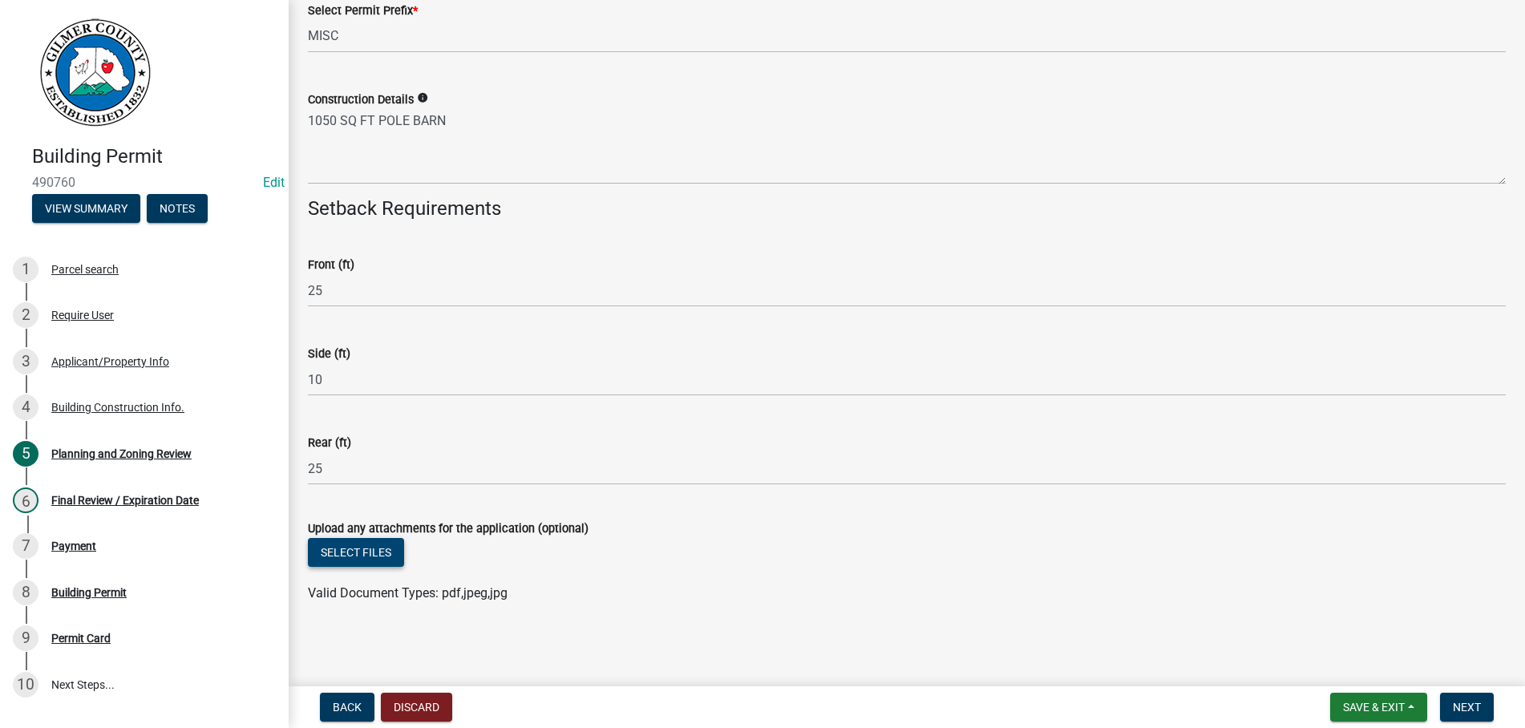
click at [366, 549] on button "Select files" at bounding box center [356, 552] width 96 height 29
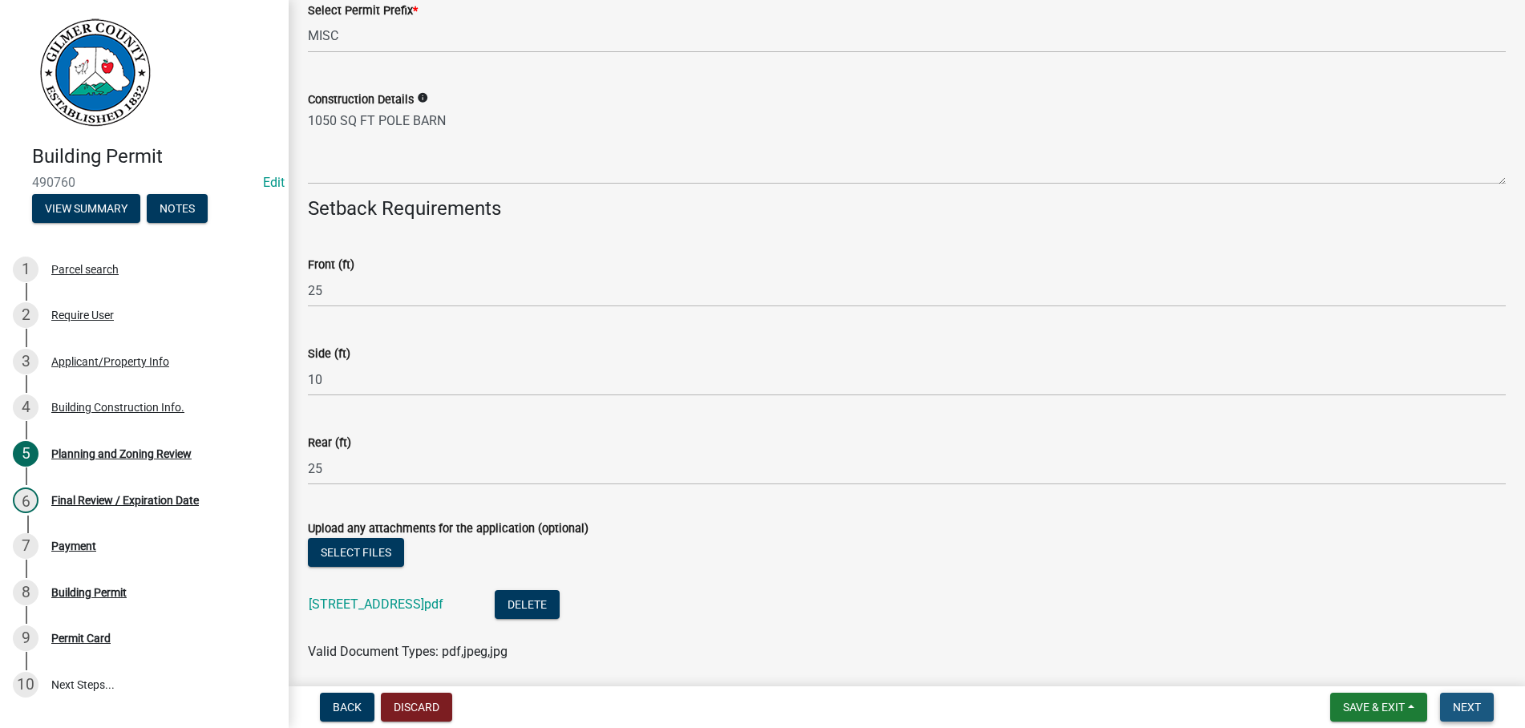
click at [1467, 715] on button "Next" at bounding box center [1467, 707] width 54 height 29
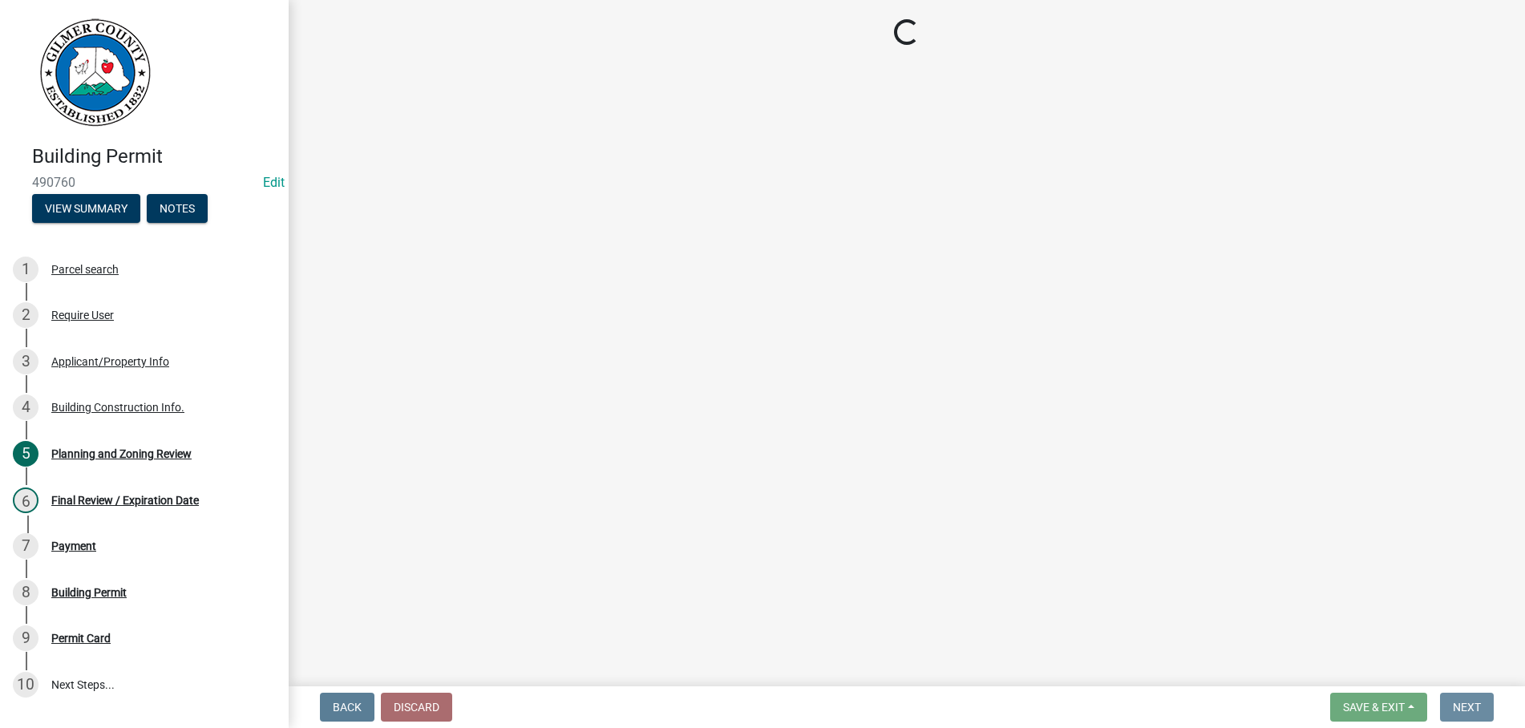
scroll to position [0, 0]
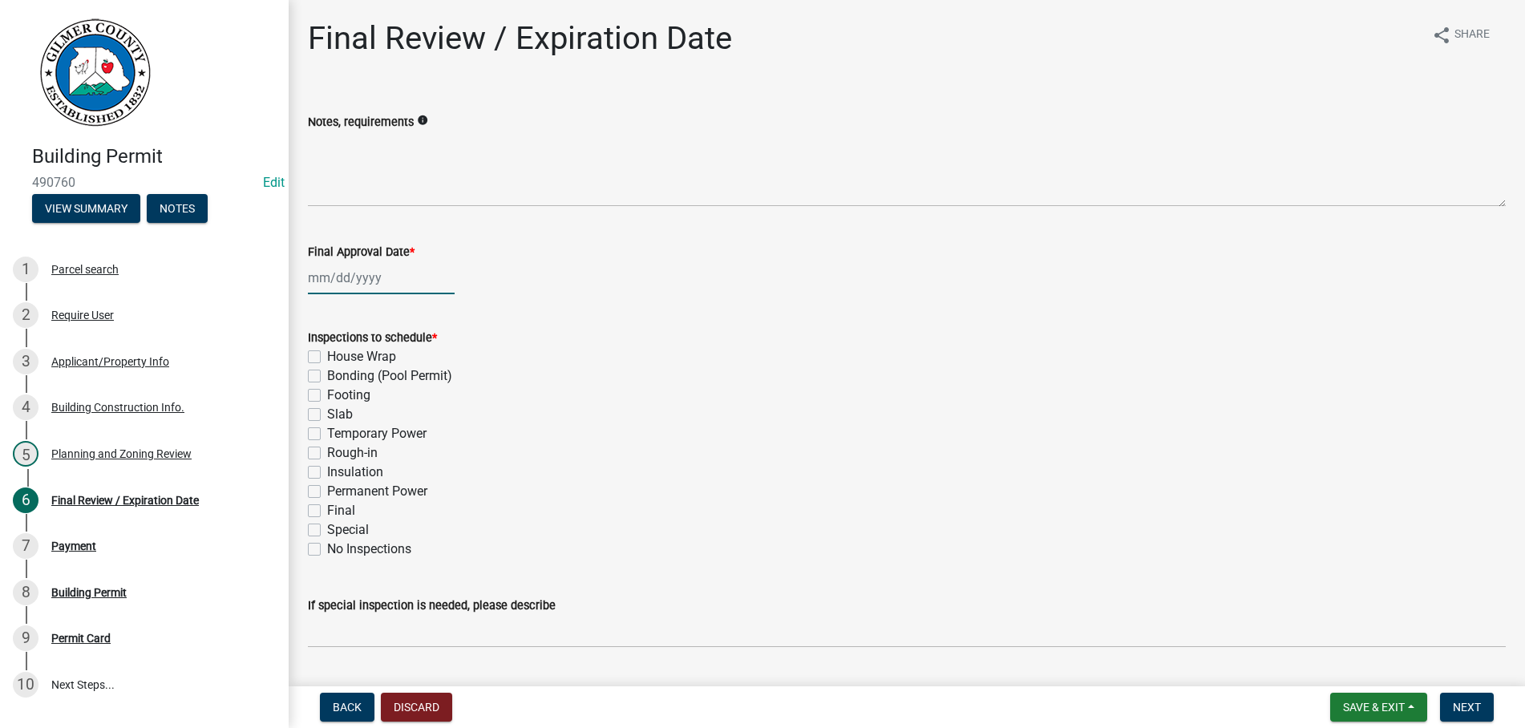
select select "10"
select select "2025"
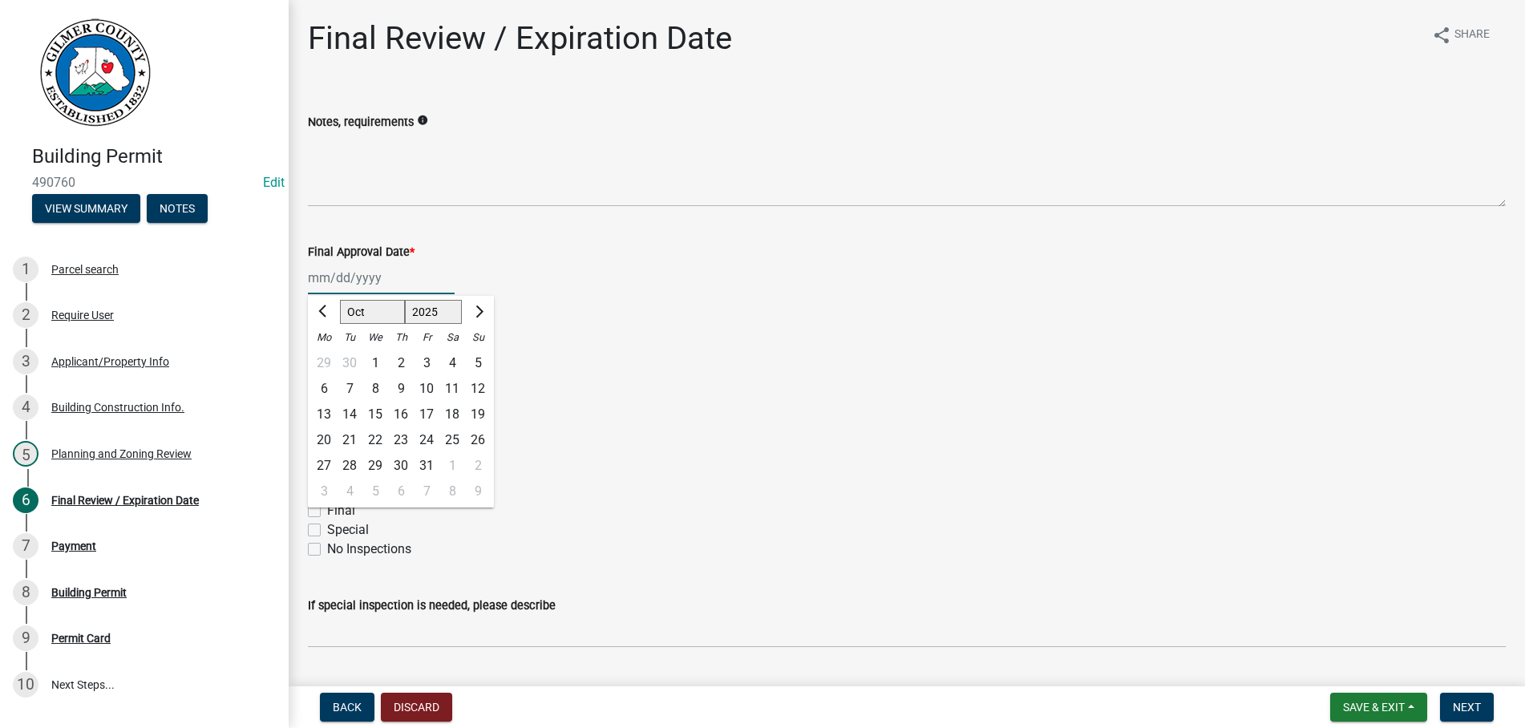
click at [388, 291] on input "Final Approval Date *" at bounding box center [381, 277] width 147 height 33
click at [428, 391] on div "10" at bounding box center [427, 389] width 26 height 26
type input "[DATE]"
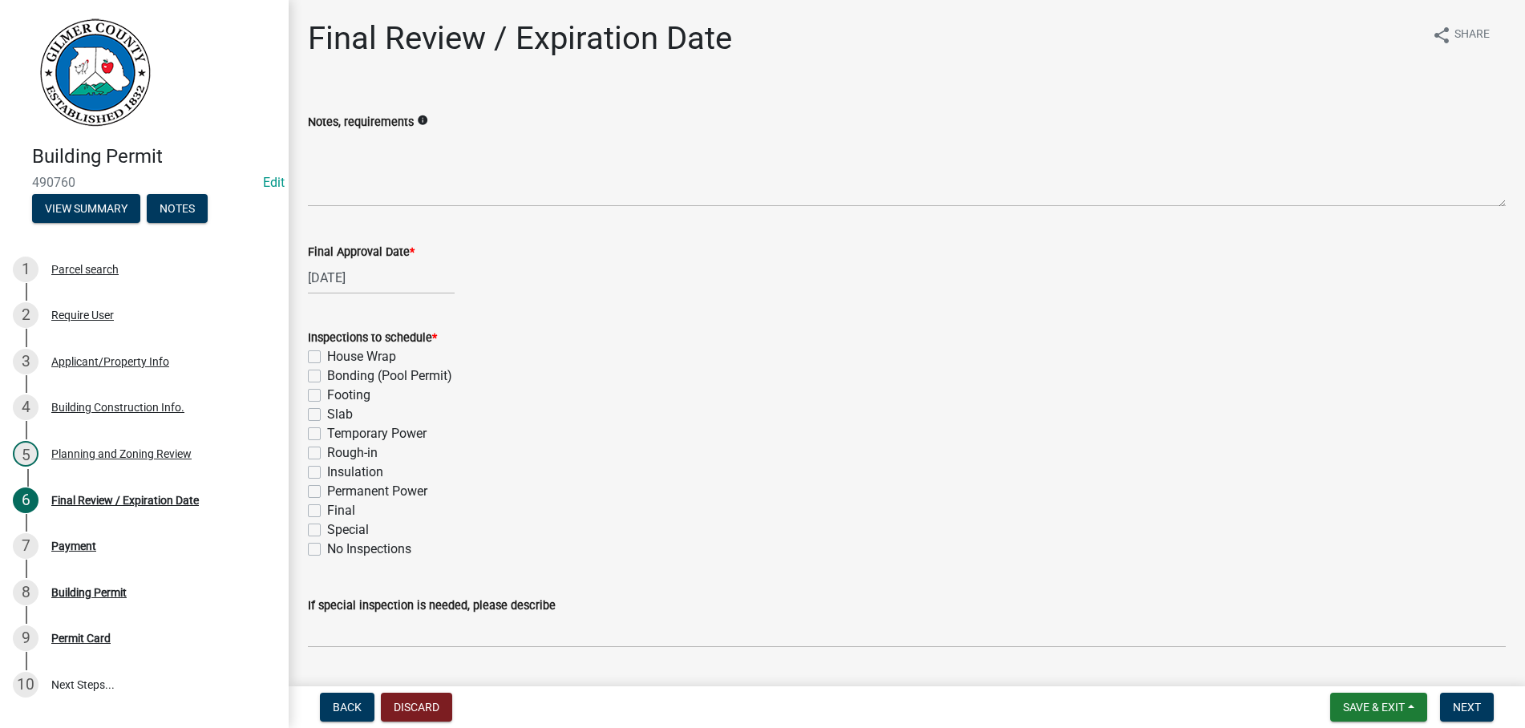
click at [327, 396] on label "Footing" at bounding box center [348, 395] width 43 height 19
click at [327, 396] on input "Footing" at bounding box center [332, 391] width 10 height 10
checkbox input "true"
checkbox input "false"
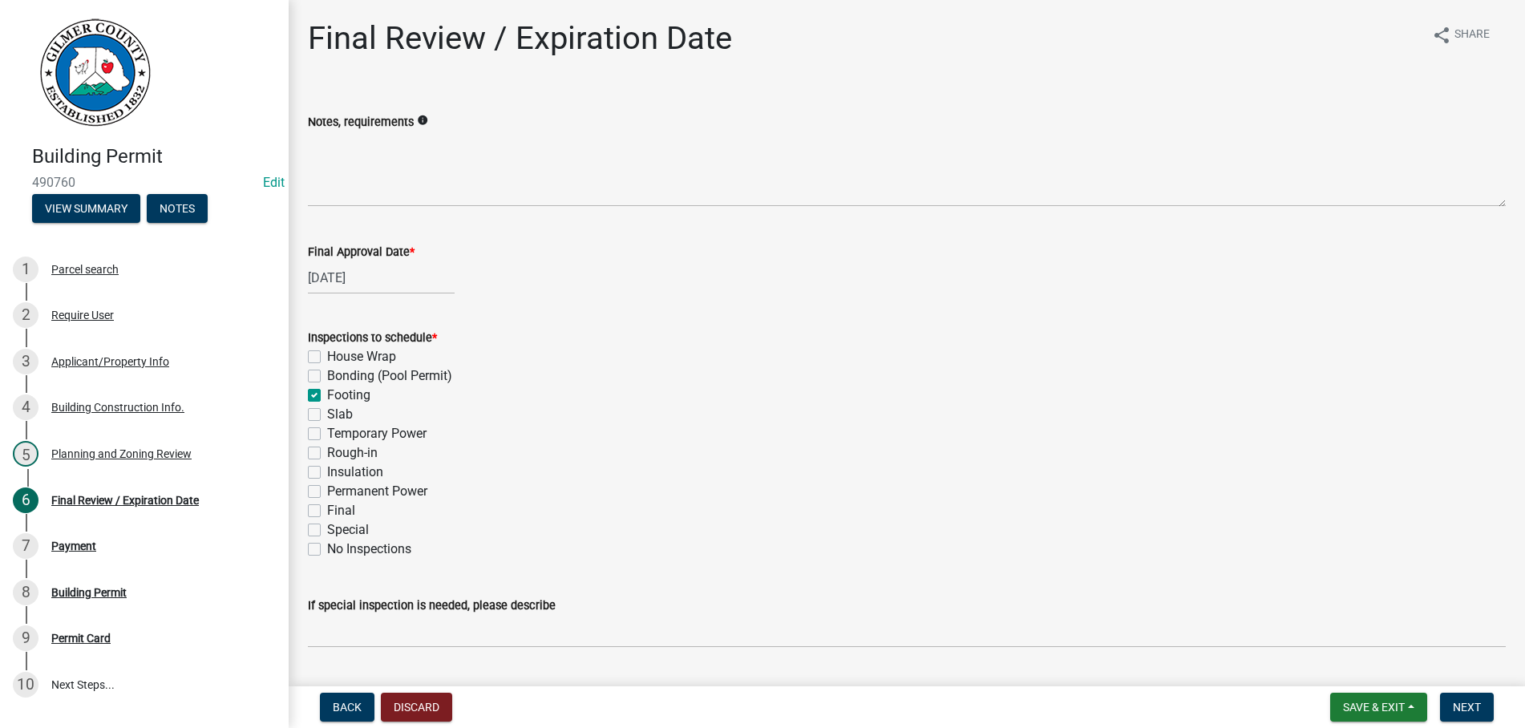
checkbox input "true"
checkbox input "false"
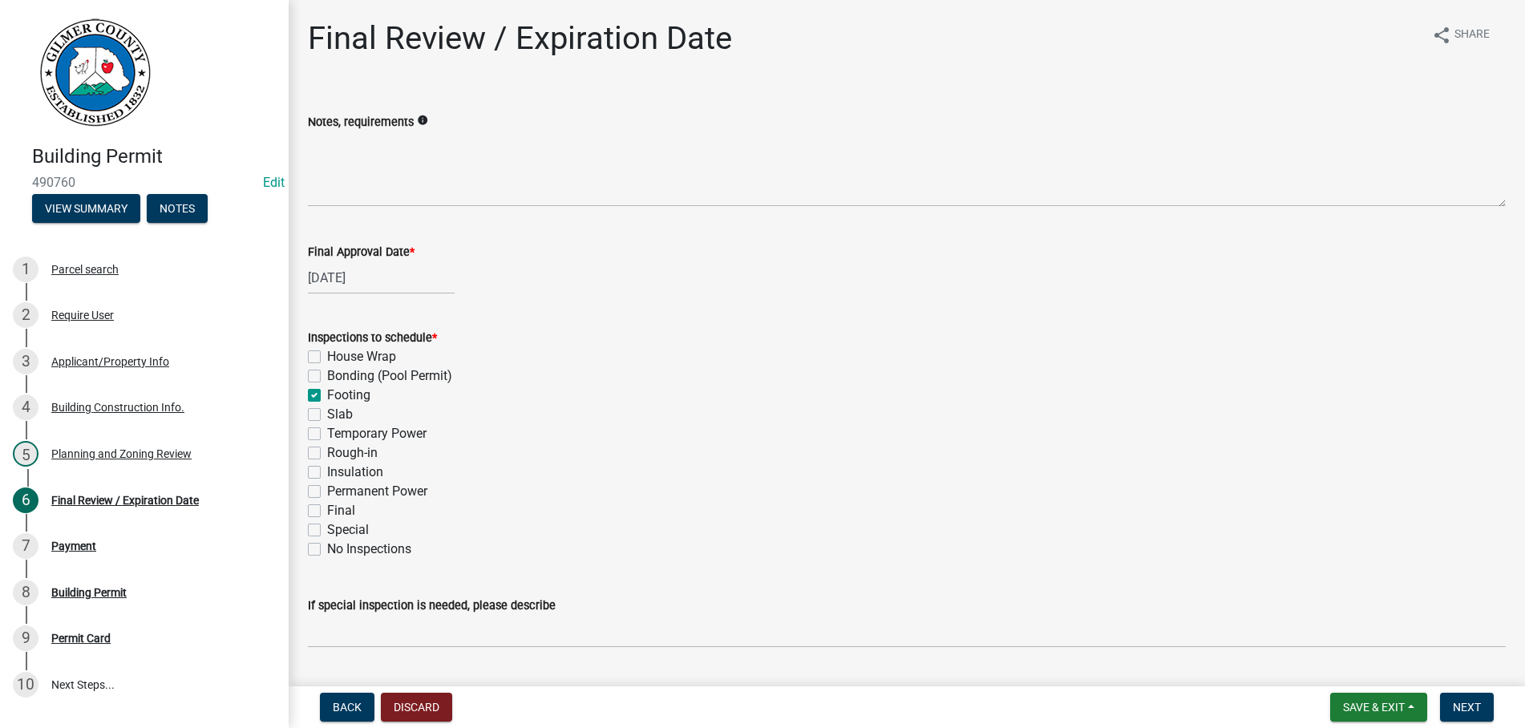
checkbox input "false"
drag, startPoint x: 310, startPoint y: 448, endPoint x: 312, endPoint y: 491, distance: 42.6
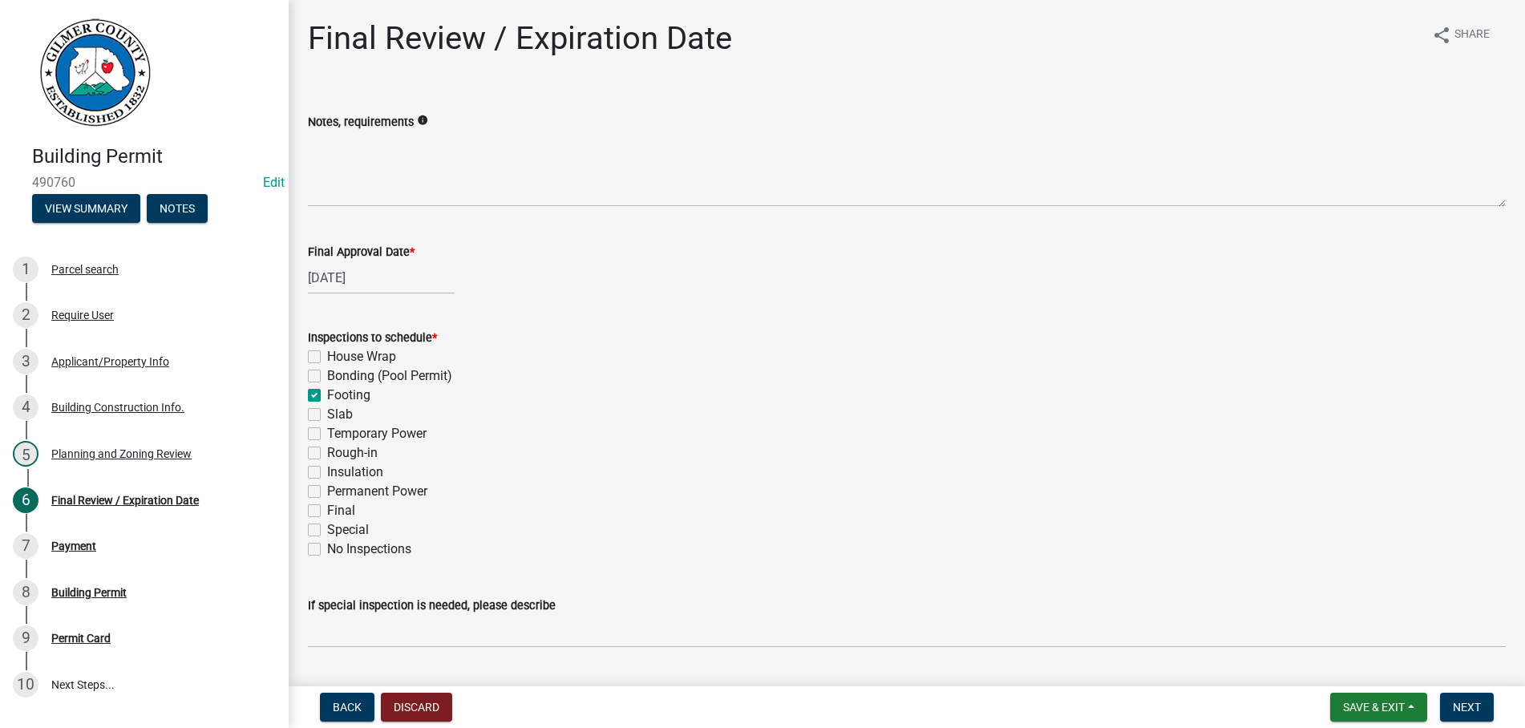
click at [327, 452] on label "Rough-in" at bounding box center [352, 452] width 51 height 19
click at [327, 452] on input "Rough-in" at bounding box center [332, 448] width 10 height 10
checkbox input "true"
checkbox input "false"
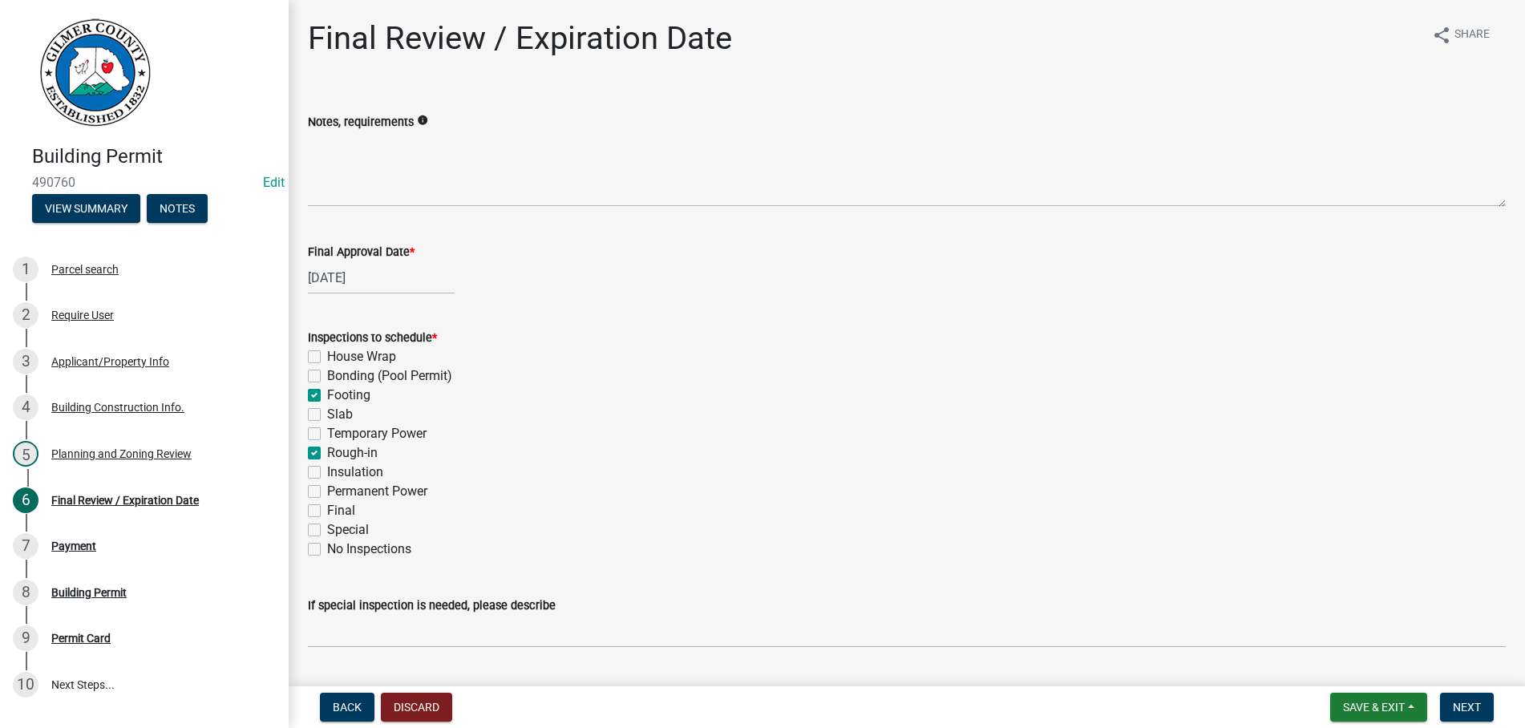
checkbox input "false"
checkbox input "true"
checkbox input "false"
checkbox input "true"
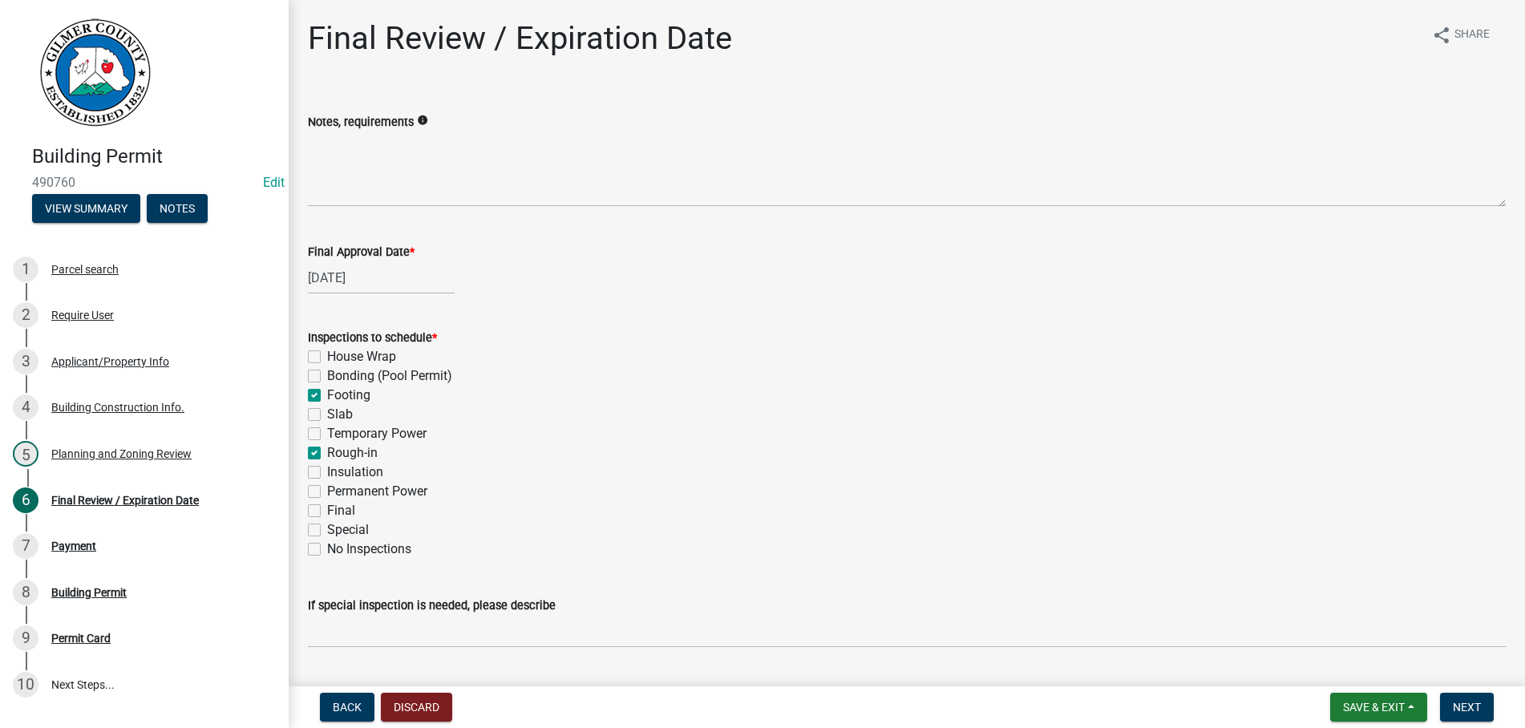
checkbox input "false"
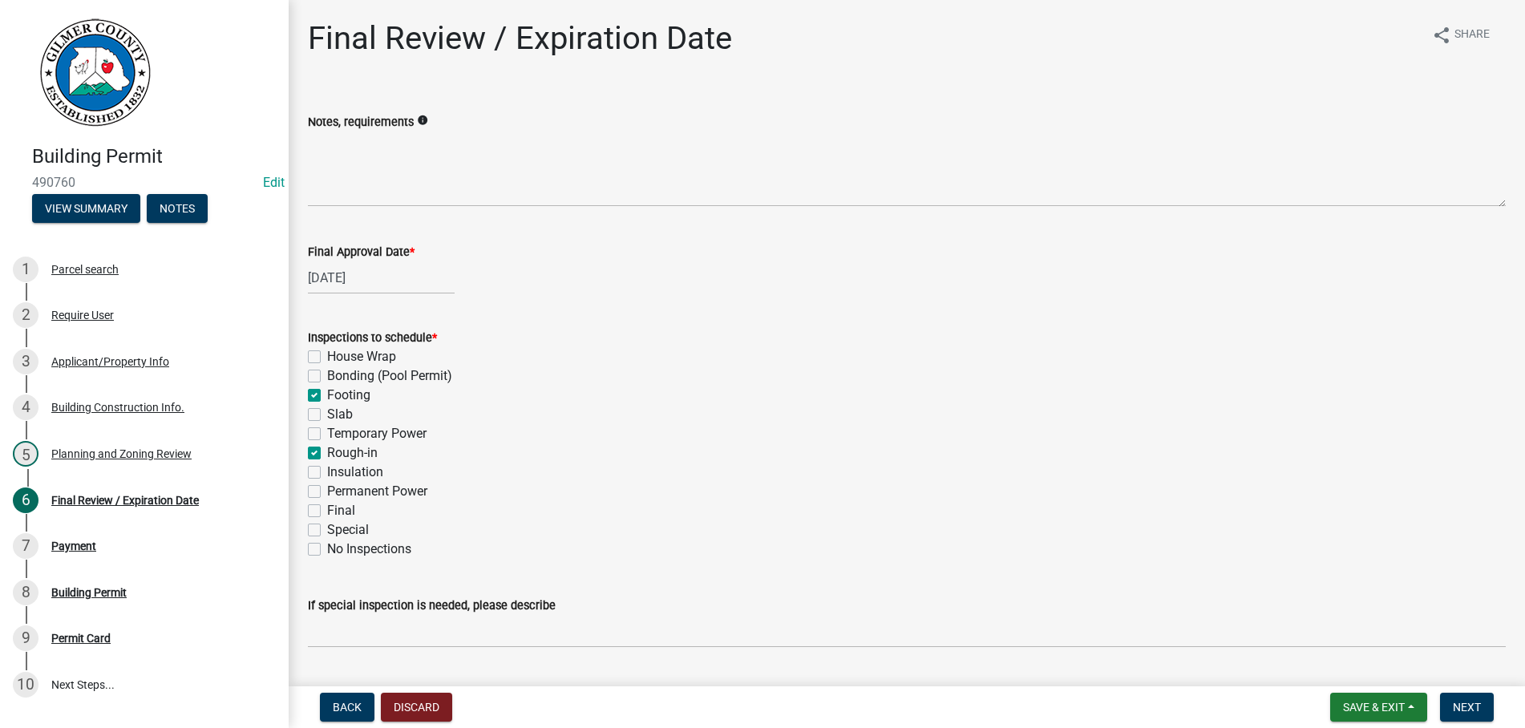
click at [327, 491] on label "Permanent Power" at bounding box center [377, 491] width 100 height 19
click at [327, 491] on input "Permanent Power" at bounding box center [332, 487] width 10 height 10
checkbox input "true"
checkbox input "false"
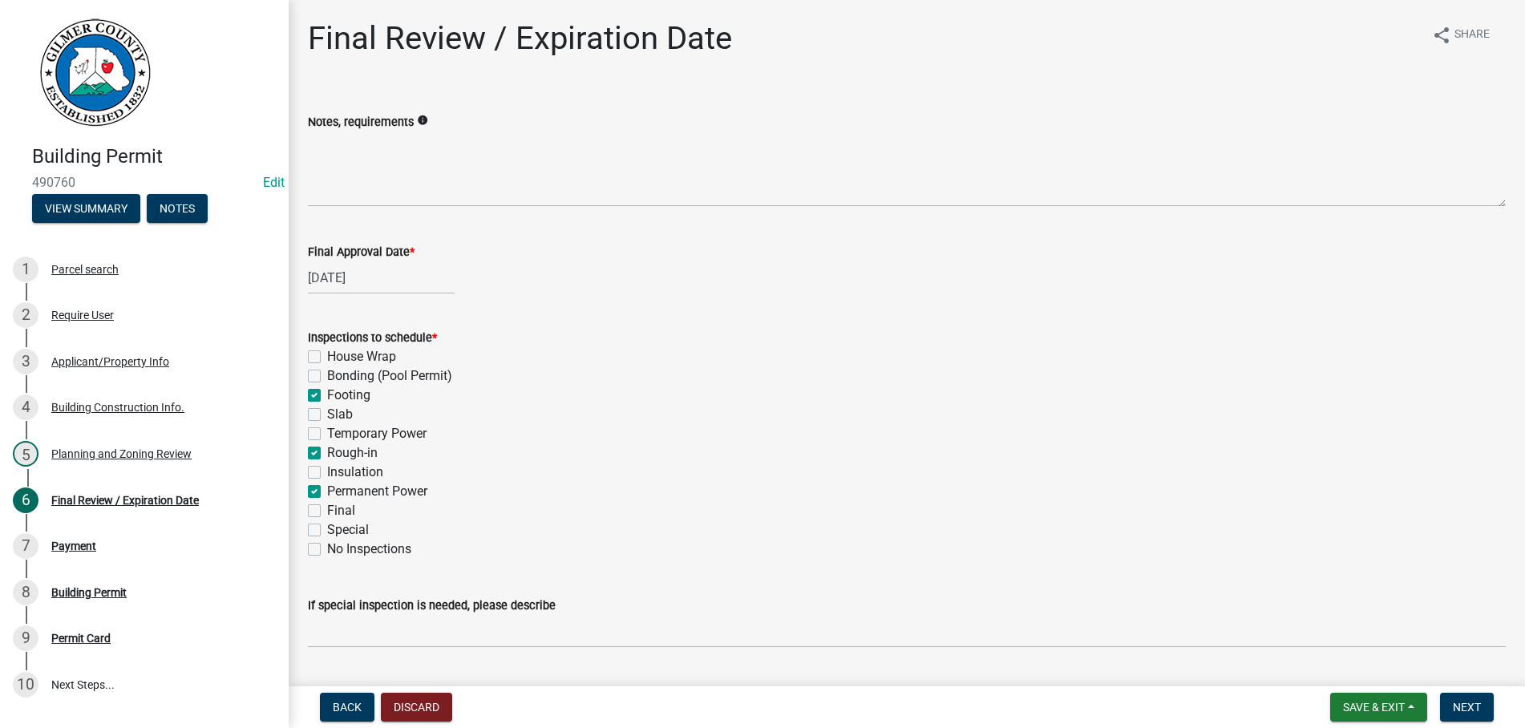
checkbox input "true"
checkbox input "false"
checkbox input "true"
checkbox input "false"
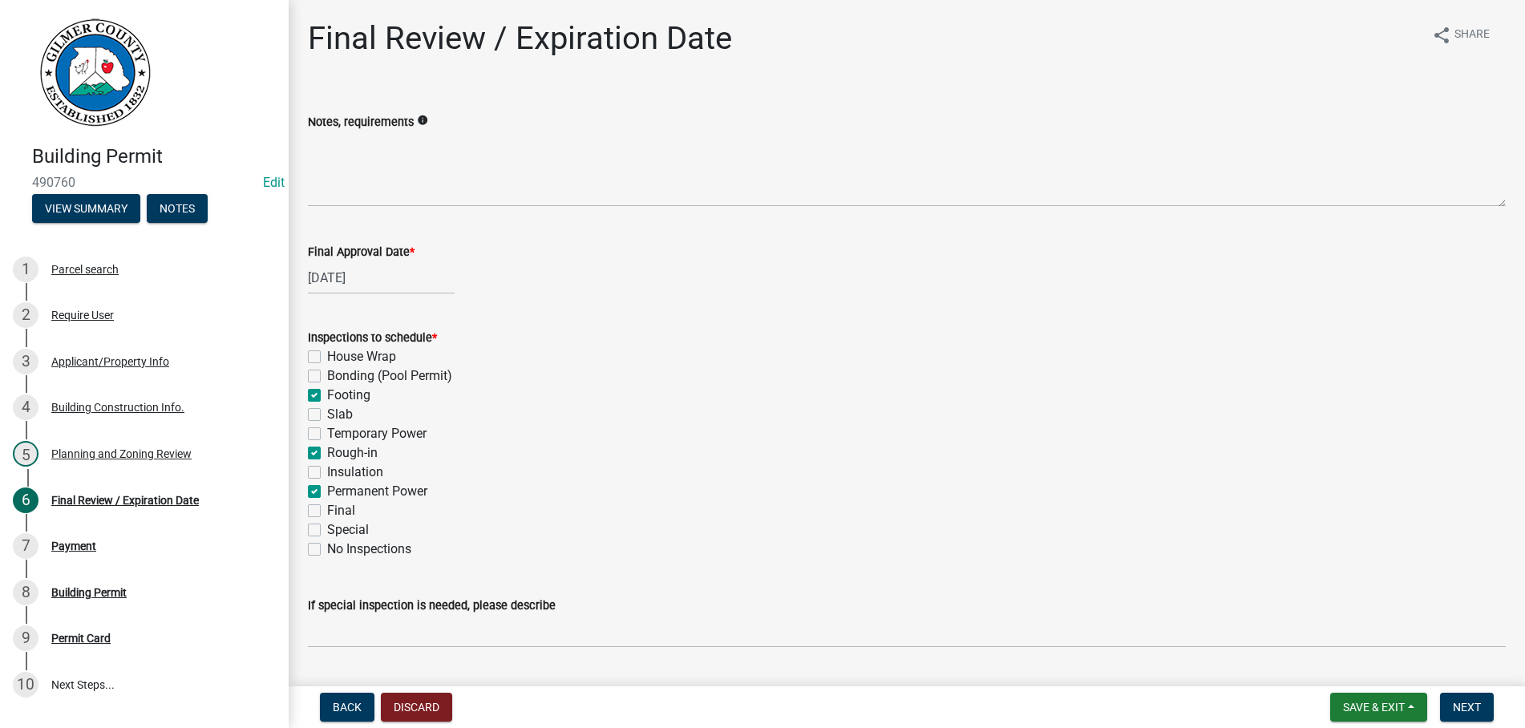
checkbox input "true"
checkbox input "false"
click at [327, 510] on label "Final" at bounding box center [341, 510] width 28 height 19
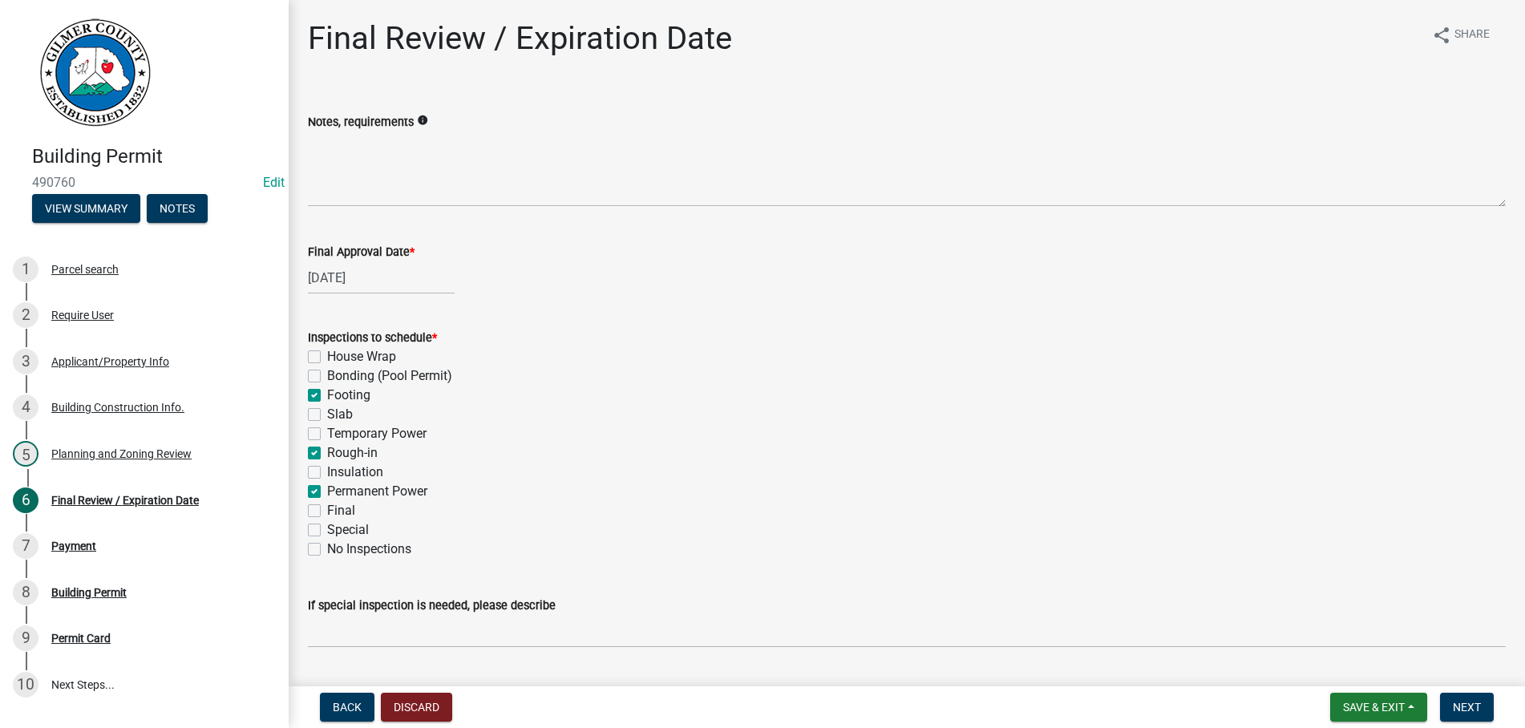
click at [327, 510] on input "Final" at bounding box center [332, 506] width 10 height 10
checkbox input "true"
checkbox input "false"
checkbox input "true"
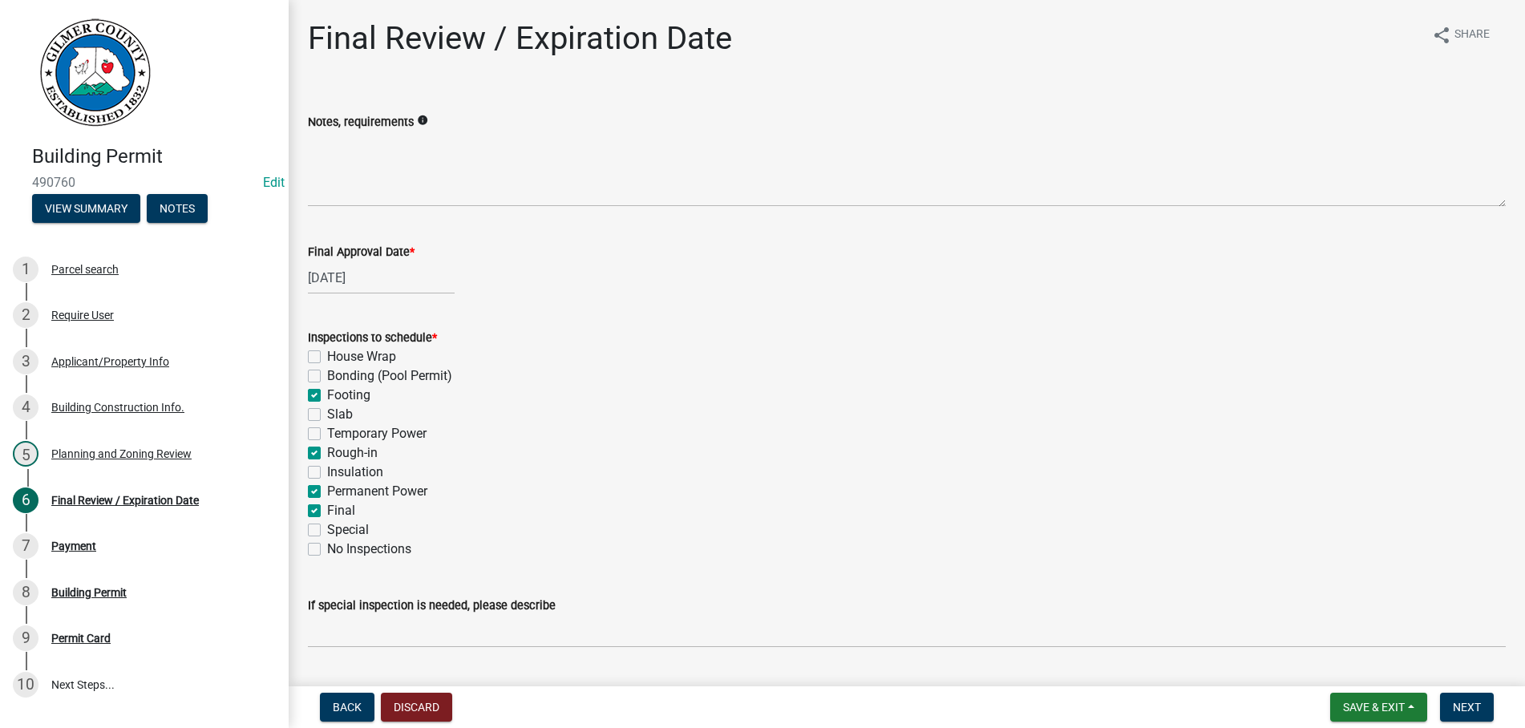
checkbox input "false"
checkbox input "true"
checkbox input "false"
checkbox input "true"
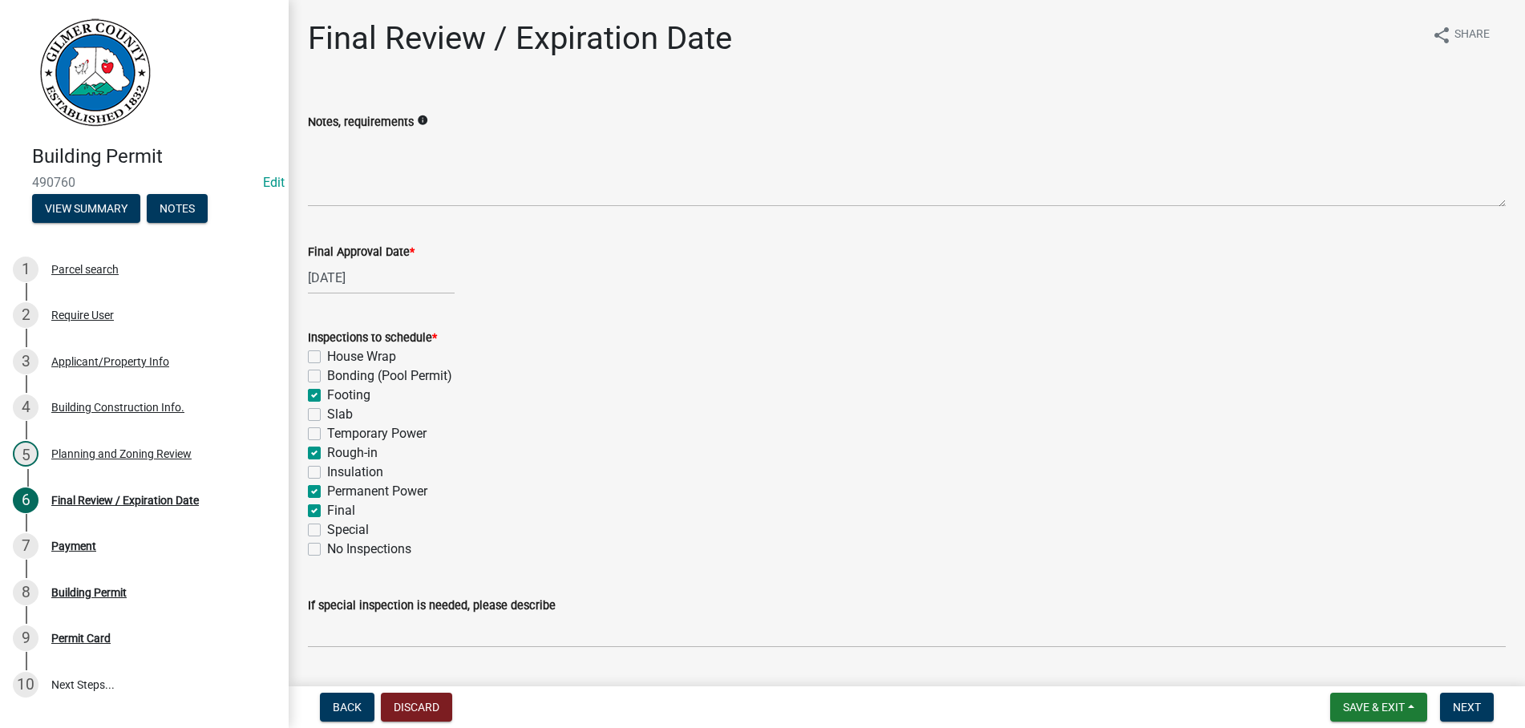
checkbox input "true"
checkbox input "false"
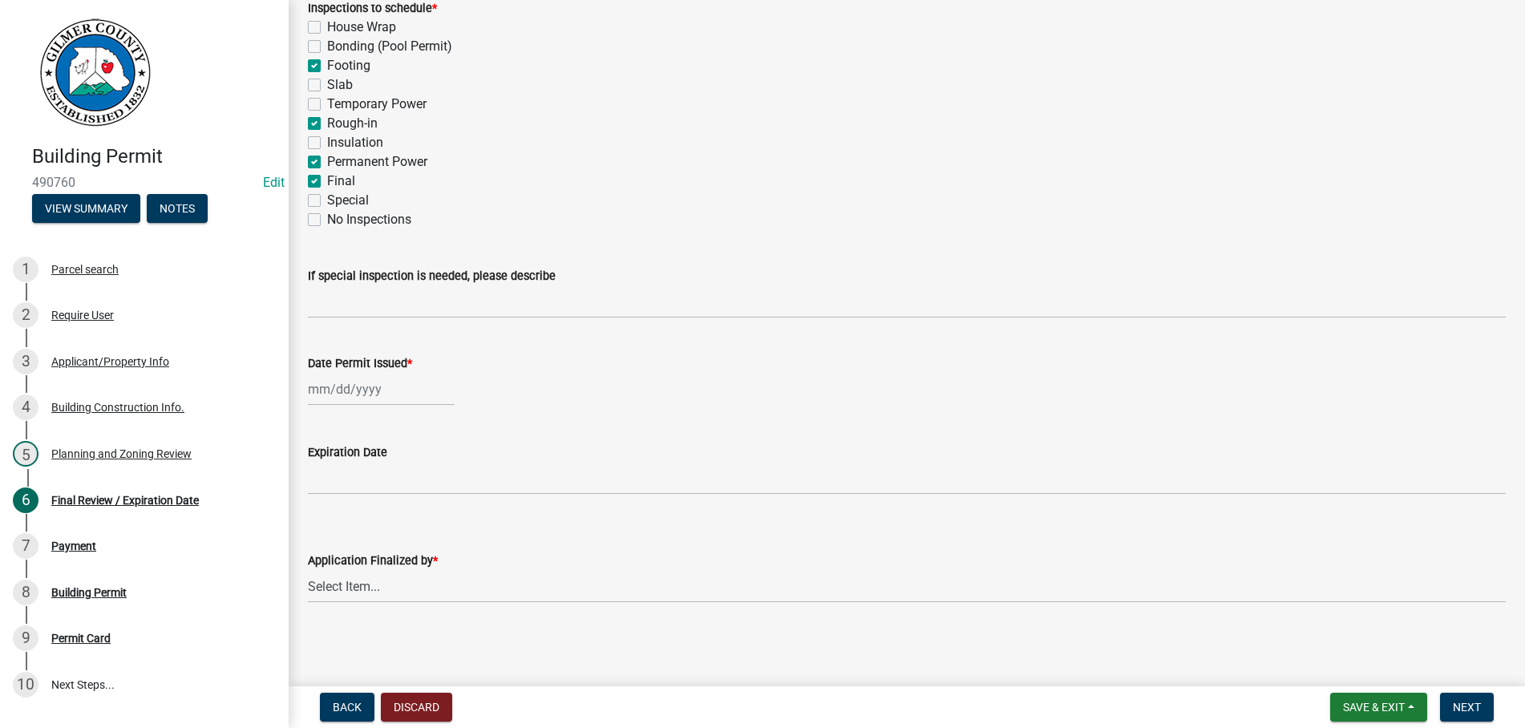
click at [404, 391] on input "Date Permit Issued *" at bounding box center [381, 389] width 147 height 33
select select "10"
select select "2025"
click at [428, 498] on div "10" at bounding box center [427, 501] width 26 height 26
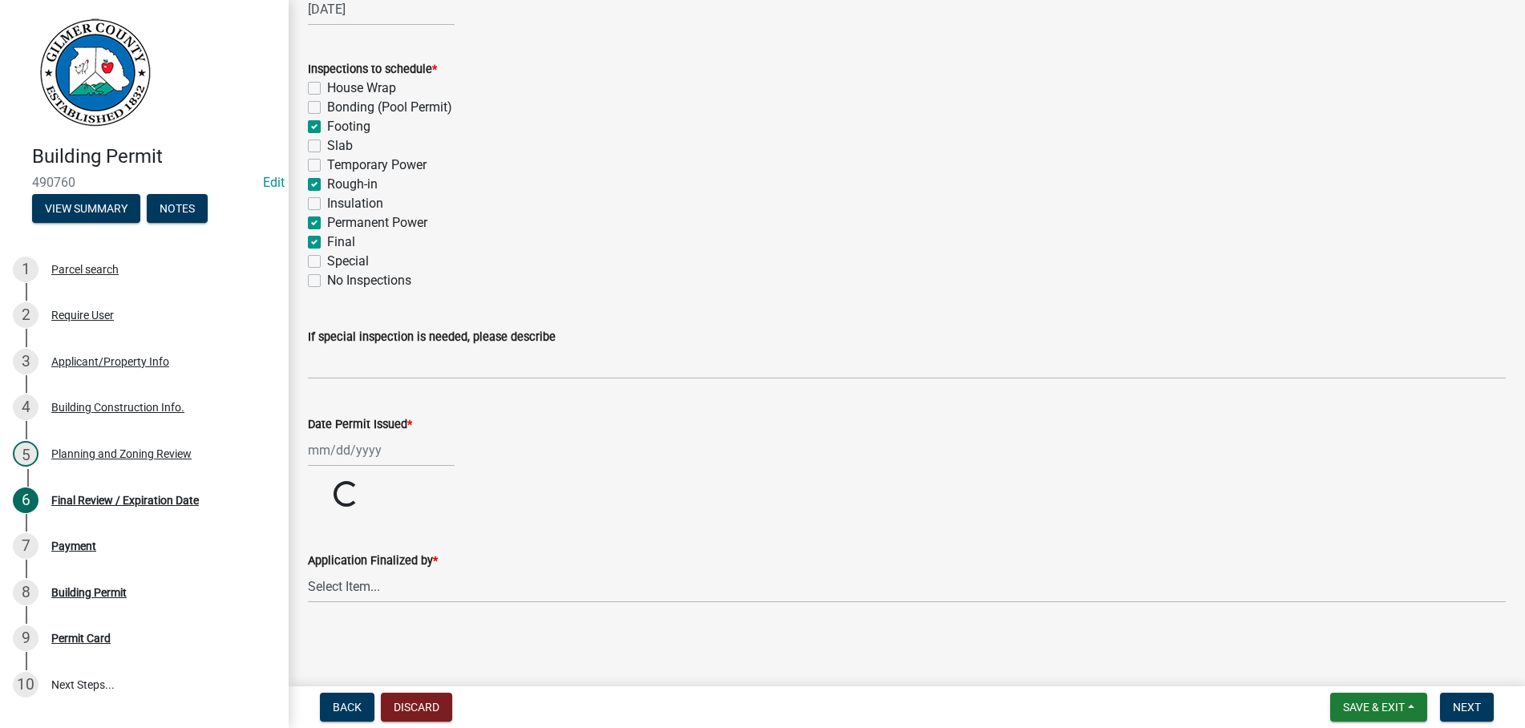
type input "[DATE]"
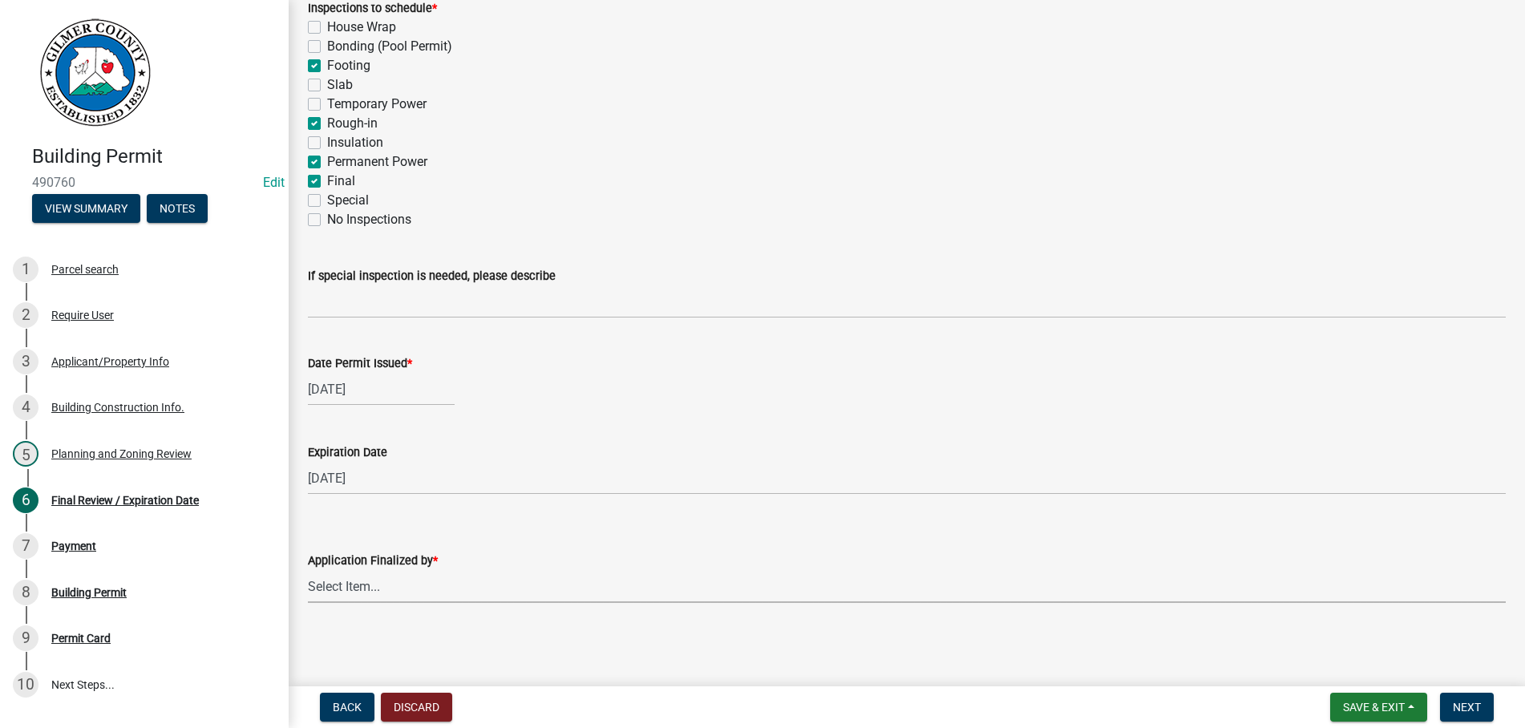
click at [308, 570] on select "Select Item... Andrew Mathis Art Wlochowski Becky Whitworth Joe Bouhl Karen Hen…" at bounding box center [907, 586] width 1198 height 33
click option "Vikki Chadwick" at bounding box center [0, 0] width 0 height 0
select select "b44f7338-8171-40f4-83dd-b8ba3065c966"
click at [1456, 702] on span "Next" at bounding box center [1467, 707] width 28 height 13
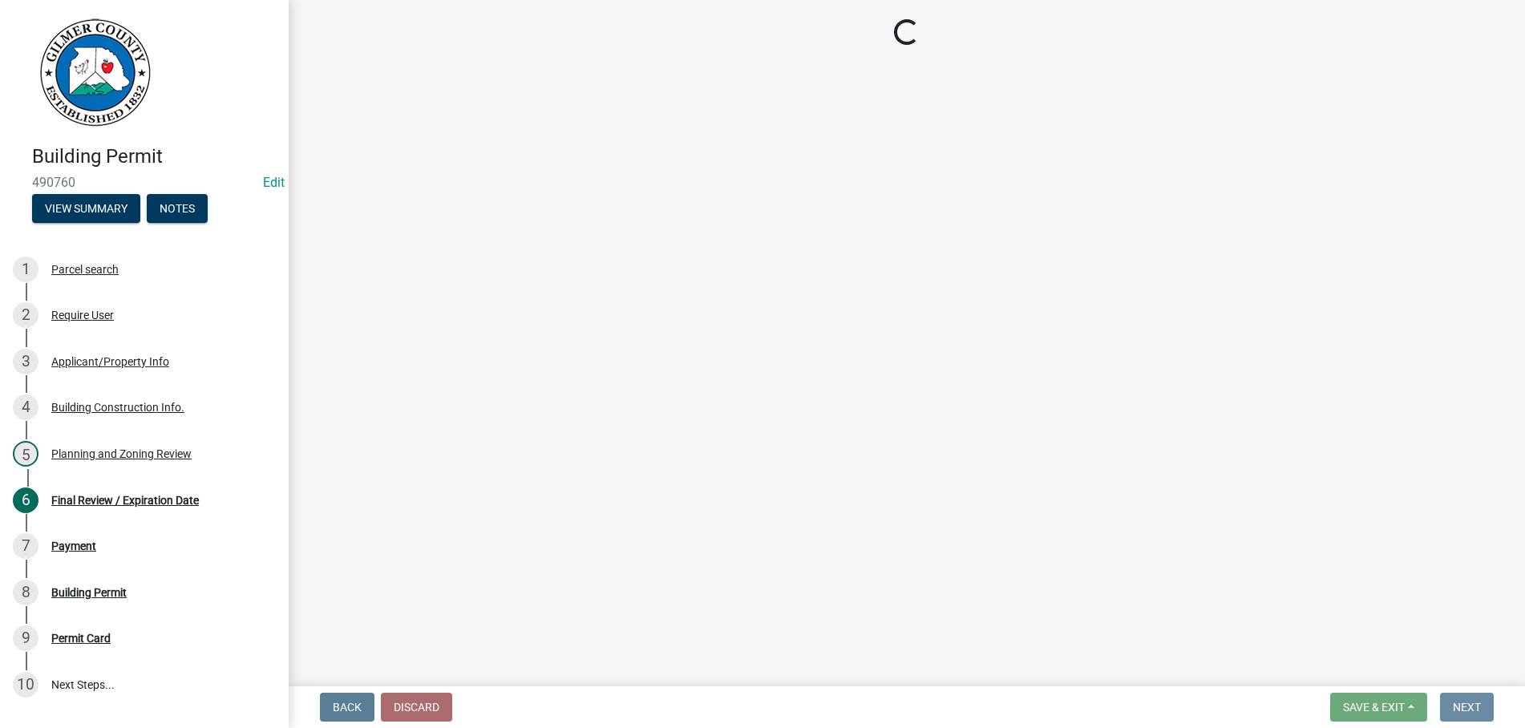
scroll to position [0, 0]
select select "2: 1"
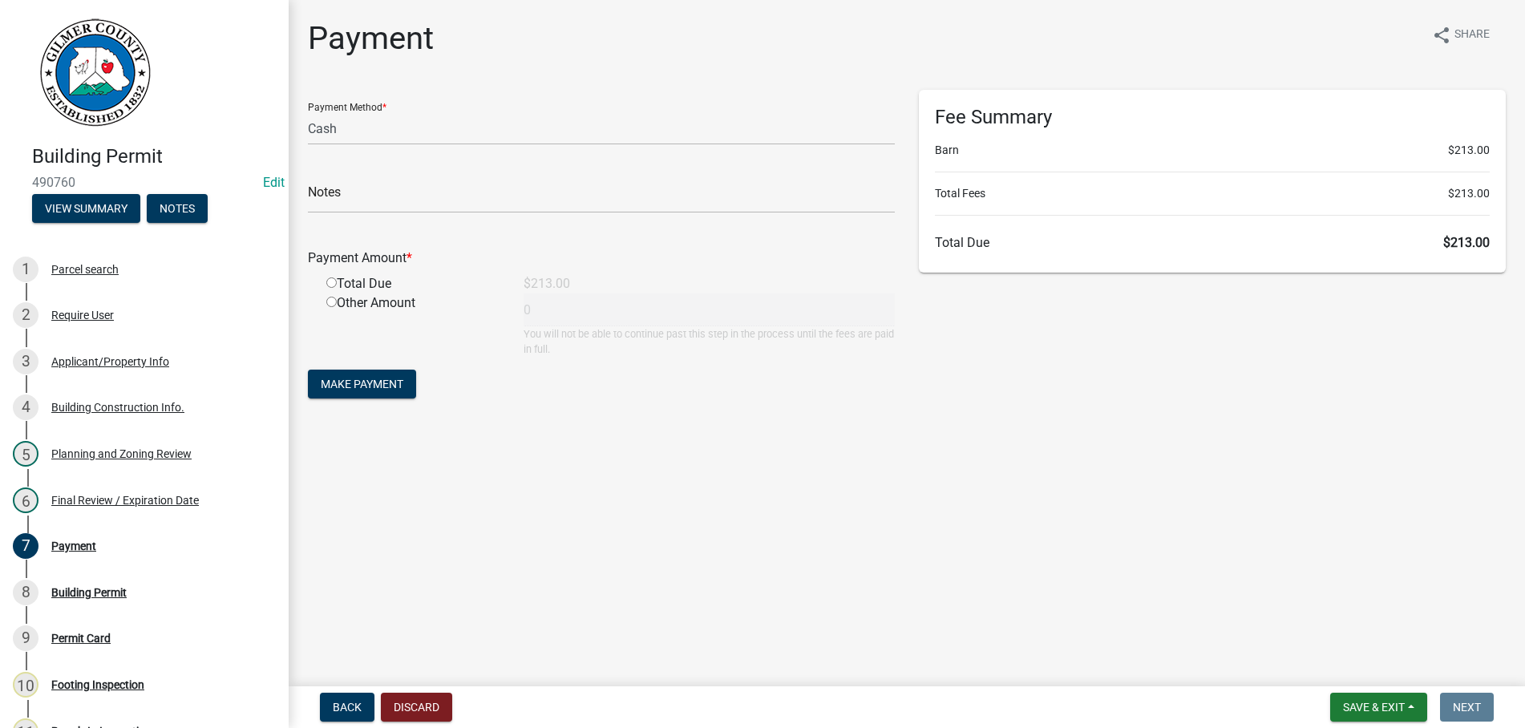
click at [330, 283] on input "radio" at bounding box center [331, 282] width 10 height 10
radio input "true"
type input "213"
click at [342, 379] on span "Make Payment" at bounding box center [362, 384] width 83 height 13
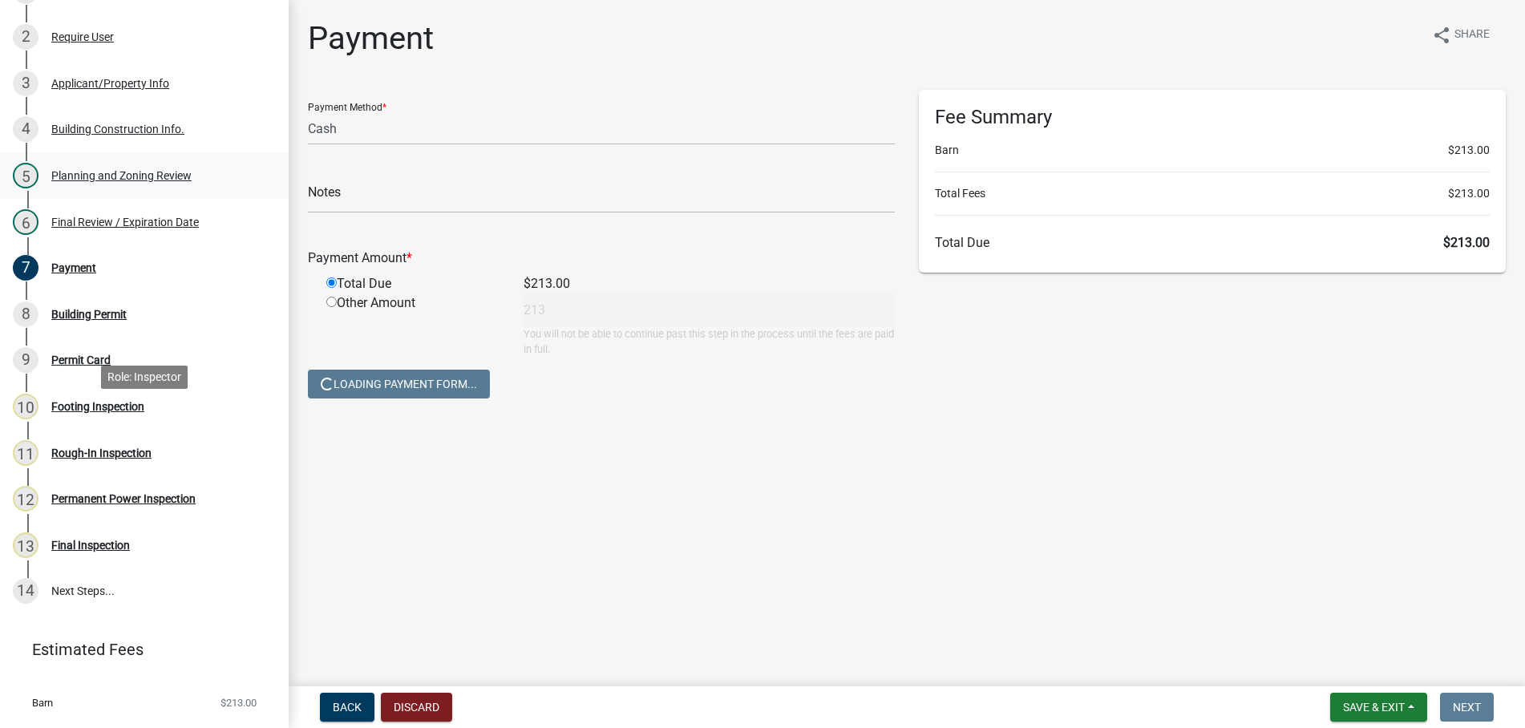
scroll to position [314, 0]
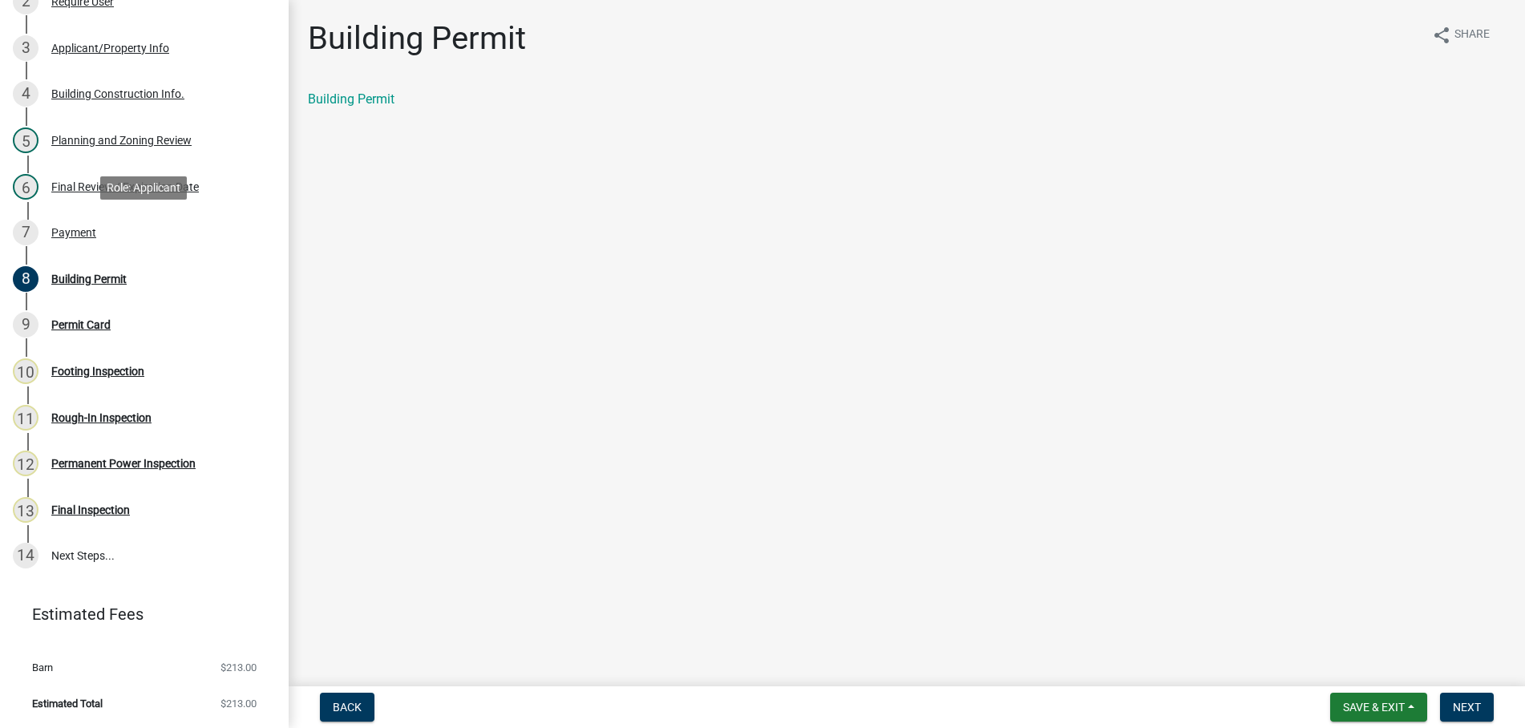
click at [71, 230] on div "Payment" at bounding box center [73, 232] width 45 height 11
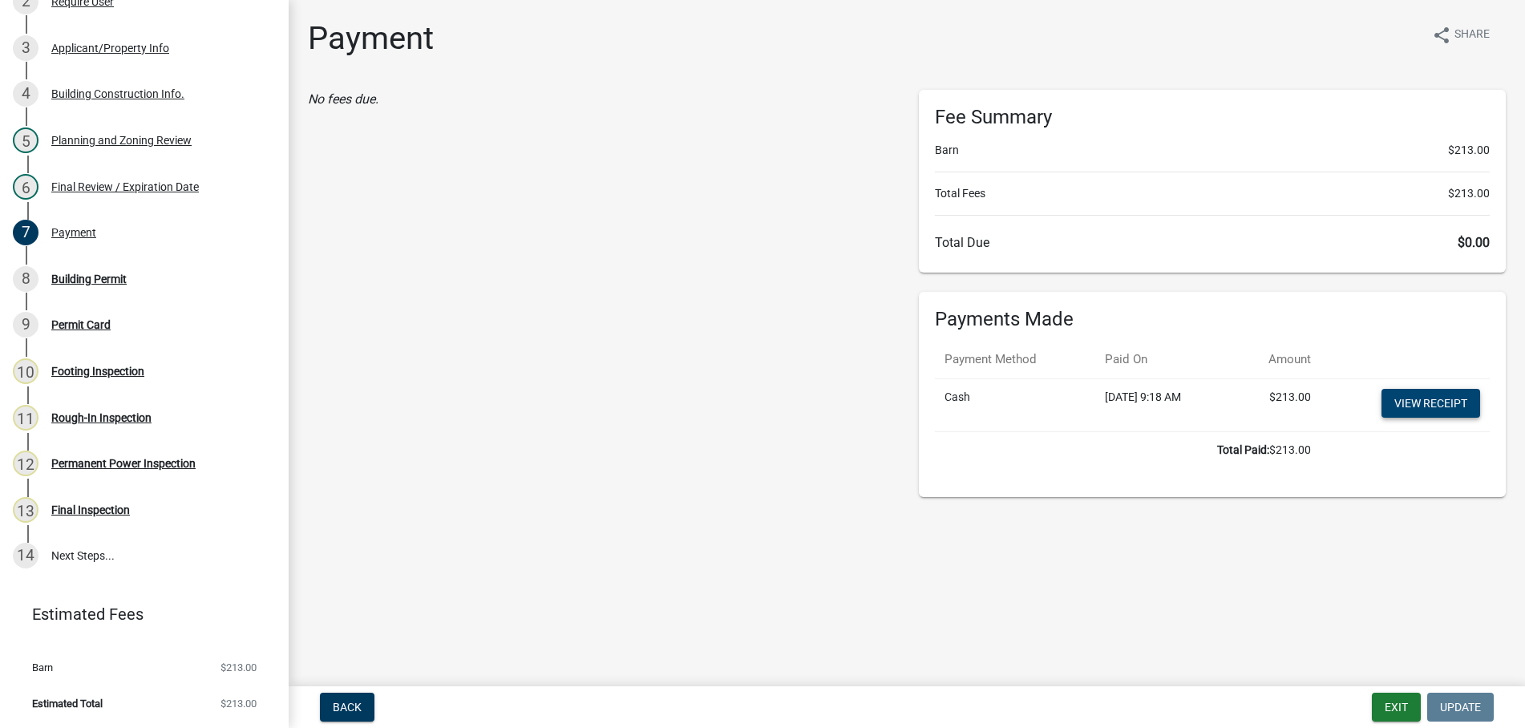
click at [1420, 395] on link "View receipt" at bounding box center [1431, 403] width 99 height 29
click at [64, 283] on div "Building Permit" at bounding box center [88, 278] width 75 height 11
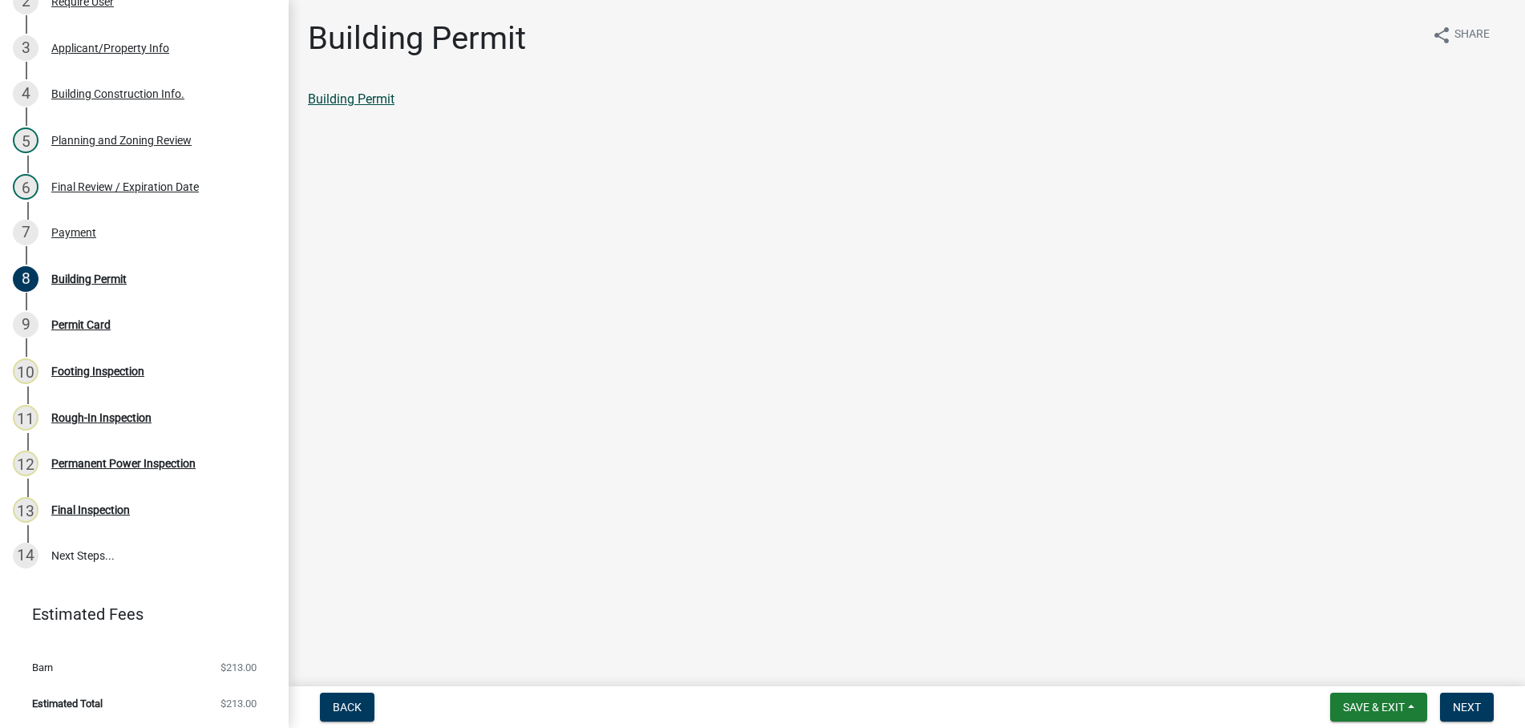
click at [326, 99] on link "Building Permit" at bounding box center [351, 98] width 87 height 15
click at [1468, 707] on span "Next" at bounding box center [1467, 707] width 28 height 13
click at [349, 95] on link "Permit Card" at bounding box center [341, 98] width 67 height 15
click at [1470, 714] on span "Next" at bounding box center [1467, 707] width 28 height 13
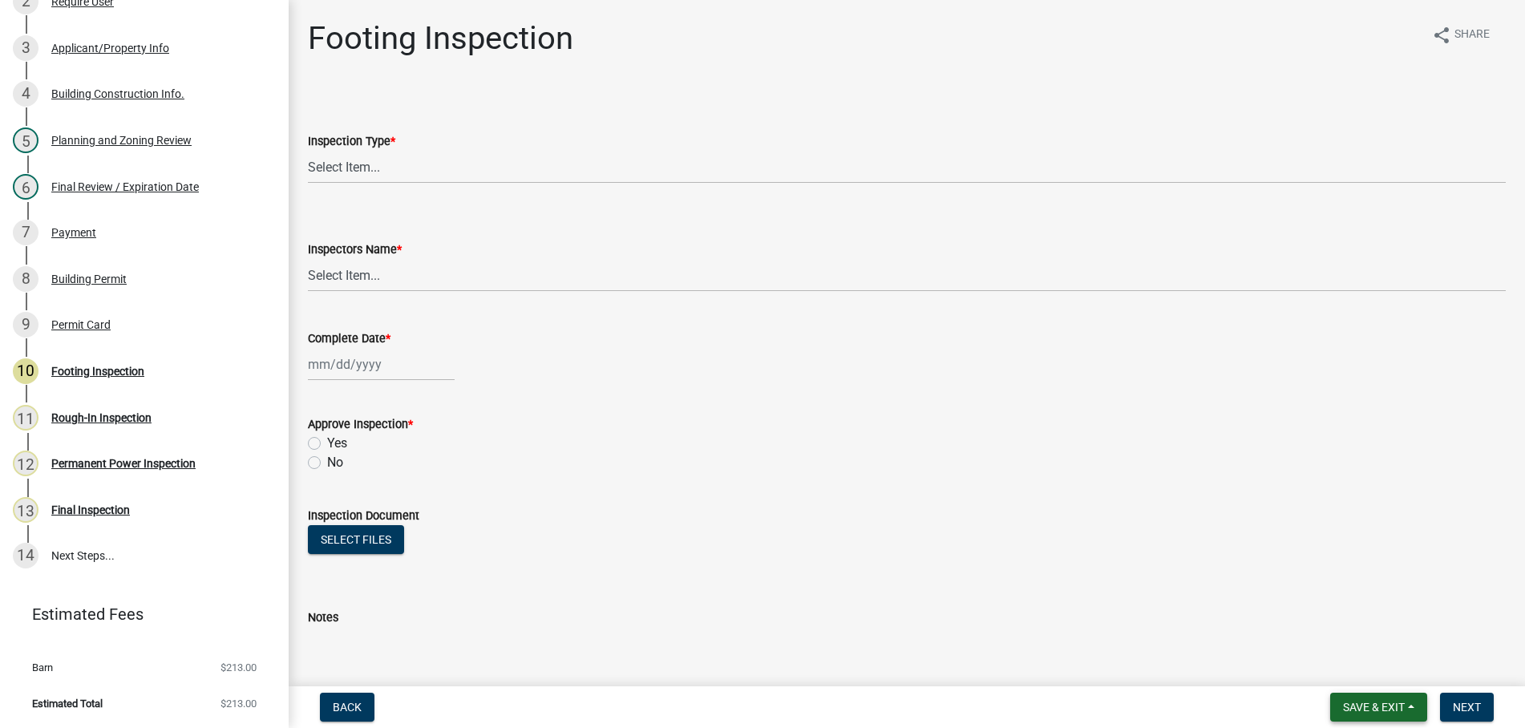
click at [1373, 708] on span "Save & Exit" at bounding box center [1374, 707] width 62 height 13
click at [1373, 669] on button "Save & Exit" at bounding box center [1363, 665] width 128 height 38
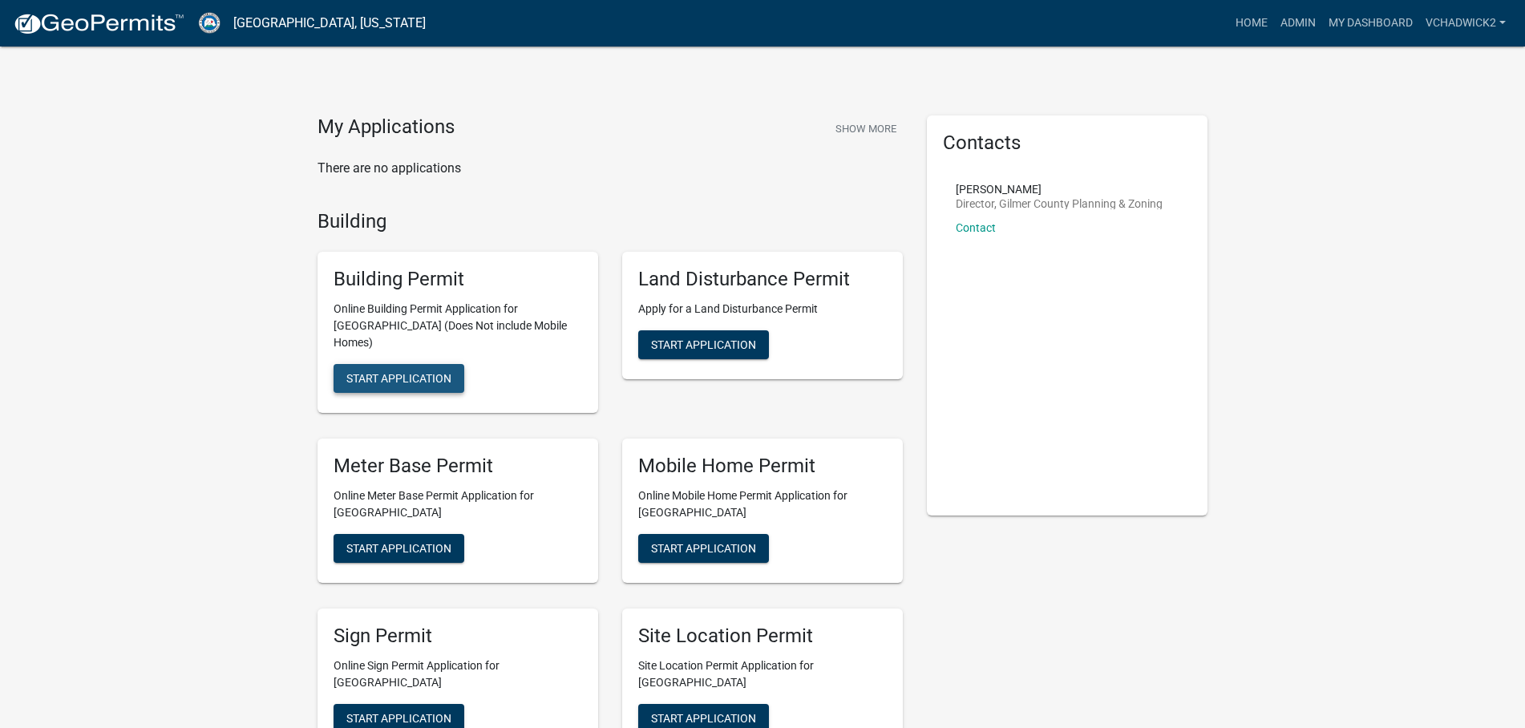
click at [403, 372] on span "Start Application" at bounding box center [398, 378] width 105 height 13
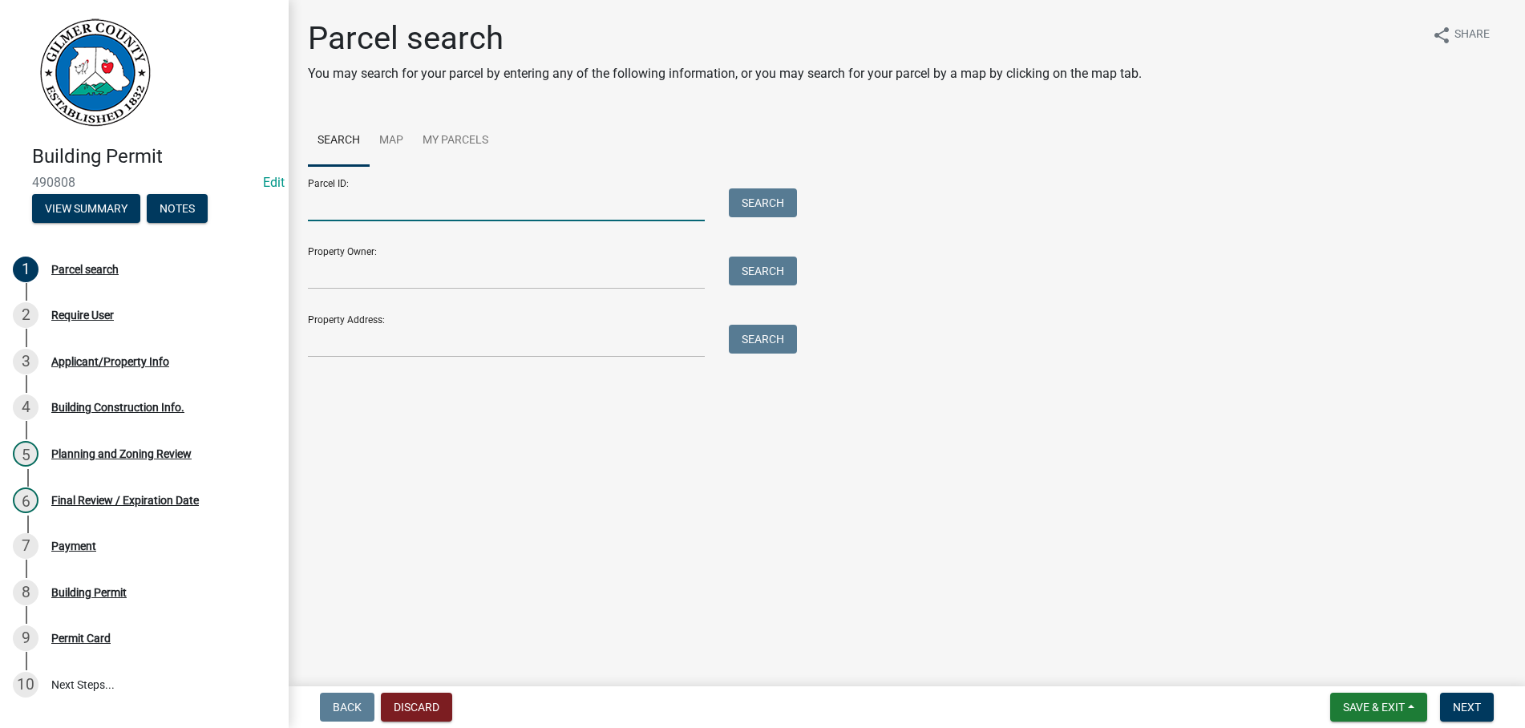
click at [447, 196] on input "Parcel ID:" at bounding box center [506, 204] width 397 height 33
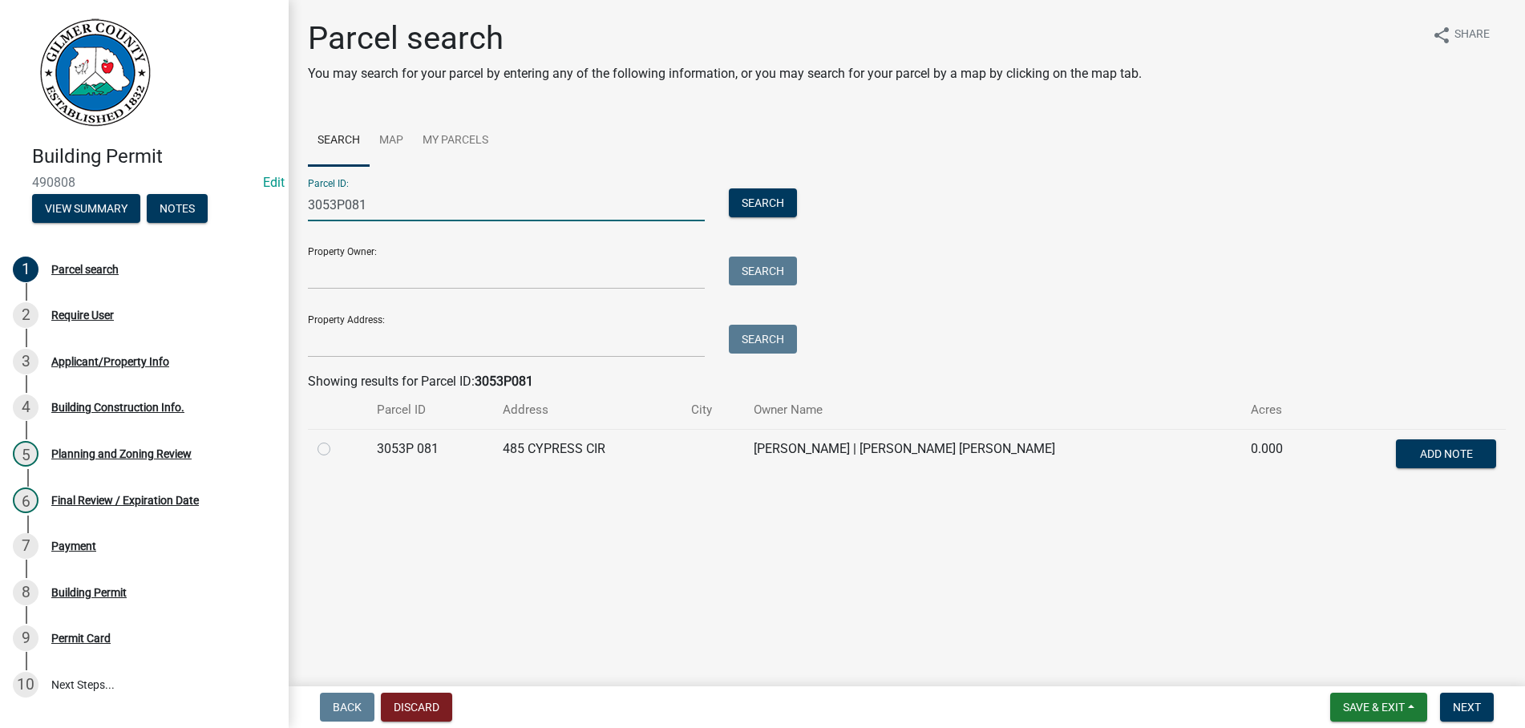
type input "3053P081"
click at [337, 439] on label at bounding box center [337, 439] width 0 height 0
click at [337, 450] on 081 "radio" at bounding box center [342, 444] width 10 height 10
radio 081 "true"
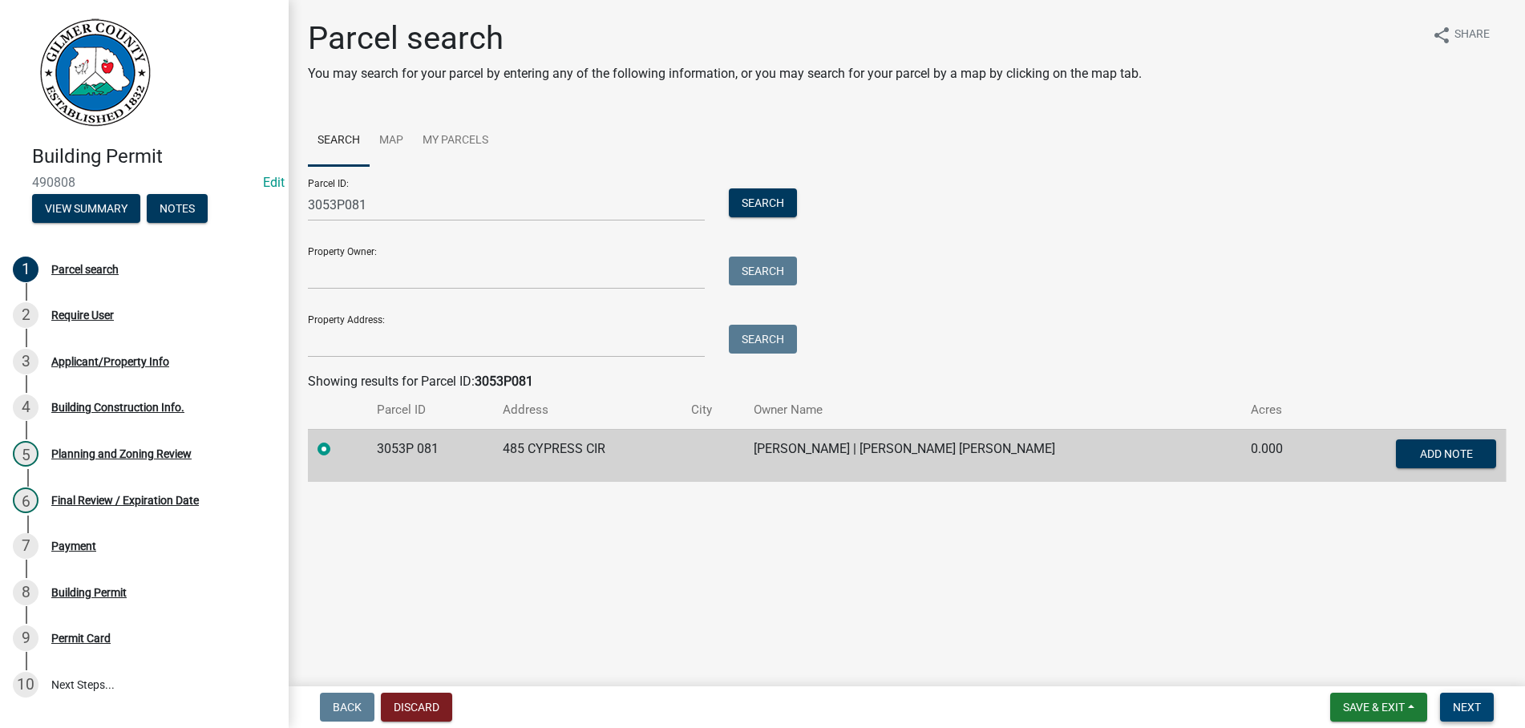
click at [1457, 707] on span "Next" at bounding box center [1467, 707] width 28 height 13
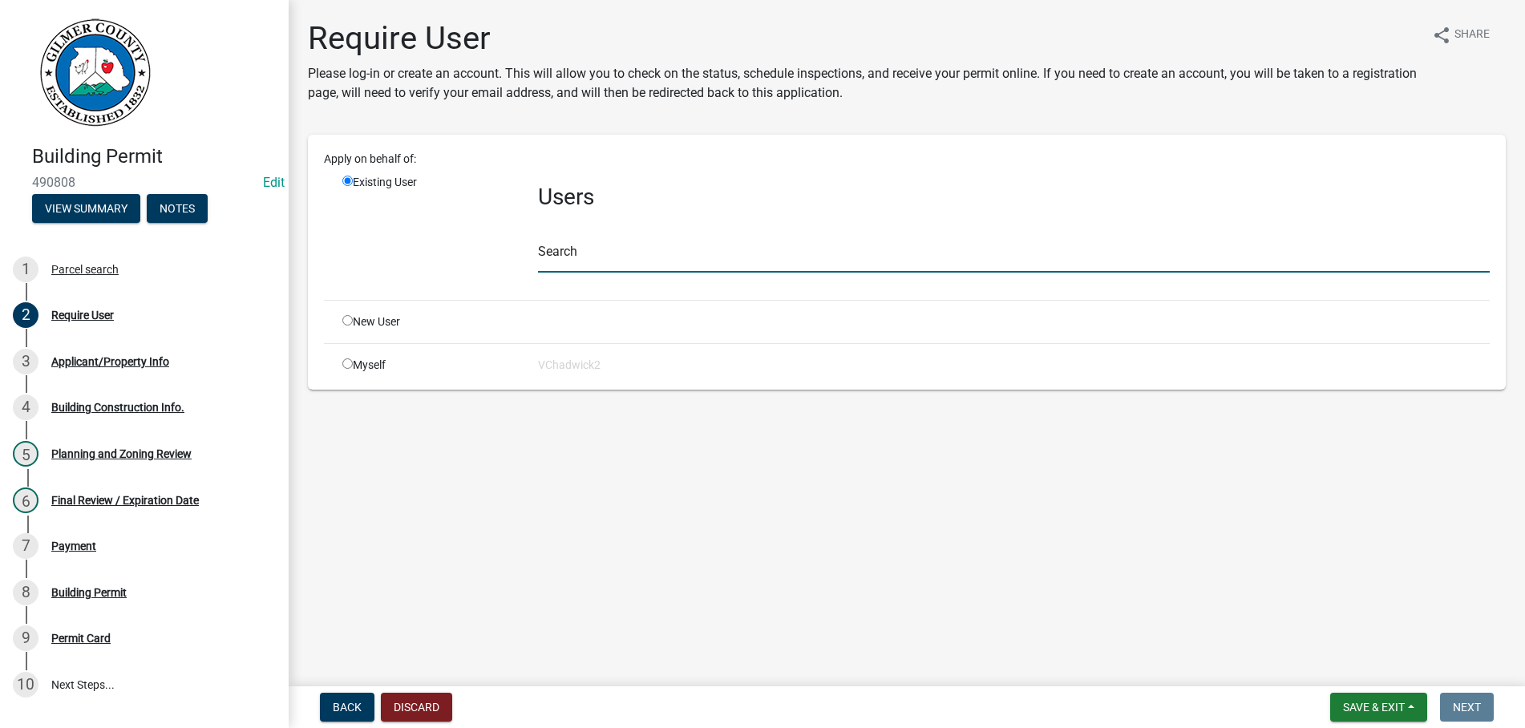
click at [595, 259] on input "text" at bounding box center [1014, 256] width 952 height 33
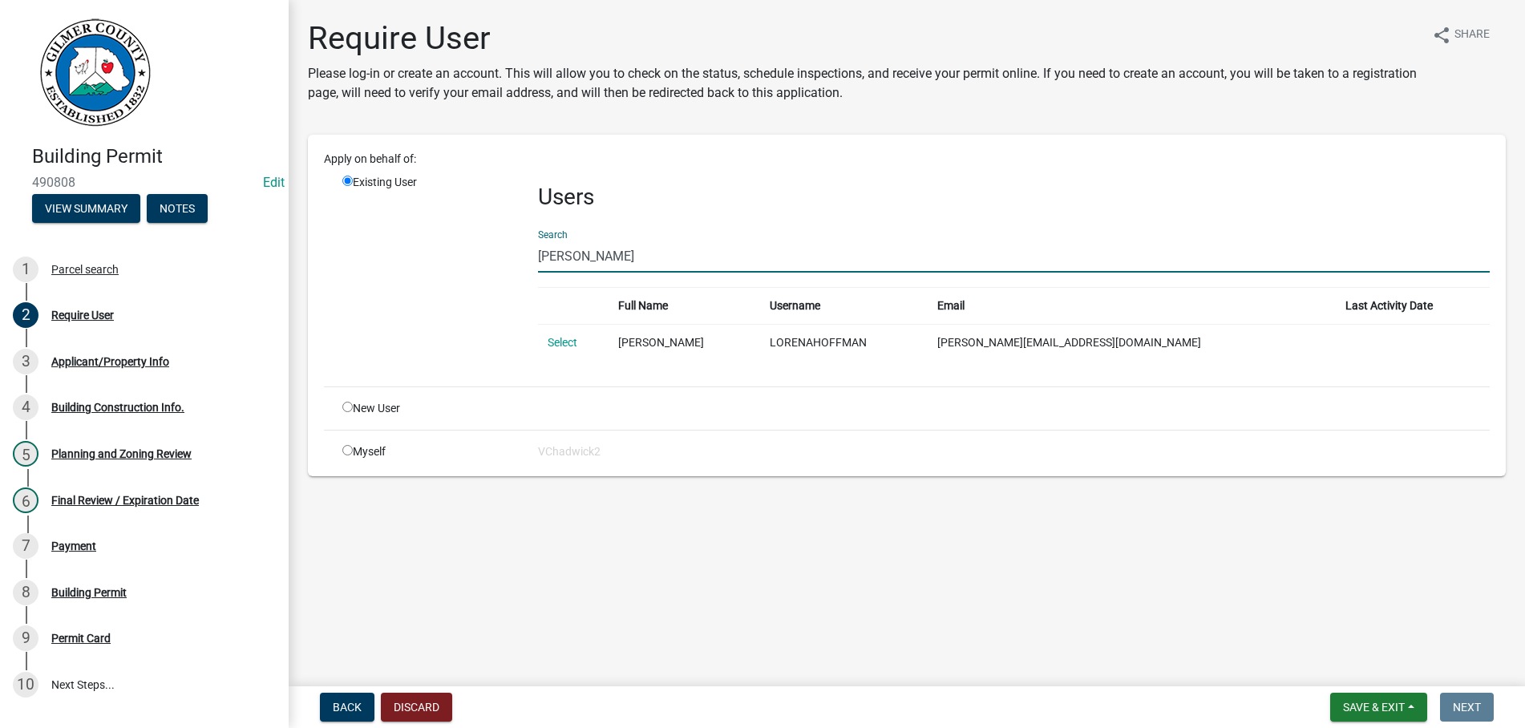
type input "LORENA HOFFMAN"
click at [563, 334] on td "Select" at bounding box center [573, 342] width 71 height 37
click at [563, 342] on link "Select" at bounding box center [563, 342] width 30 height 13
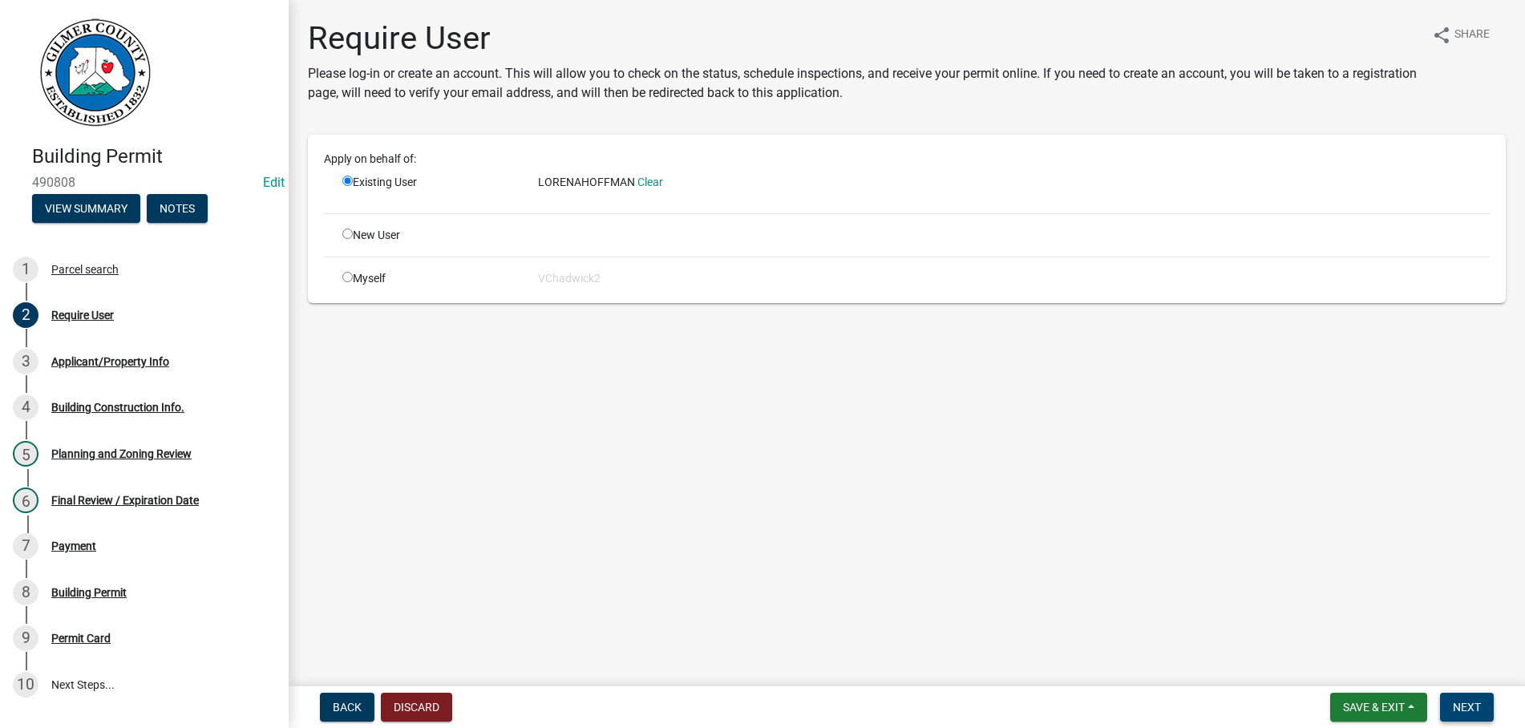
click at [1468, 703] on span "Next" at bounding box center [1467, 707] width 28 height 13
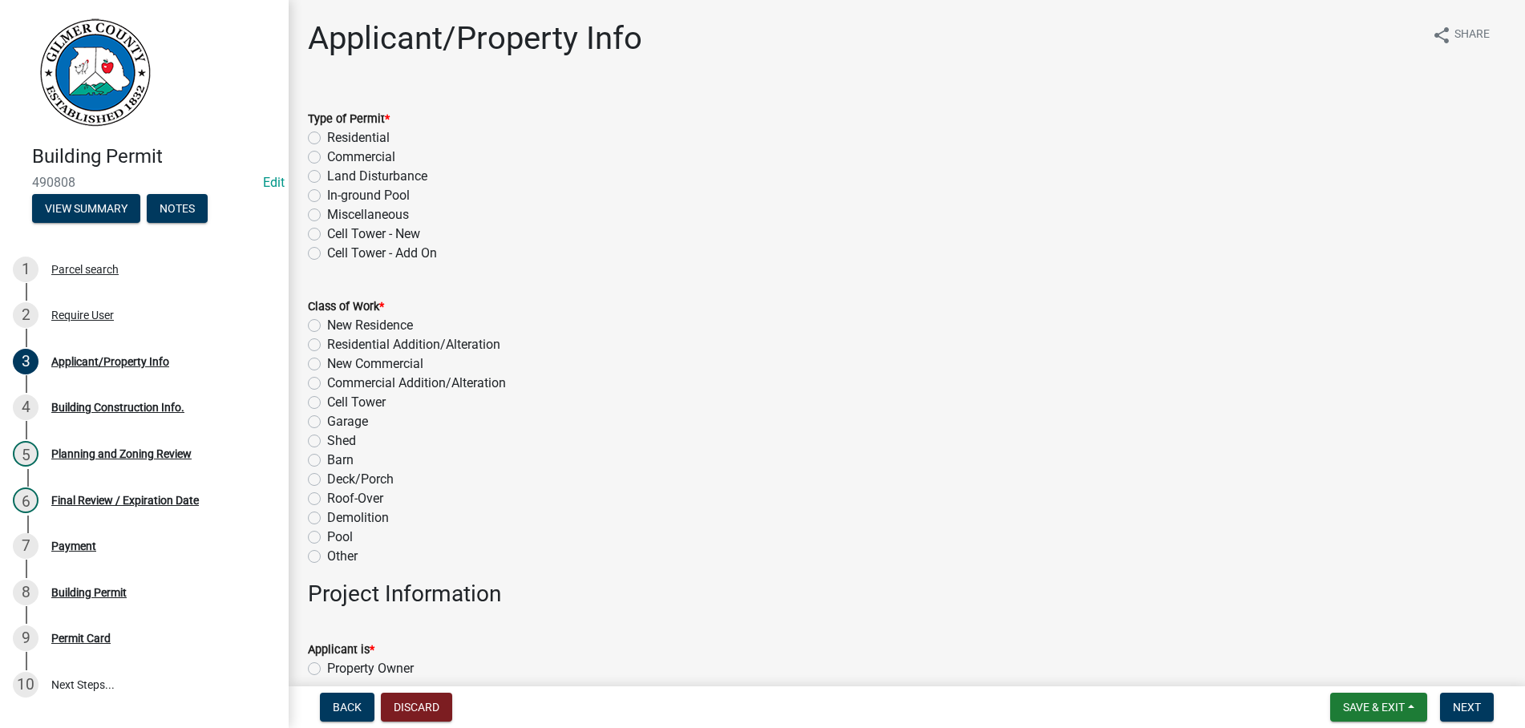
click at [327, 136] on label "Residential" at bounding box center [358, 137] width 63 height 19
click at [327, 136] on input "Residential" at bounding box center [332, 133] width 10 height 10
radio input "true"
click at [327, 478] on label "Deck/Porch" at bounding box center [360, 479] width 67 height 19
click at [327, 478] on input "Deck/Porch" at bounding box center [332, 475] width 10 height 10
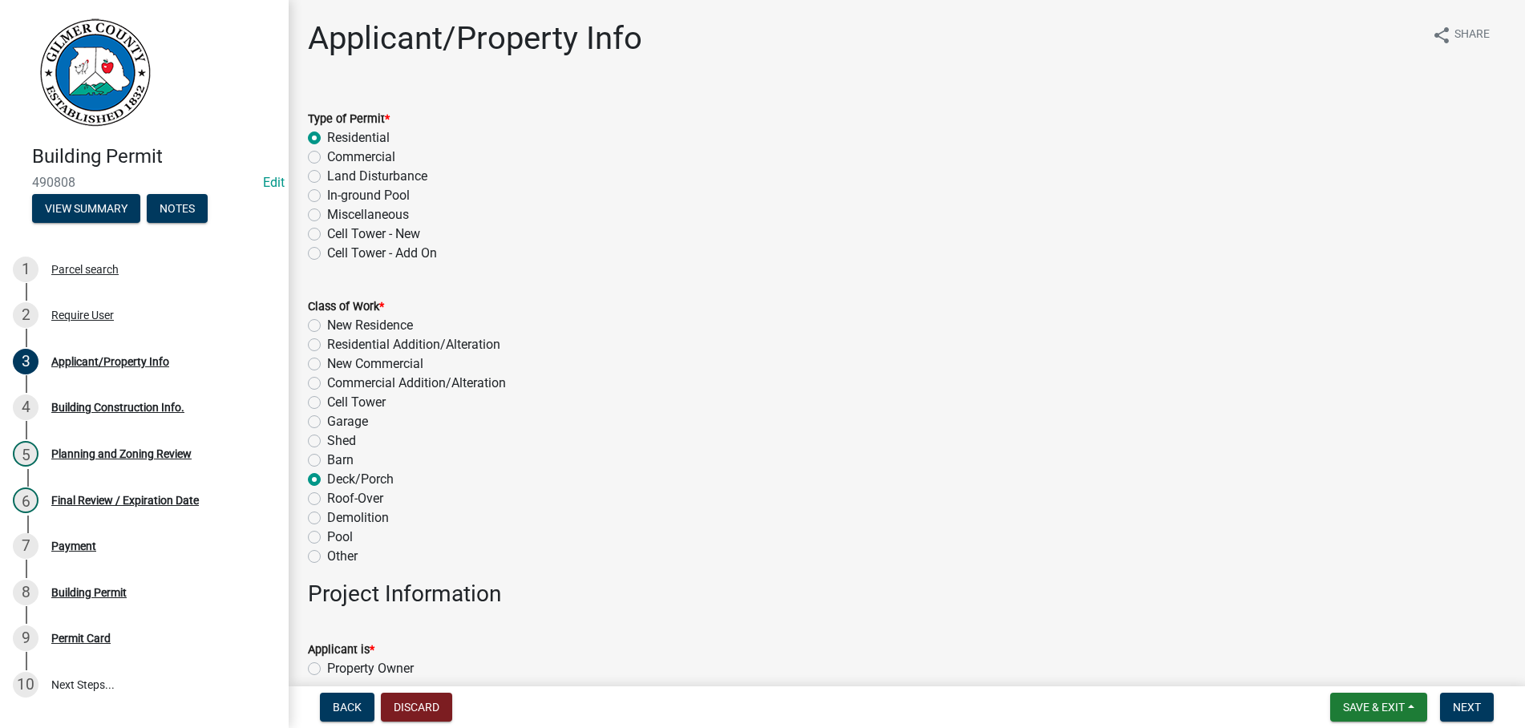
radio input "true"
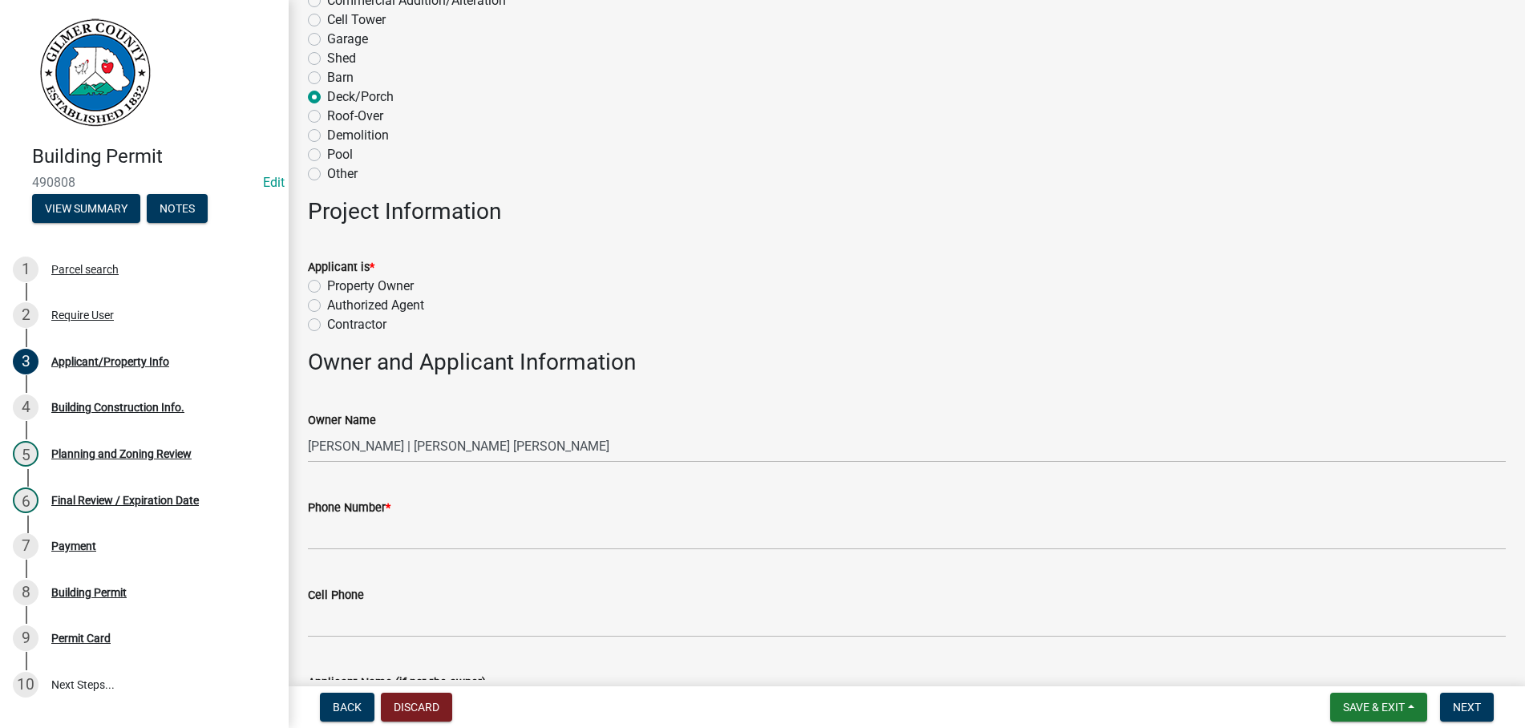
scroll to position [457, 0]
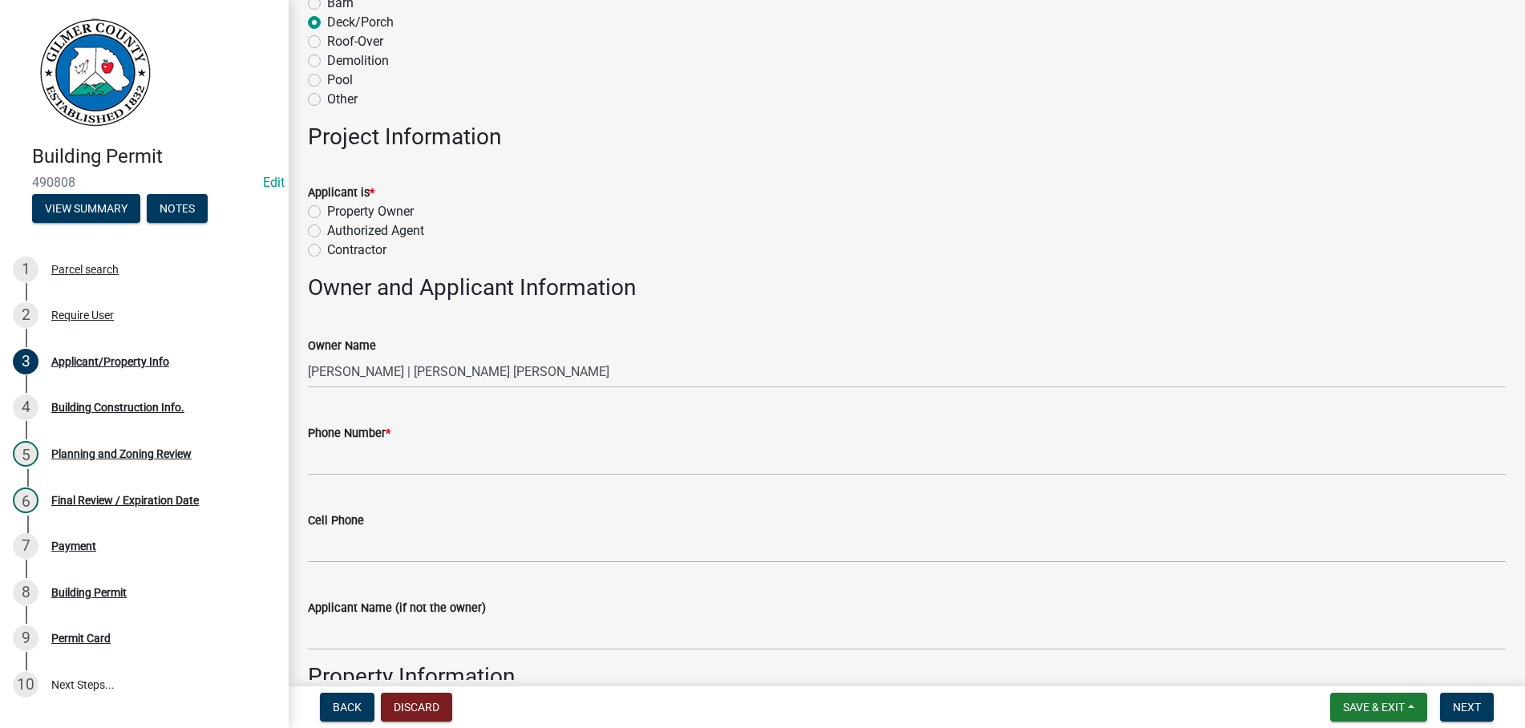
click at [327, 210] on label "Property Owner" at bounding box center [370, 211] width 87 height 19
click at [327, 210] on input "Property Owner" at bounding box center [332, 207] width 10 height 10
radio input "true"
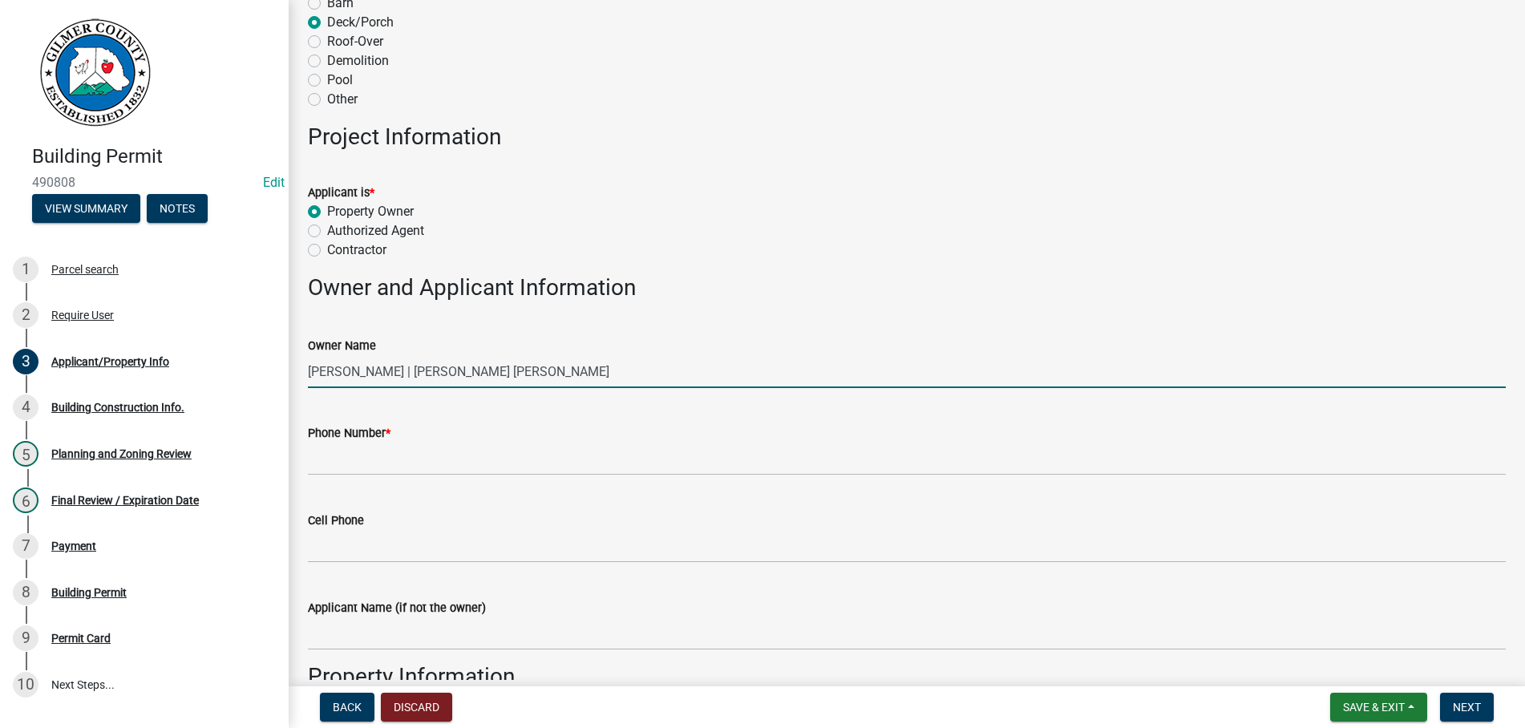
click at [375, 375] on input "LORENA A HOFFMAN | HOFFMAN JAMES EDWARD" at bounding box center [907, 371] width 1198 height 33
type input "JAMES & LORENA HOFFMAN"
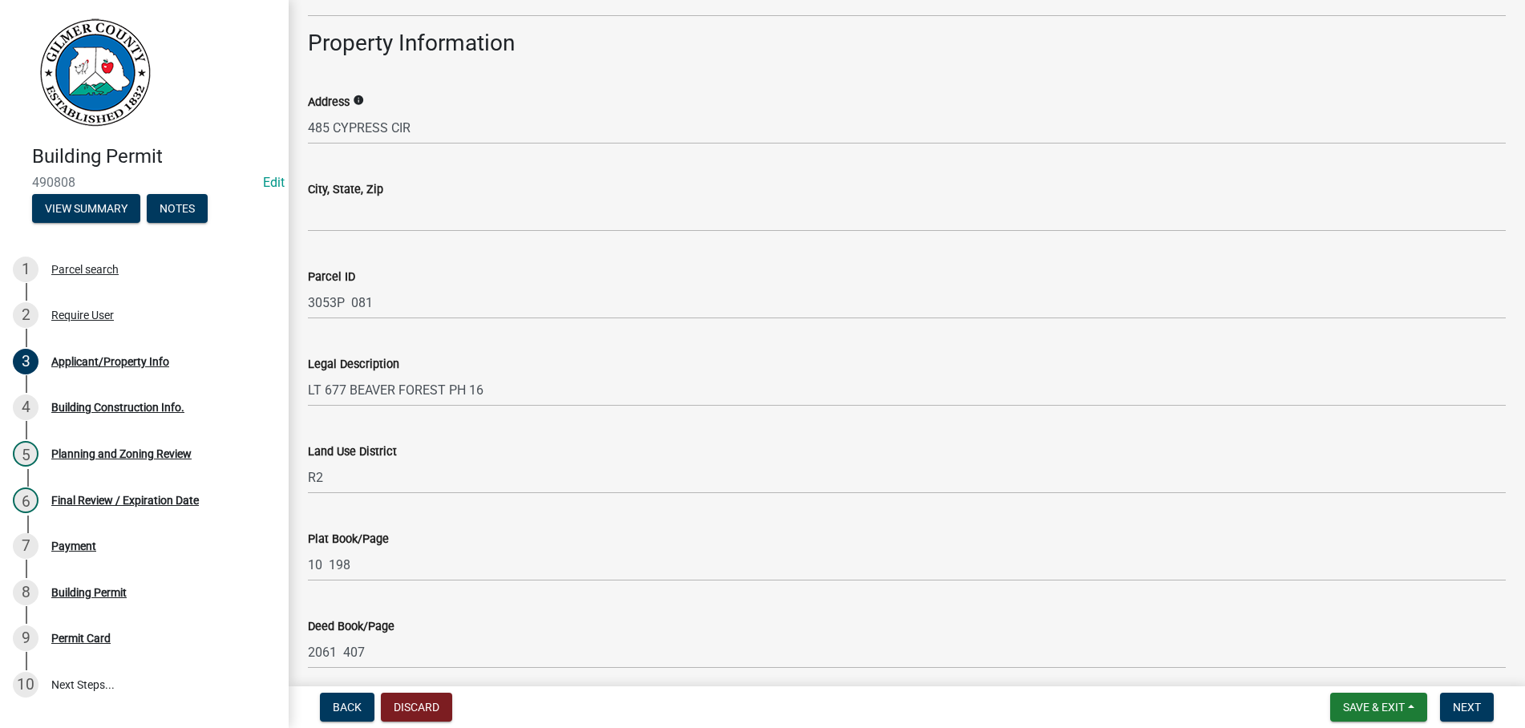
scroll to position [1097, 0]
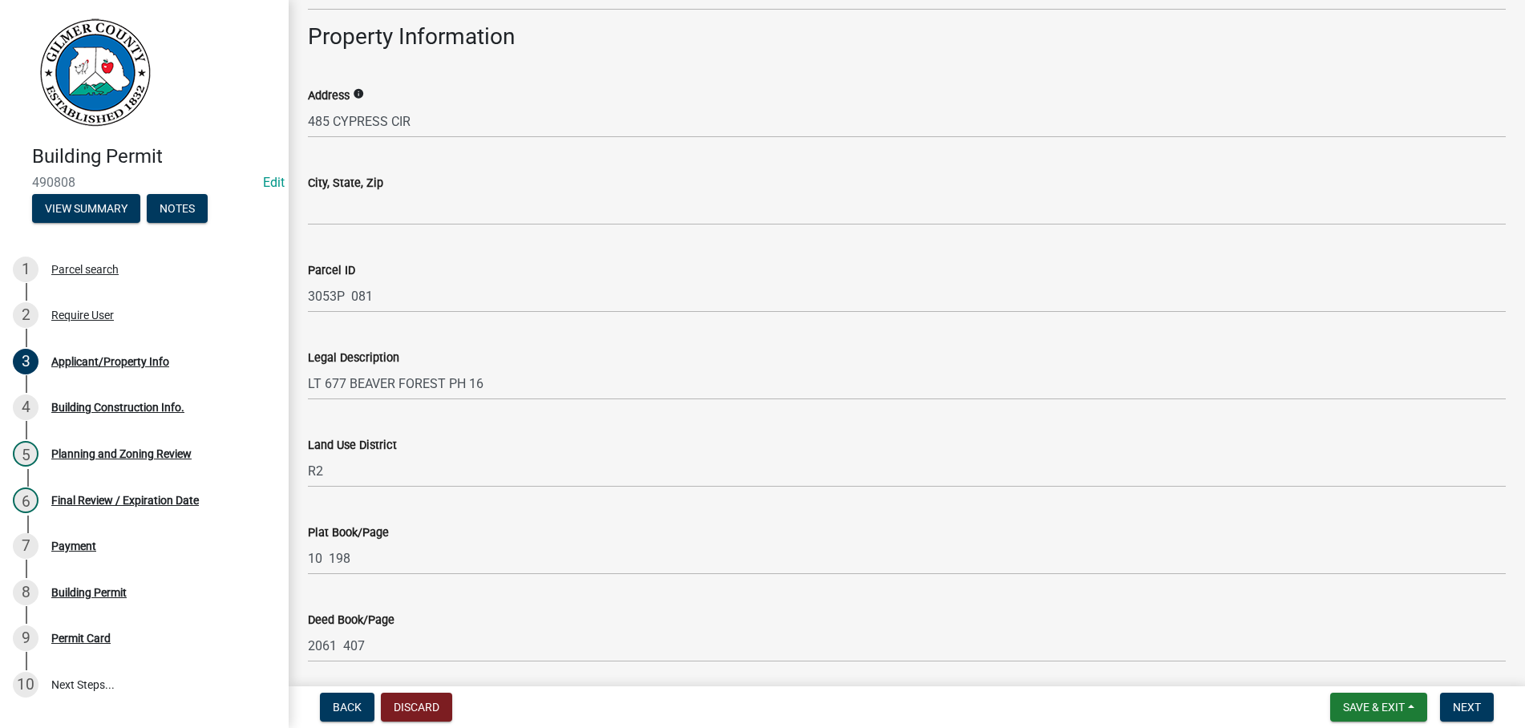
type input "239-246-8850"
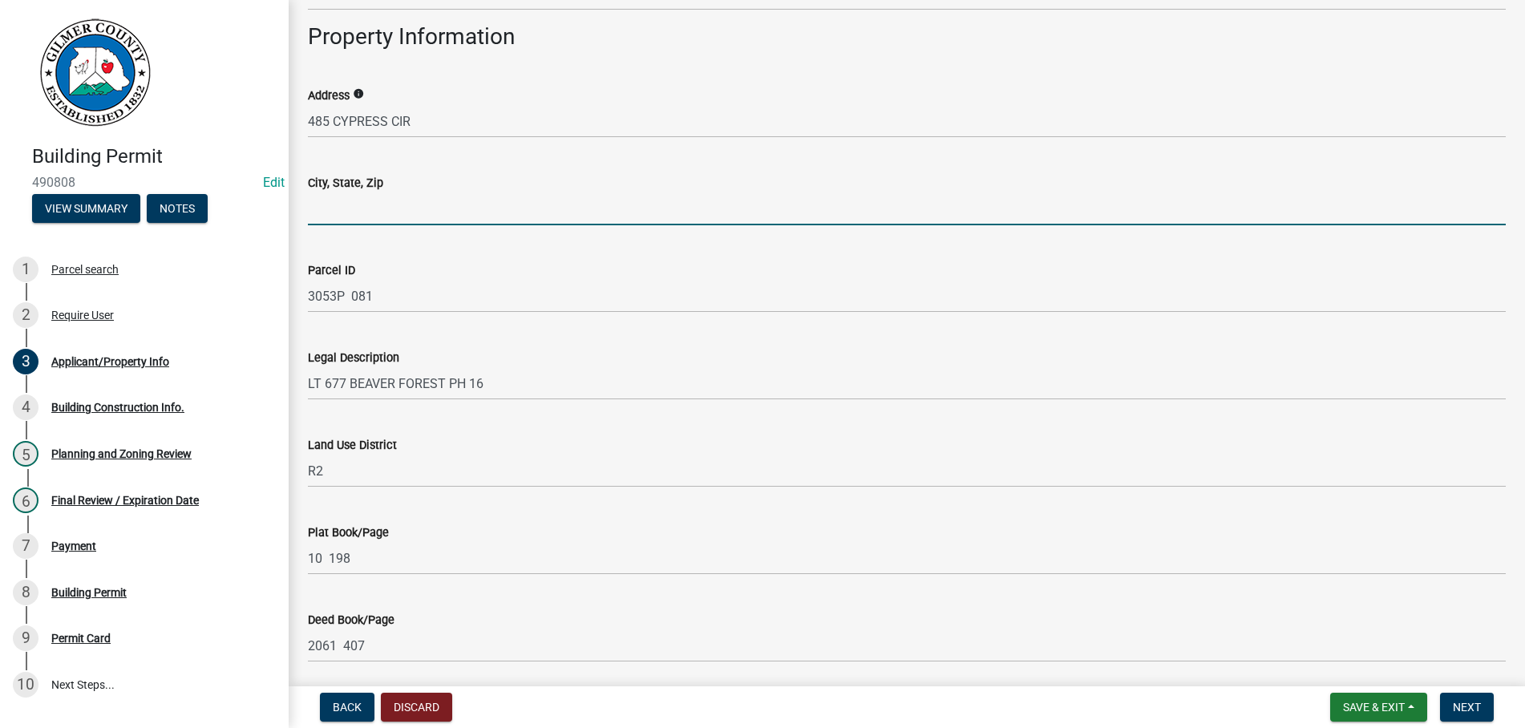
click at [377, 199] on input "City, State, Zip" at bounding box center [907, 208] width 1198 height 33
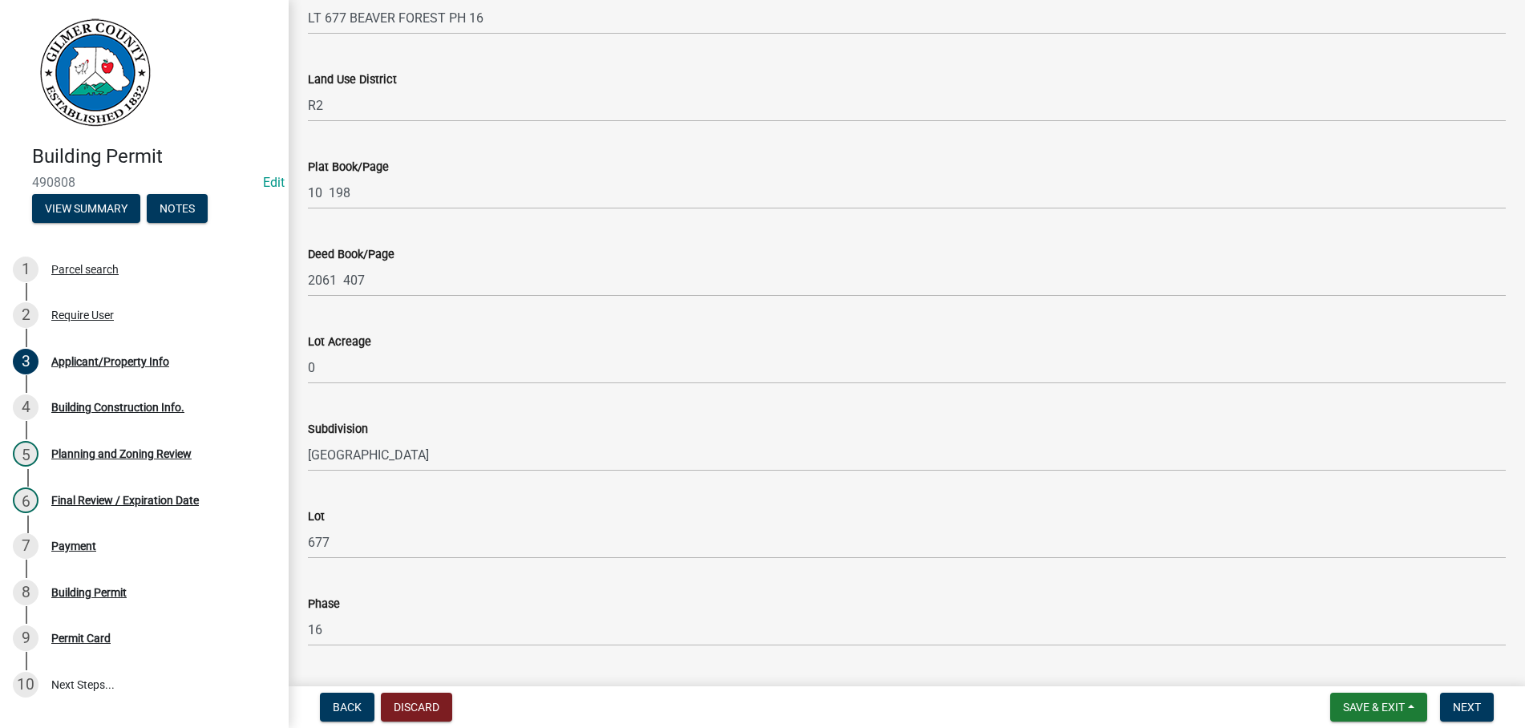
scroll to position [1737, 0]
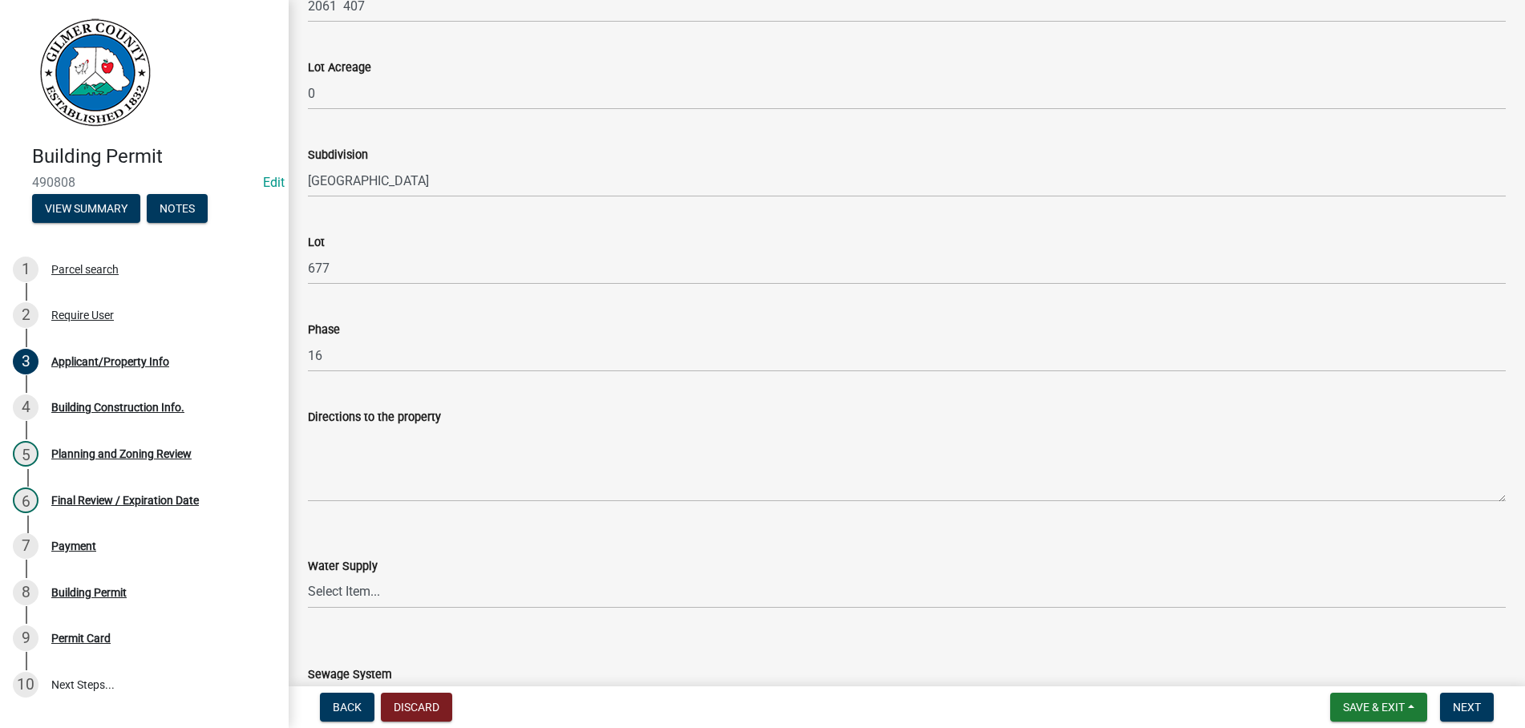
type input "ELLIJAY GA 30540"
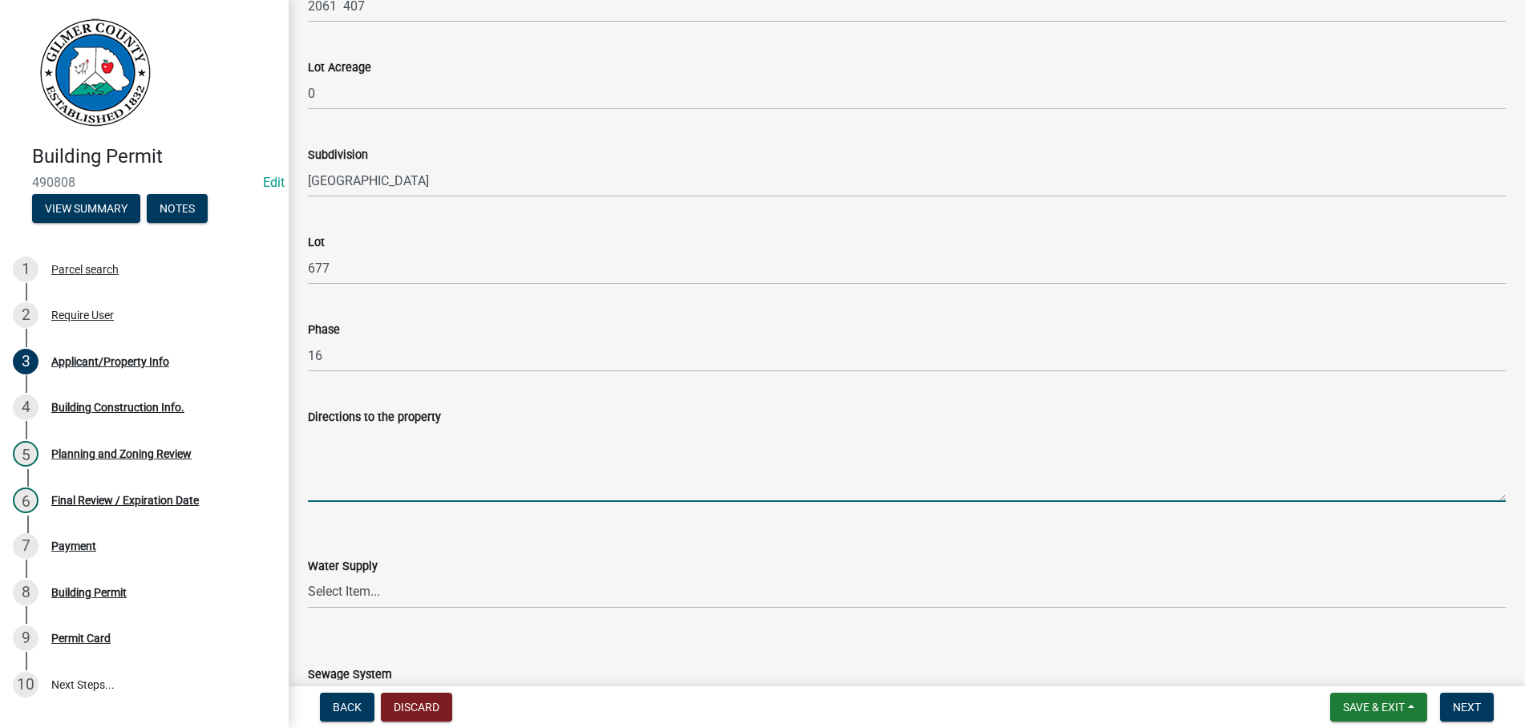
click at [379, 480] on textarea "Directions to the property" at bounding box center [907, 464] width 1198 height 75
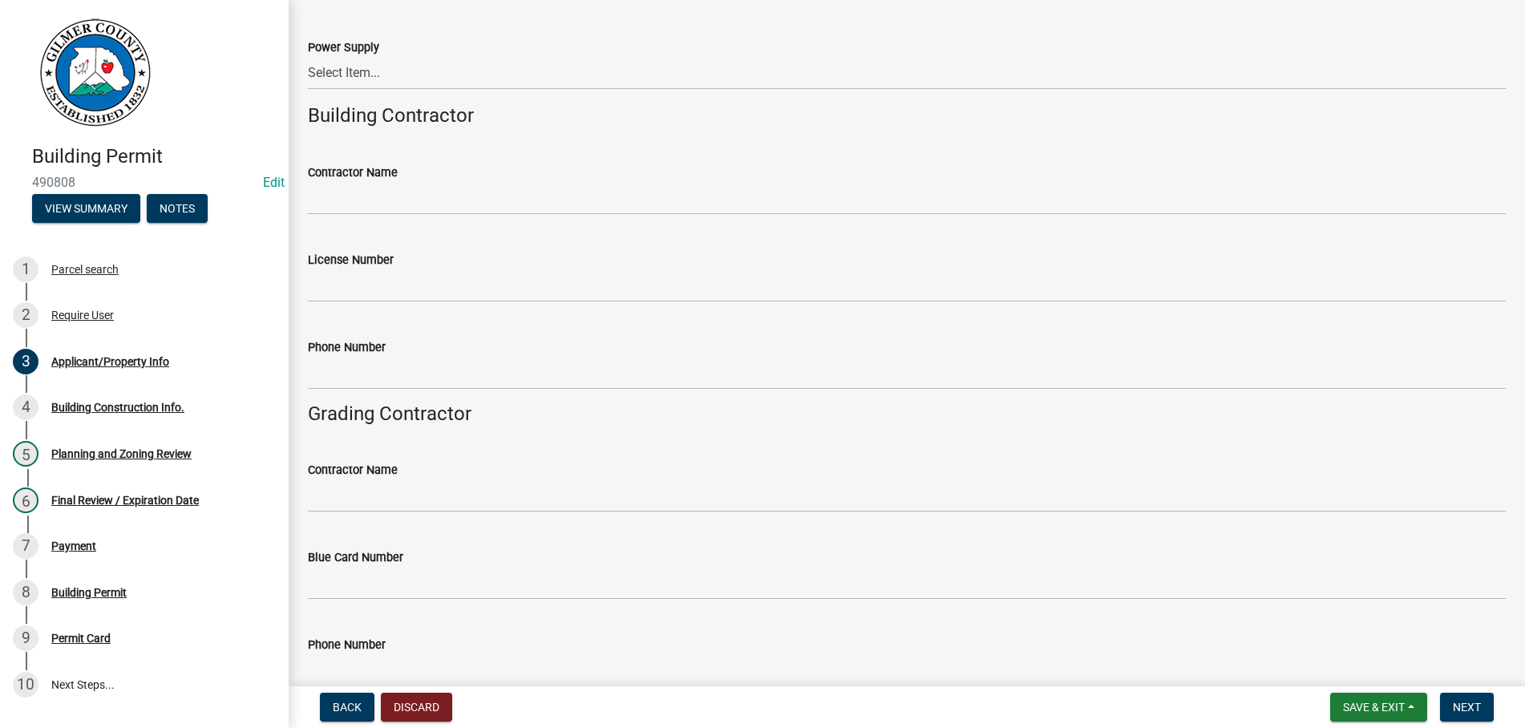
scroll to position [2194, 0]
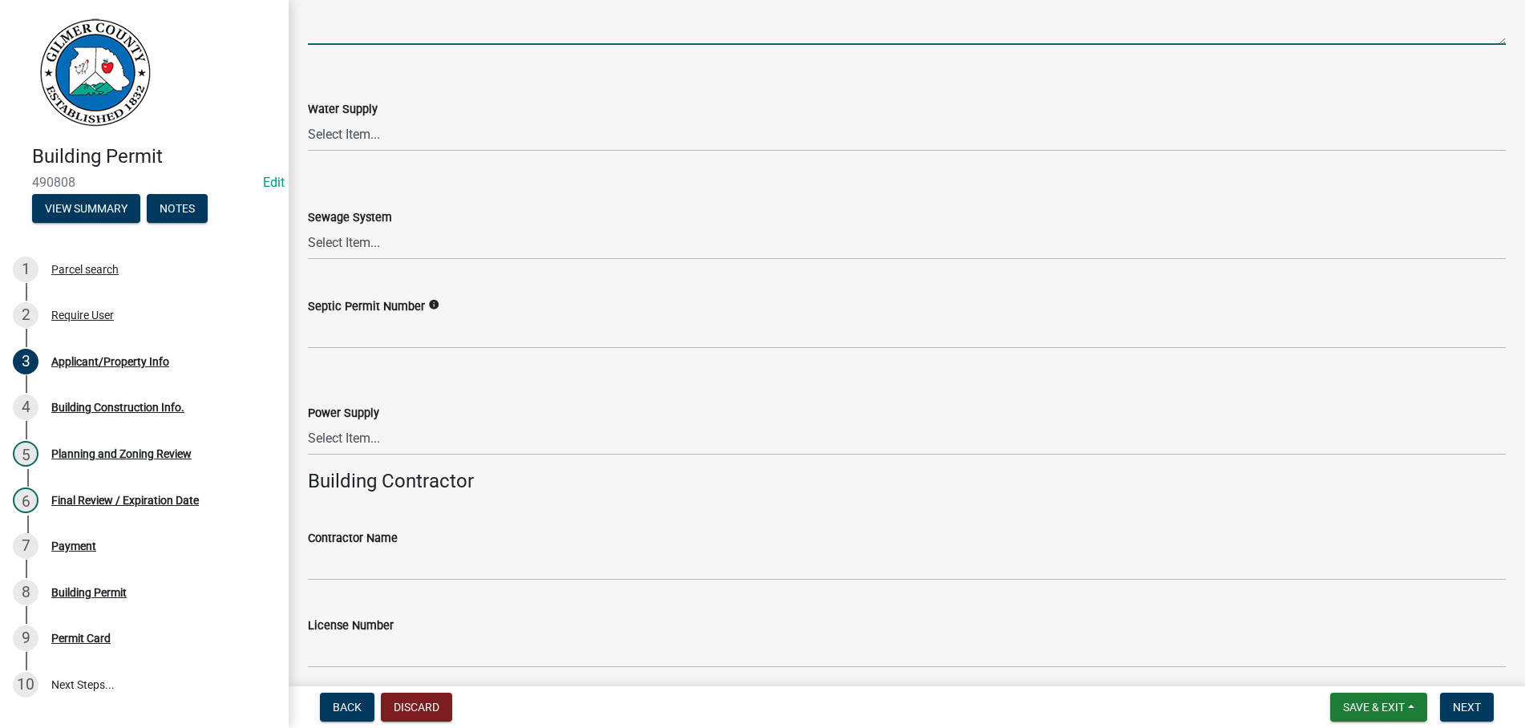
type textarea "BEAVER LAKE DRIVE - RT ON TARA LN - RT ON BRUNTON WY - RT ON ARMOUR WY - LT ON …"
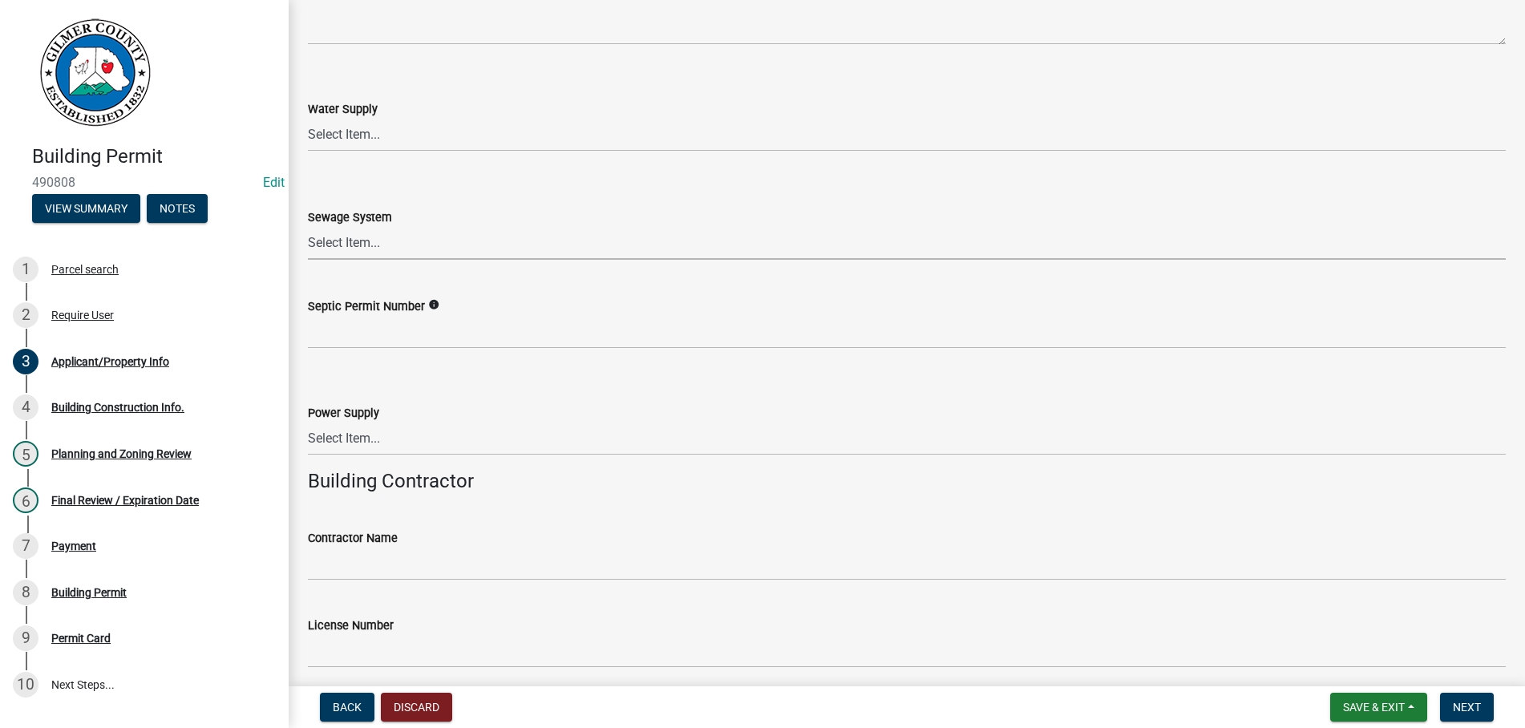
click at [308, 227] on select "Select Item... Septic Community Public" at bounding box center [907, 243] width 1198 height 33
click option "Septic" at bounding box center [0, 0] width 0 height 0
select select "92a37e23-3b7d-408e-b3c7-0afbe39b0942"
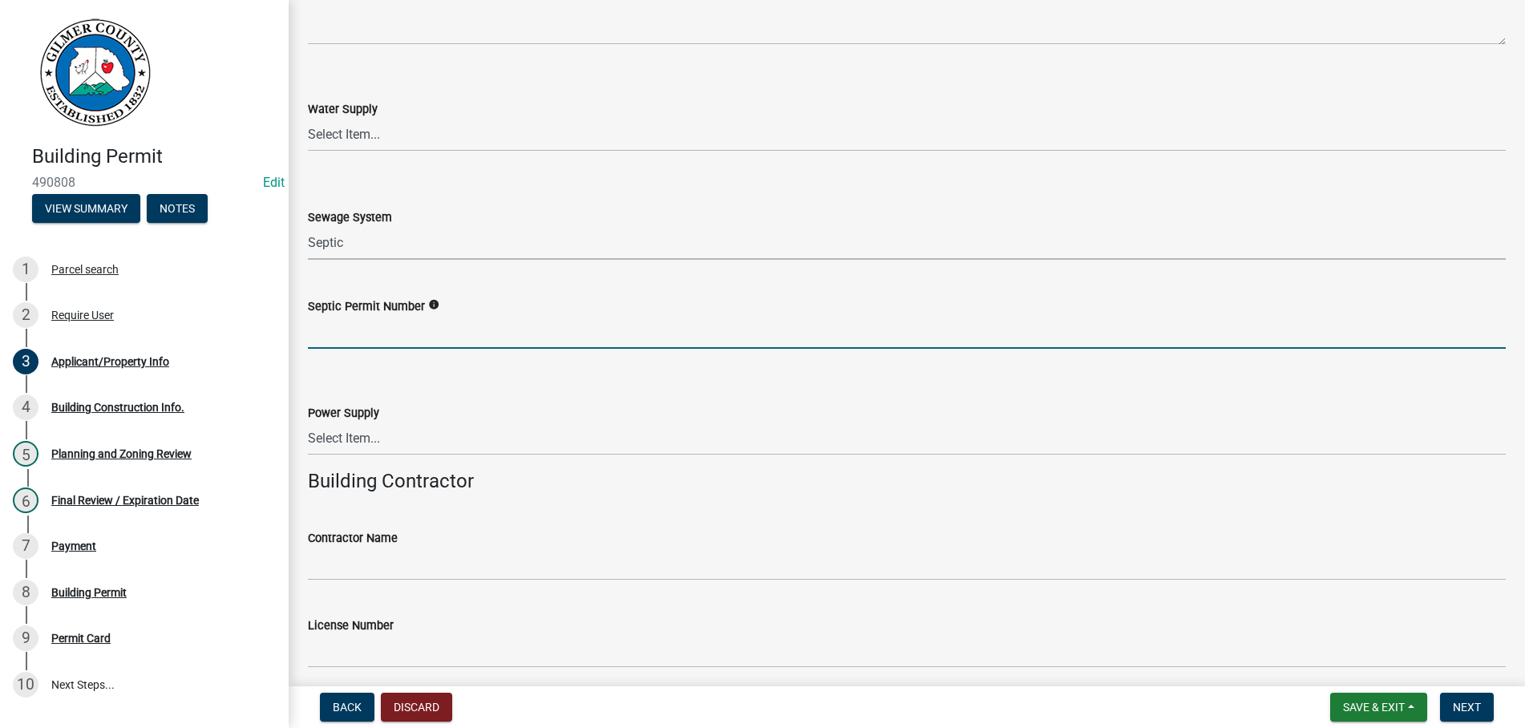
drag, startPoint x: 374, startPoint y: 330, endPoint x: 399, endPoint y: 343, distance: 29.1
click at [381, 335] on input "Septic Permit Number" at bounding box center [907, 332] width 1198 height 33
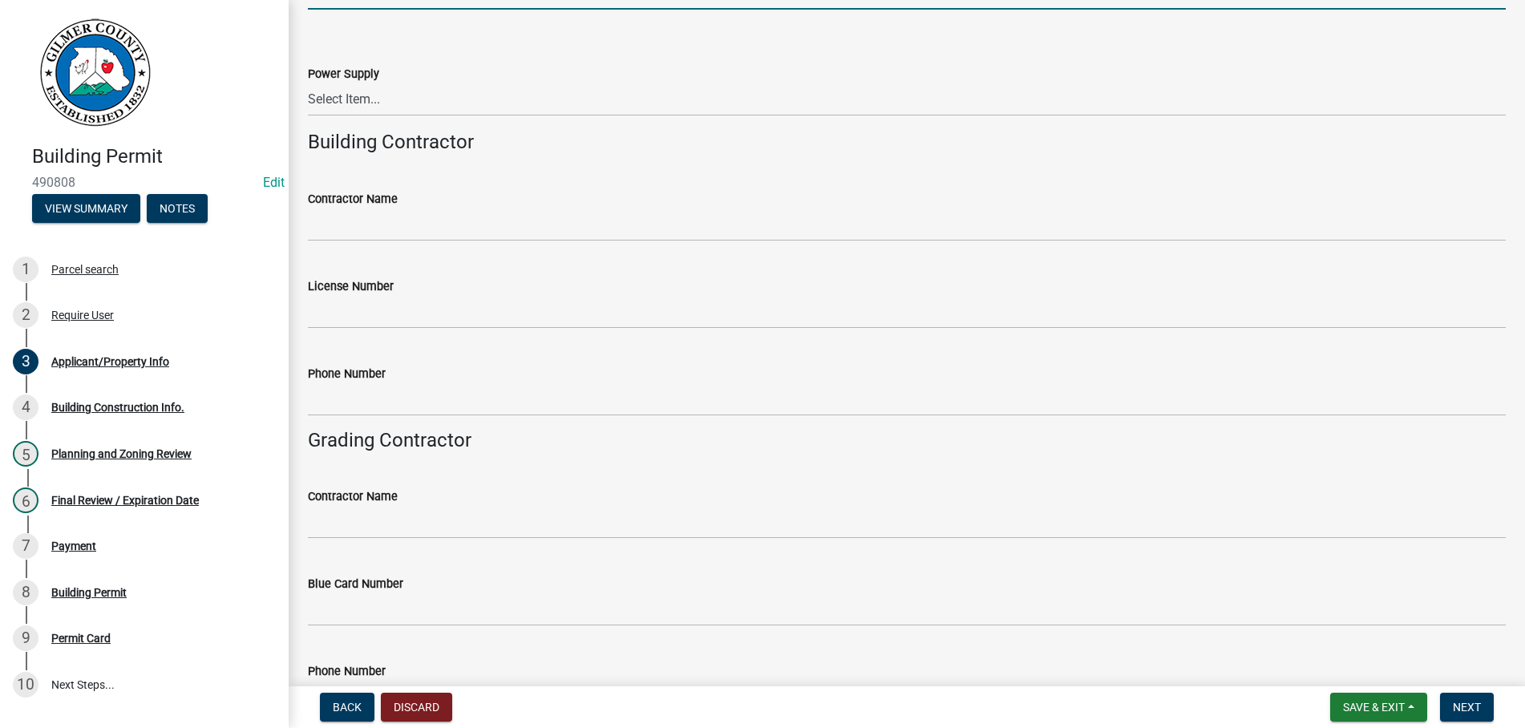
scroll to position [2560, 0]
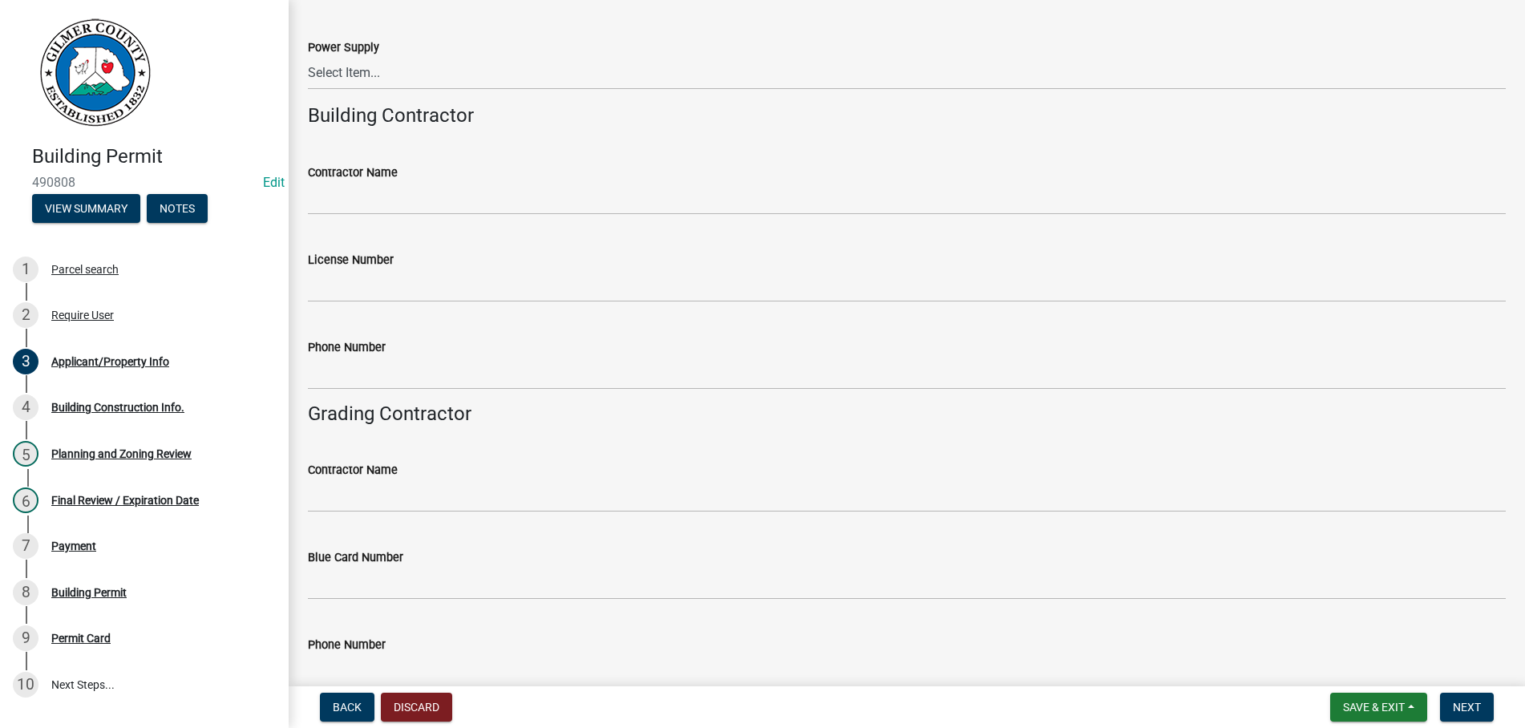
type input "EXISTING & APPROVED BY EH."
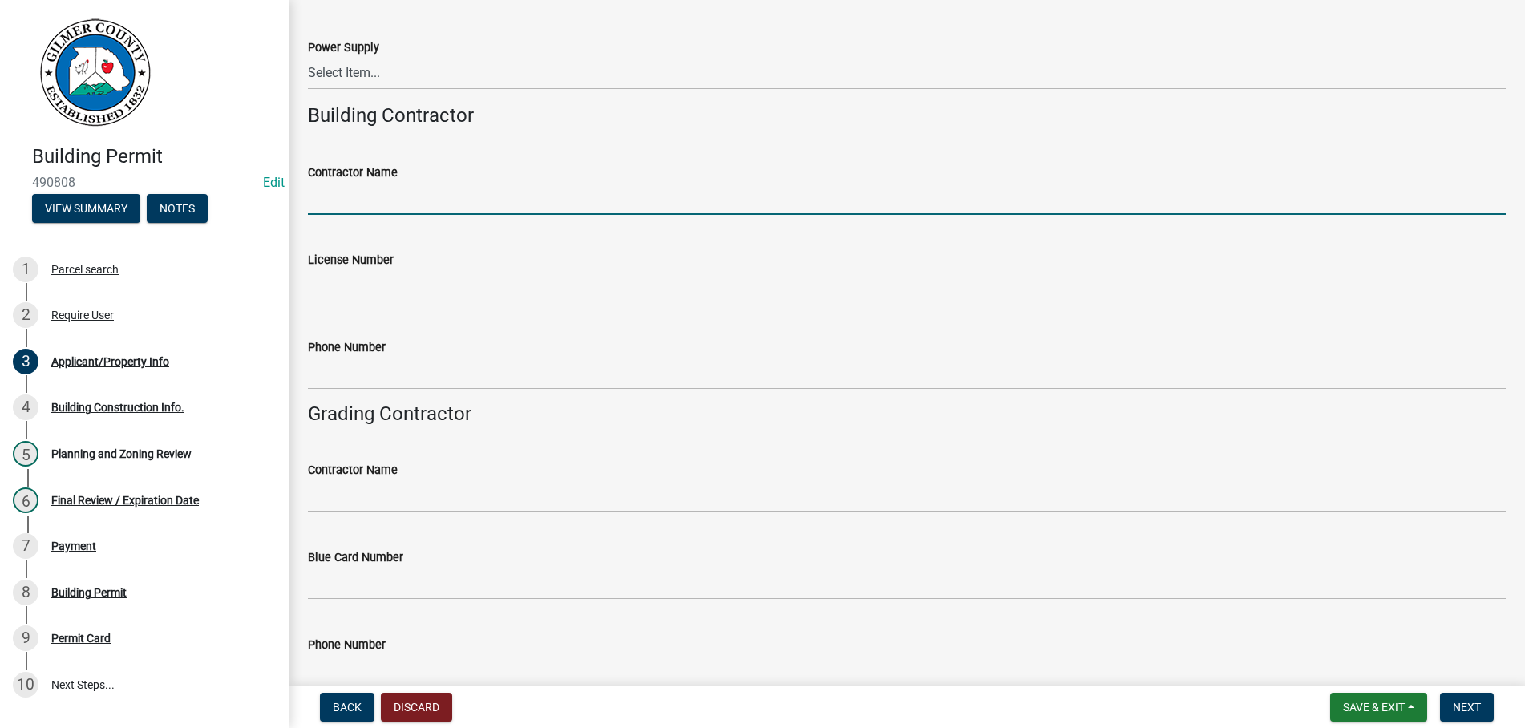
click at [451, 192] on input "Contractor Name" at bounding box center [907, 198] width 1198 height 33
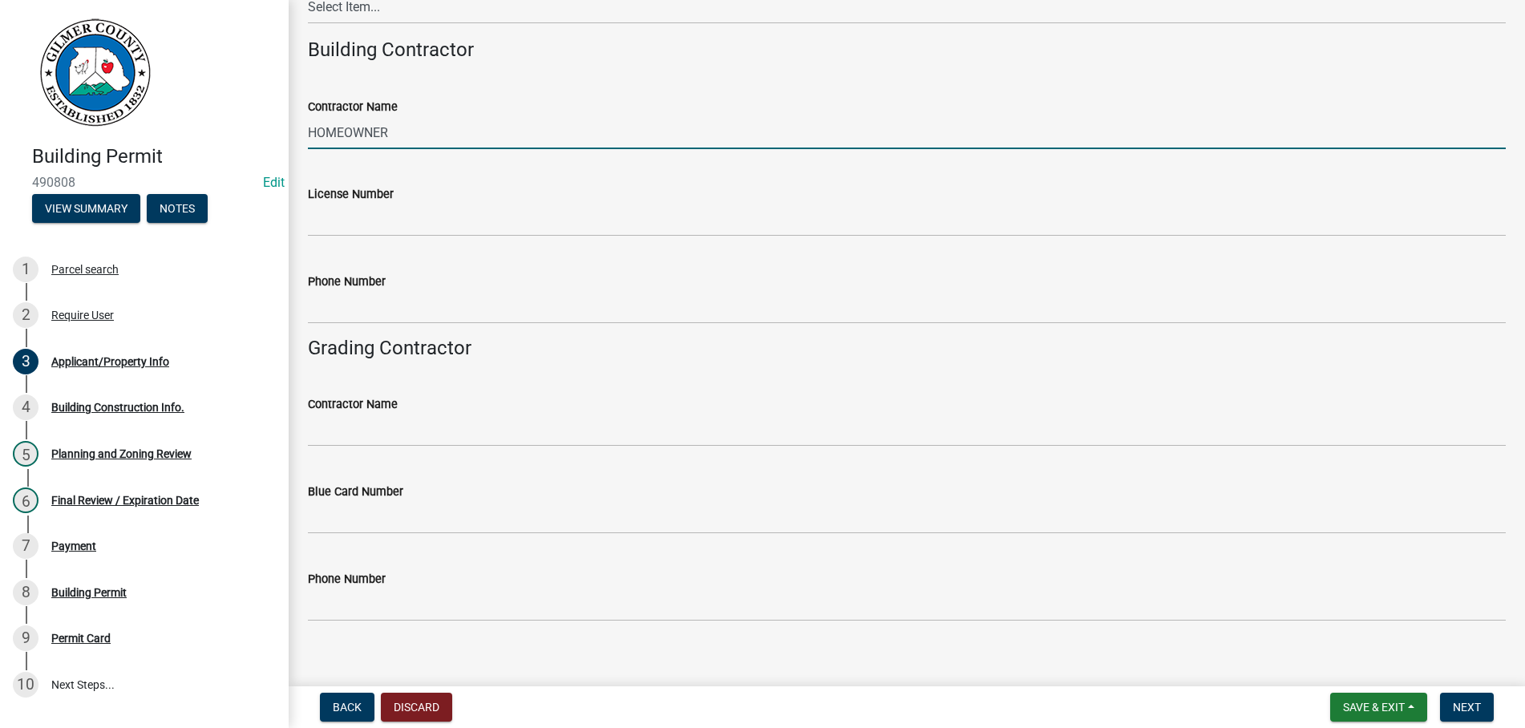
scroll to position [2643, 0]
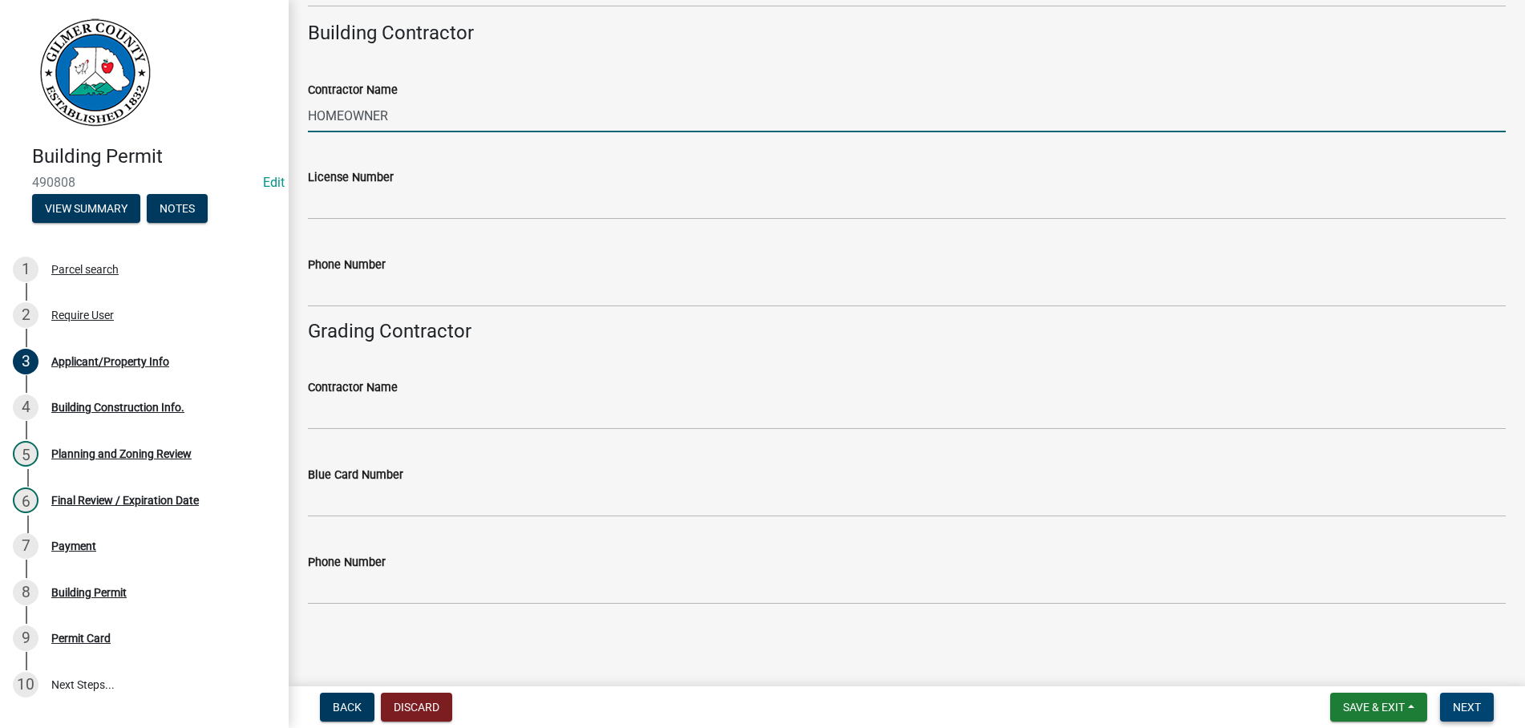
type input "HOMEOWNER"
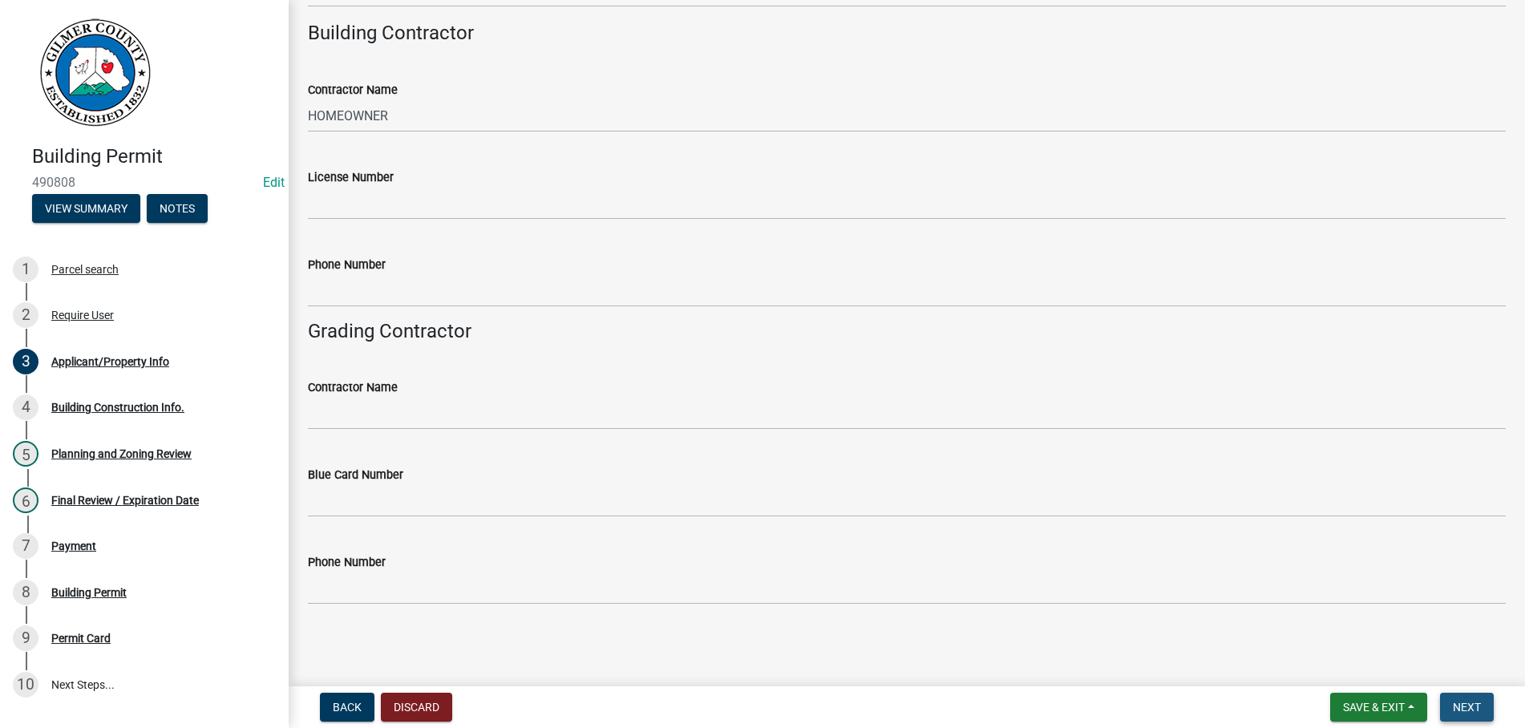
click at [1458, 699] on button "Next" at bounding box center [1467, 707] width 54 height 29
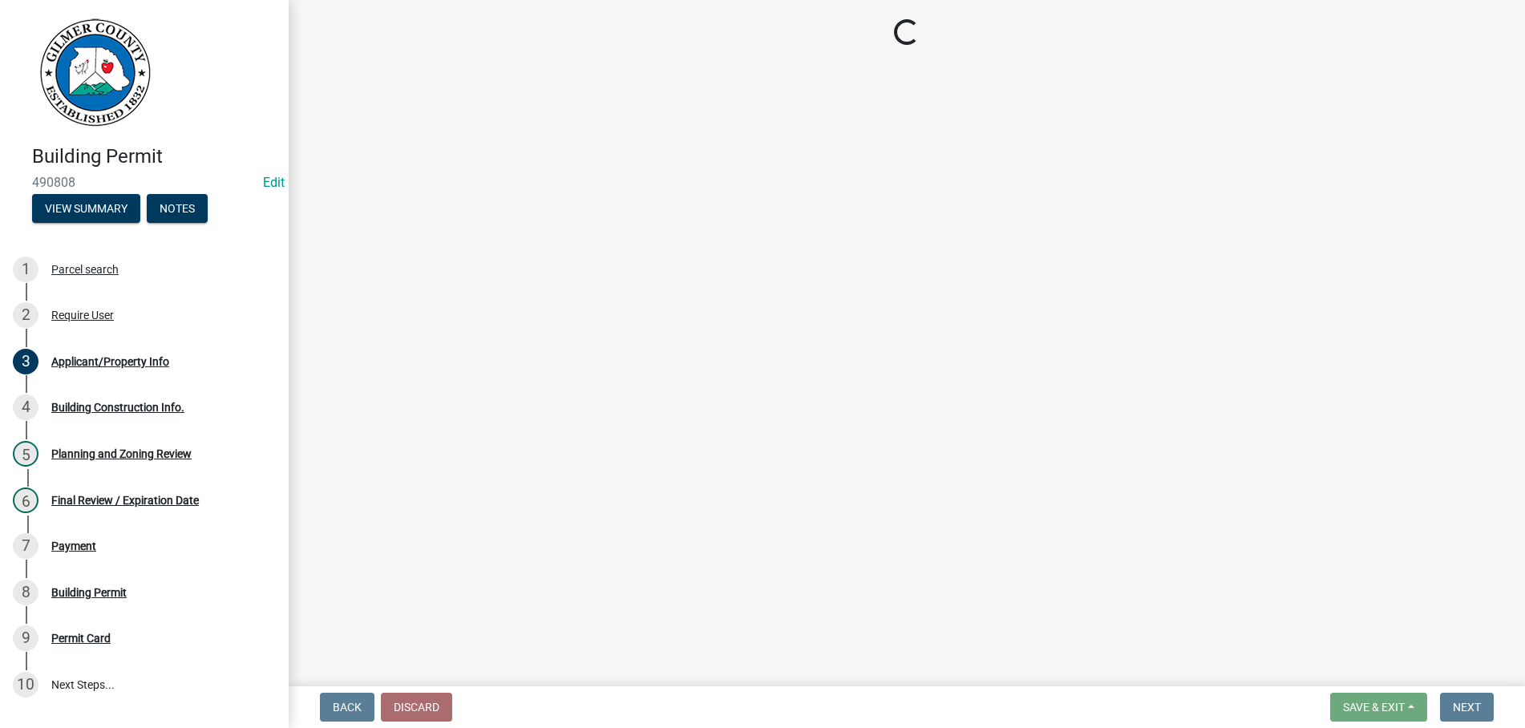
scroll to position [0, 0]
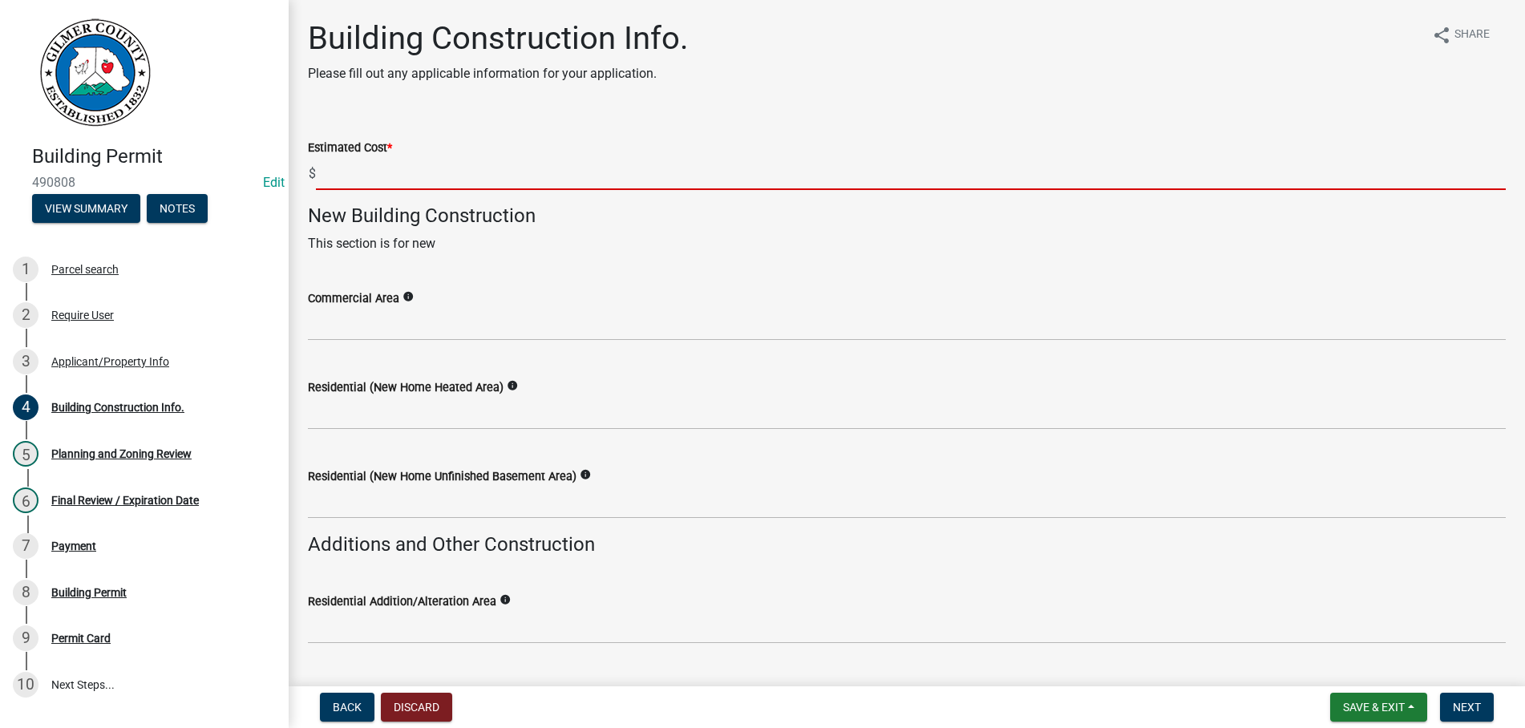
click at [443, 176] on input "text" at bounding box center [911, 173] width 1190 height 33
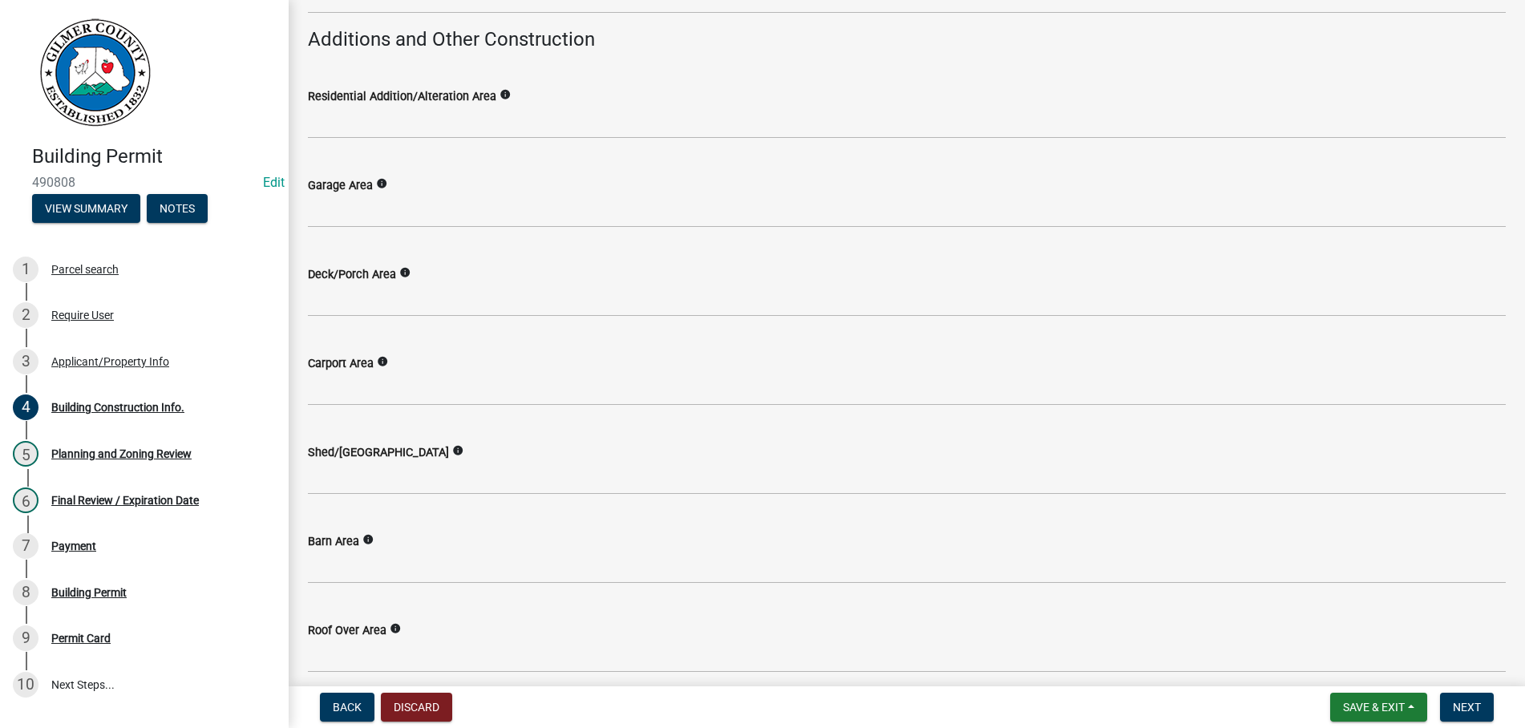
scroll to position [549, 0]
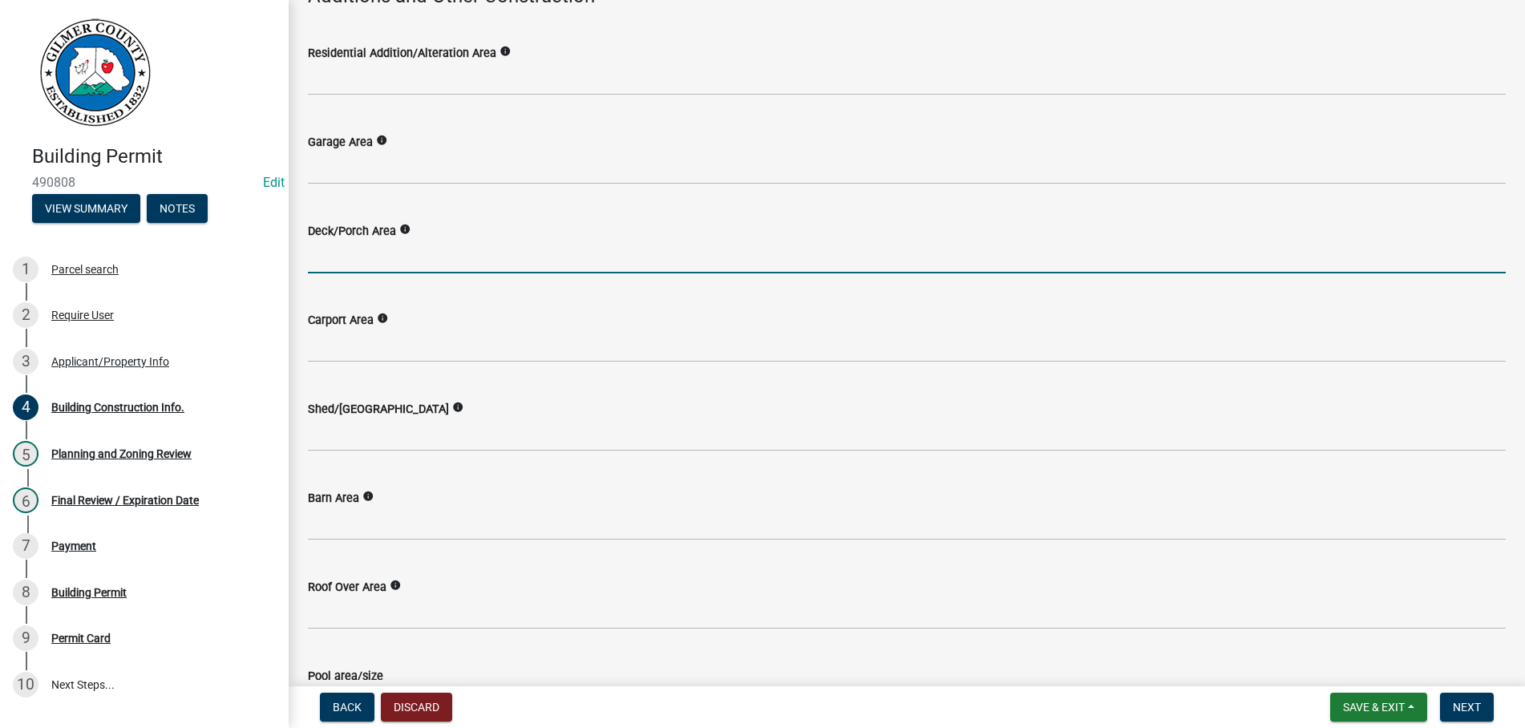
type input "1000"
click at [439, 257] on input "text" at bounding box center [907, 257] width 1198 height 33
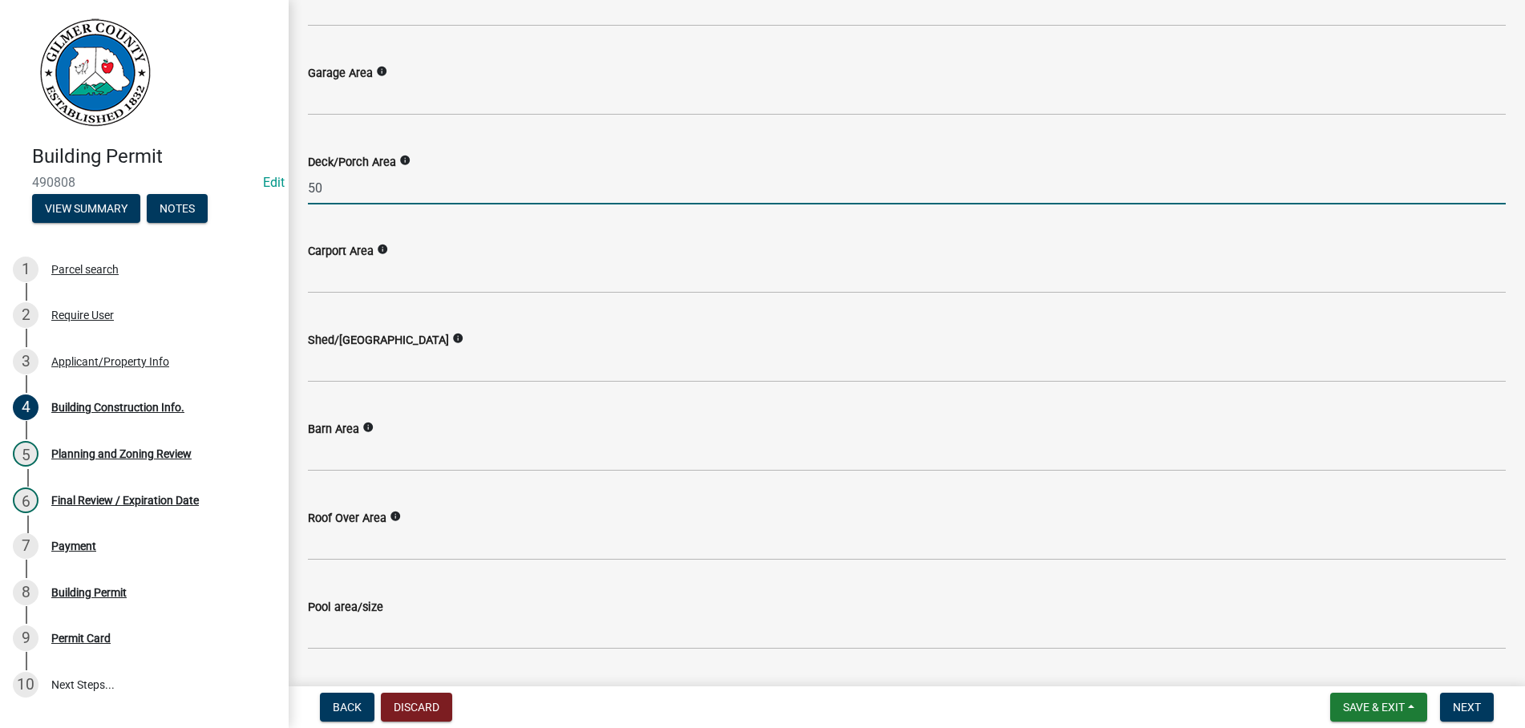
scroll to position [752, 0]
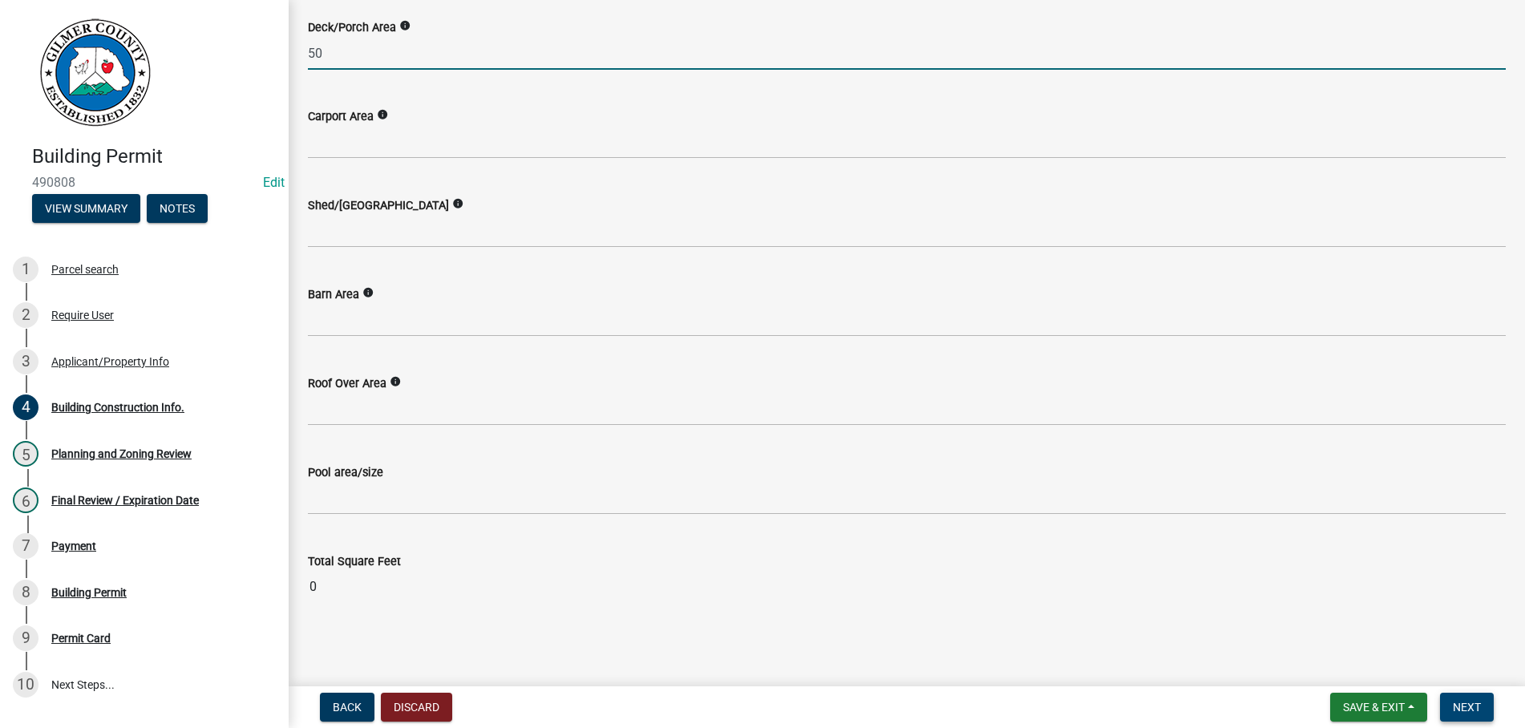
type input "50"
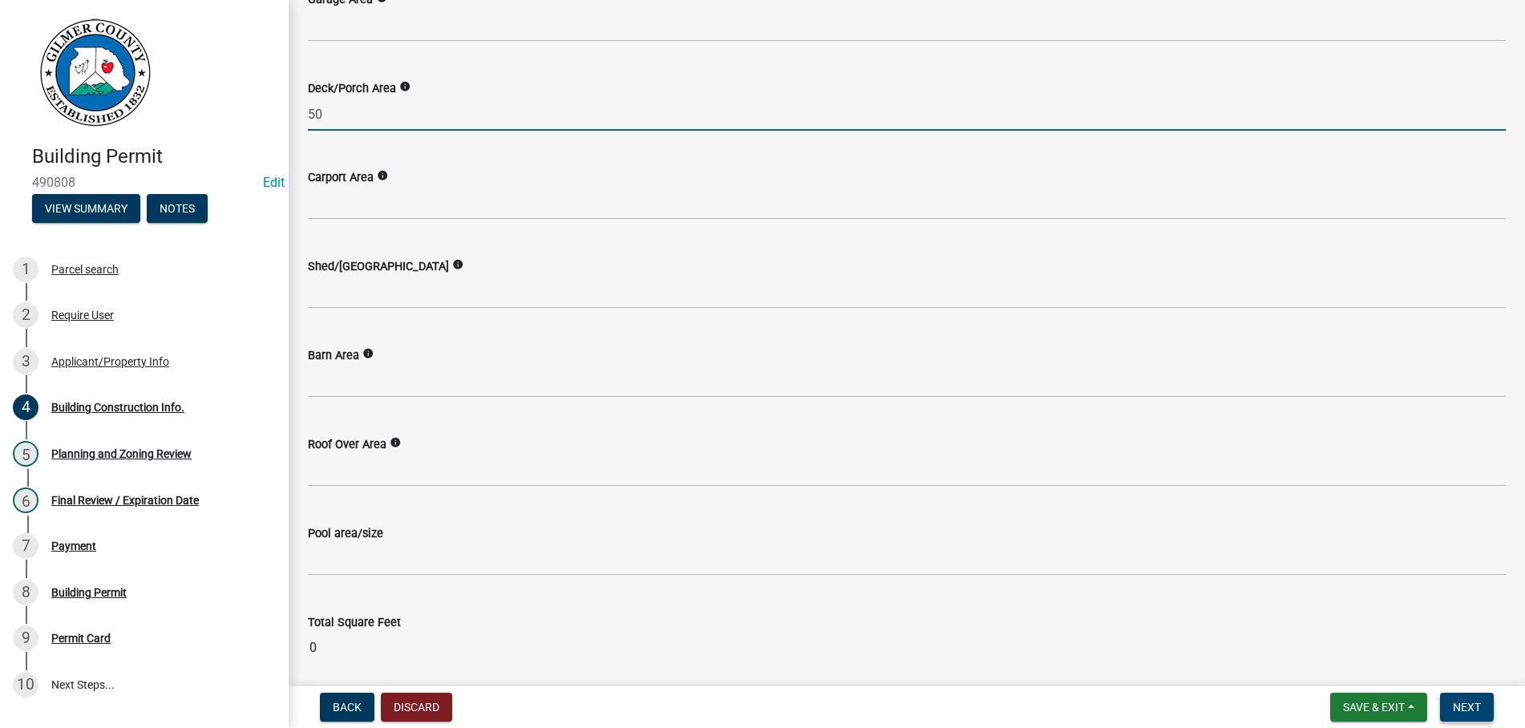
click at [1458, 705] on span "Next" at bounding box center [1467, 707] width 28 height 13
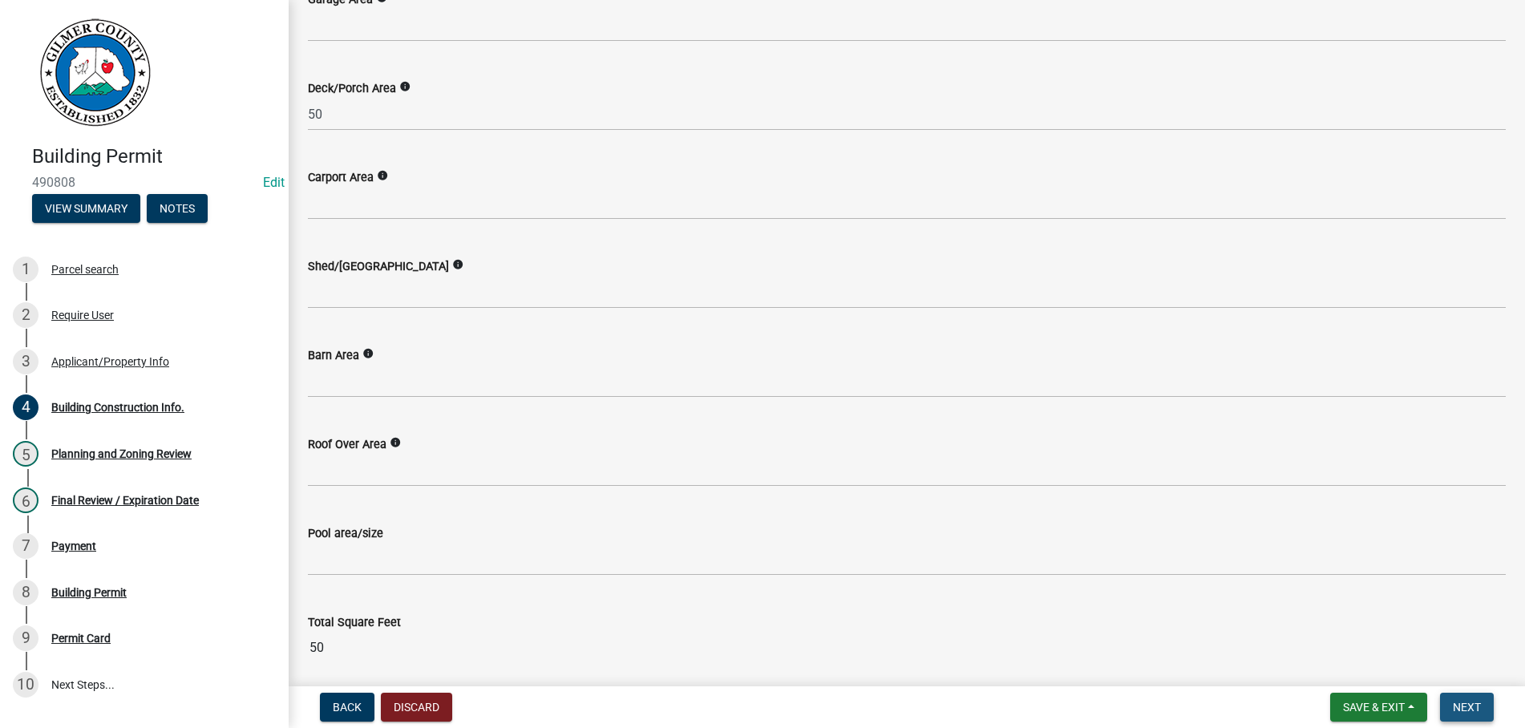
click at [1472, 705] on span "Next" at bounding box center [1467, 707] width 28 height 13
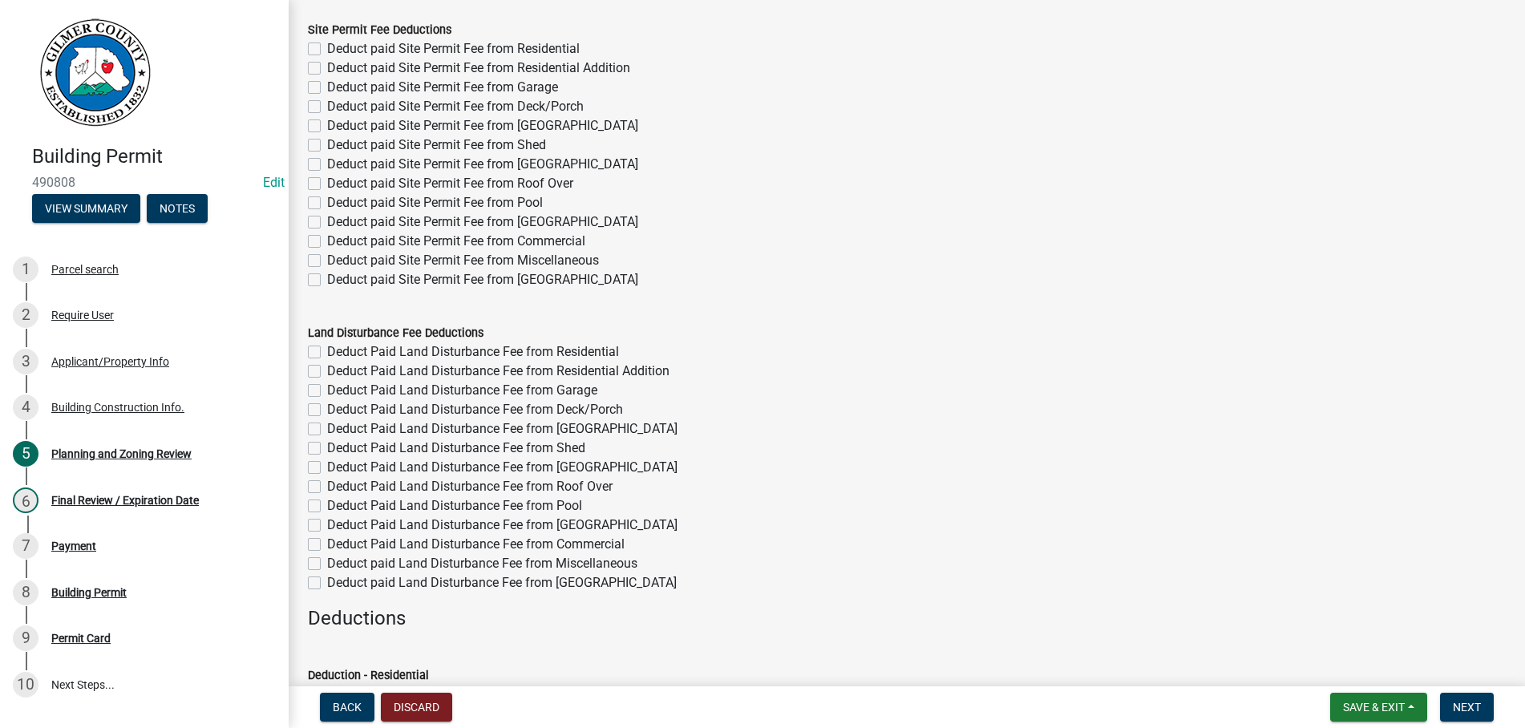
scroll to position [0, 0]
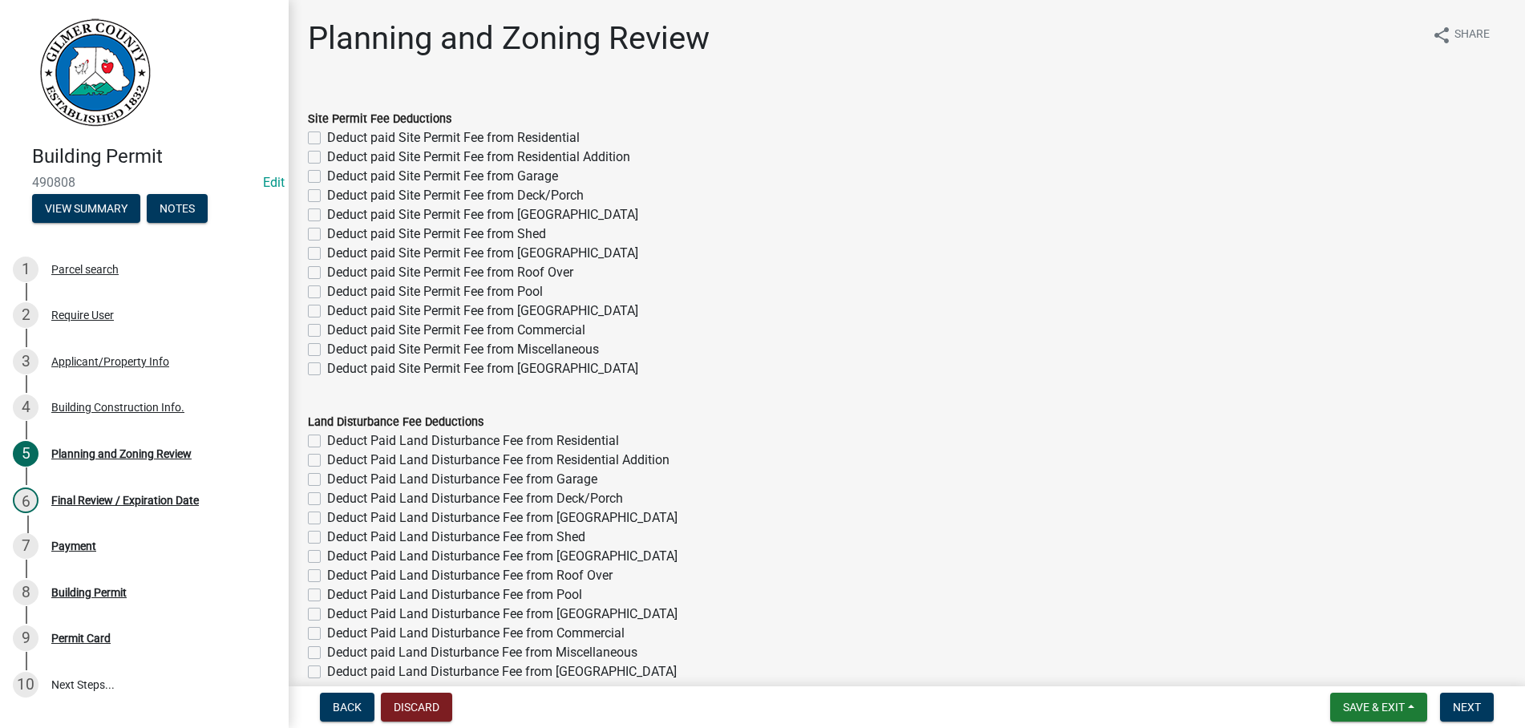
click at [327, 195] on label "Deduct paid Site Permit Fee from Deck/Porch" at bounding box center [455, 195] width 257 height 19
click at [327, 195] on input "Deduct paid Site Permit Fee from Deck/Porch" at bounding box center [332, 191] width 10 height 10
checkbox input "true"
checkbox input "false"
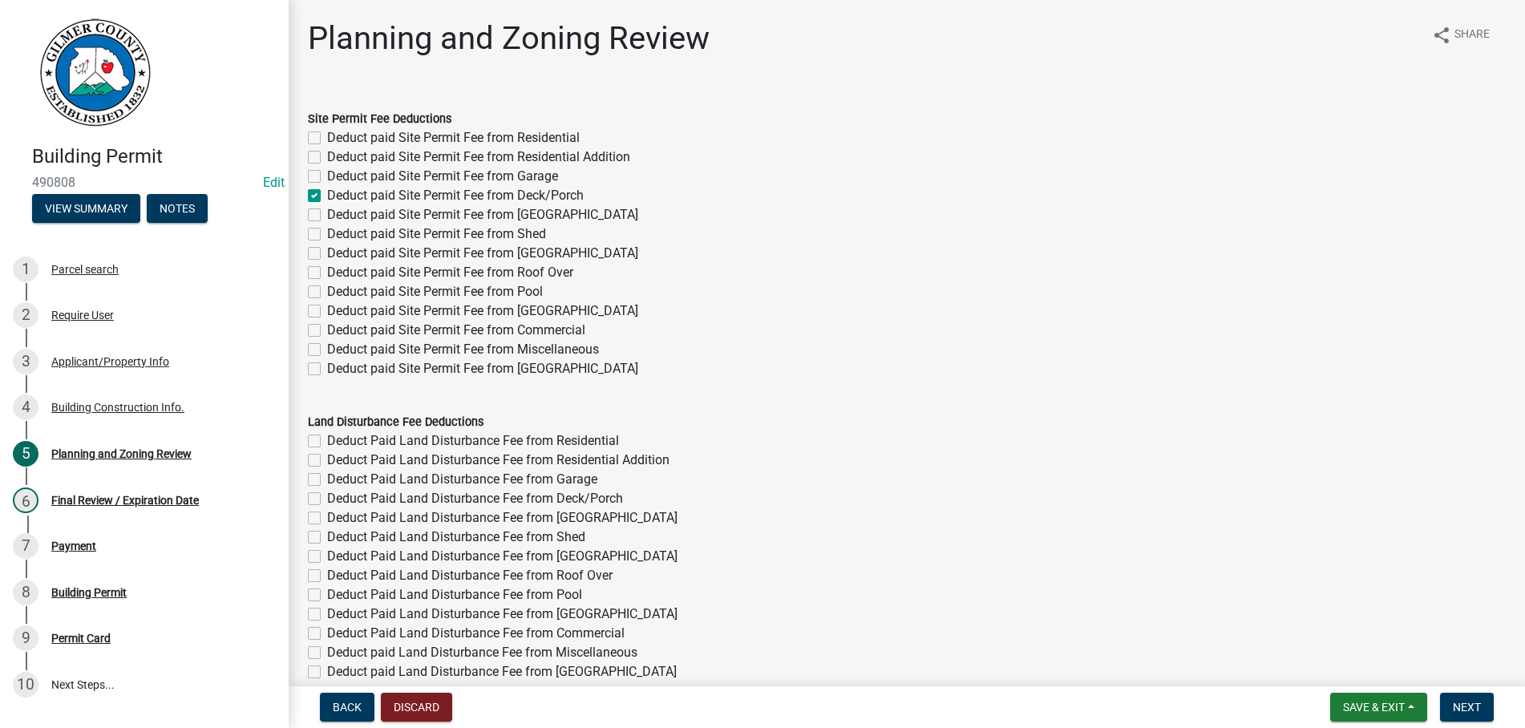
checkbox input "false"
checkbox input "true"
checkbox input "false"
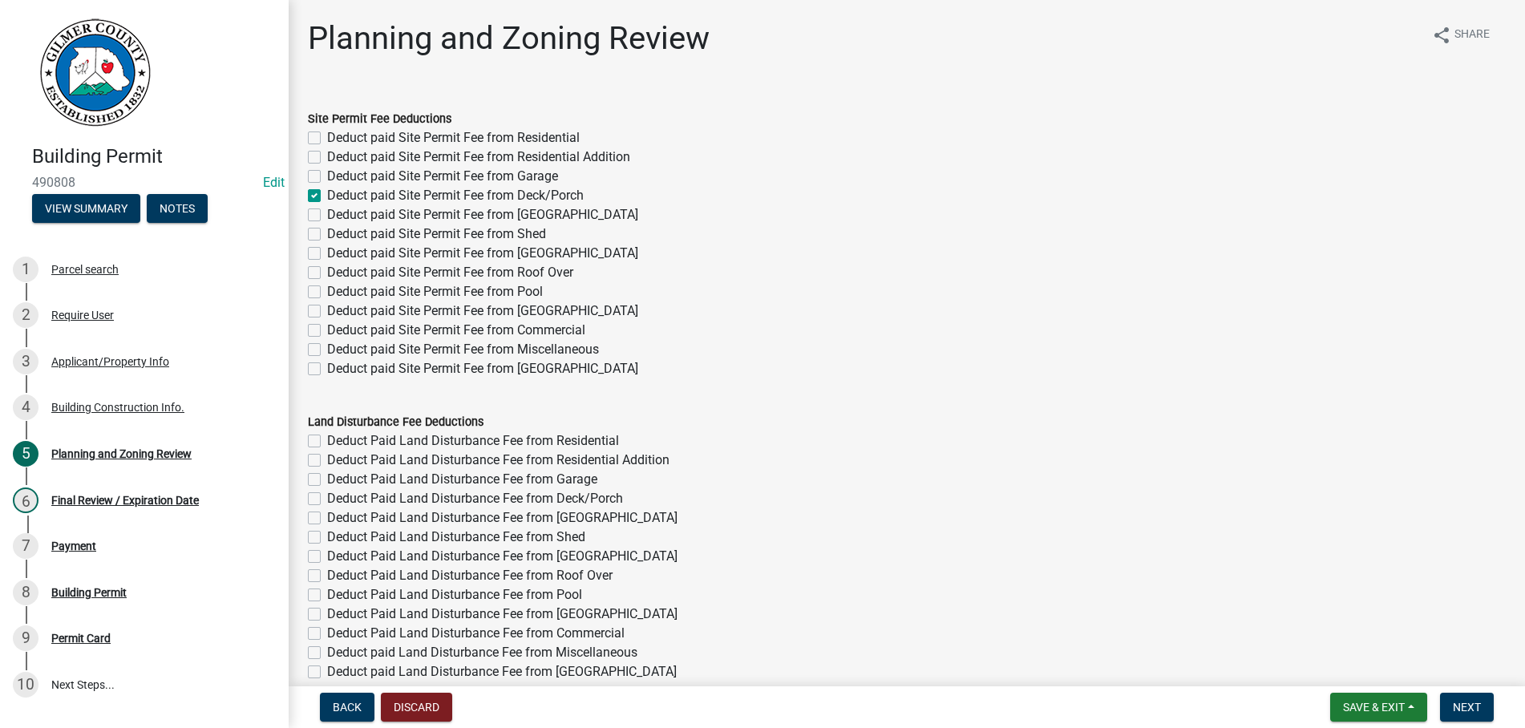
checkbox input "false"
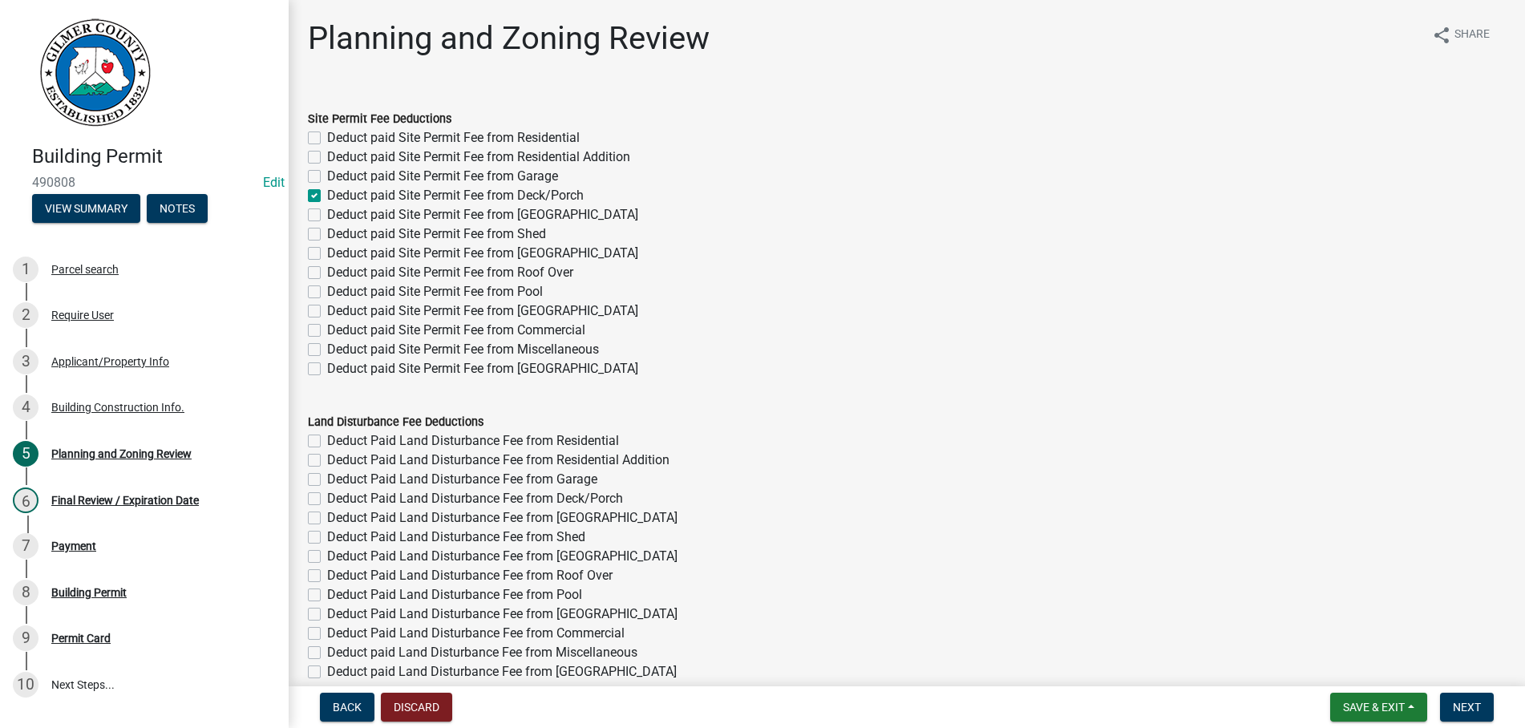
checkbox input "false"
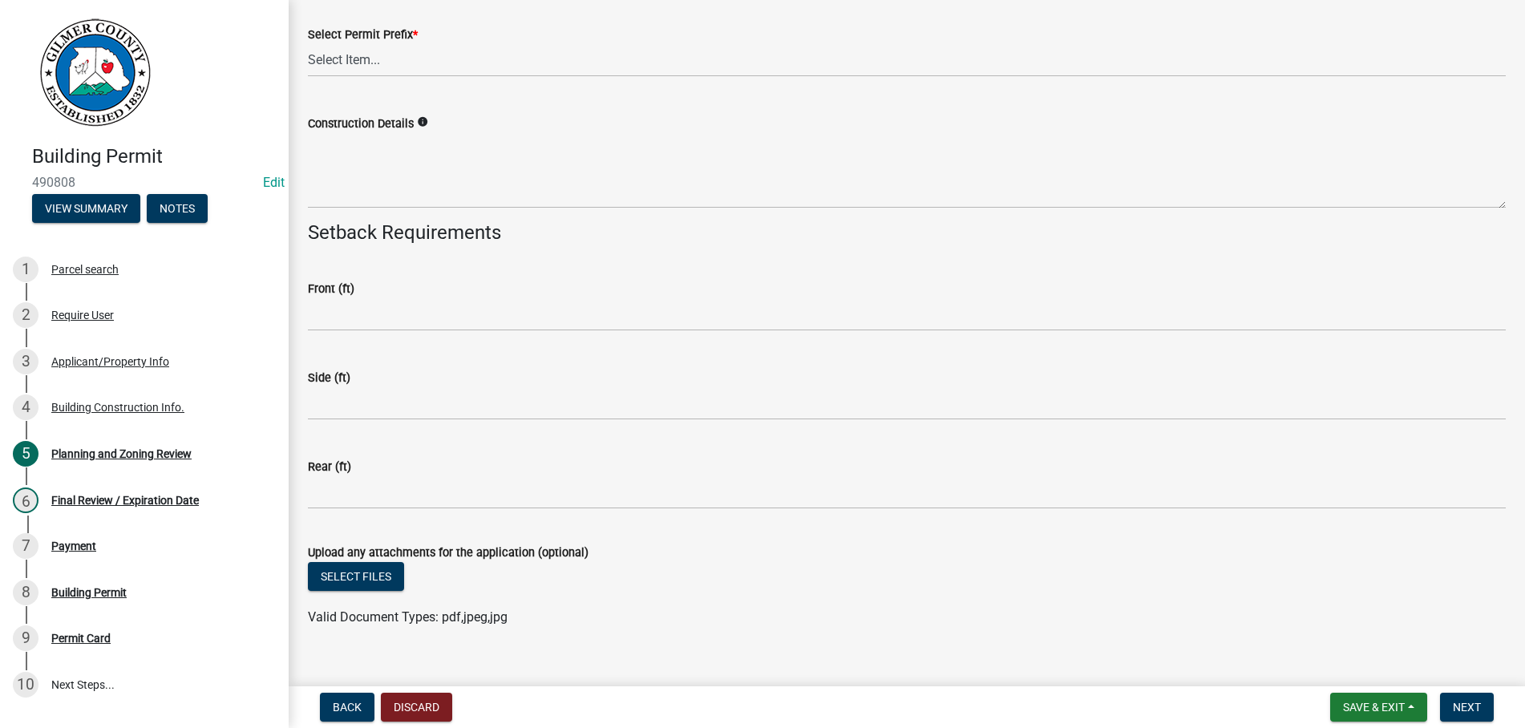
scroll to position [3381, 0]
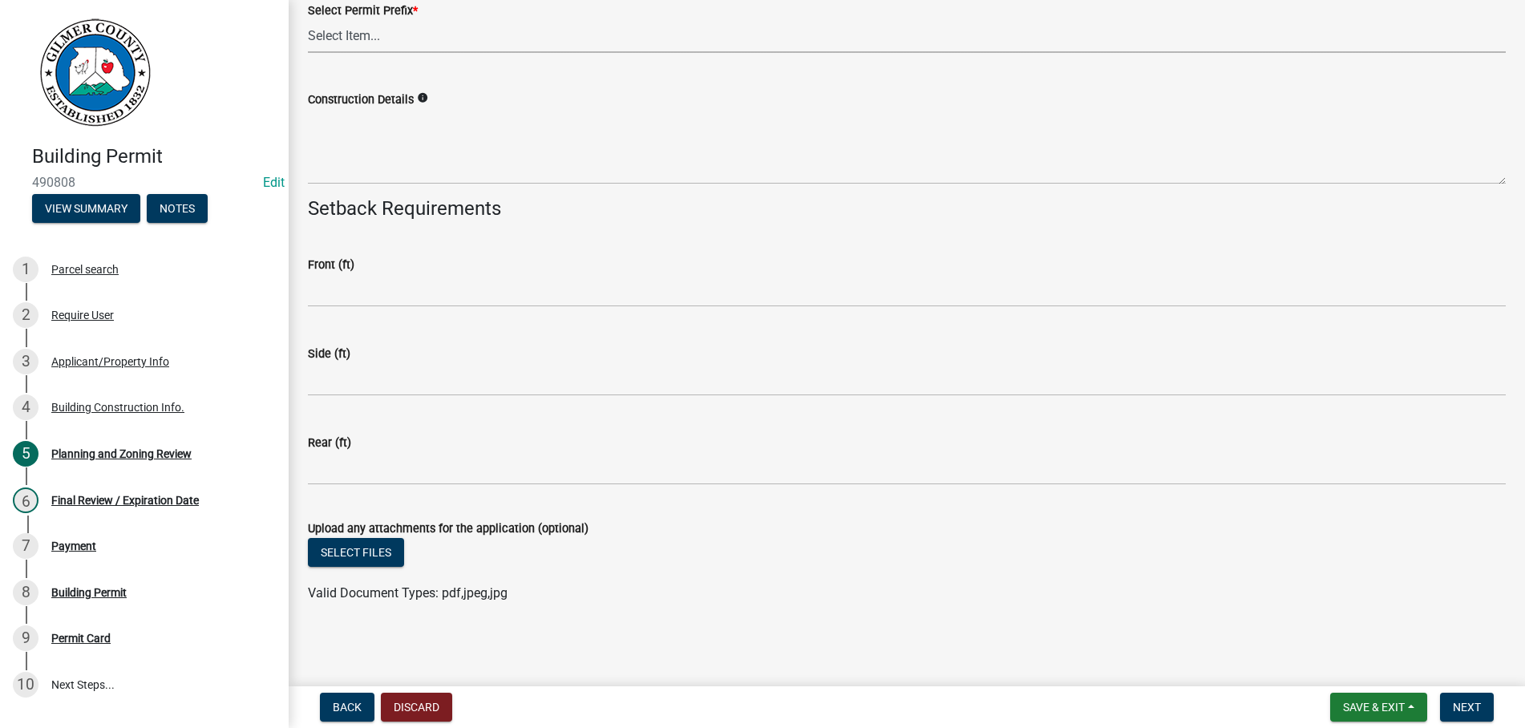
click at [308, 20] on select "Select Item... RES COMM MB LAND POOL MISC CELL TOWER - NEW CELL TOWER - ADD ON" at bounding box center [907, 36] width 1198 height 33
click option "MISC" at bounding box center [0, 0] width 0 height 0
select select "d8142ddf-27f7-42b0-ba1e-04fee764576f"
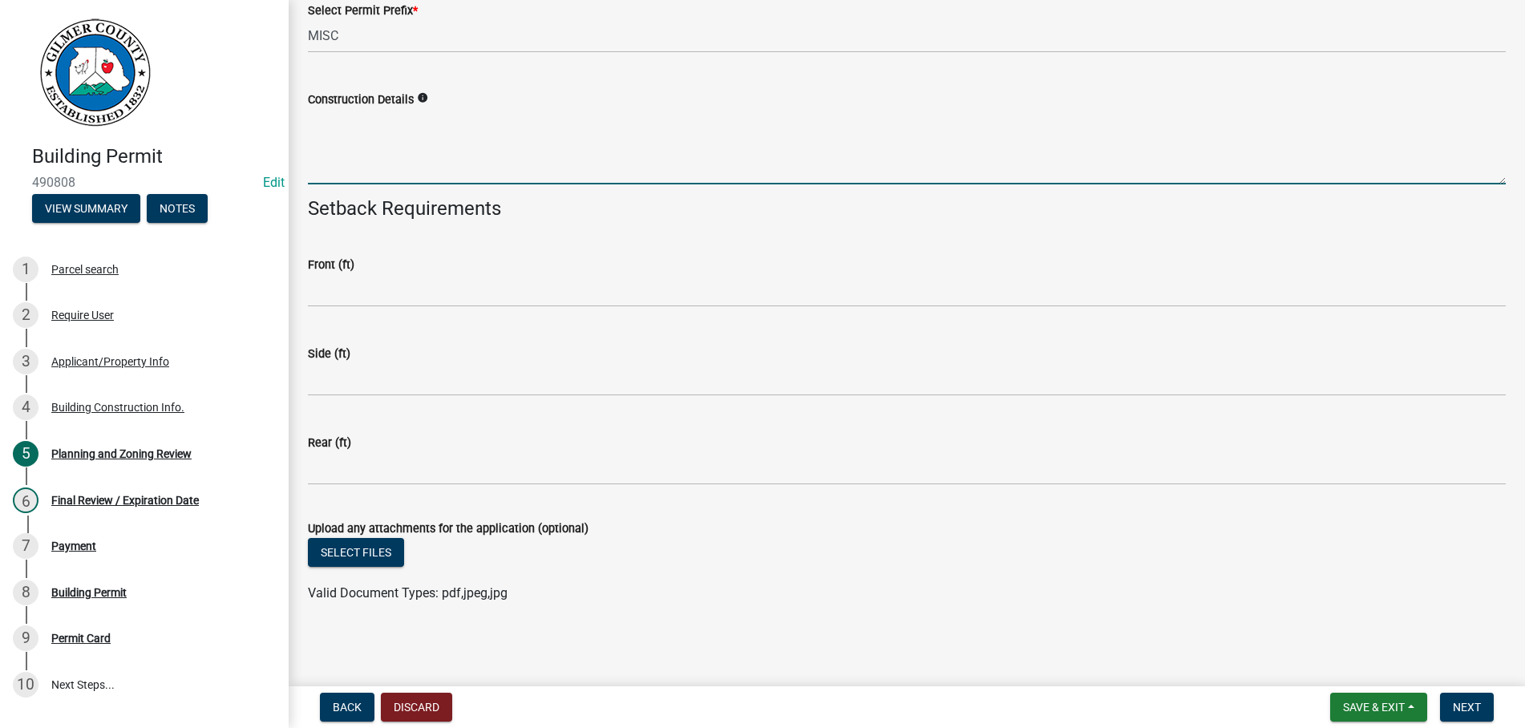
click at [379, 153] on textarea "Construction Details" at bounding box center [907, 146] width 1198 height 75
type textarea "NEW STEPS & LANDING 50 SQ FT"
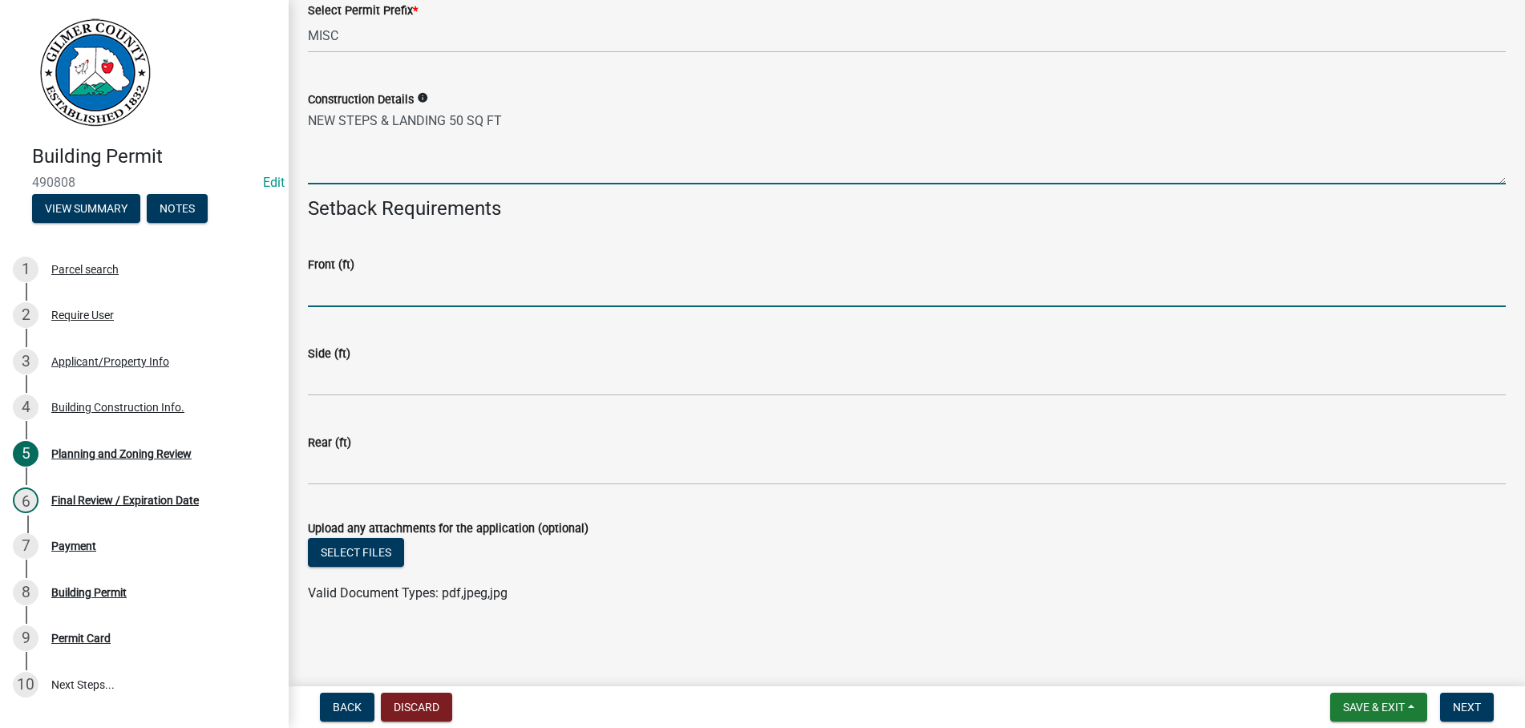
click at [352, 292] on input "text" at bounding box center [907, 290] width 1198 height 33
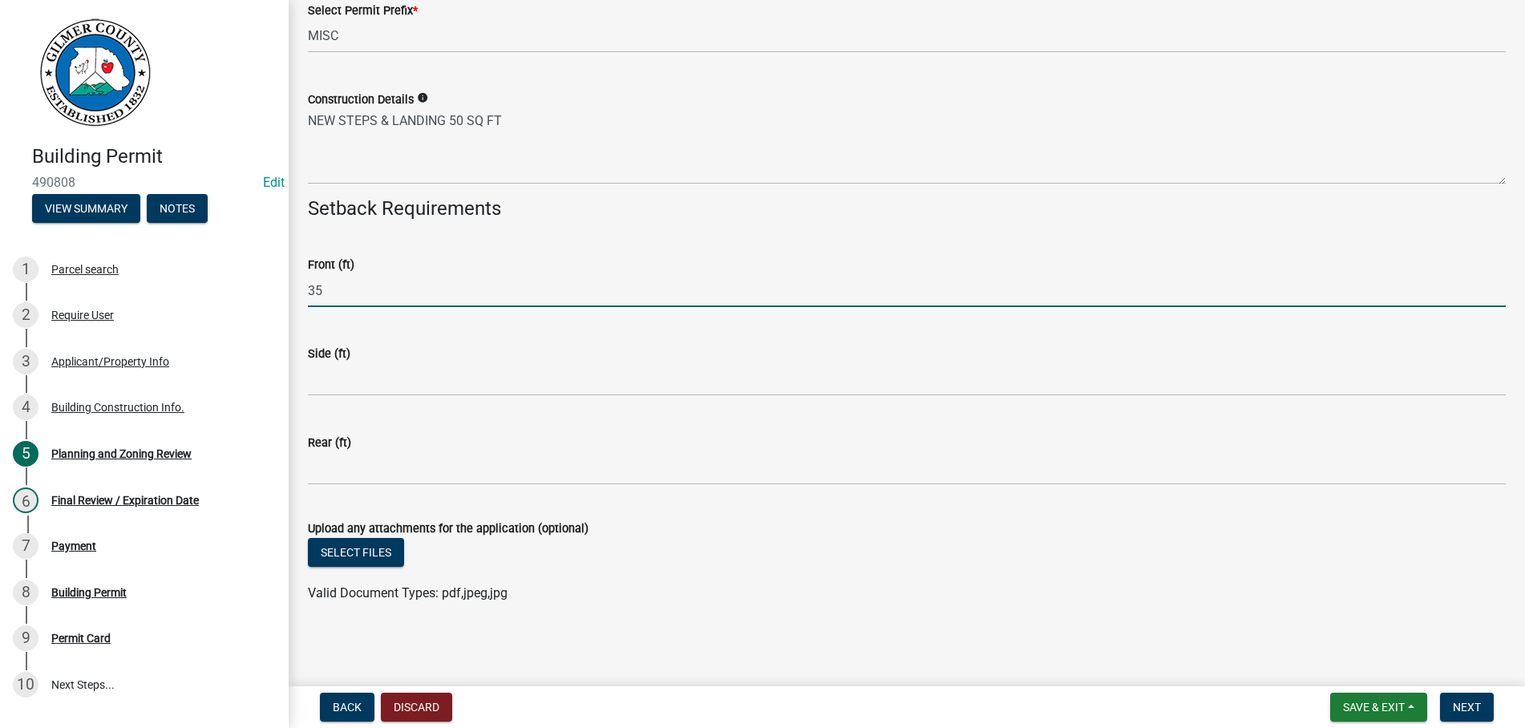
type input "35"
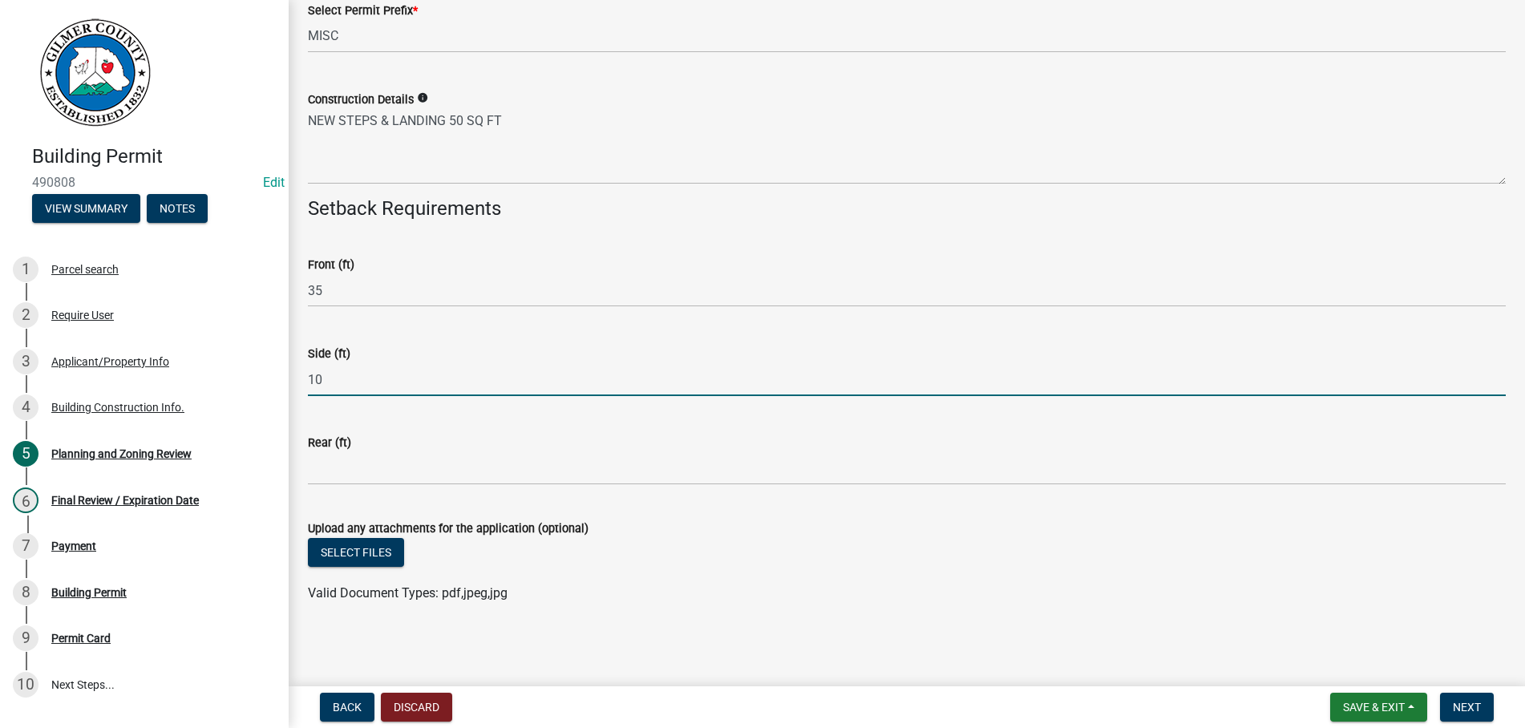
type input "10"
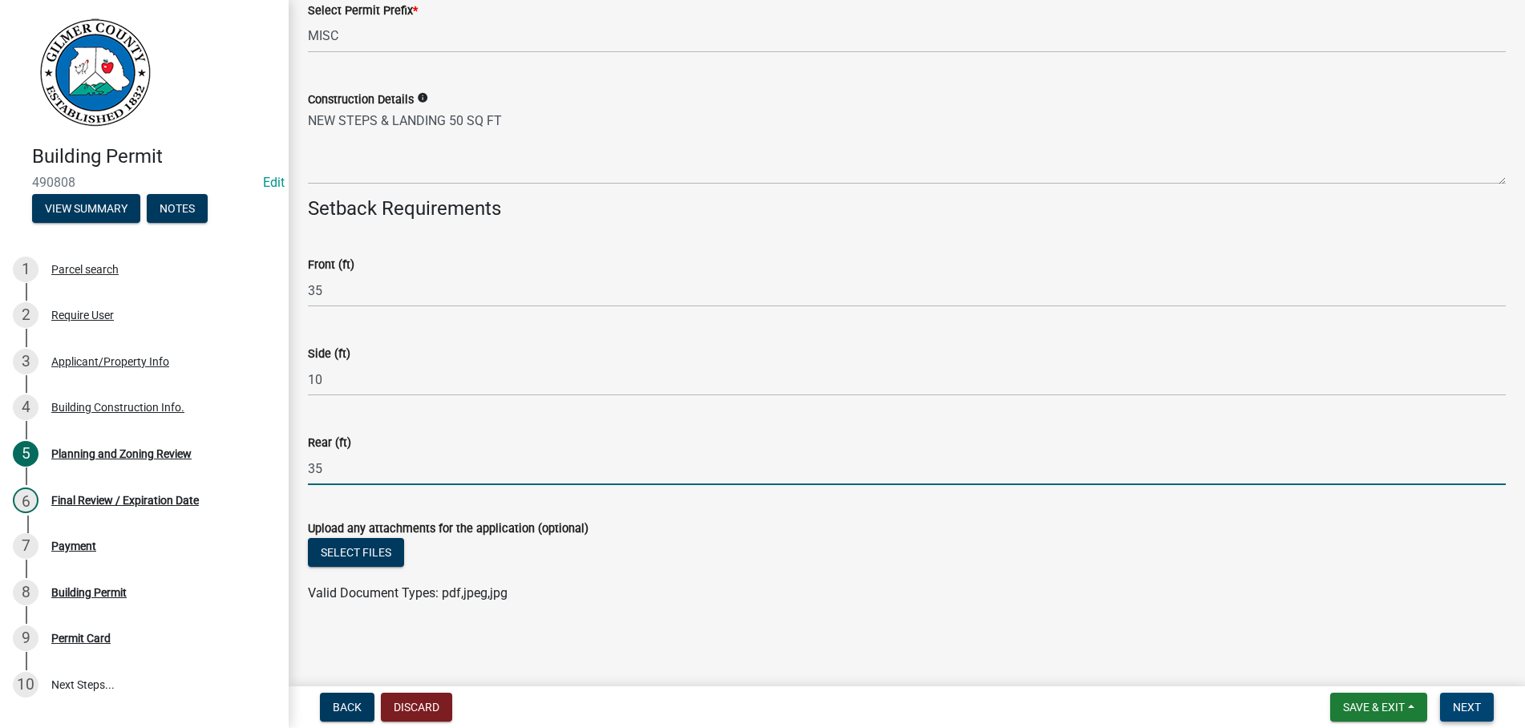
type input "35"
click at [1468, 707] on span "Next" at bounding box center [1467, 707] width 28 height 13
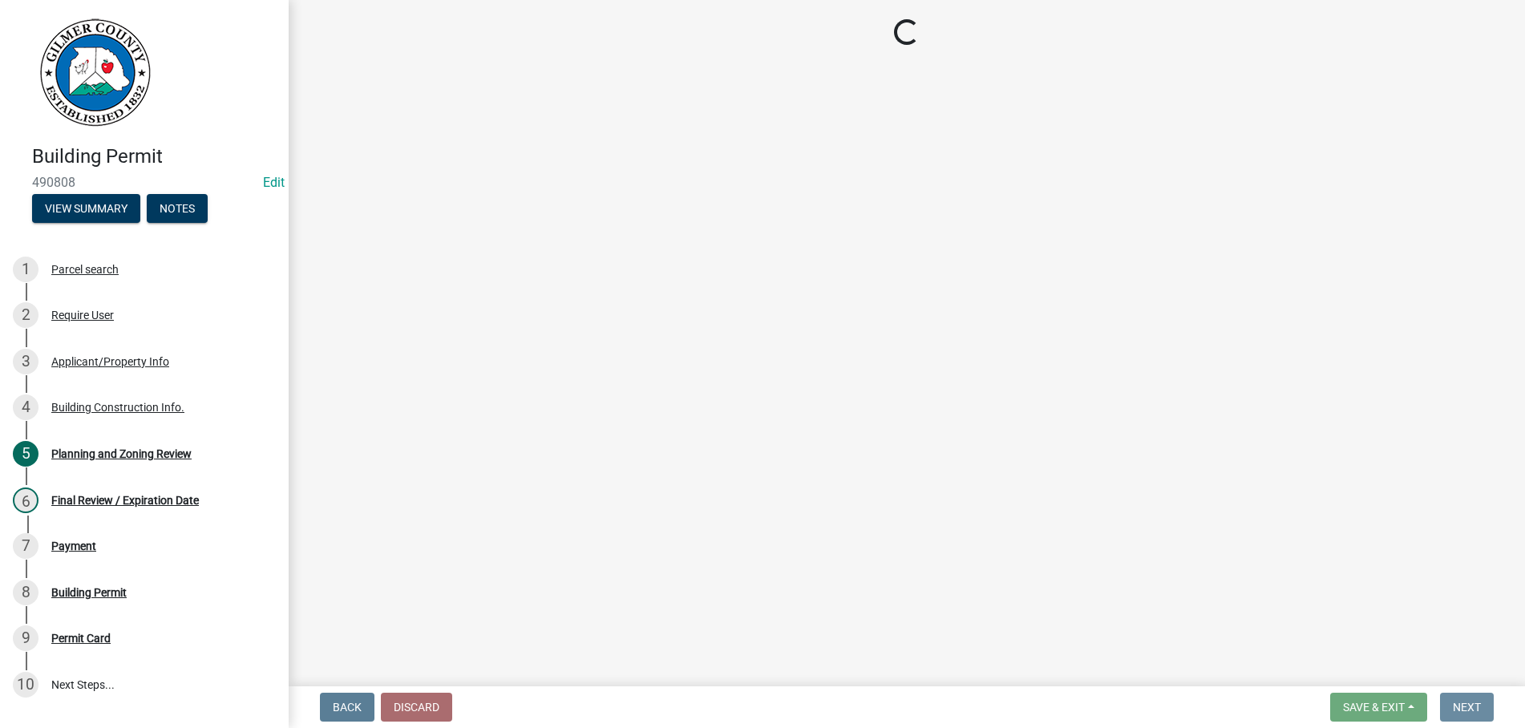
scroll to position [0, 0]
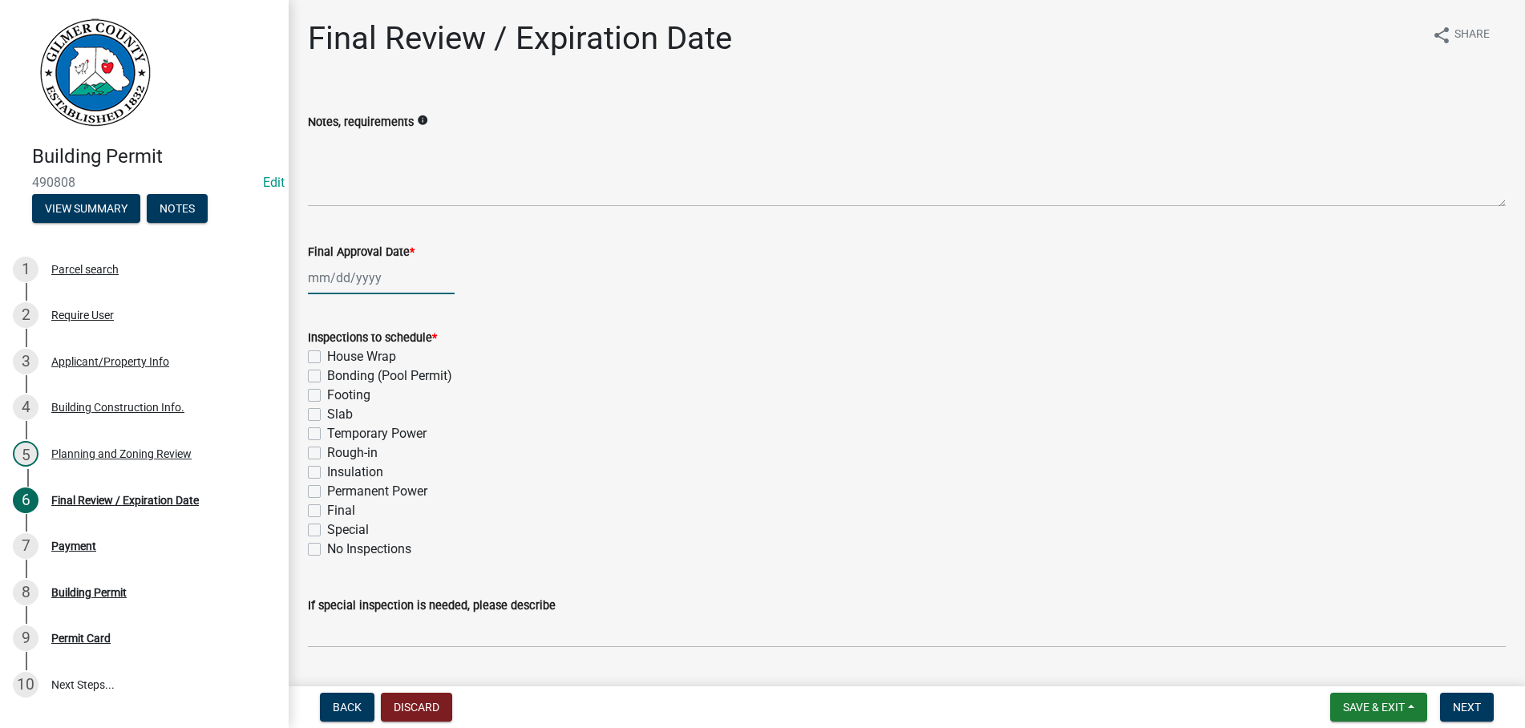
select select "10"
select select "2025"
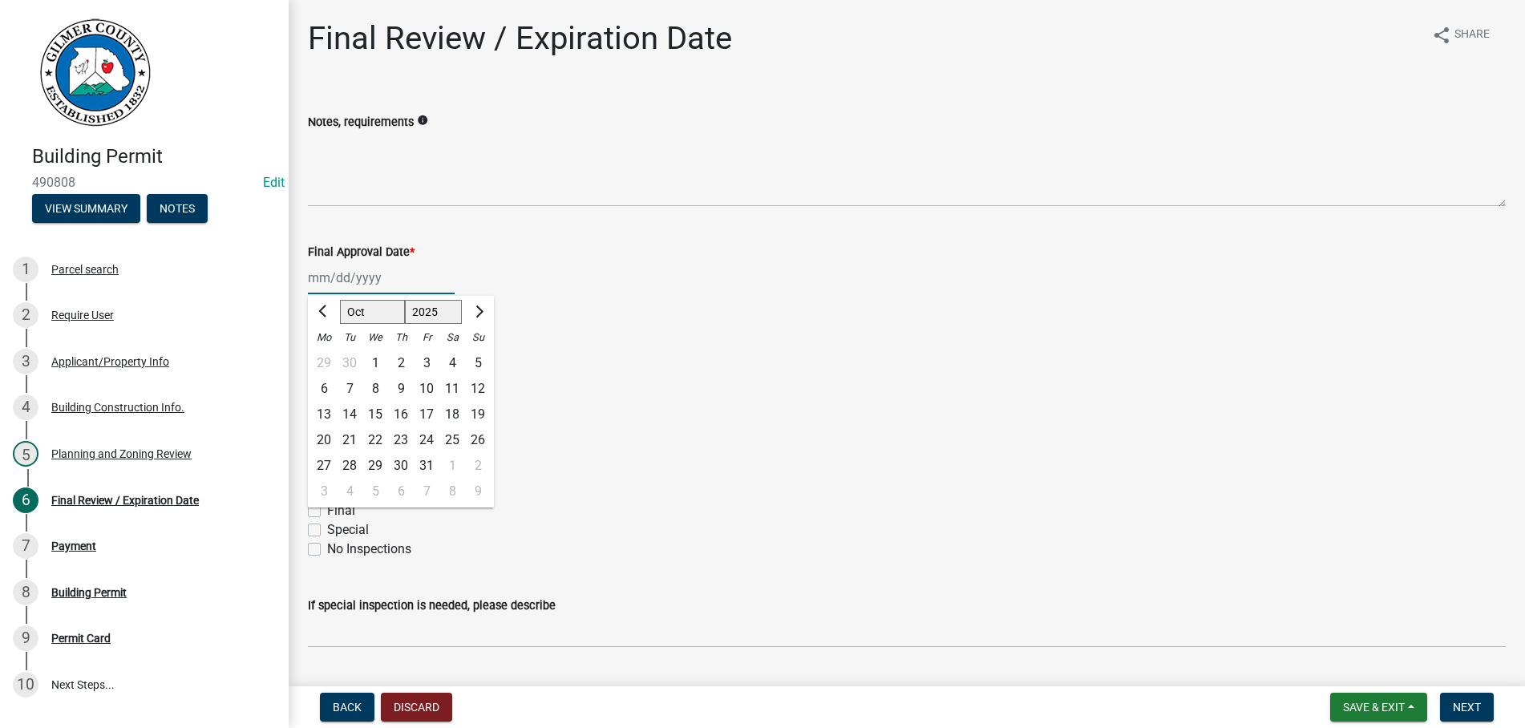
click at [445, 273] on input "Final Approval Date *" at bounding box center [381, 277] width 147 height 33
click at [430, 383] on div "10" at bounding box center [427, 389] width 26 height 26
type input "[DATE]"
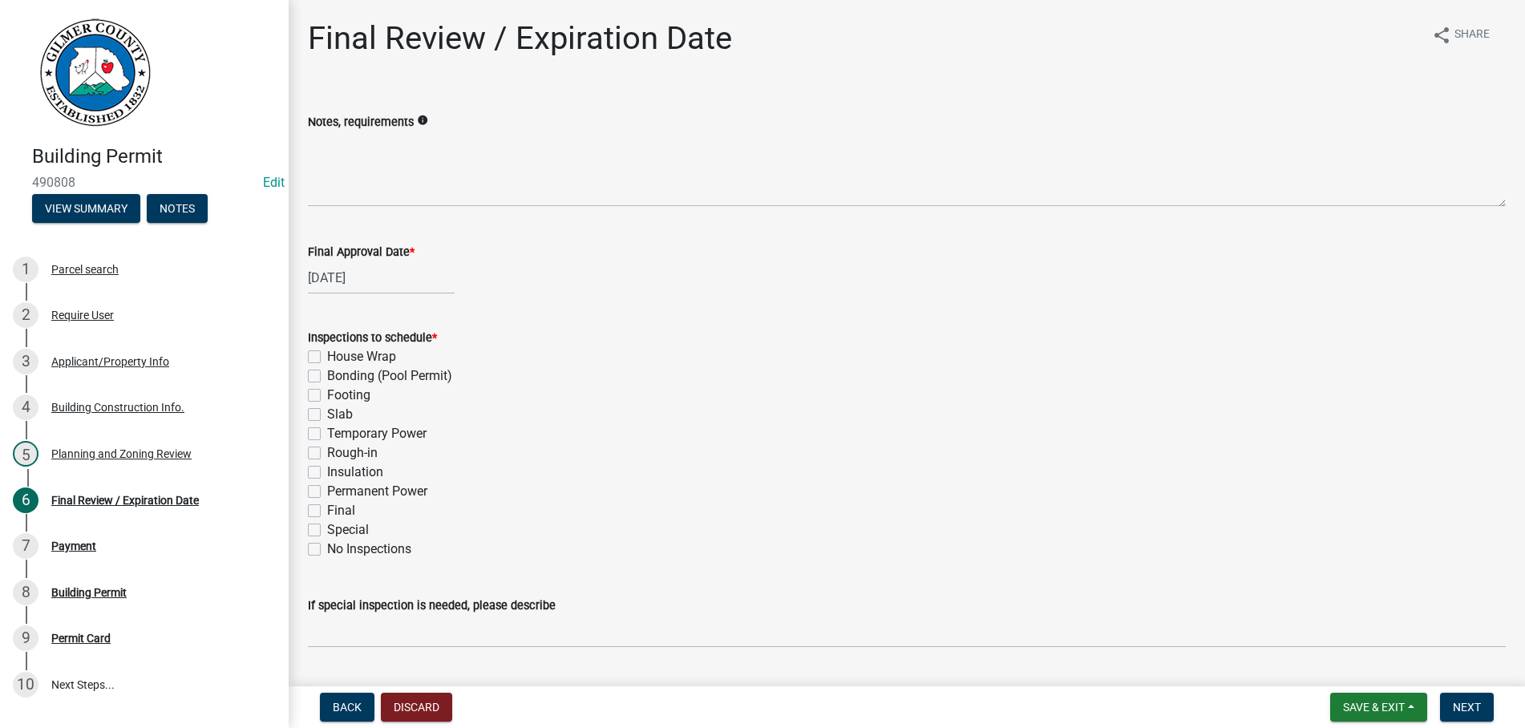
click at [327, 391] on label "Footing" at bounding box center [348, 395] width 43 height 19
click at [327, 391] on input "Footing" at bounding box center [332, 391] width 10 height 10
checkbox input "true"
checkbox input "false"
click at [327, 508] on label "Final" at bounding box center [341, 510] width 28 height 19
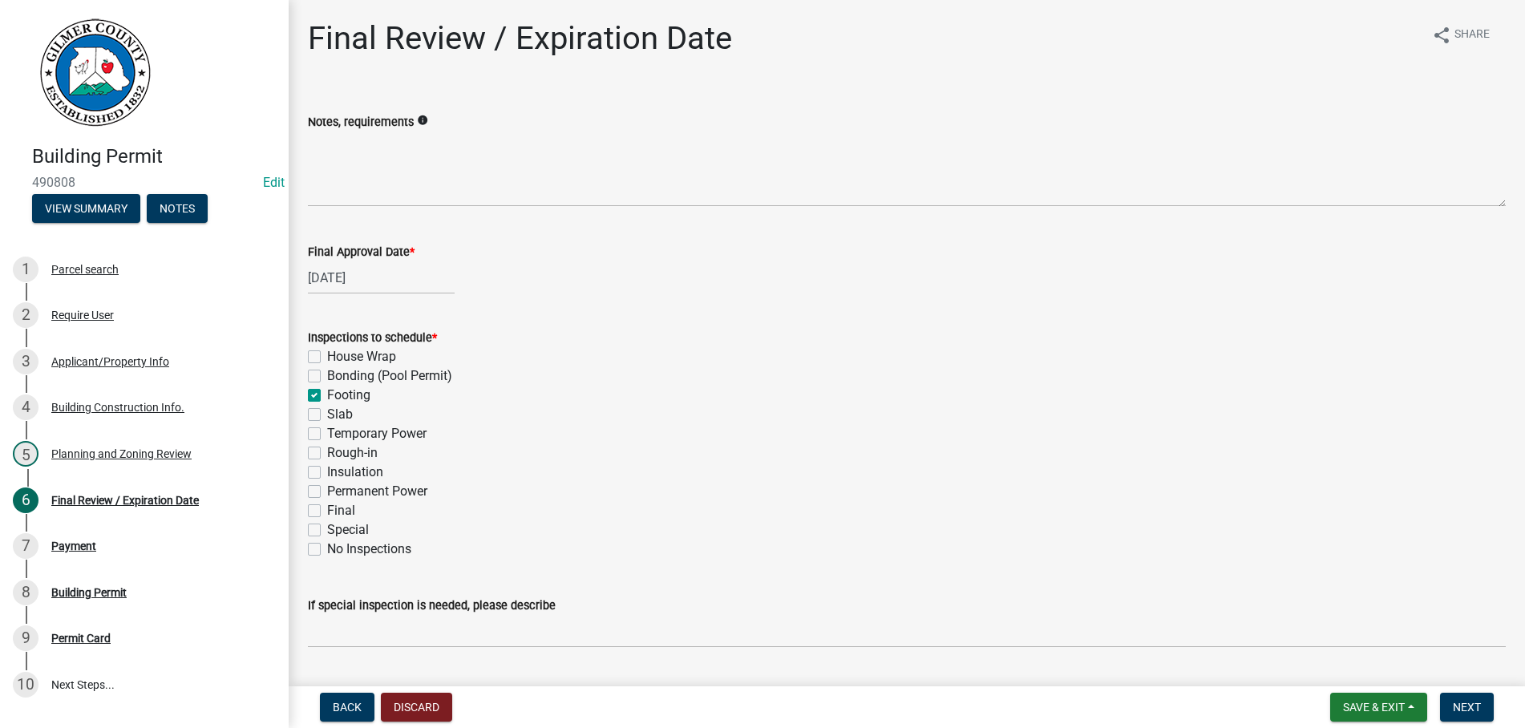
click at [327, 508] on input "Final" at bounding box center [332, 506] width 10 height 10
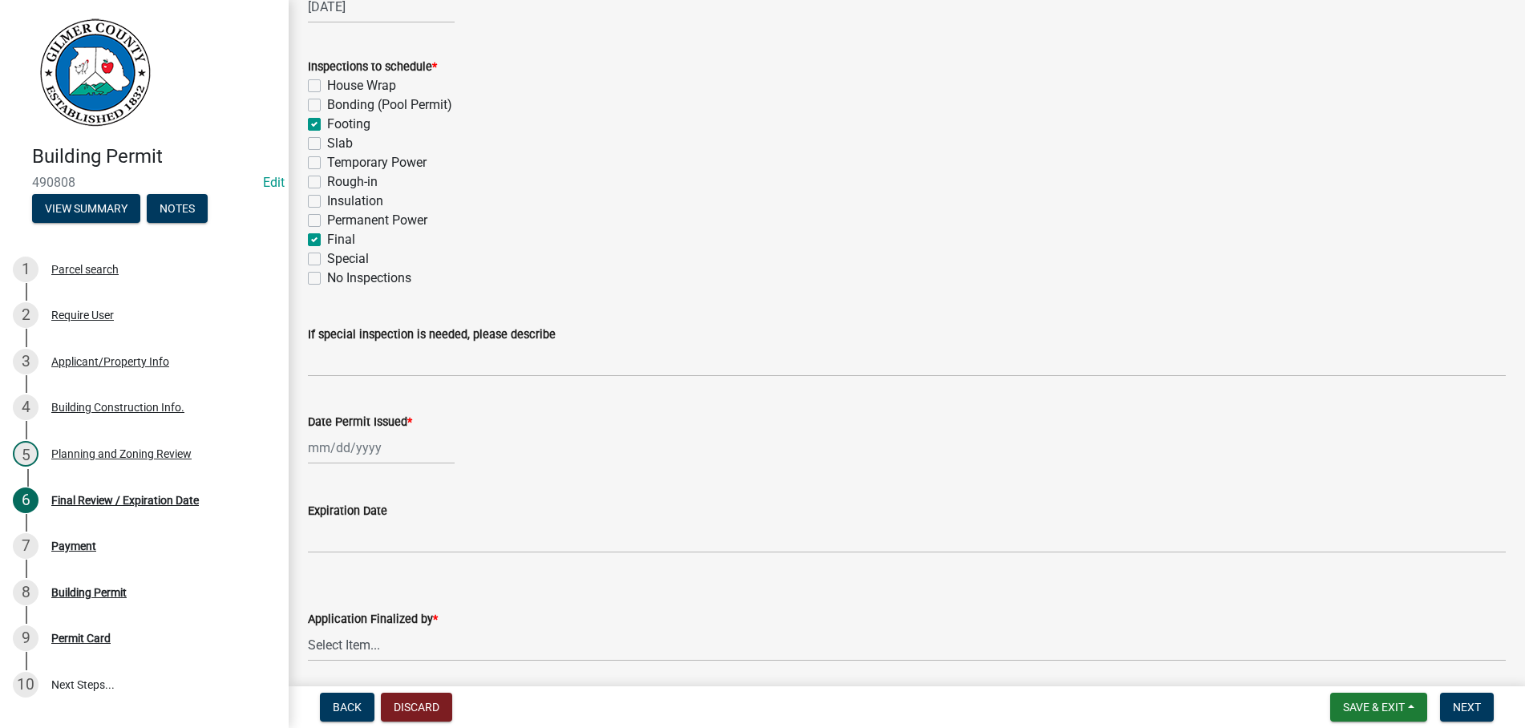
scroll to position [330, 0]
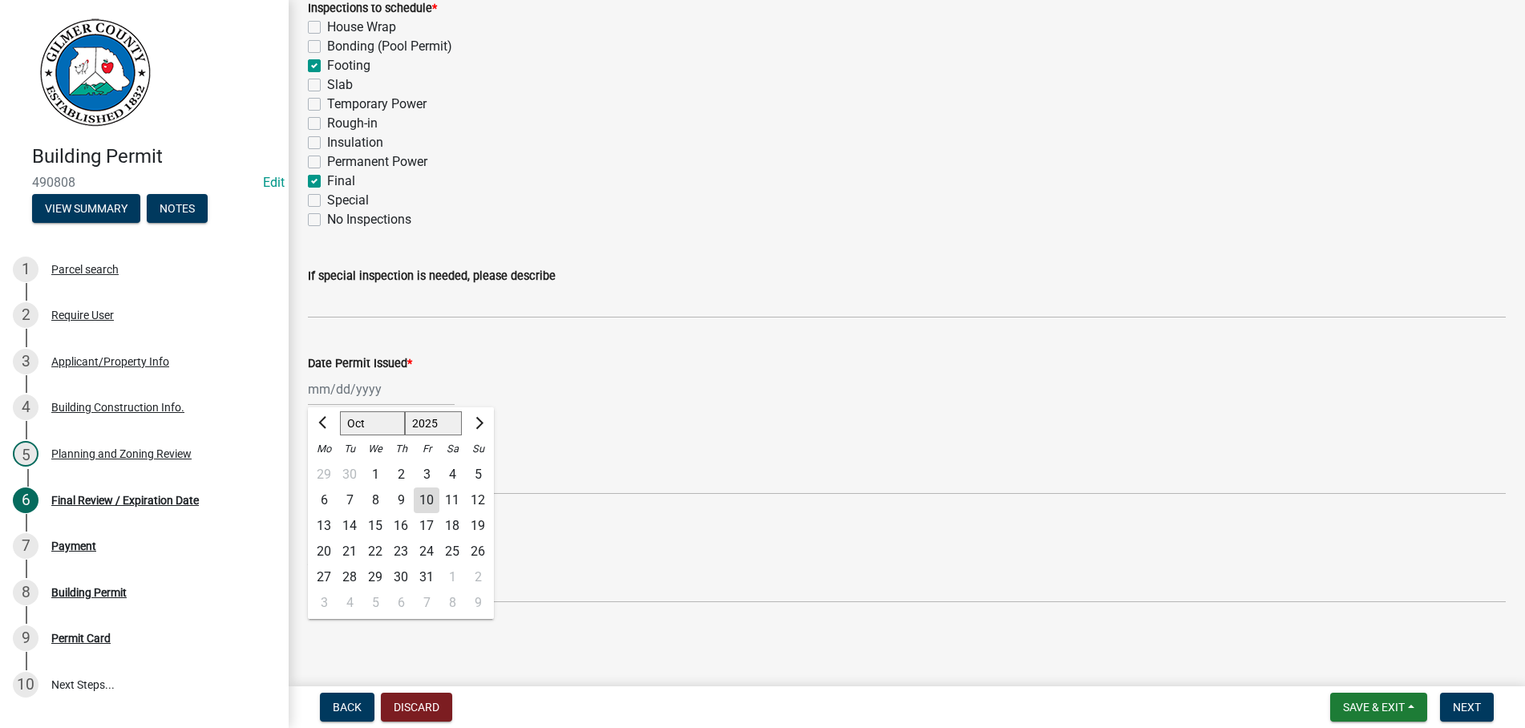
click at [412, 394] on input "Date Permit Issued *" at bounding box center [381, 389] width 147 height 33
click at [1464, 701] on span "Next" at bounding box center [1467, 707] width 28 height 13
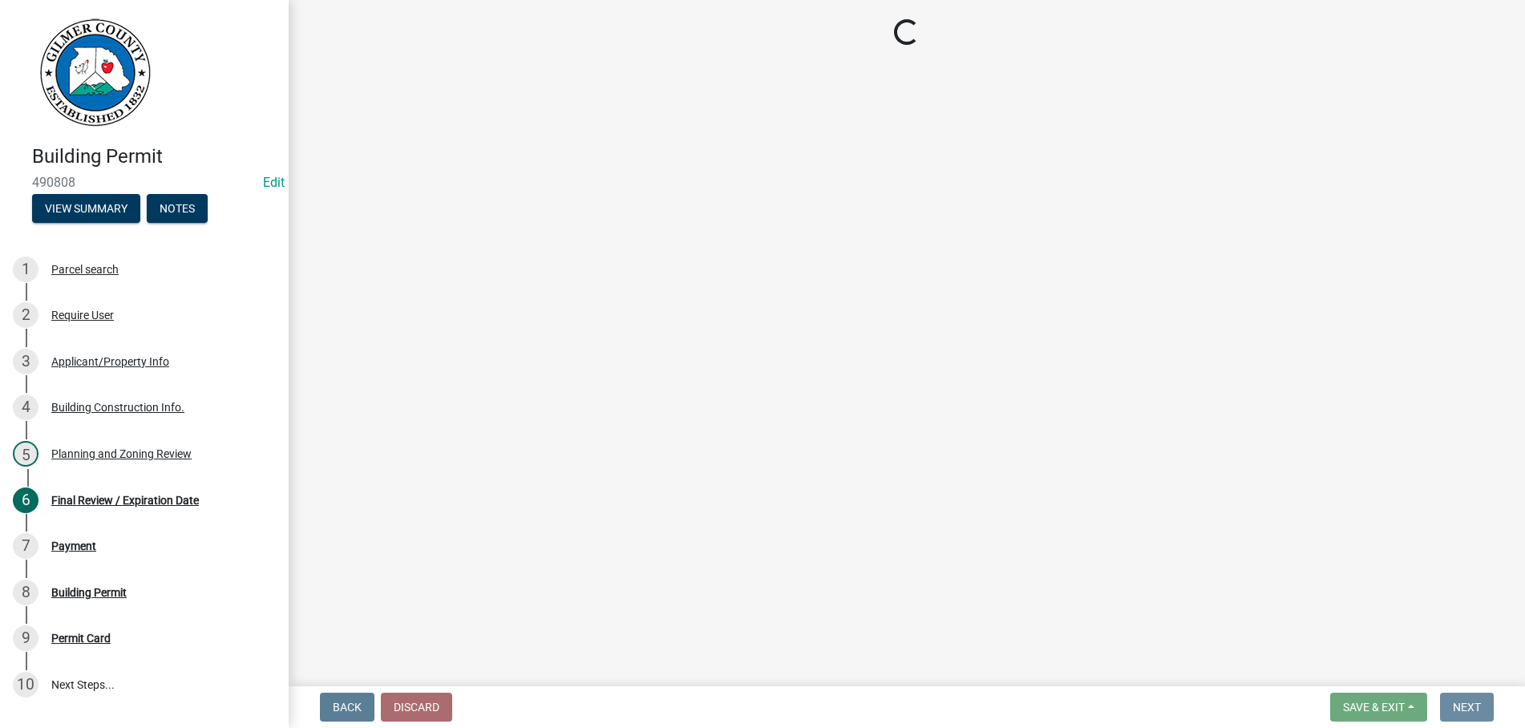
scroll to position [0, 0]
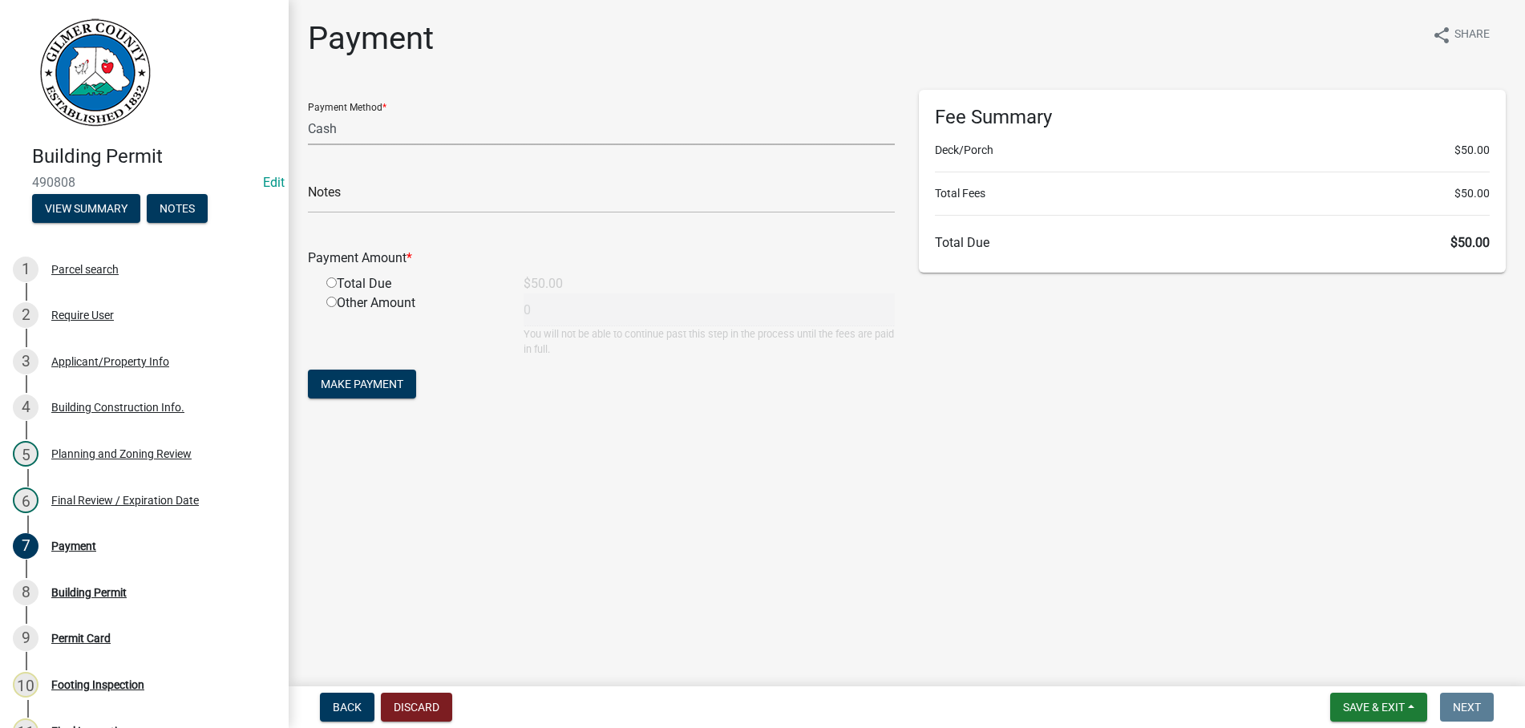
click at [308, 112] on select "Credit Card POS Check Cash" at bounding box center [601, 128] width 587 height 33
click option "Check" at bounding box center [0, 0] width 0 height 0
click at [388, 185] on input "text" at bounding box center [601, 196] width 587 height 33
click at [326, 277] on input "radio" at bounding box center [331, 282] width 10 height 10
click at [308, 370] on button "Make Payment" at bounding box center [362, 384] width 108 height 29
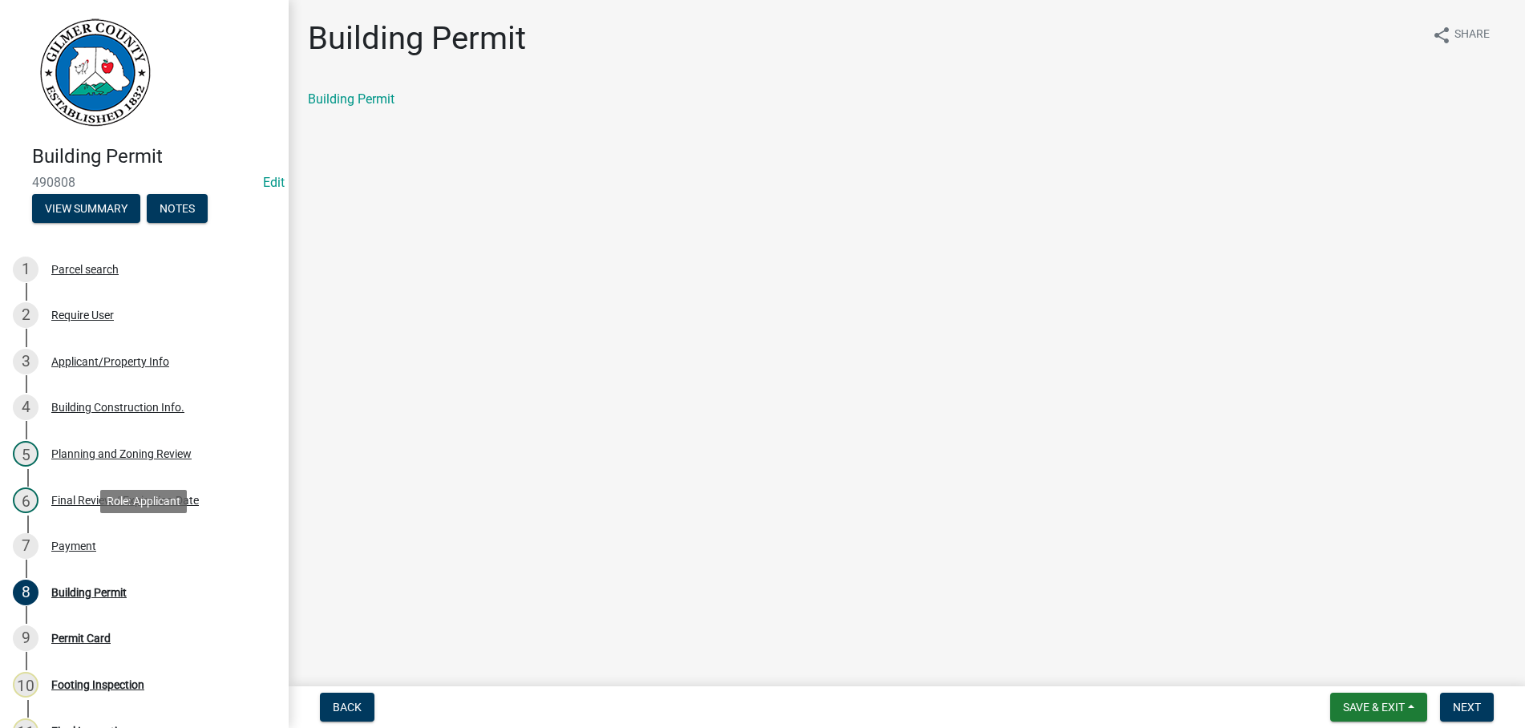
click at [73, 550] on div "Payment" at bounding box center [73, 546] width 45 height 11
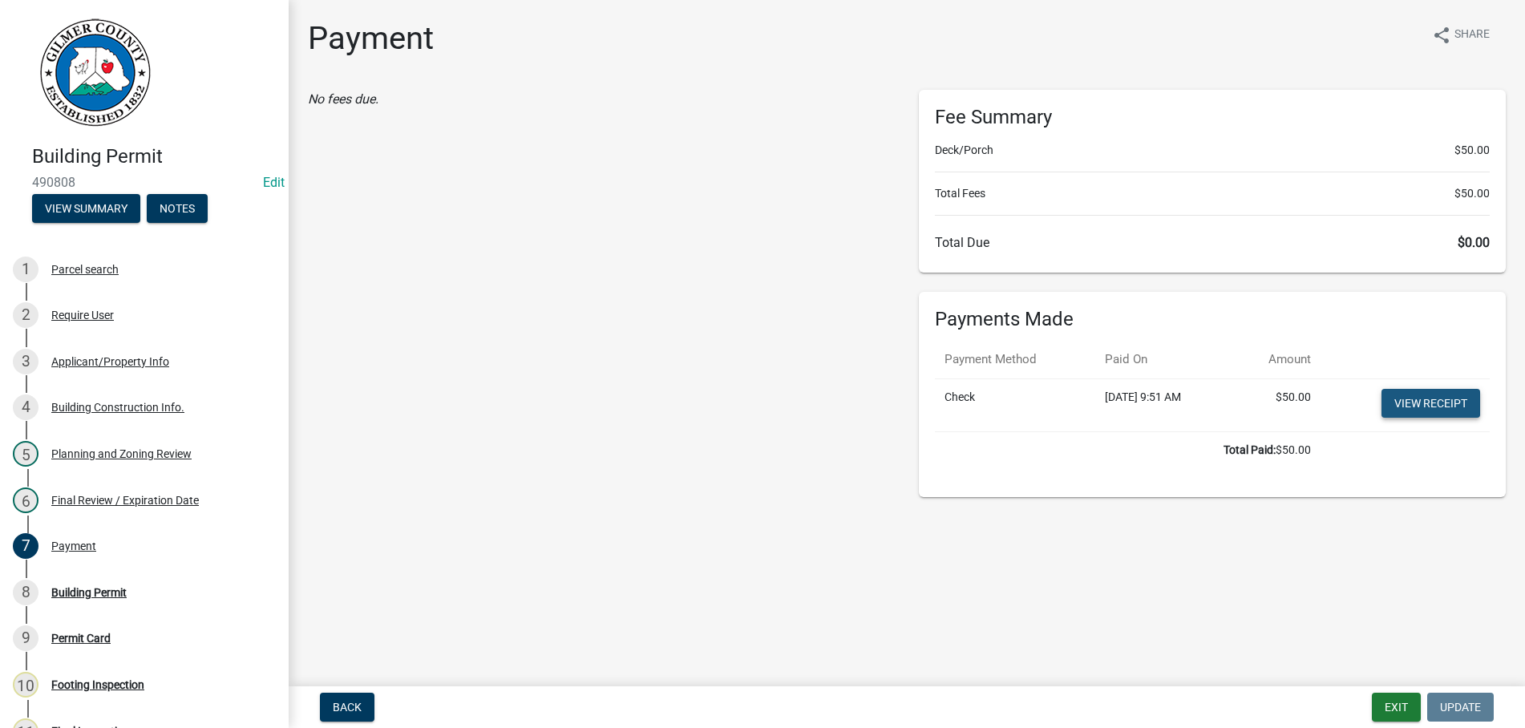
click at [1424, 395] on link "View receipt" at bounding box center [1431, 403] width 99 height 29
click at [83, 593] on div "Building Permit" at bounding box center [88, 592] width 75 height 11
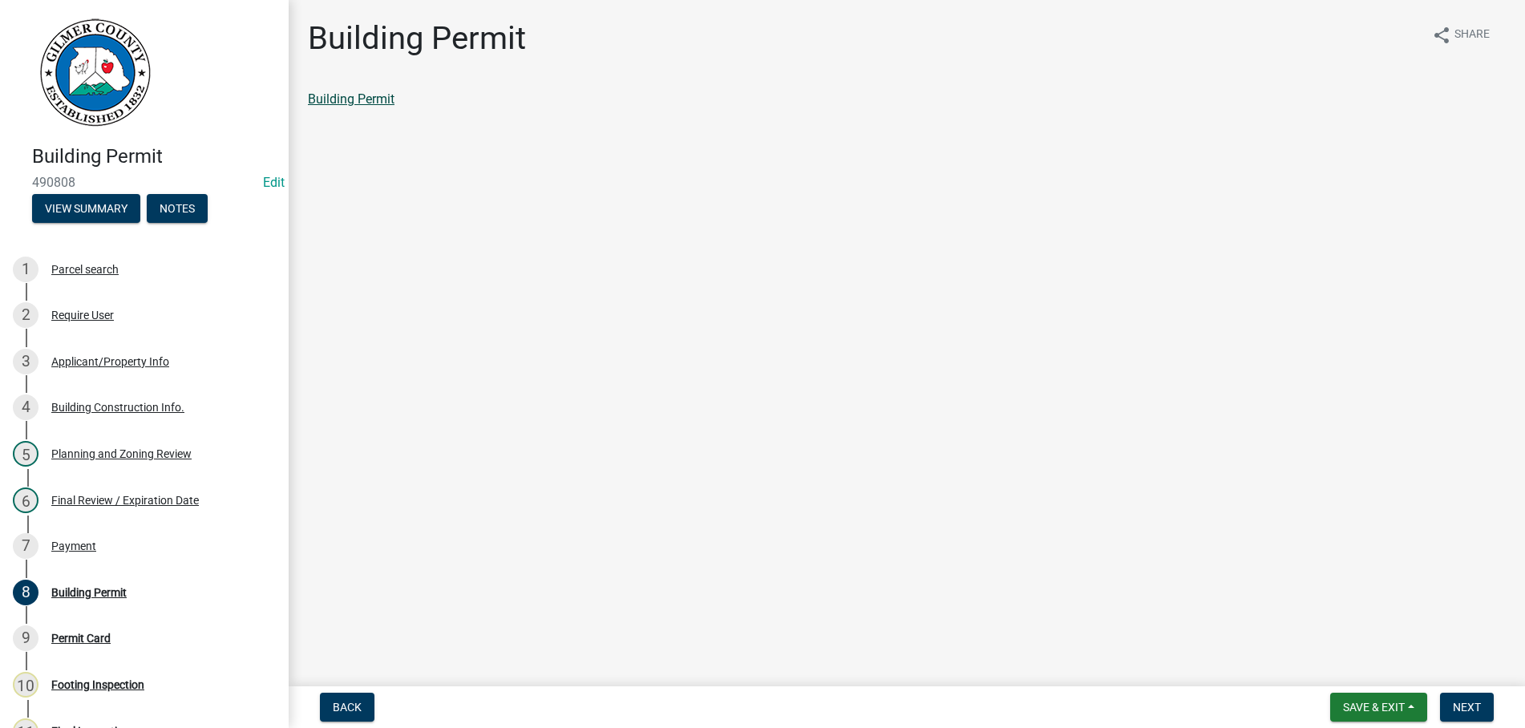
click at [373, 98] on link "Building Permit" at bounding box center [351, 98] width 87 height 15
click at [1473, 704] on span "Next" at bounding box center [1467, 707] width 28 height 13
click at [346, 104] on link "Permit Card" at bounding box center [341, 98] width 67 height 15
click at [79, 443] on div "5 Planning and Zoning Review" at bounding box center [138, 454] width 250 height 26
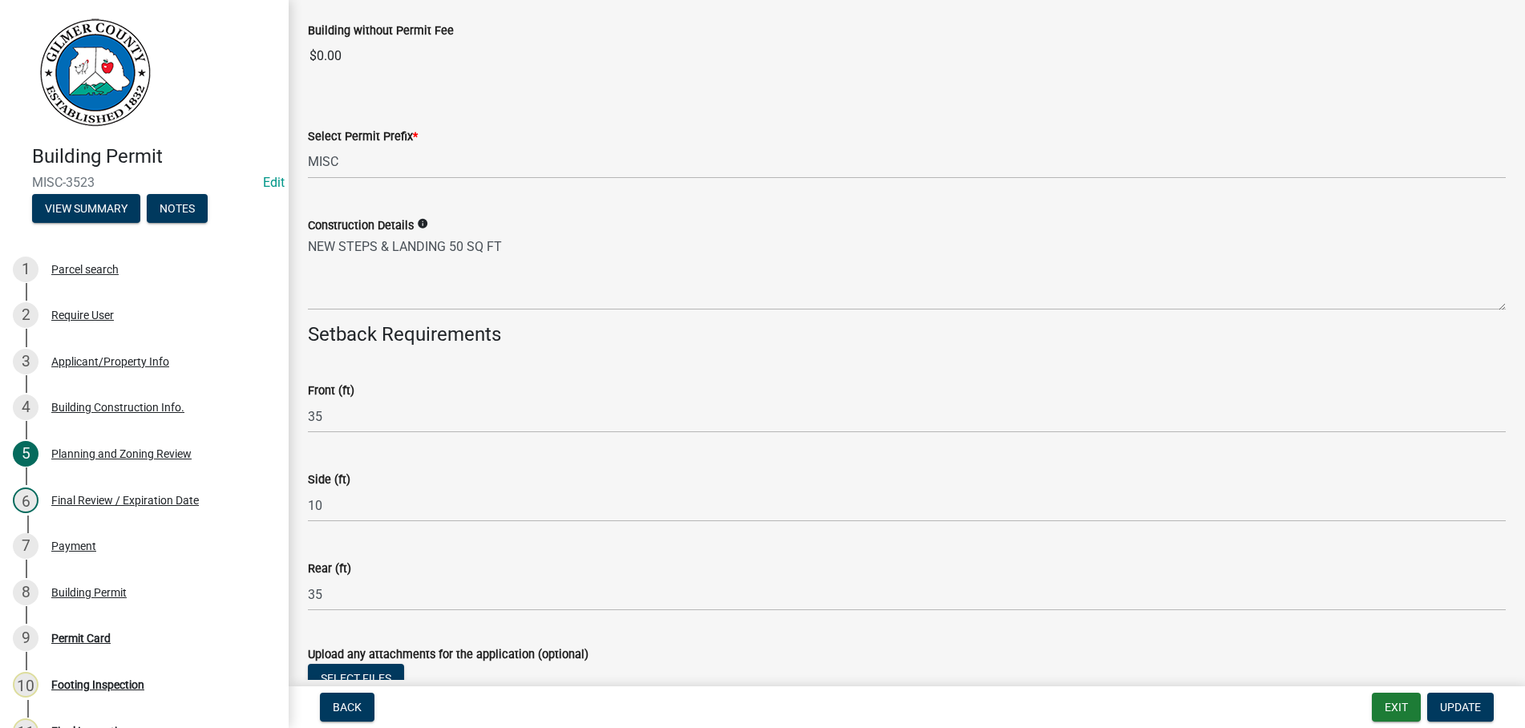
scroll to position [2724, 0]
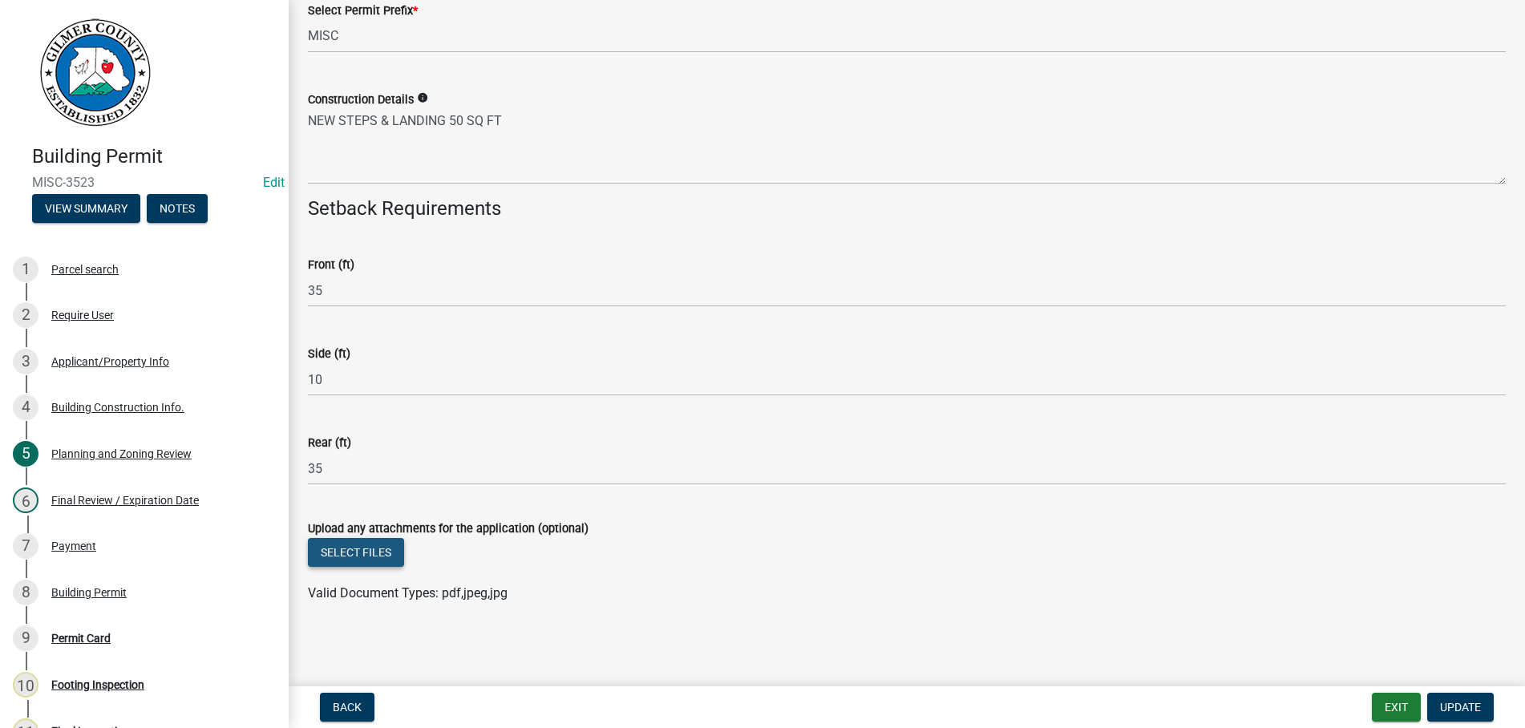
click at [331, 548] on button "Select files" at bounding box center [356, 552] width 96 height 29
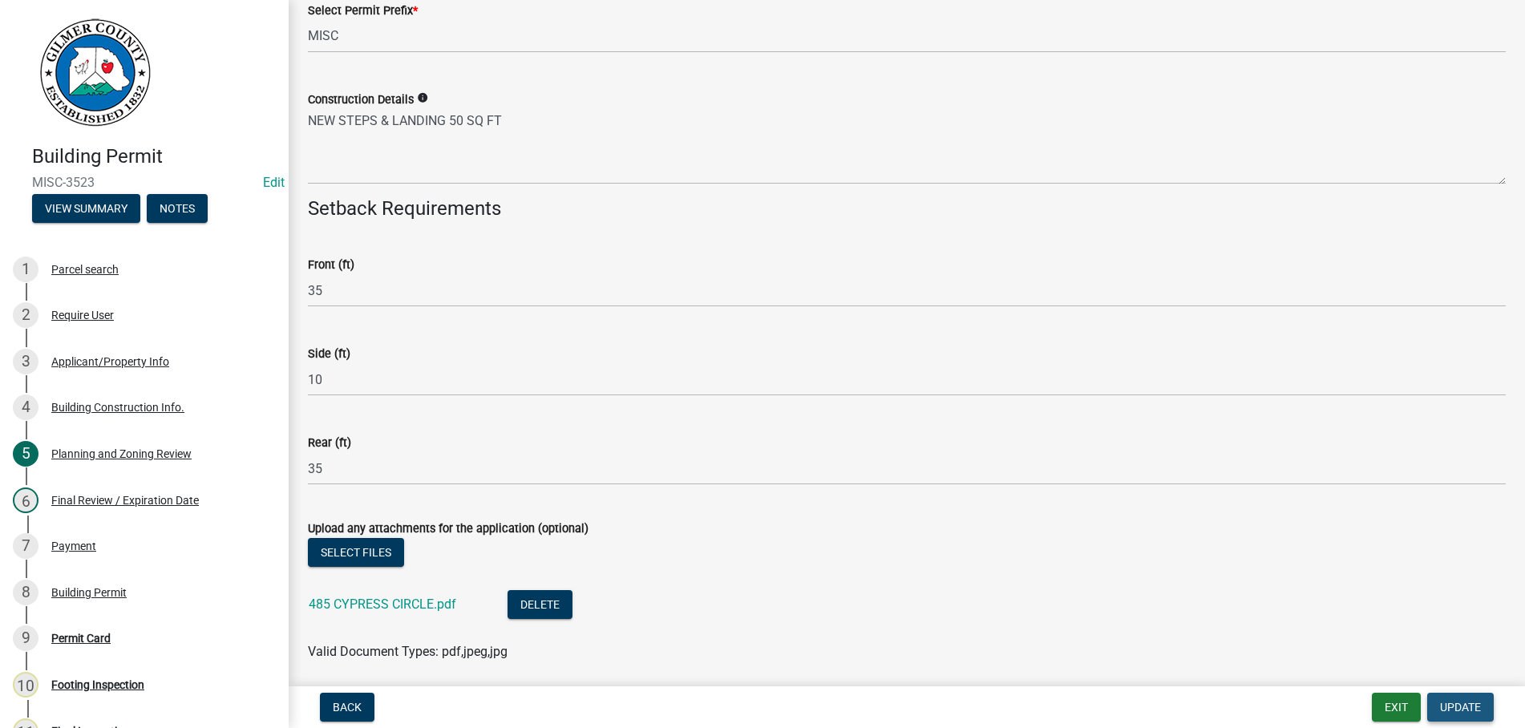
click at [1468, 709] on span "Update" at bounding box center [1460, 707] width 41 height 13
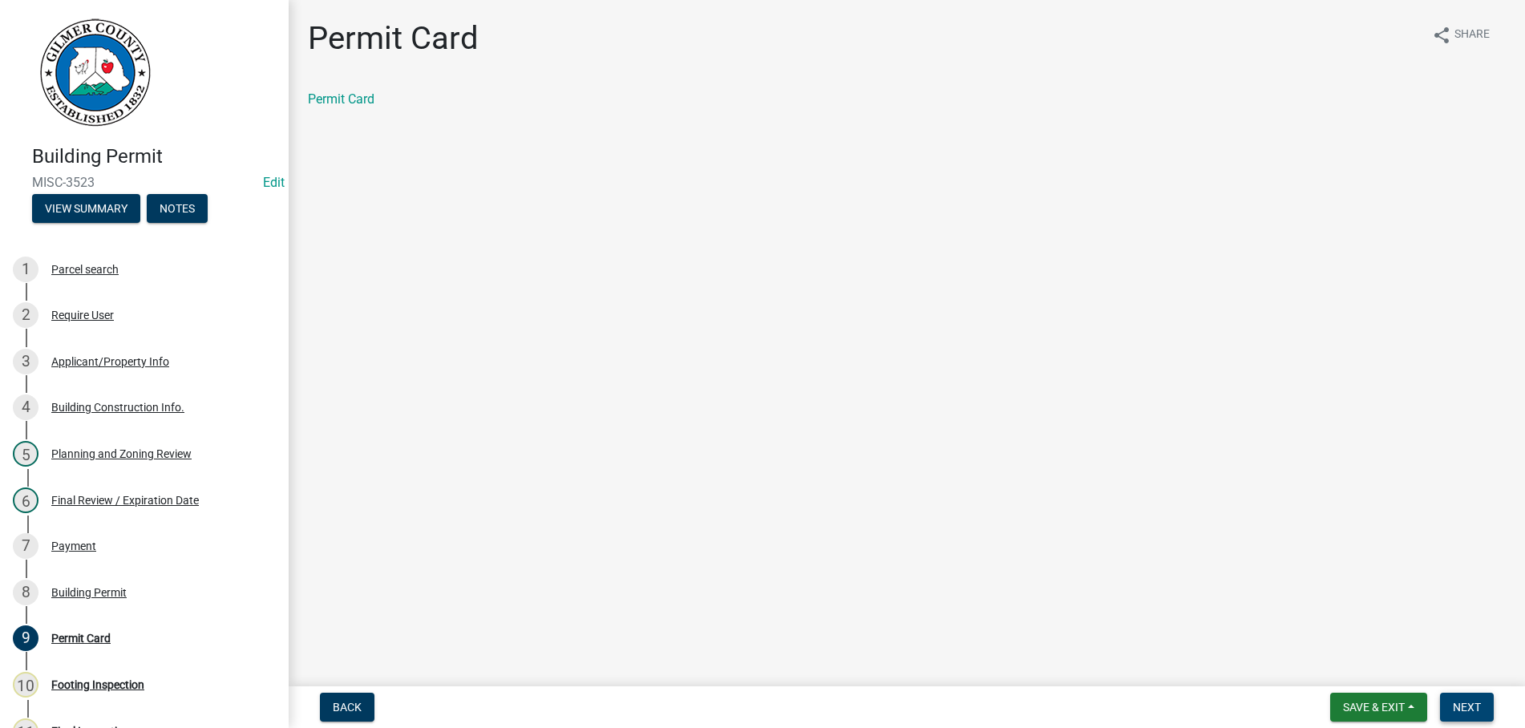
click at [1469, 695] on button "Next" at bounding box center [1467, 707] width 54 height 29
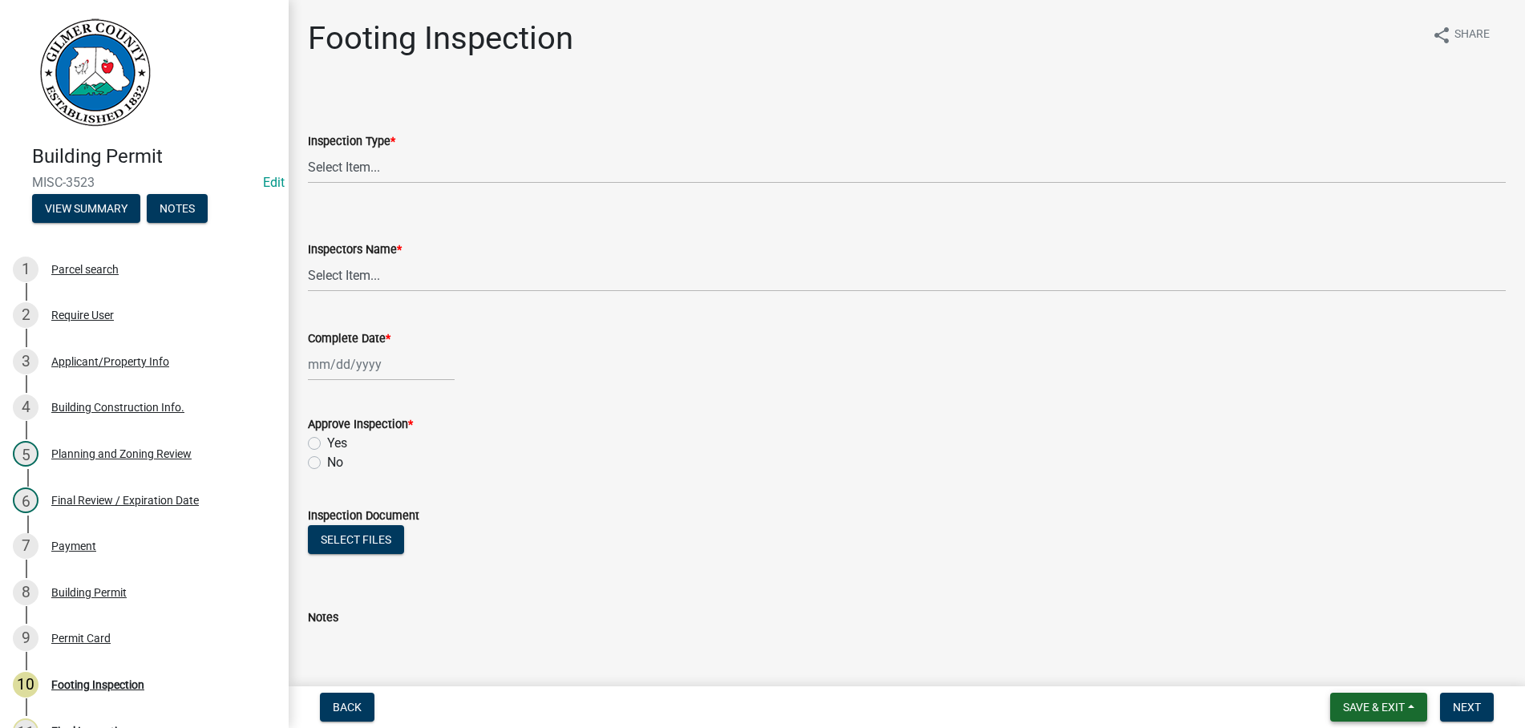
click at [1394, 708] on span "Save & Exit" at bounding box center [1374, 707] width 62 height 13
click at [1387, 662] on button "Save & Exit" at bounding box center [1363, 665] width 128 height 38
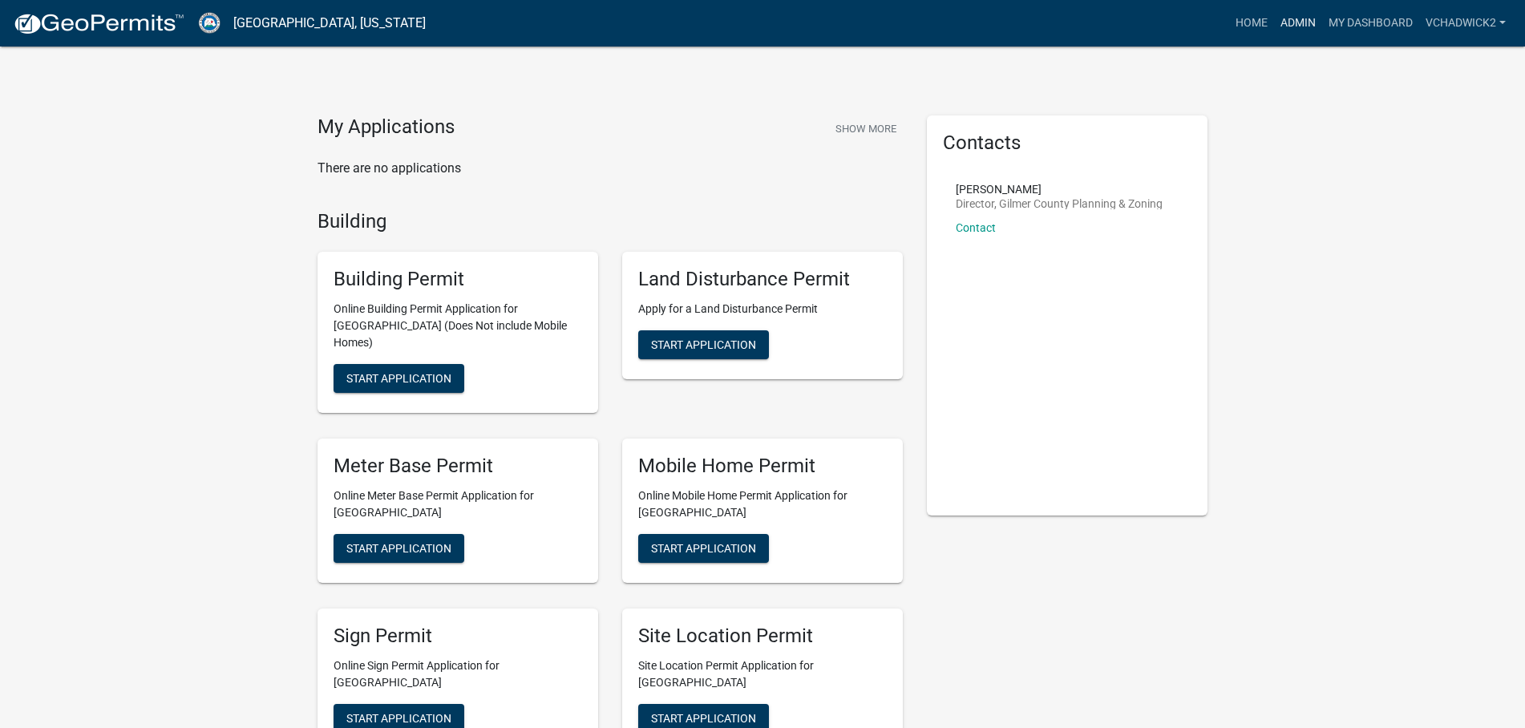
click at [1304, 18] on link "Admin" at bounding box center [1298, 23] width 48 height 30
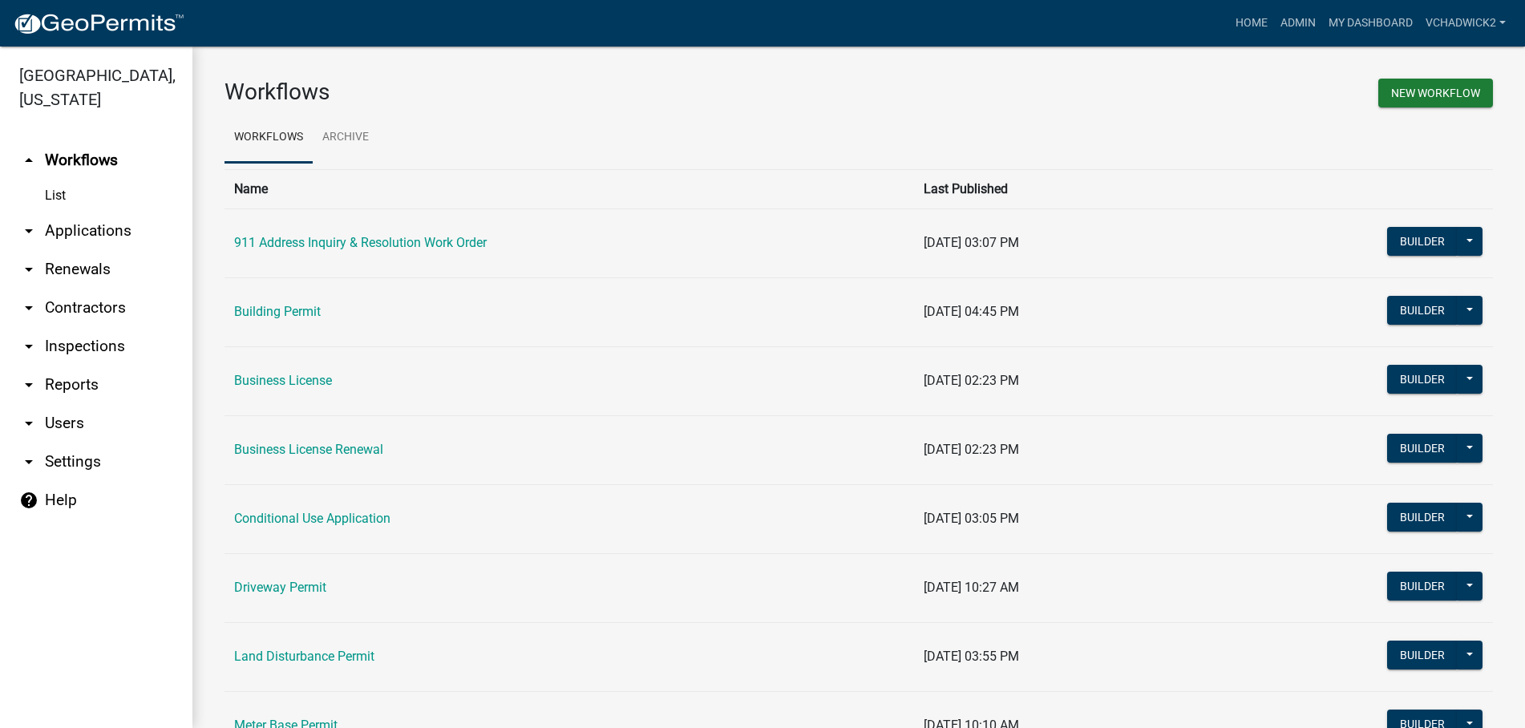
click at [84, 225] on link "arrow_drop_down Applications" at bounding box center [96, 231] width 192 height 38
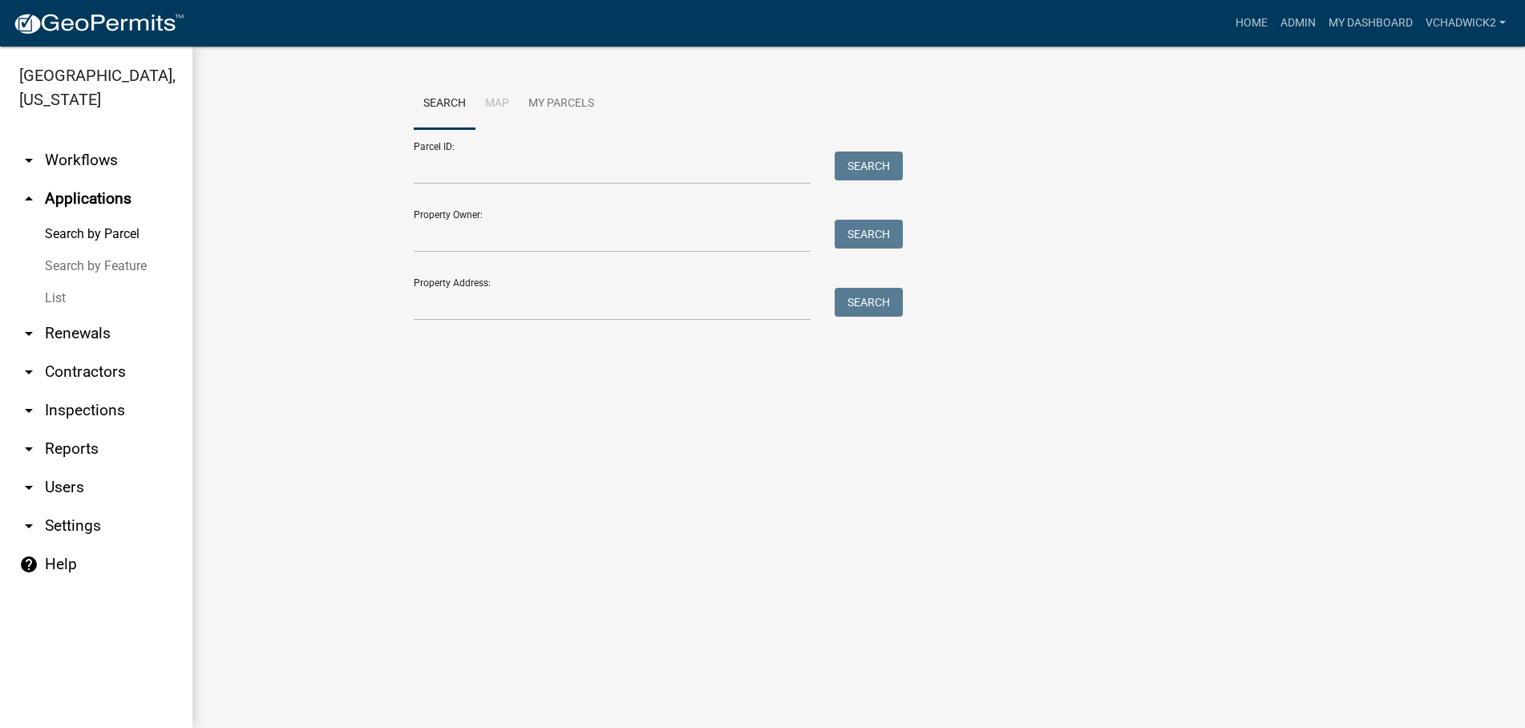
click at [47, 289] on link "List" at bounding box center [96, 298] width 192 height 32
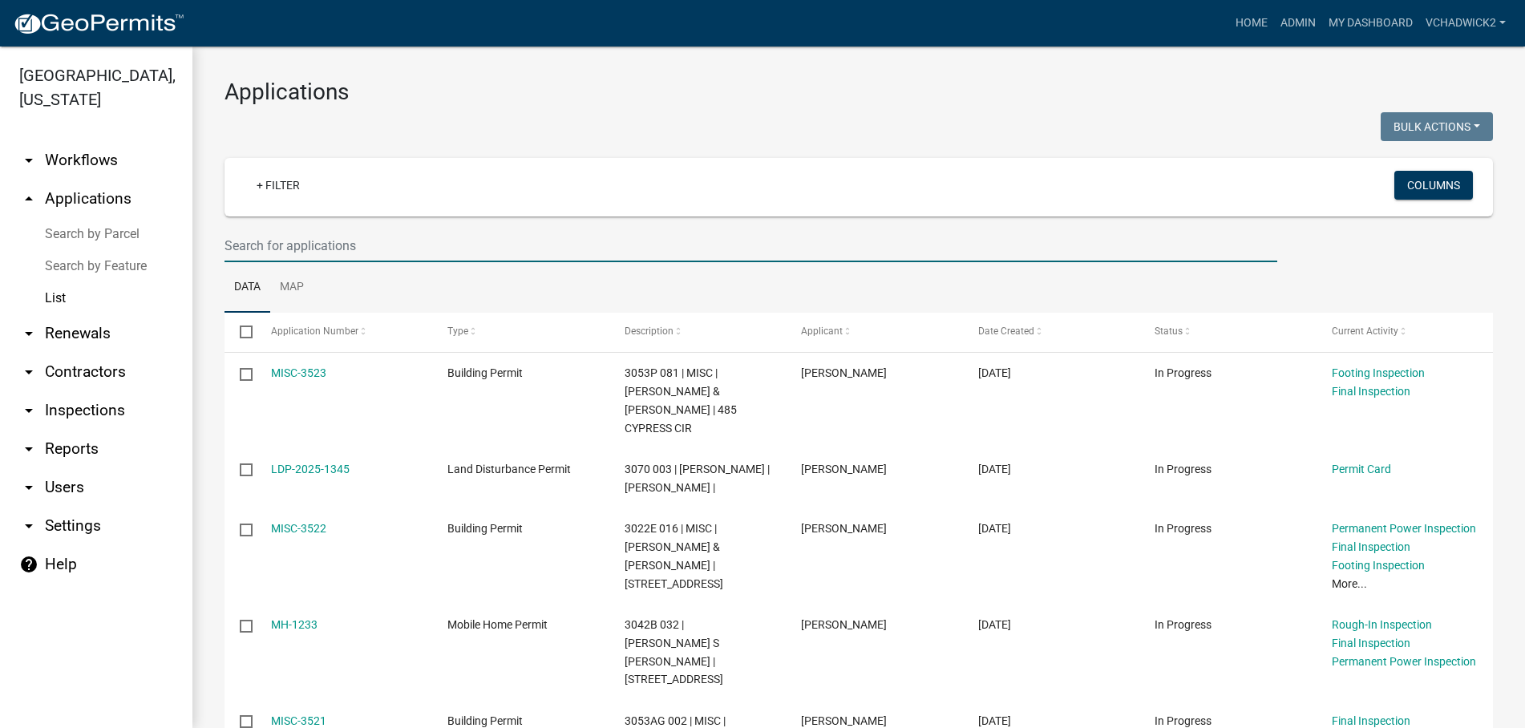
click at [303, 256] on input "text" at bounding box center [751, 245] width 1053 height 33
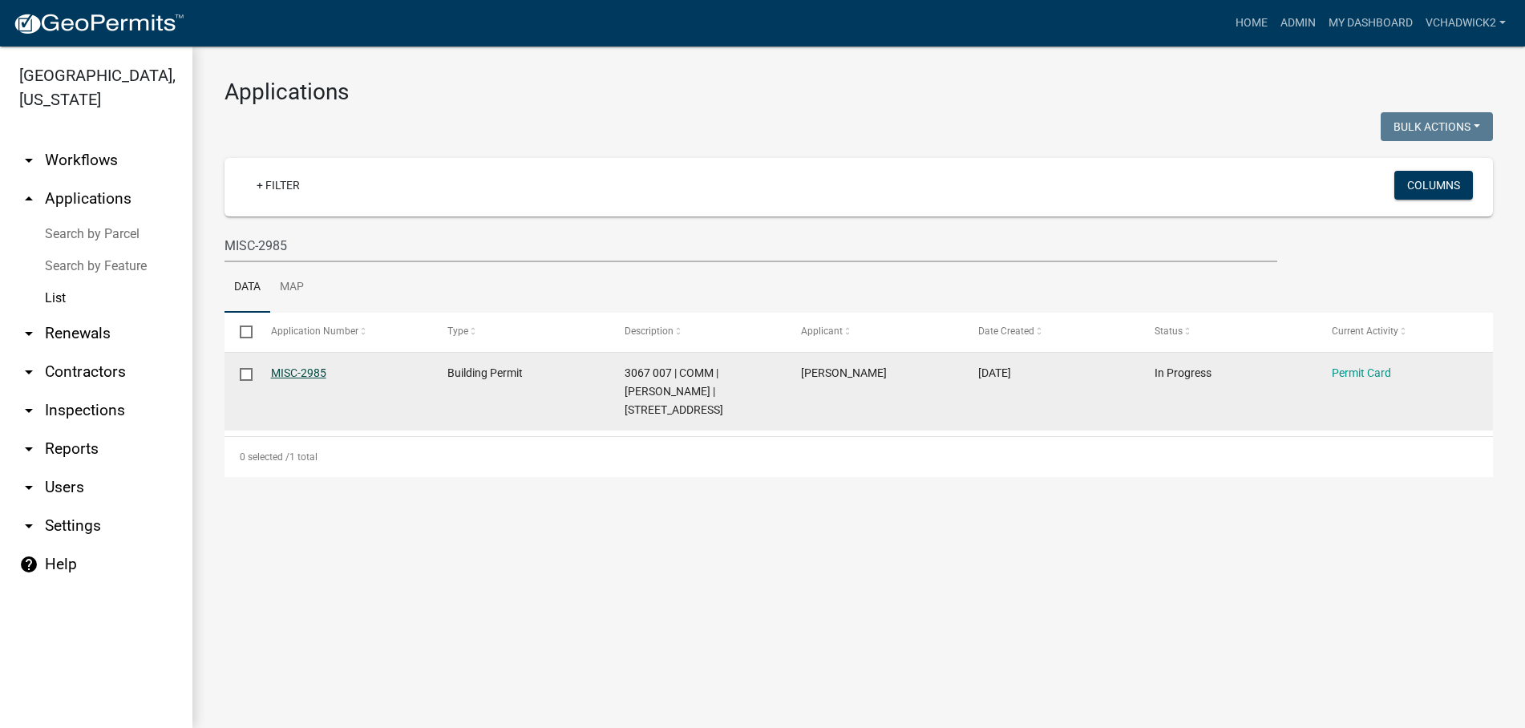
click at [298, 375] on link "MISC-2985" at bounding box center [298, 373] width 55 height 13
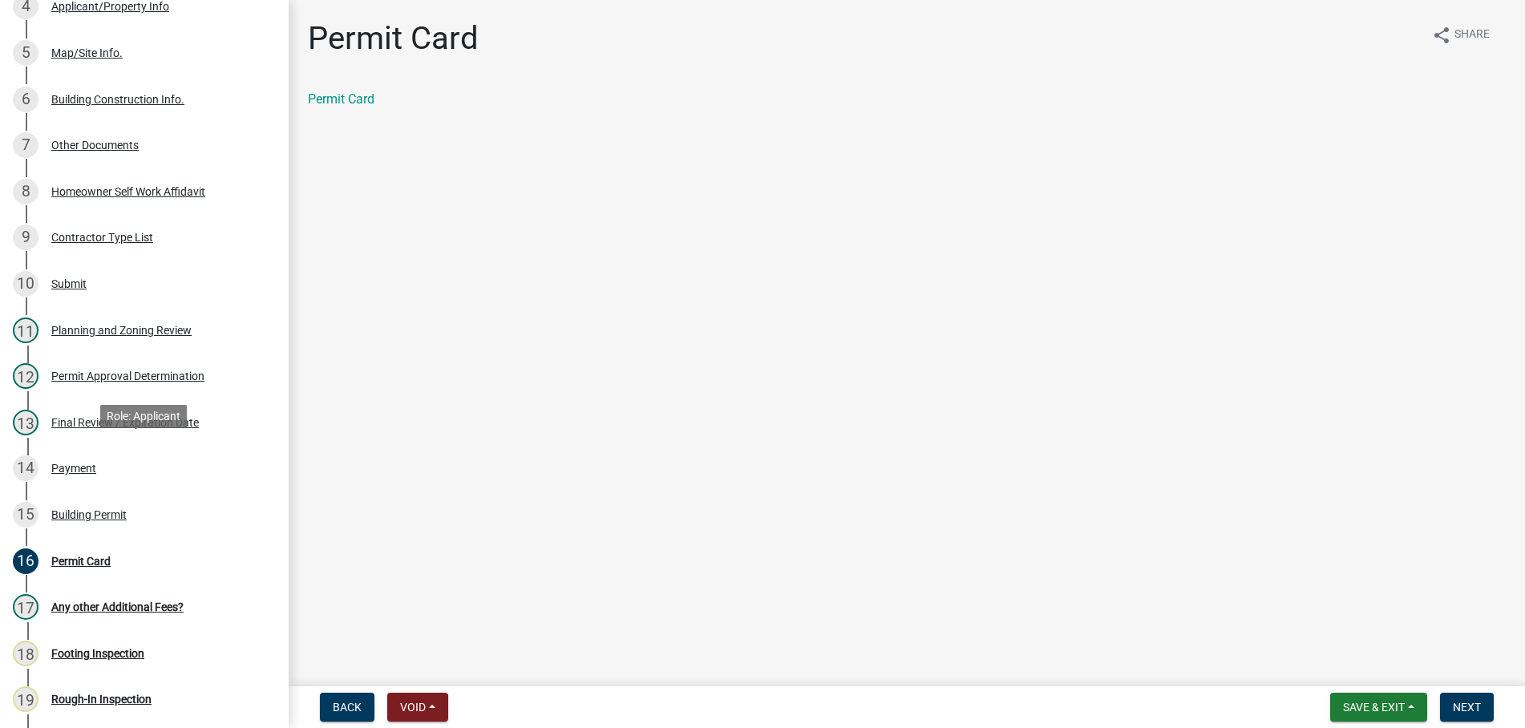
scroll to position [409, 0]
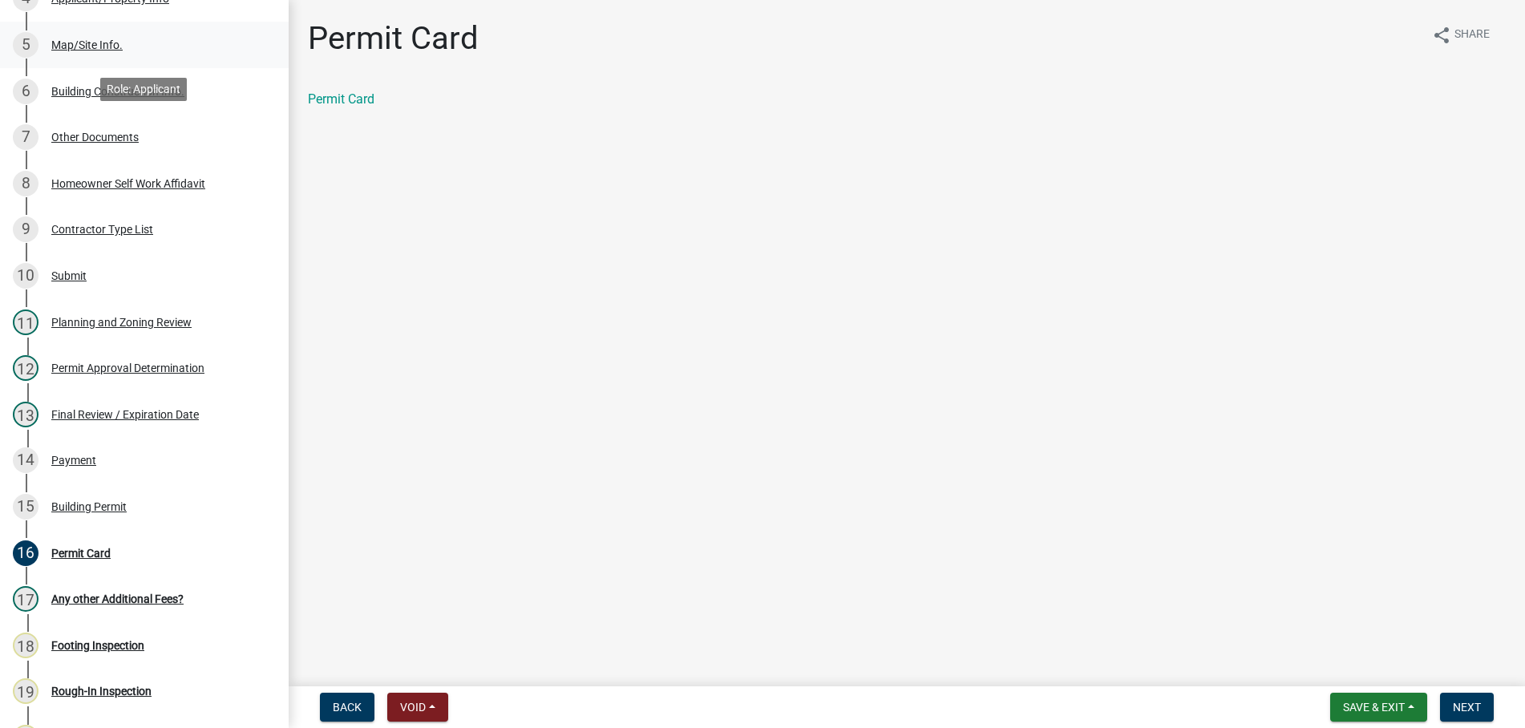
click at [71, 40] on div "Map/Site Info." at bounding box center [86, 44] width 71 height 11
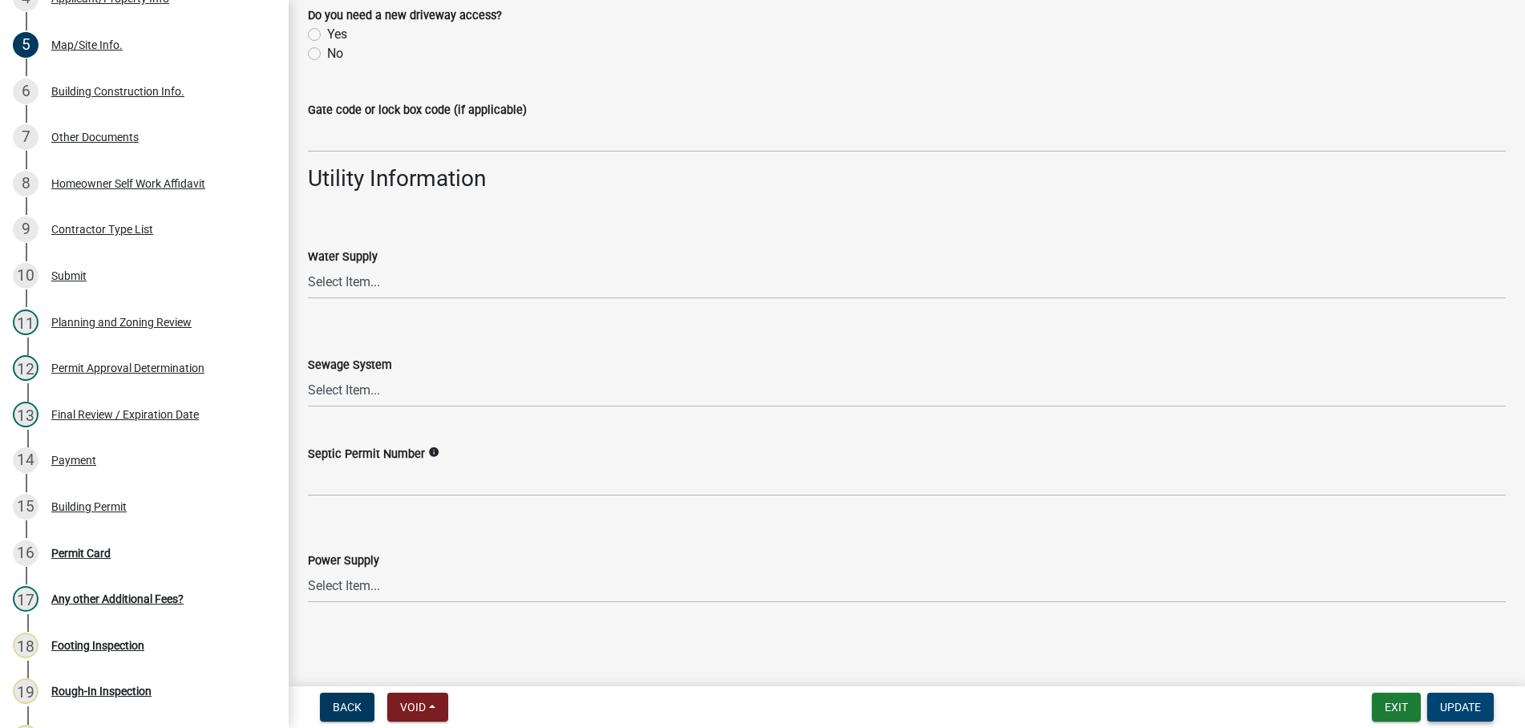
click at [1479, 699] on button "Update" at bounding box center [1461, 707] width 67 height 29
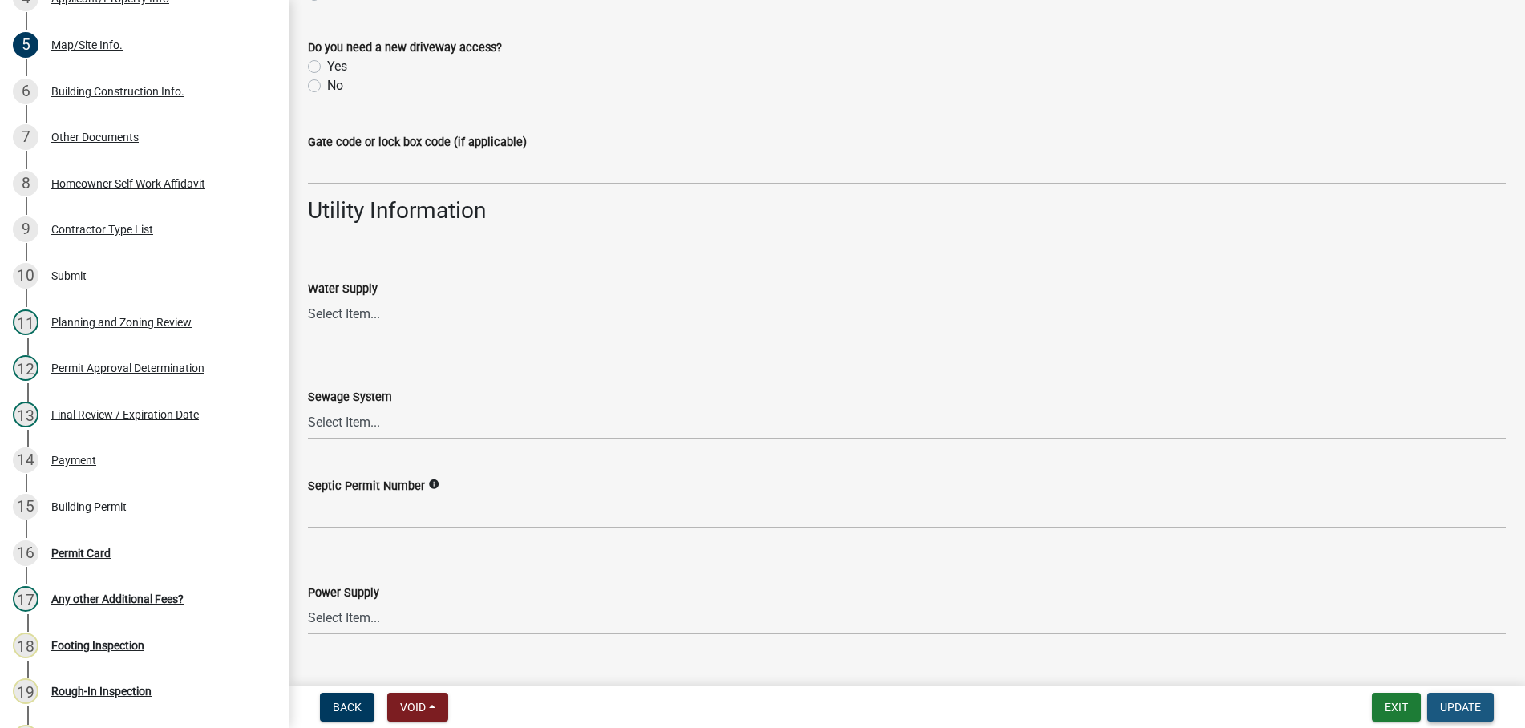
scroll to position [1341, 0]
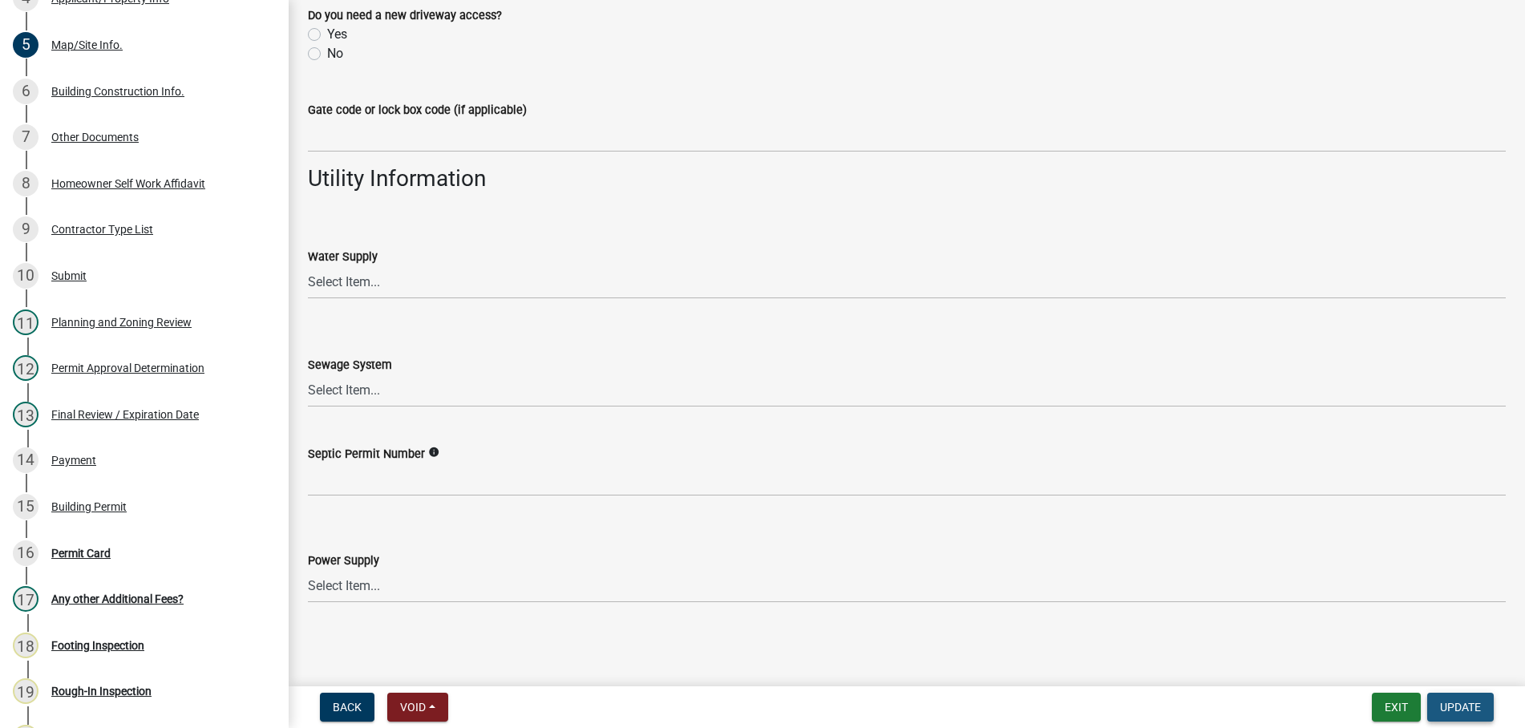
click at [1456, 704] on span "Update" at bounding box center [1460, 707] width 41 height 13
click at [1377, 704] on button "Exit" at bounding box center [1396, 707] width 49 height 29
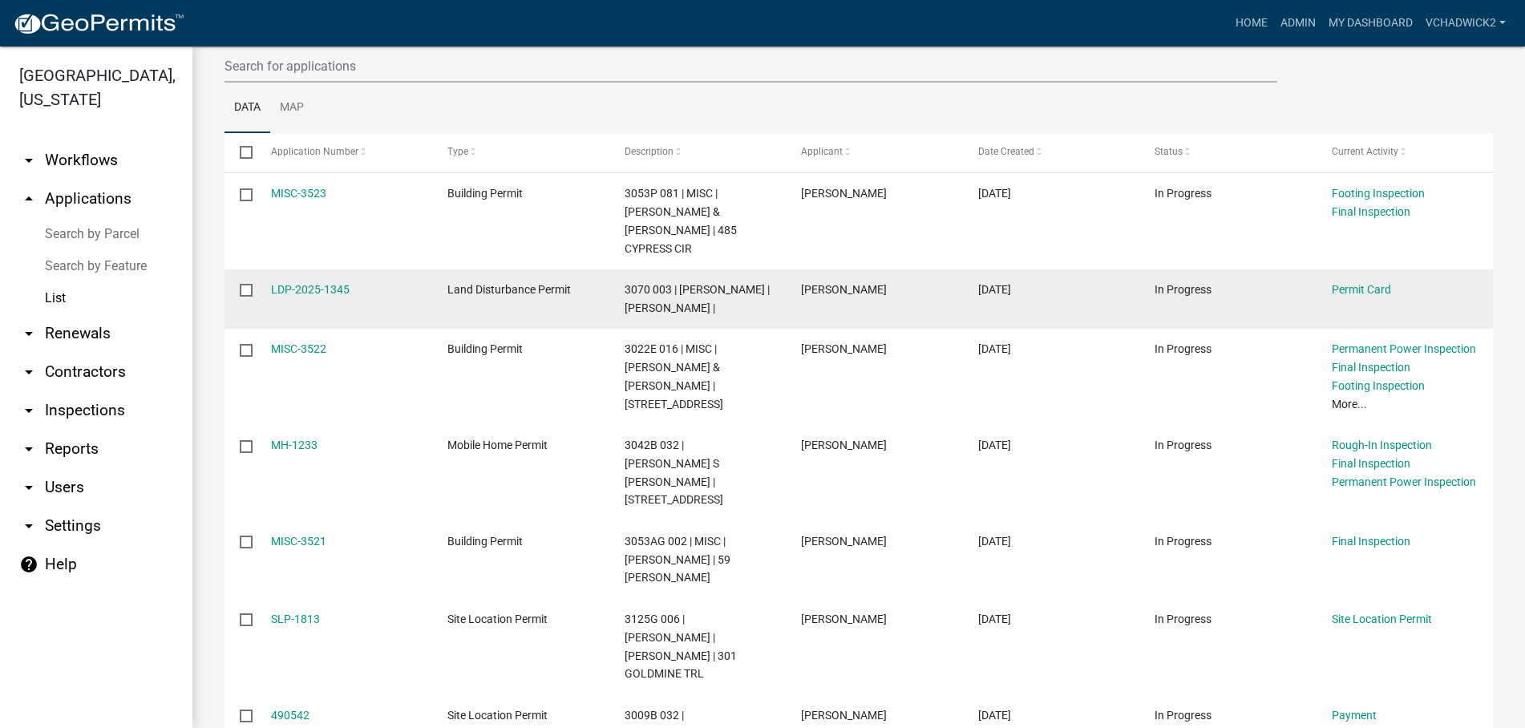
scroll to position [183, 0]
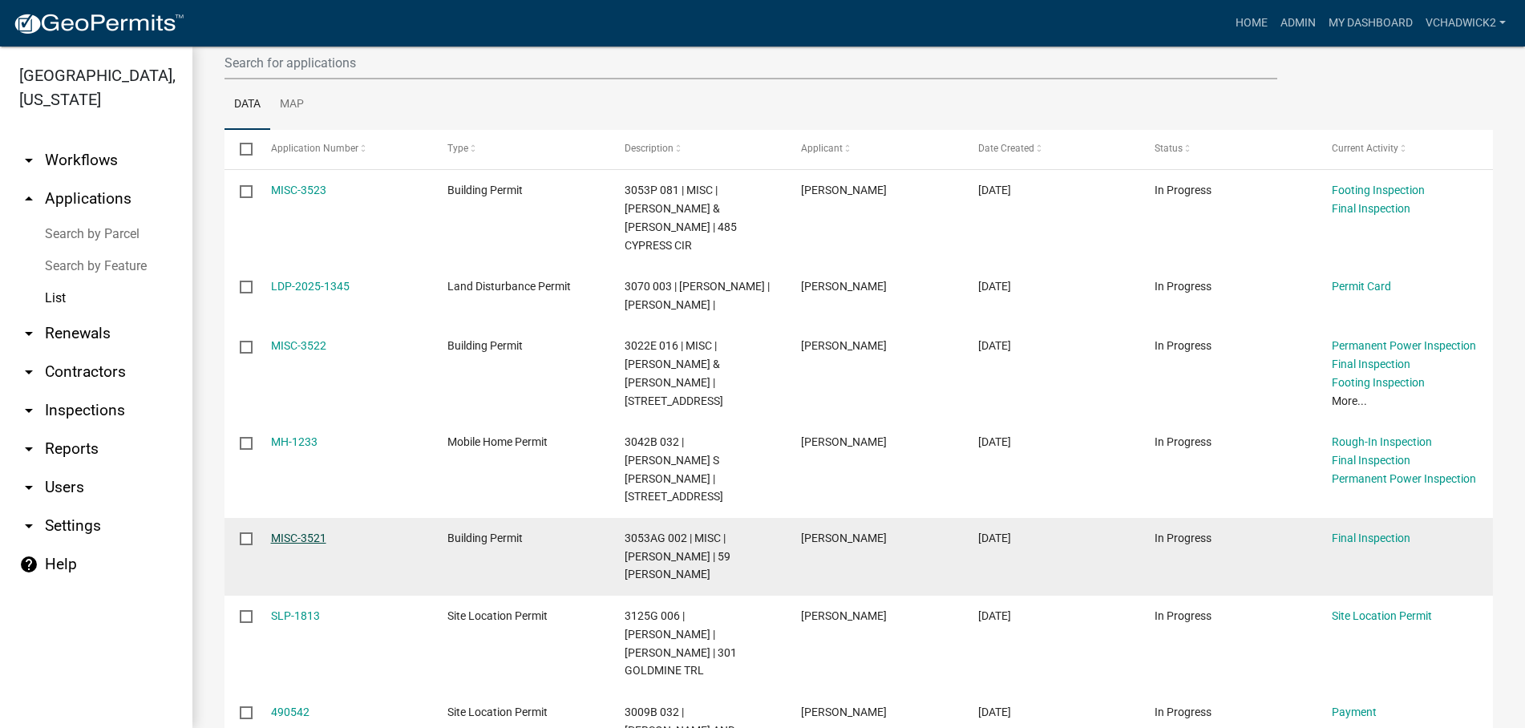
click at [290, 532] on link "MISC-3521" at bounding box center [298, 538] width 55 height 13
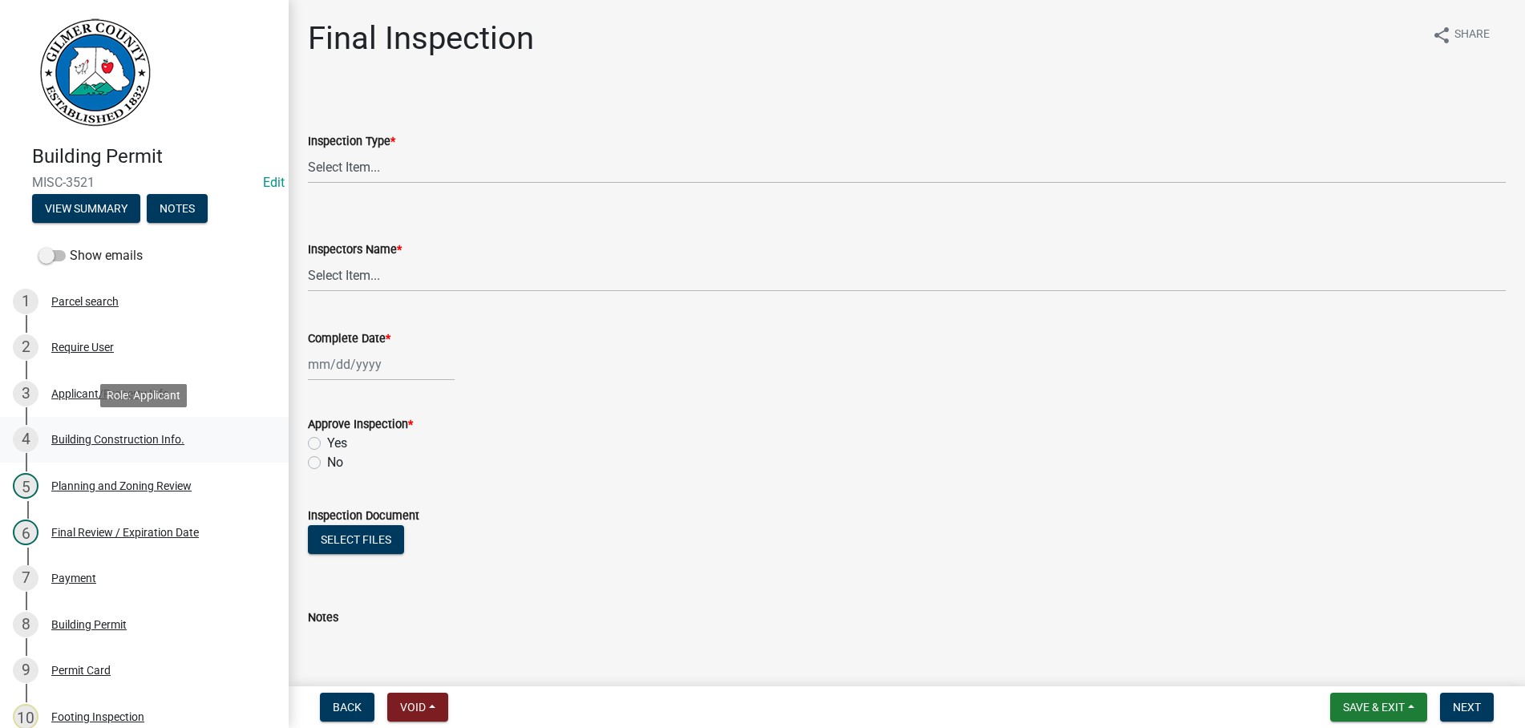
click at [79, 432] on div "4 Building Construction Info." at bounding box center [138, 440] width 250 height 26
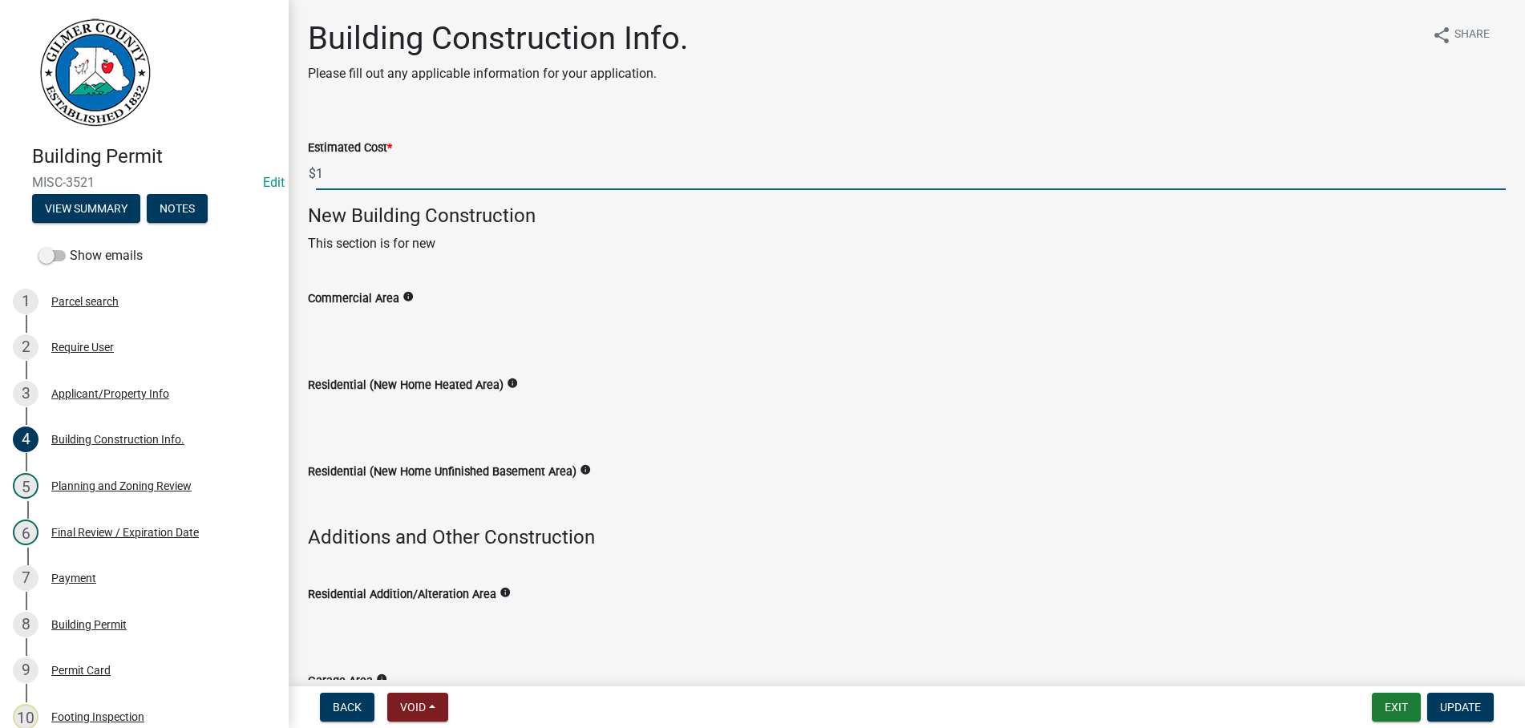
click at [334, 180] on input "1" at bounding box center [911, 173] width 1190 height 33
click at [769, 335] on input "Commercial Area" at bounding box center [907, 324] width 1198 height 32
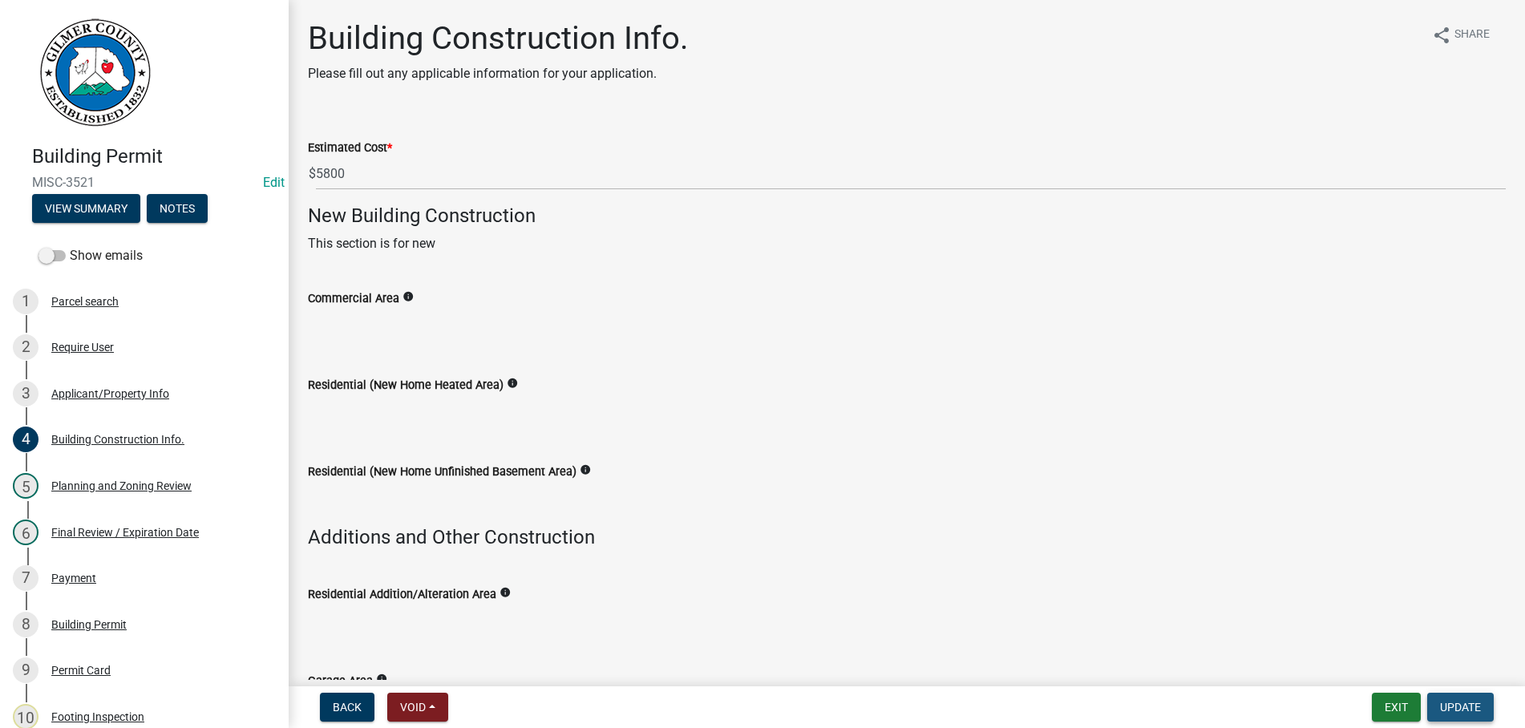
click at [1458, 701] on span "Update" at bounding box center [1460, 707] width 41 height 13
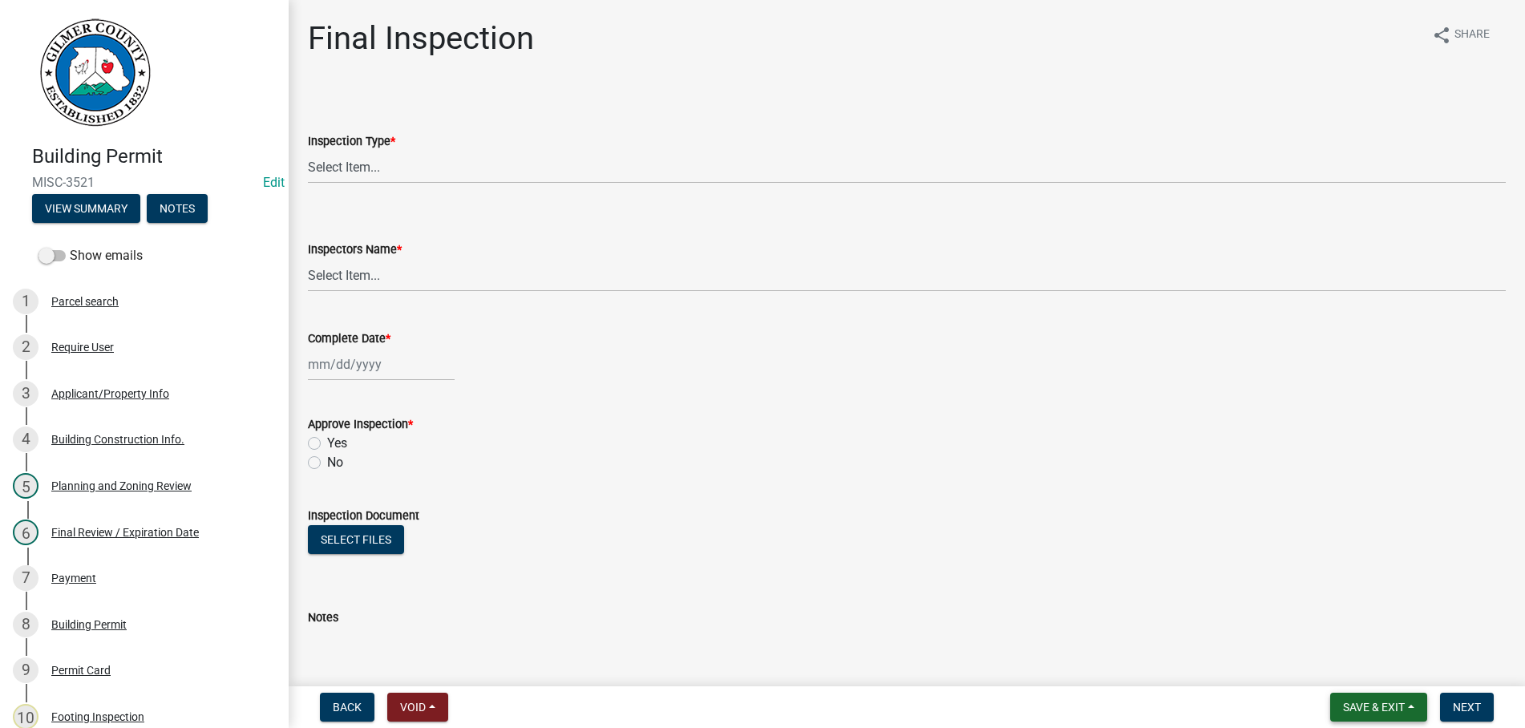
click at [1380, 708] on span "Save & Exit" at bounding box center [1374, 707] width 62 height 13
click at [1367, 662] on button "Save & Exit" at bounding box center [1363, 665] width 128 height 38
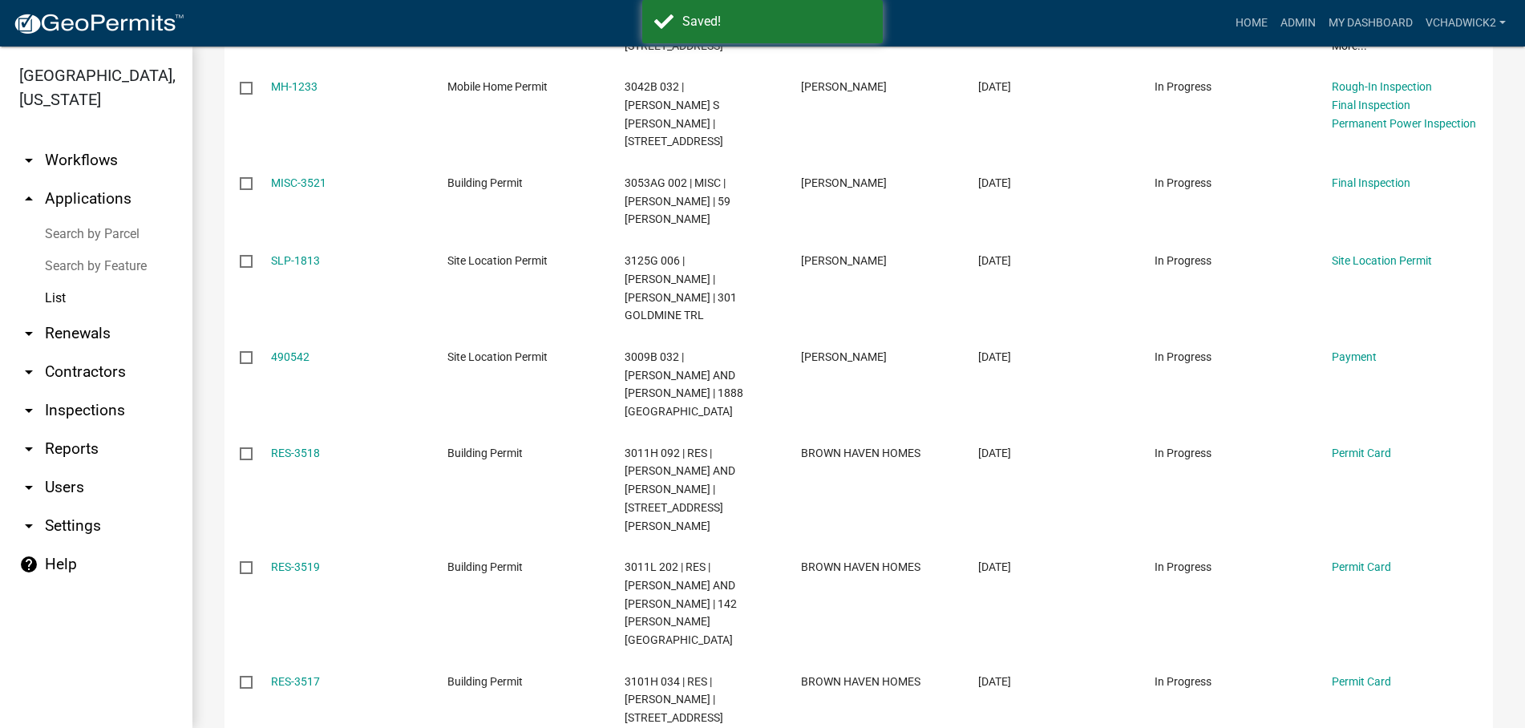
scroll to position [549, 0]
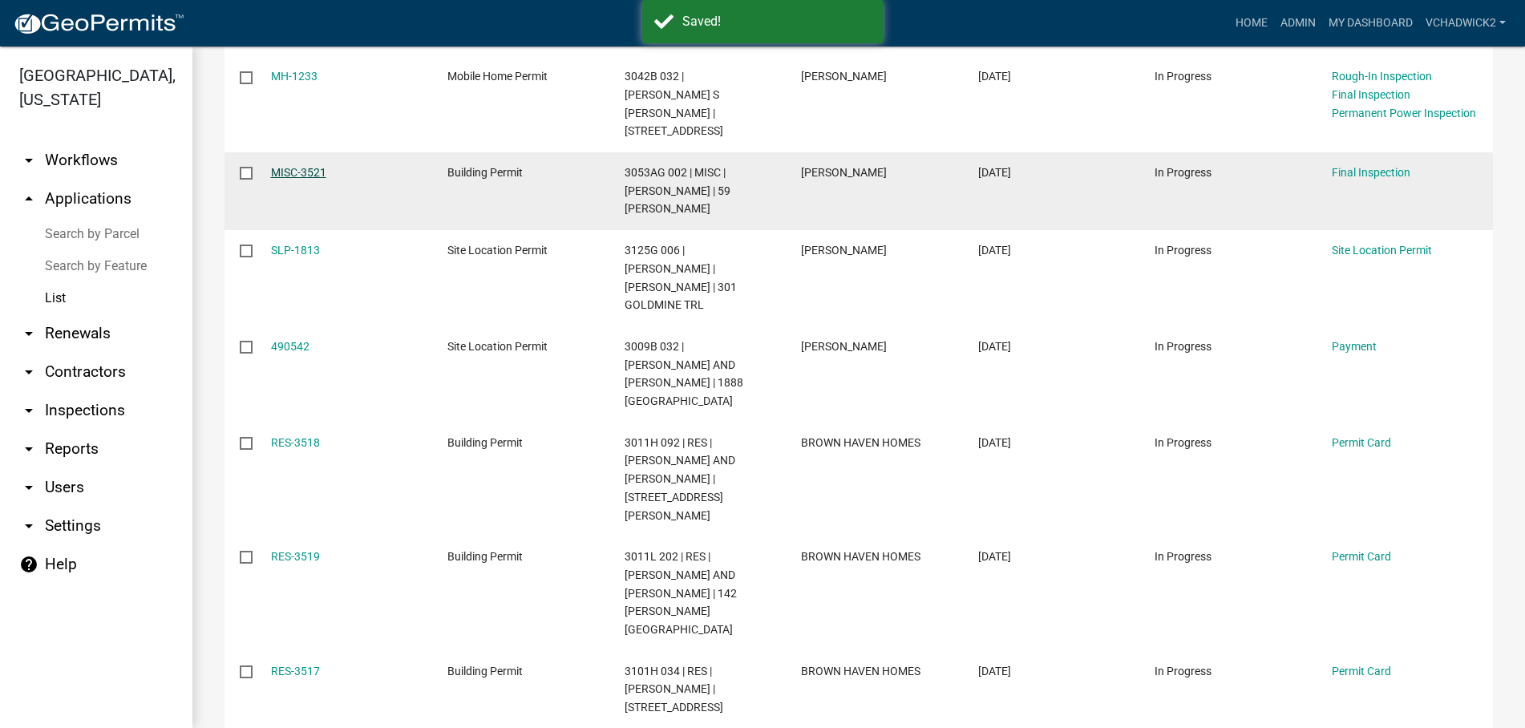
click at [289, 166] on link "MISC-3521" at bounding box center [298, 172] width 55 height 13
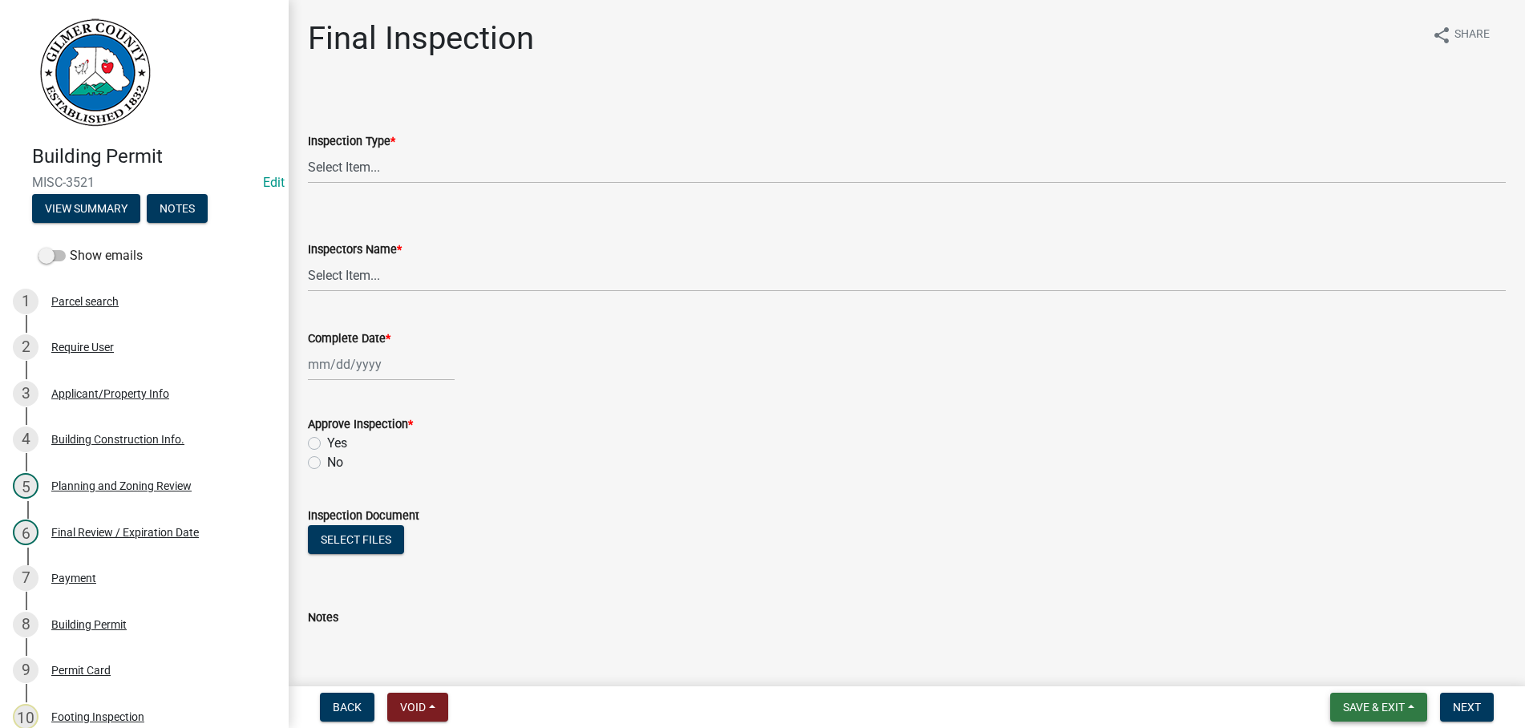
click at [1368, 704] on span "Save & Exit" at bounding box center [1374, 707] width 62 height 13
click at [1352, 664] on button "Save & Exit" at bounding box center [1363, 665] width 128 height 38
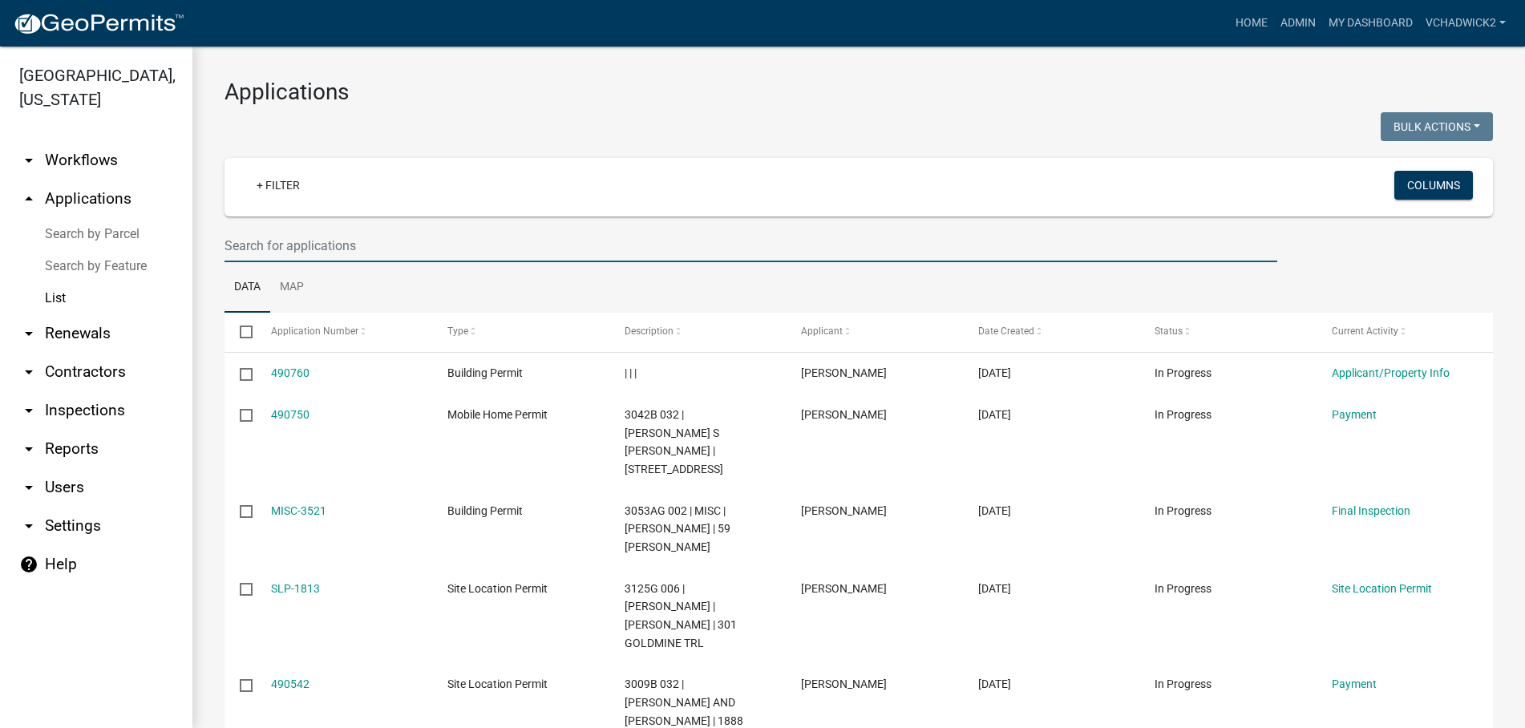
click at [318, 248] on input "text" at bounding box center [751, 245] width 1053 height 33
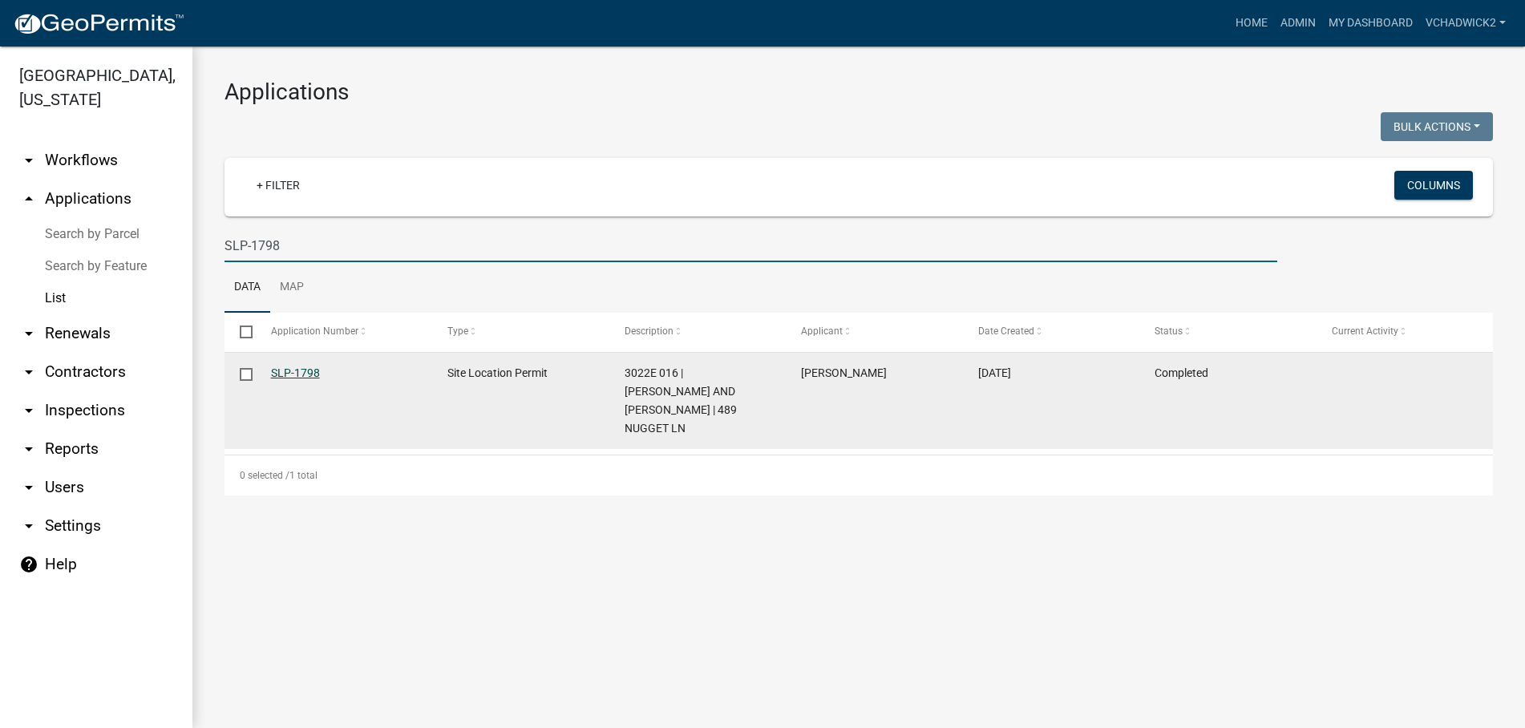
type input "SLP-1798"
click at [294, 375] on link "SLP-1798" at bounding box center [295, 373] width 49 height 13
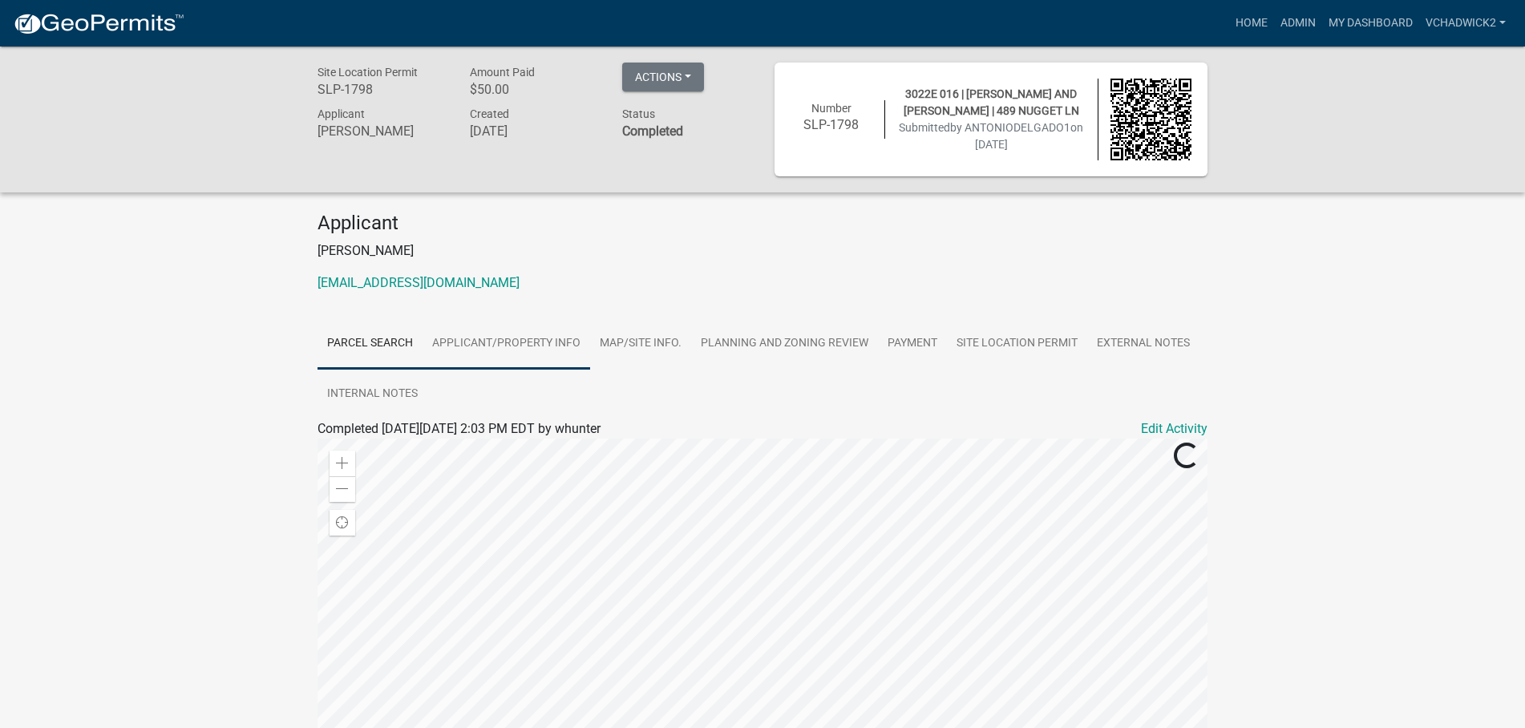
click at [492, 341] on link "Applicant/Property Info" at bounding box center [507, 343] width 168 height 51
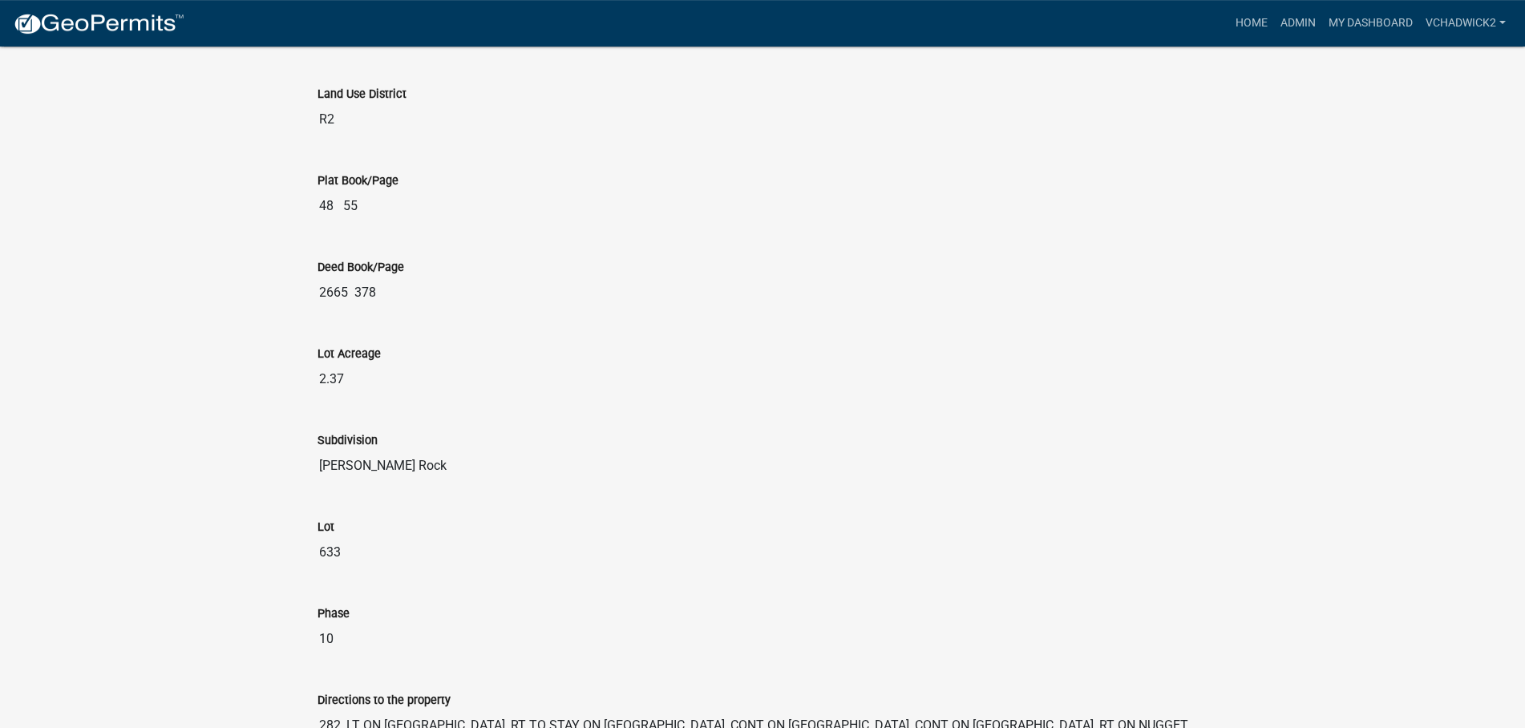
scroll to position [1822, 0]
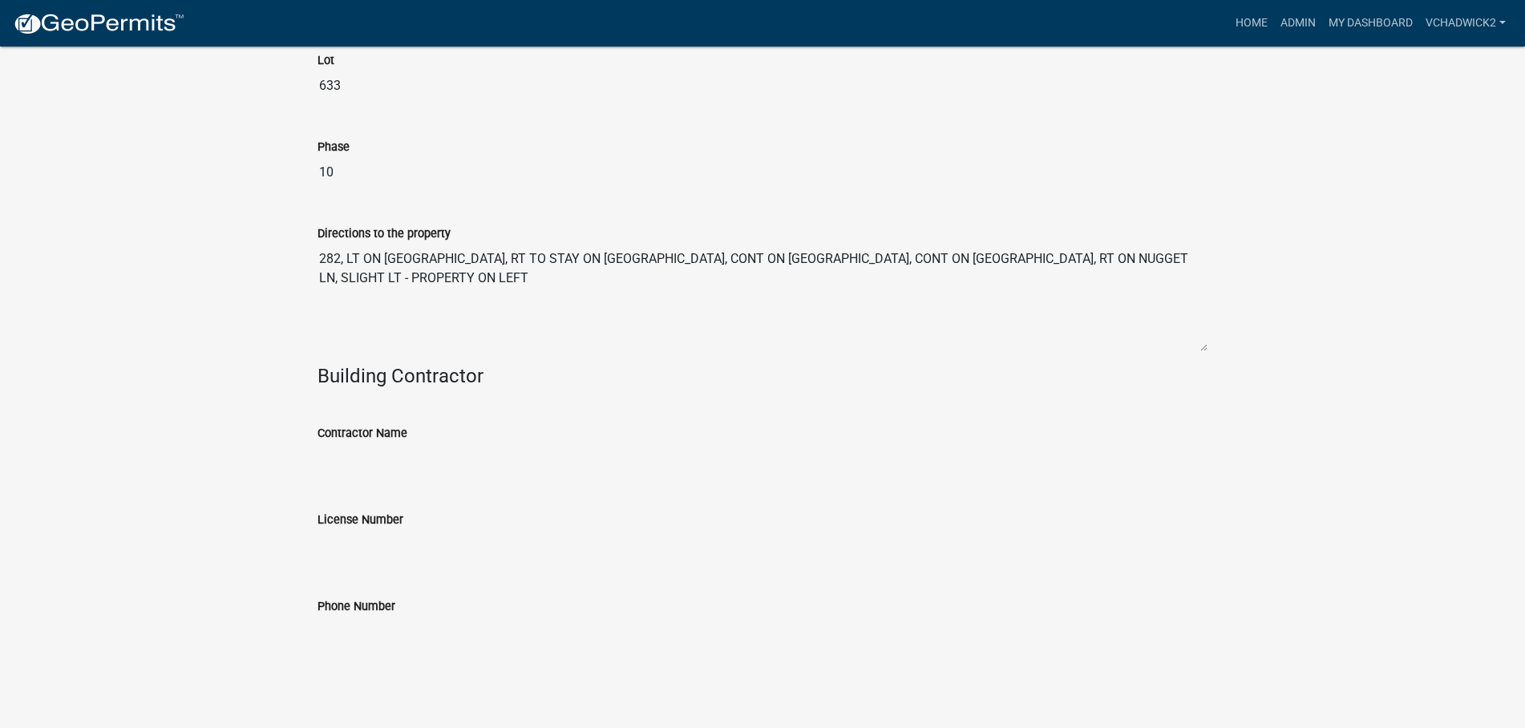
drag, startPoint x: 590, startPoint y: 279, endPoint x: 280, endPoint y: 234, distance: 313.6
click at [318, 243] on textarea "282, LT ON [GEOGRAPHIC_DATA], RT TO STAY ON [GEOGRAPHIC_DATA], CONT ON [GEOGRAP…" at bounding box center [763, 297] width 890 height 109
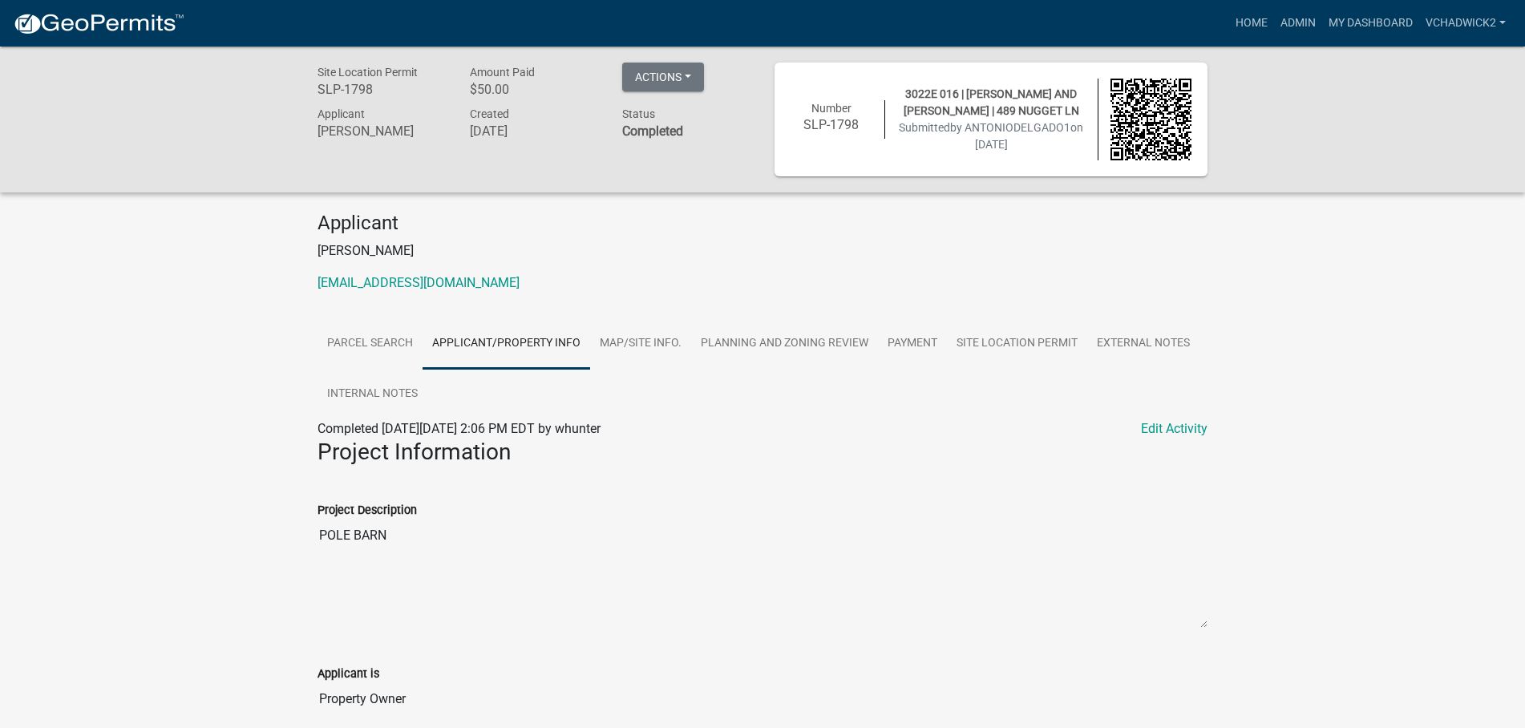
scroll to position [1822, 0]
